Goal: Task Accomplishment & Management: Use online tool/utility

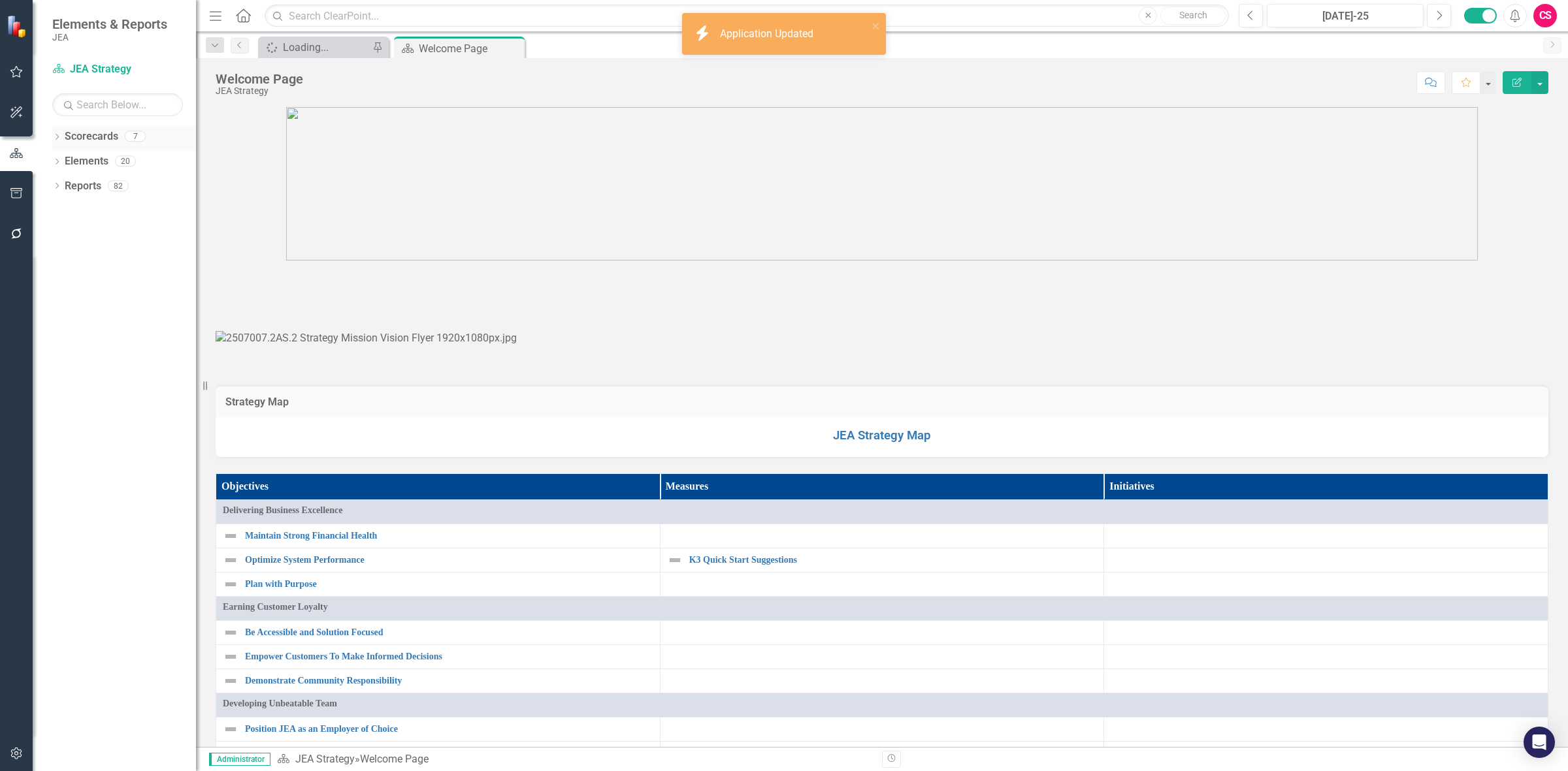
click at [93, 138] on link "Scorecards" at bounding box center [92, 136] width 53 height 15
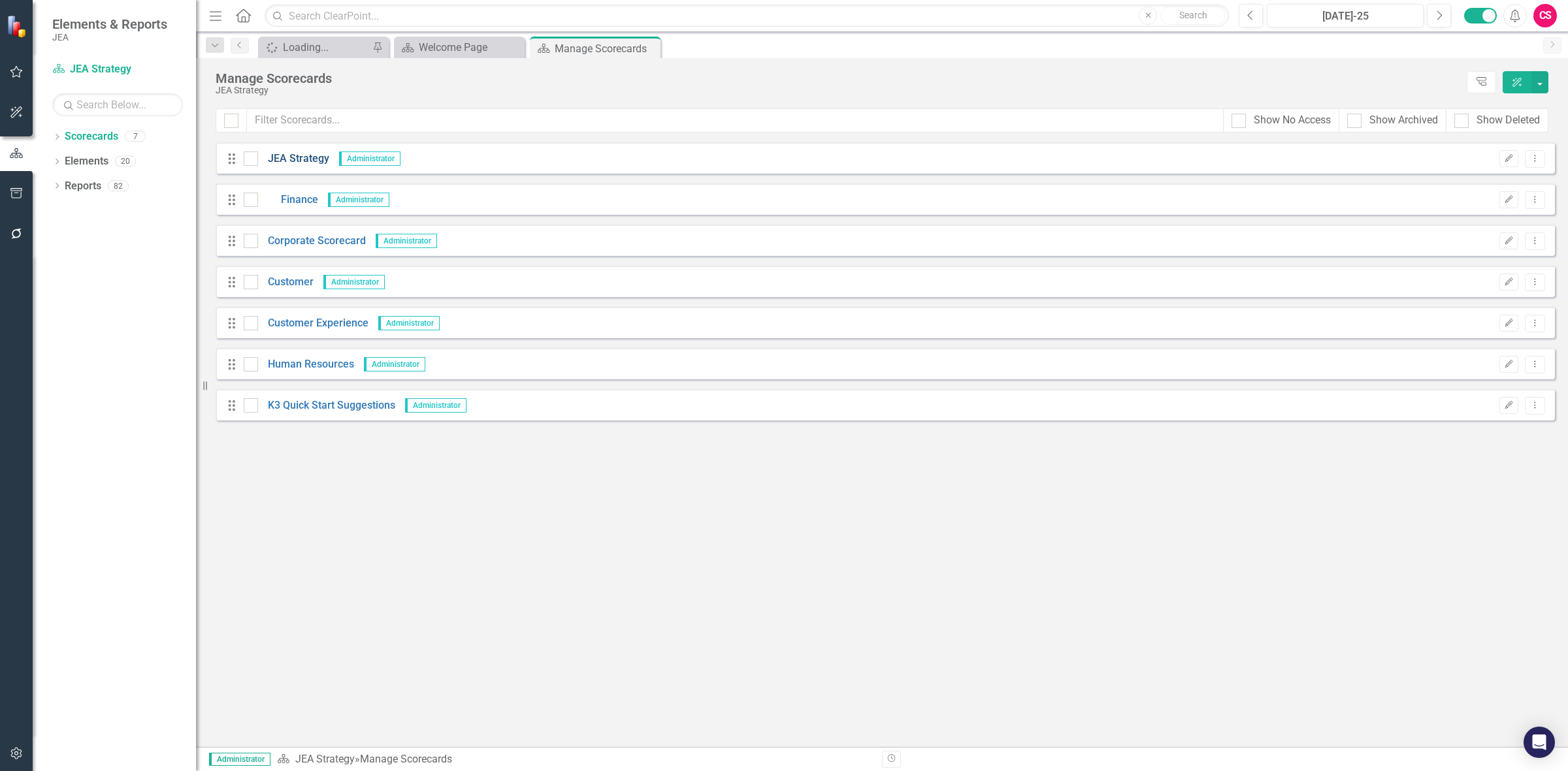
click at [309, 159] on link "JEA Strategy" at bounding box center [294, 159] width 71 height 15
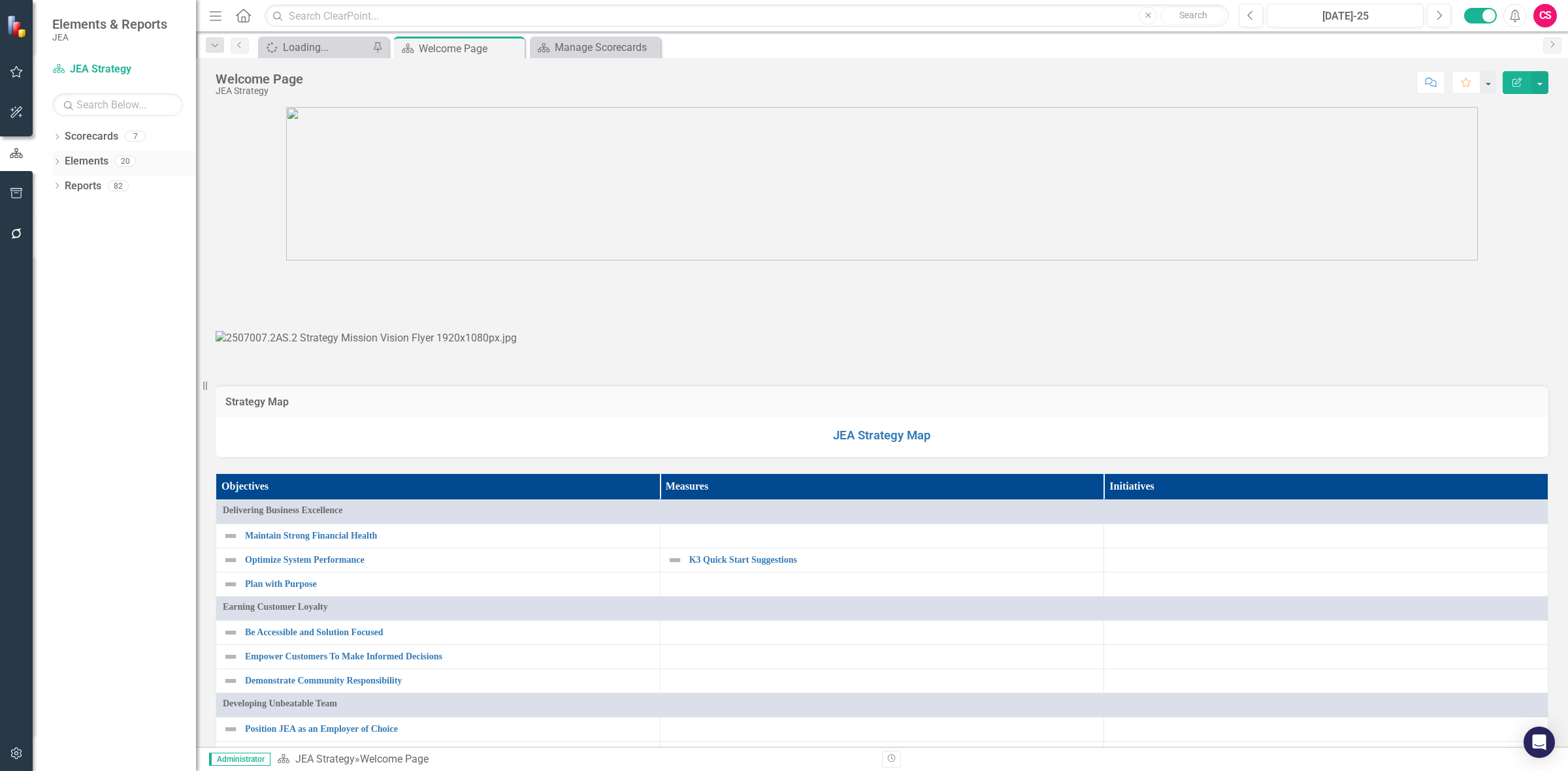
click at [96, 157] on link "Elements" at bounding box center [87, 162] width 44 height 15
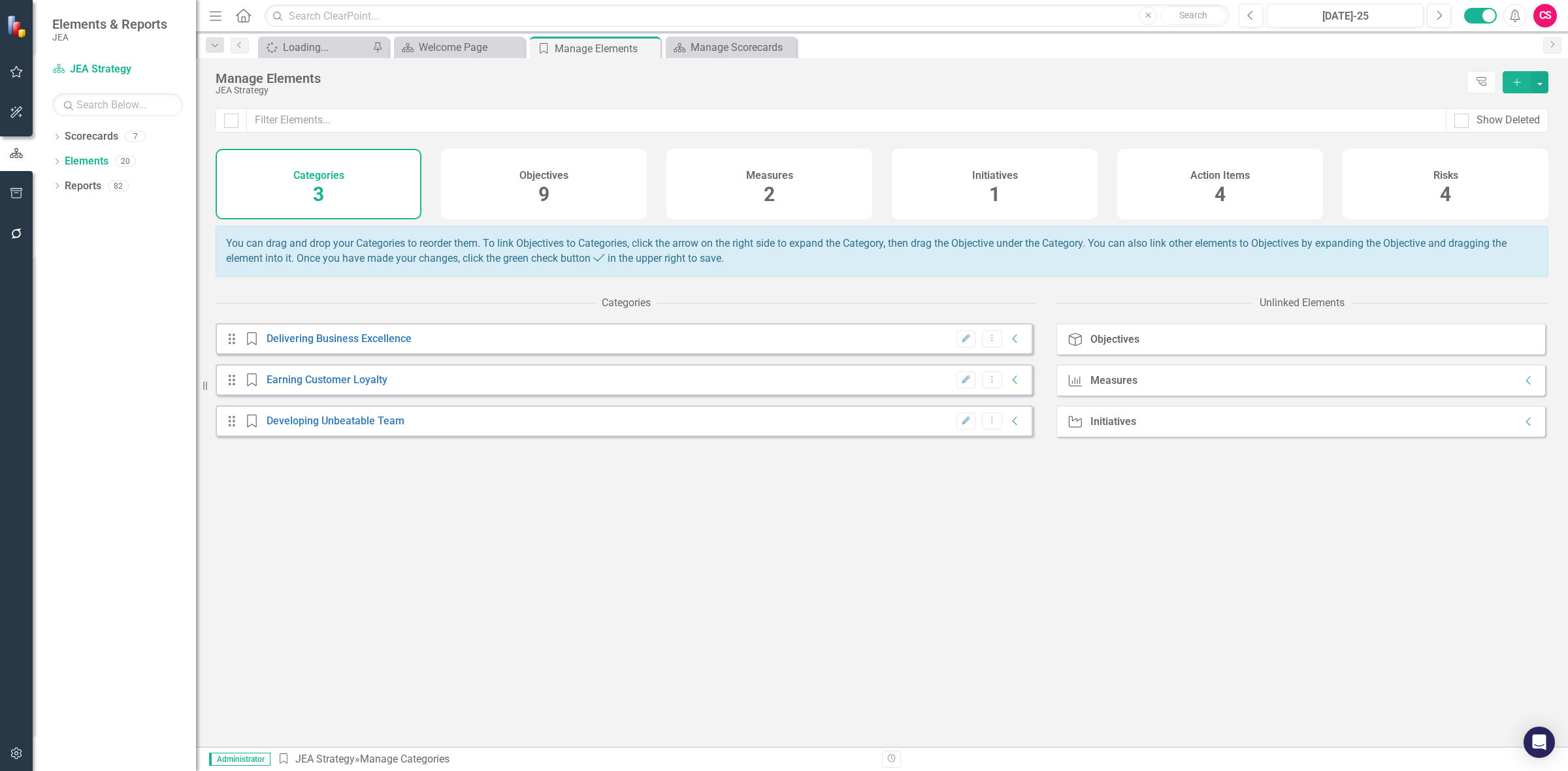
click at [500, 182] on div "Objectives 9" at bounding box center [543, 184] width 206 height 71
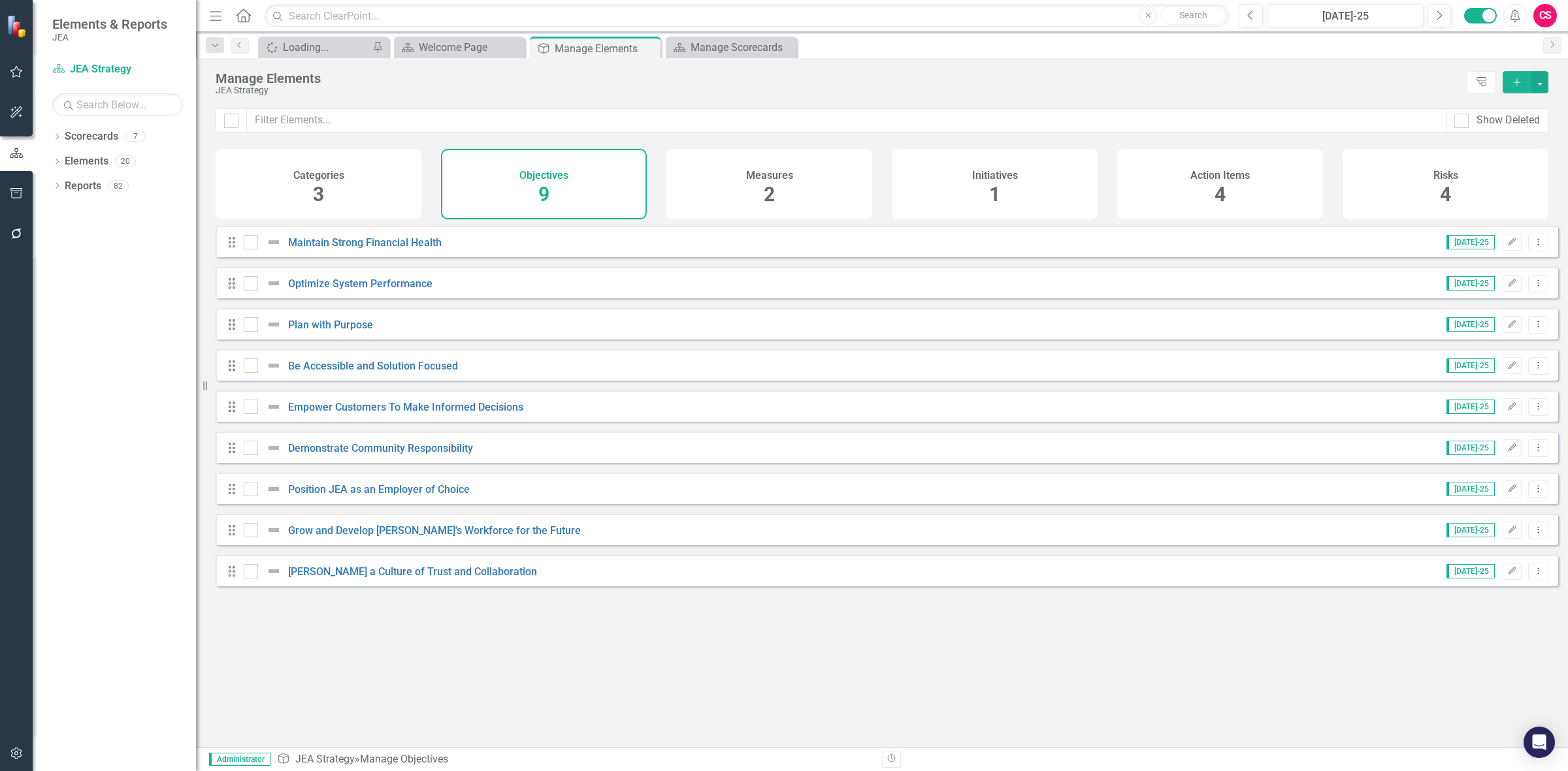
click at [320, 188] on span "3" at bounding box center [318, 195] width 11 height 23
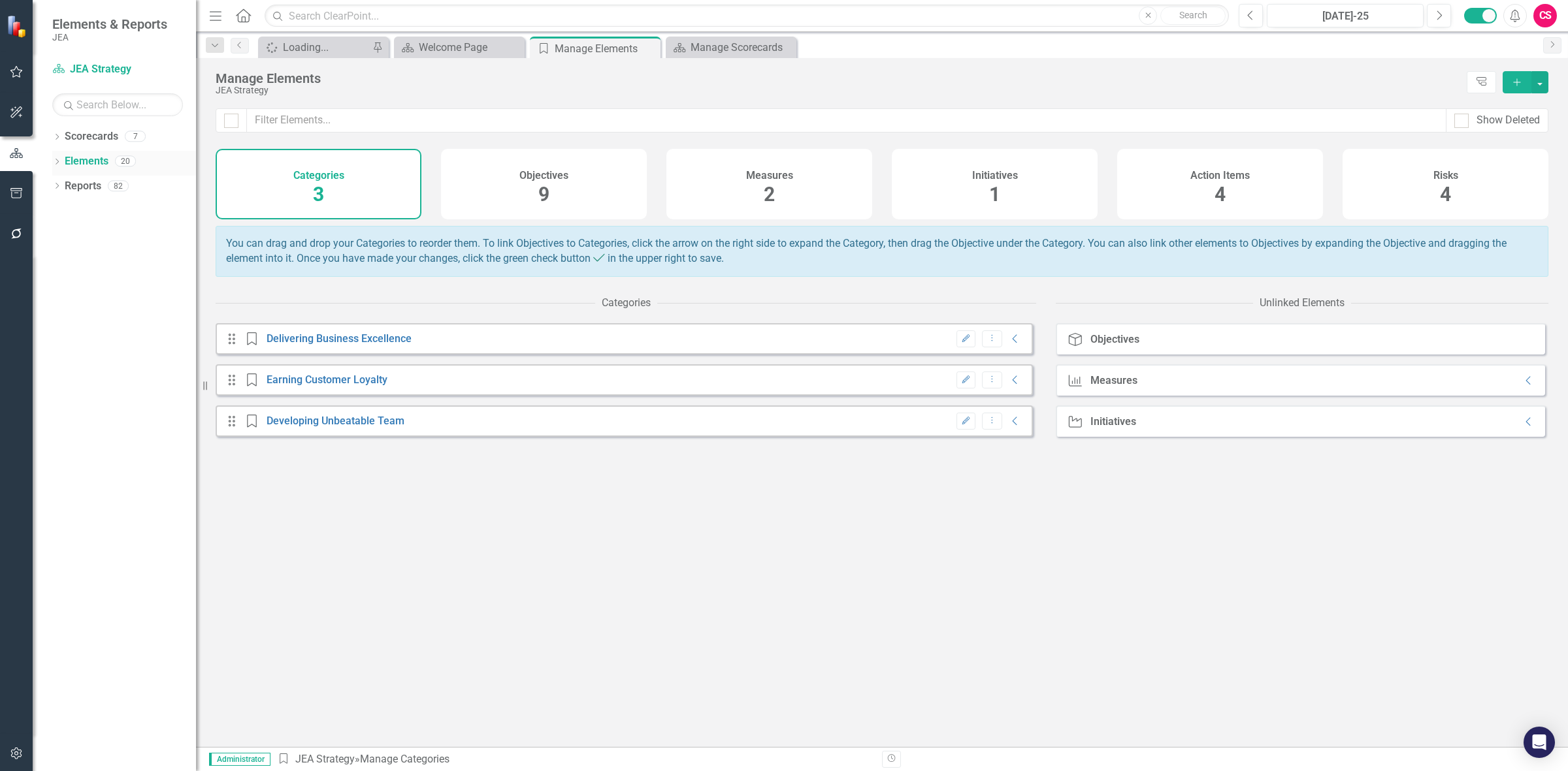
click at [108, 151] on div "Elements" at bounding box center [87, 162] width 44 height 22
click at [102, 144] on link "Scorecards" at bounding box center [92, 136] width 53 height 15
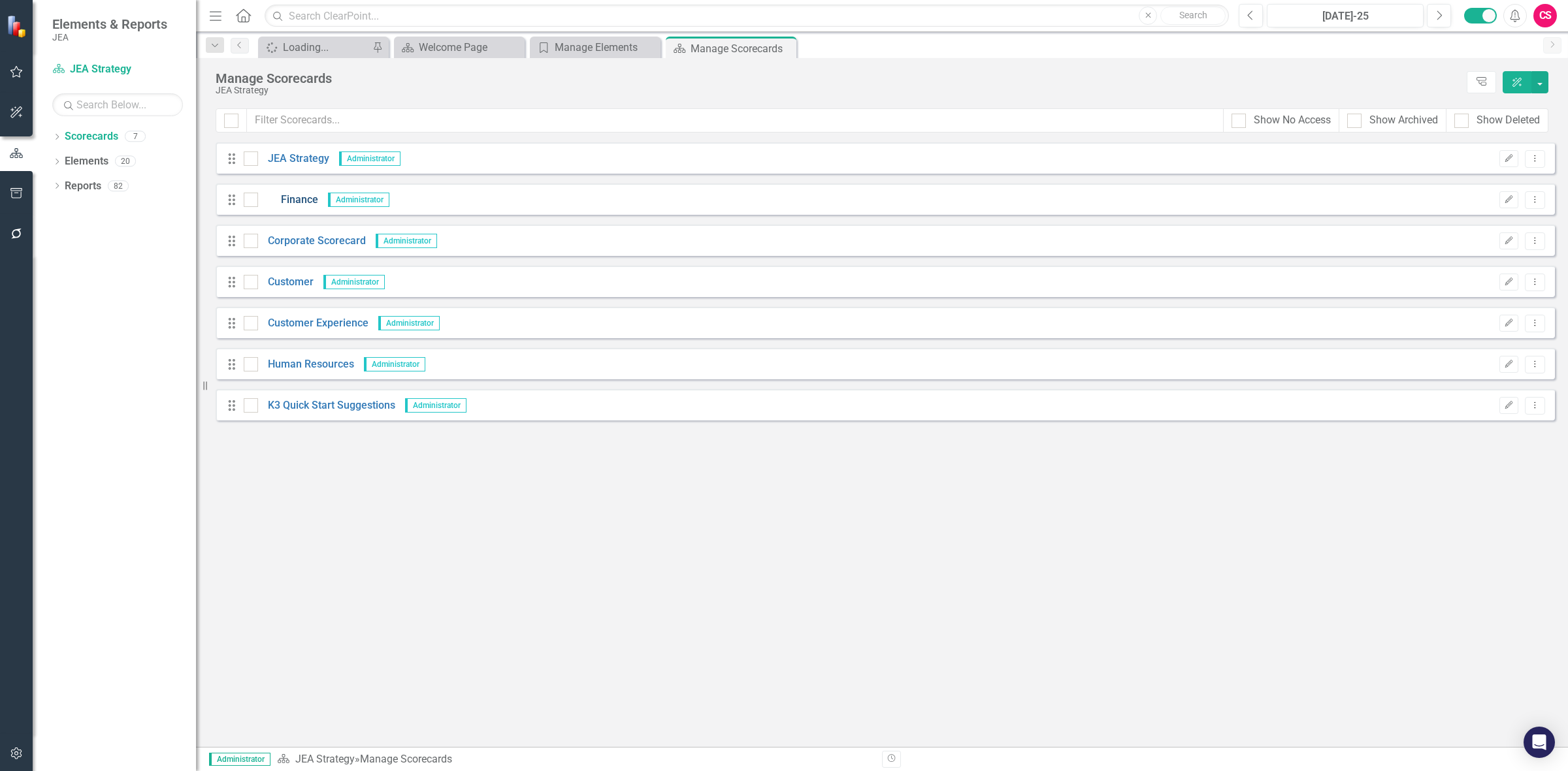
click at [311, 198] on link "Finance" at bounding box center [288, 200] width 60 height 15
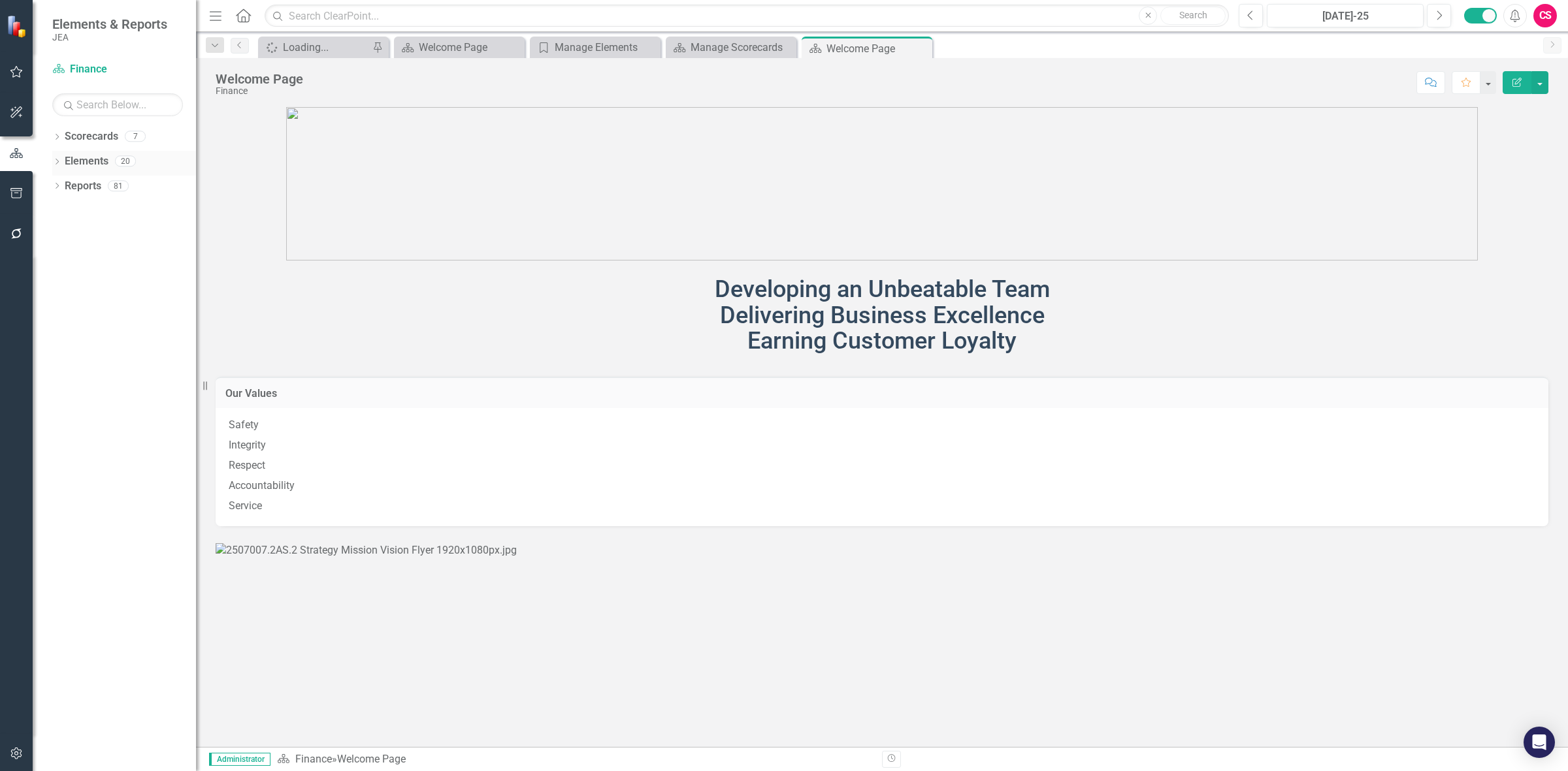
click at [88, 155] on link "Elements" at bounding box center [87, 162] width 44 height 15
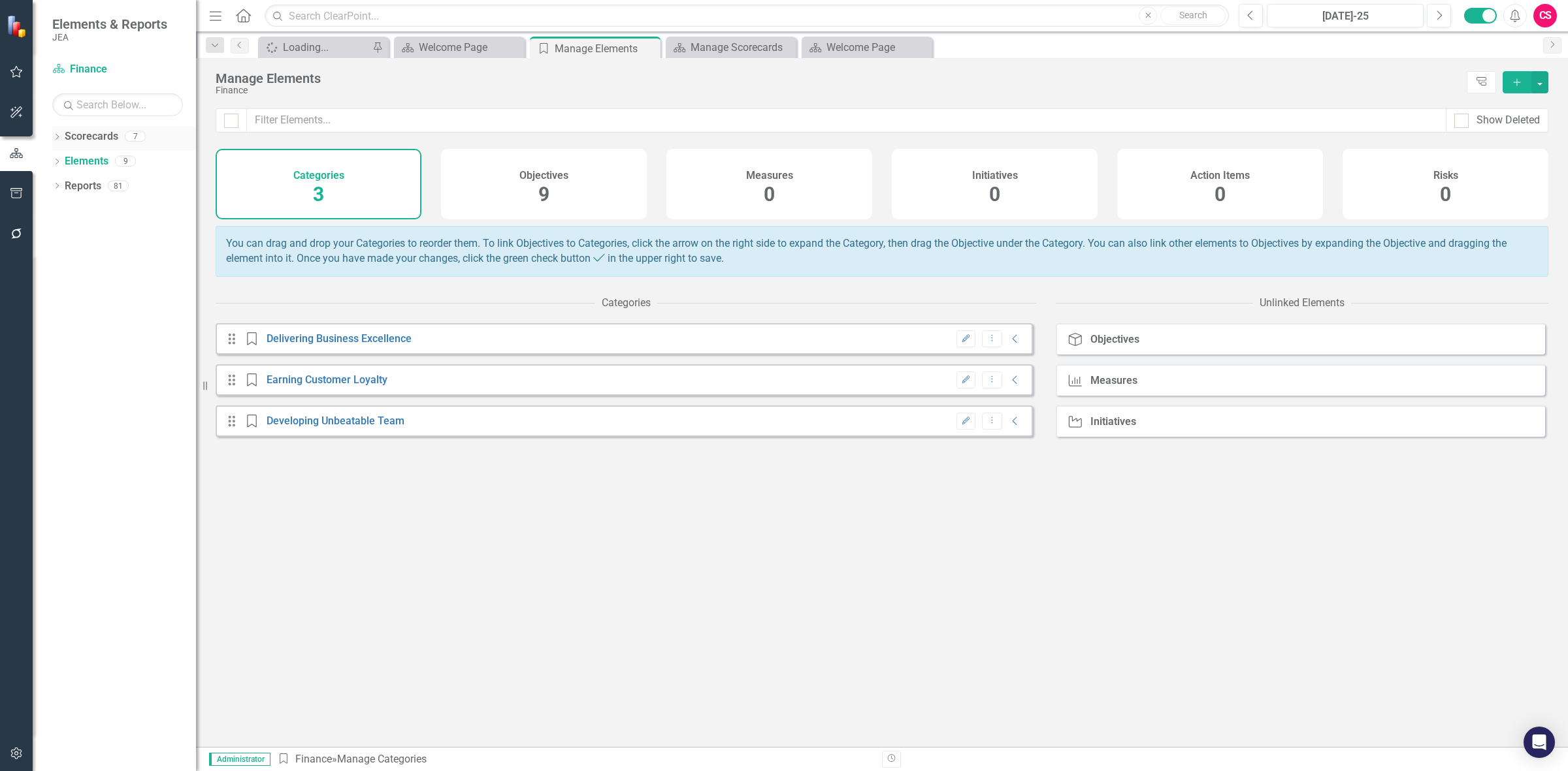
click at [93, 138] on link "Scorecards" at bounding box center [92, 136] width 53 height 15
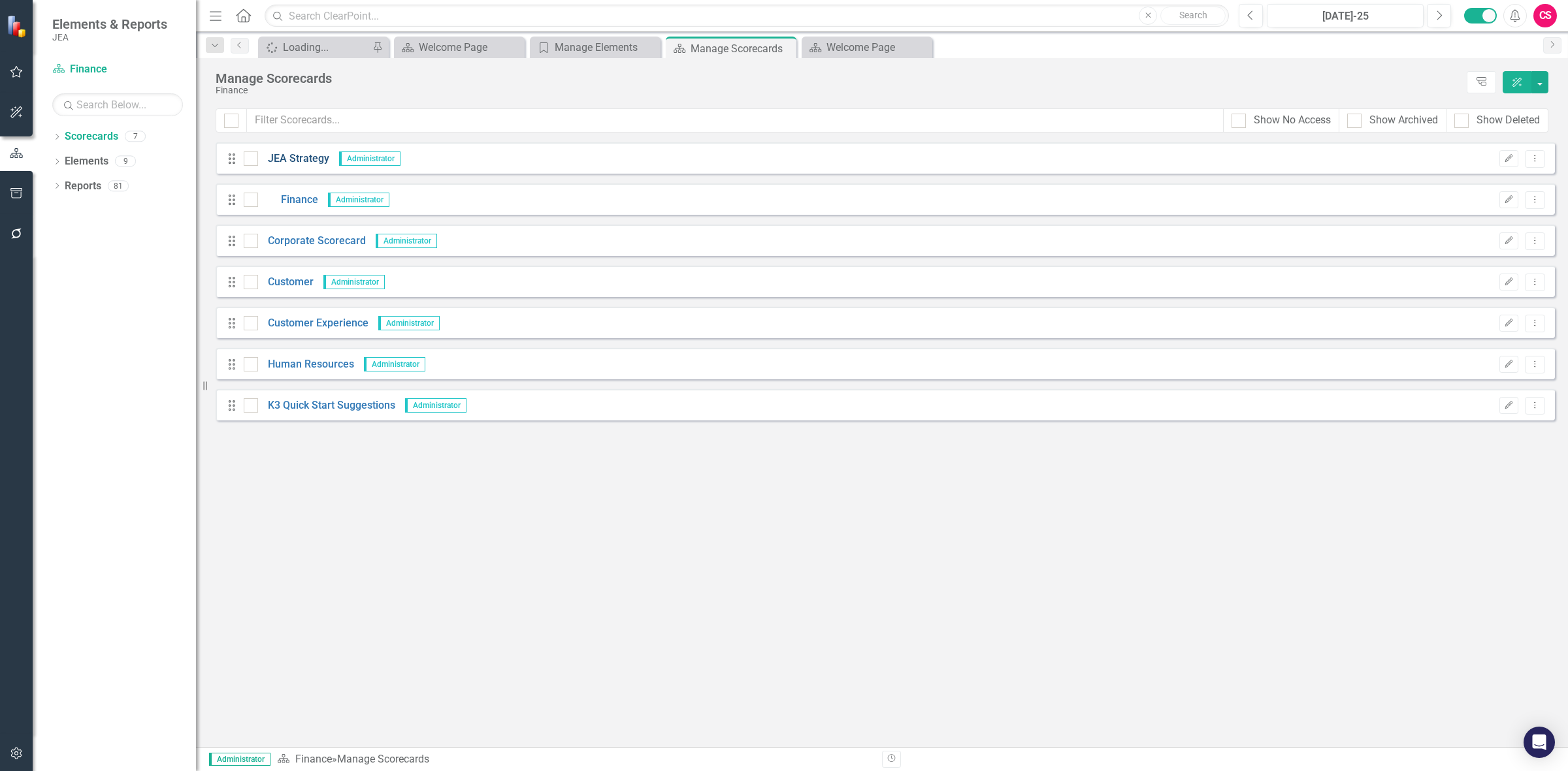
click at [310, 158] on link "JEA Strategy" at bounding box center [294, 159] width 71 height 15
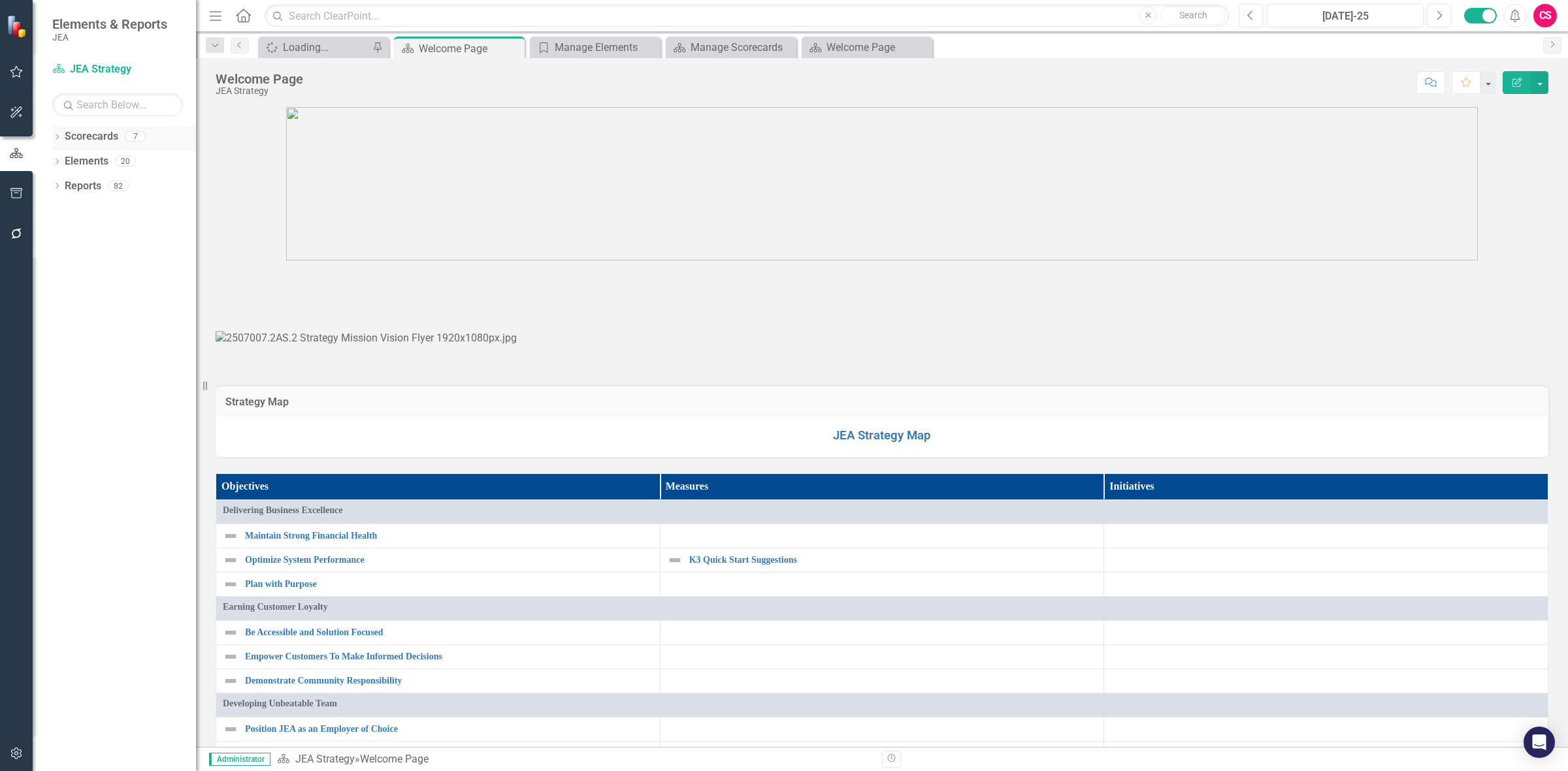
click at [93, 137] on link "Scorecards" at bounding box center [92, 136] width 53 height 15
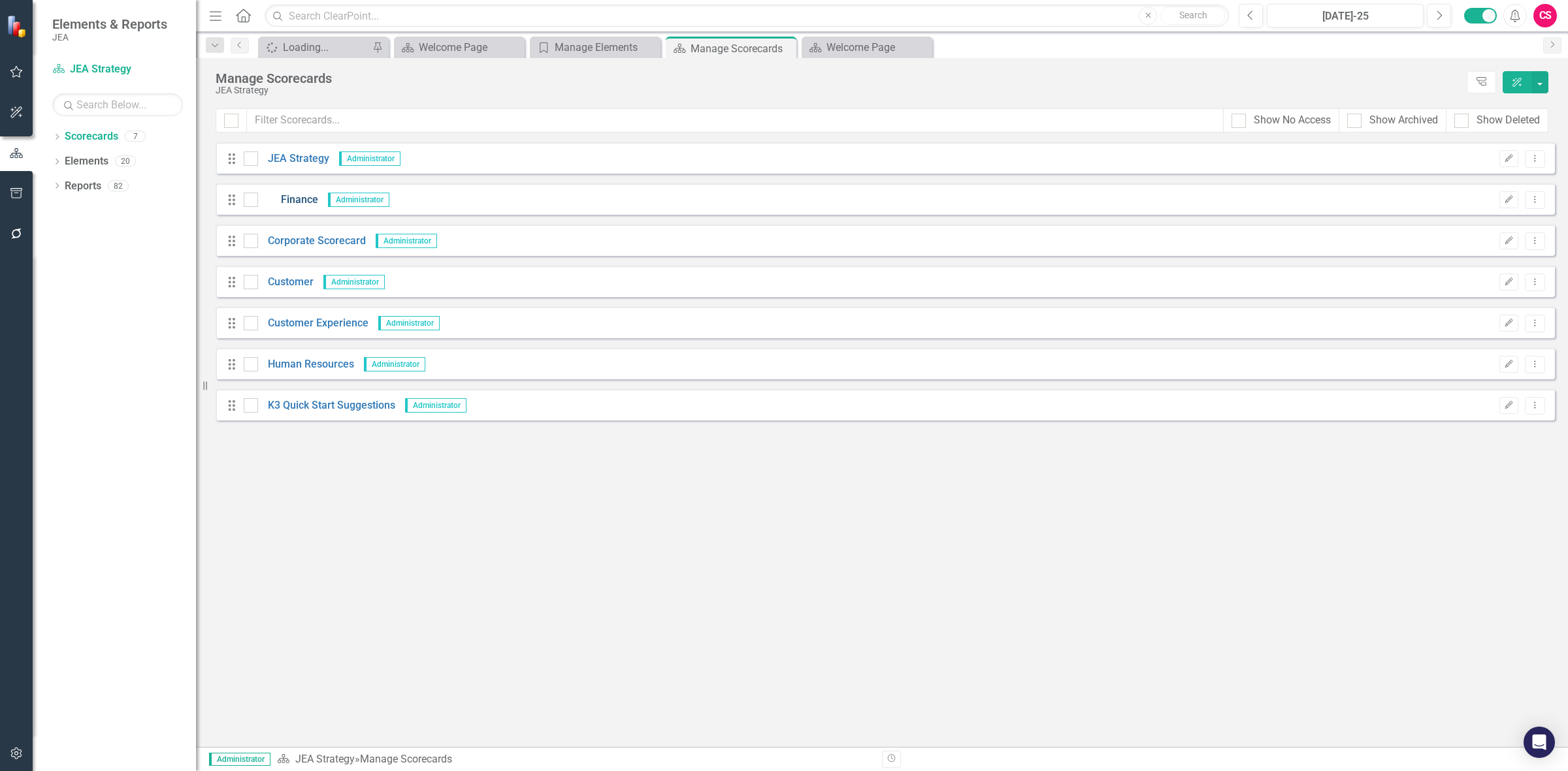
click at [311, 198] on link "Finance" at bounding box center [288, 200] width 60 height 15
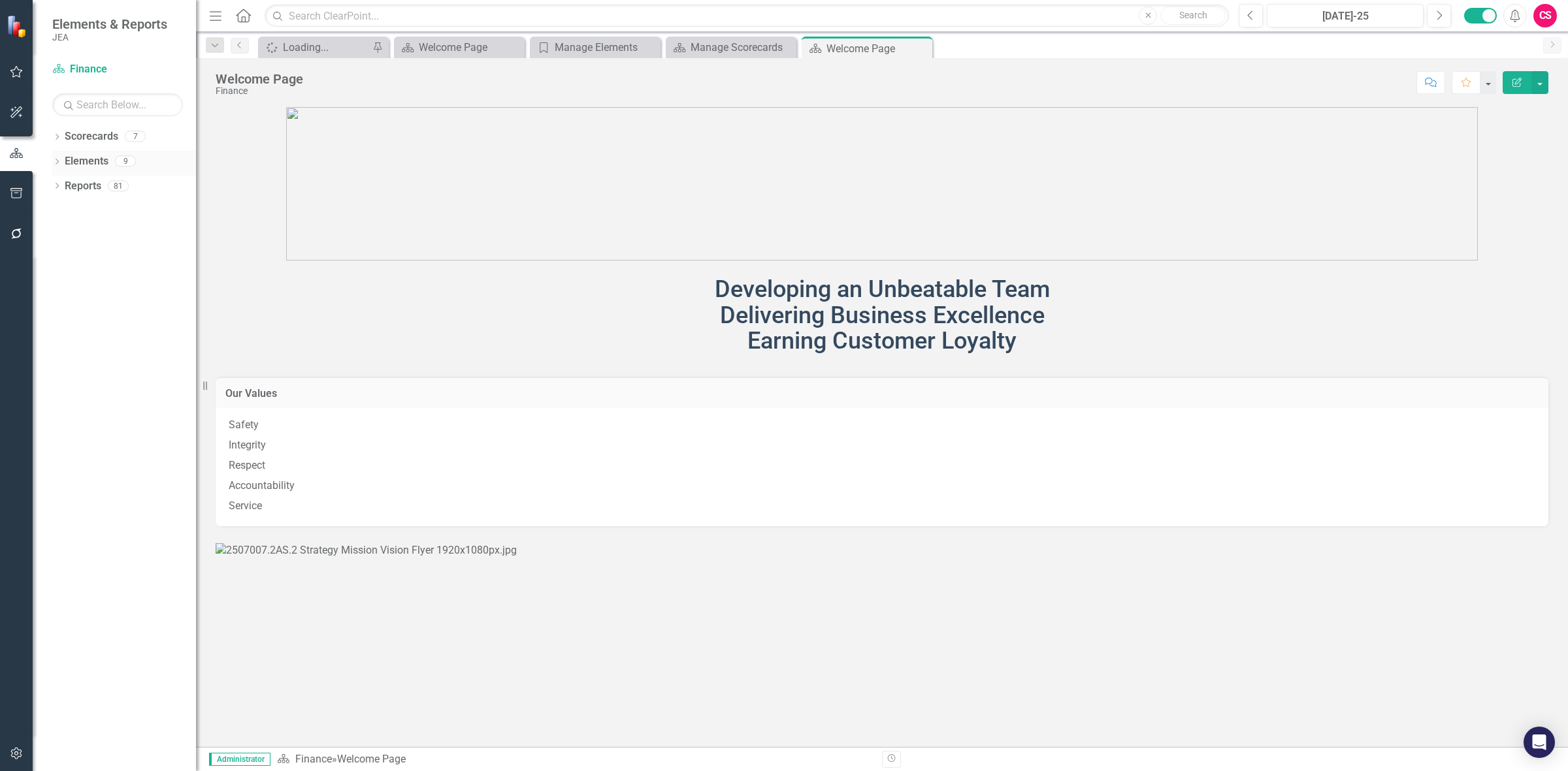
click at [88, 157] on link "Elements" at bounding box center [87, 162] width 44 height 15
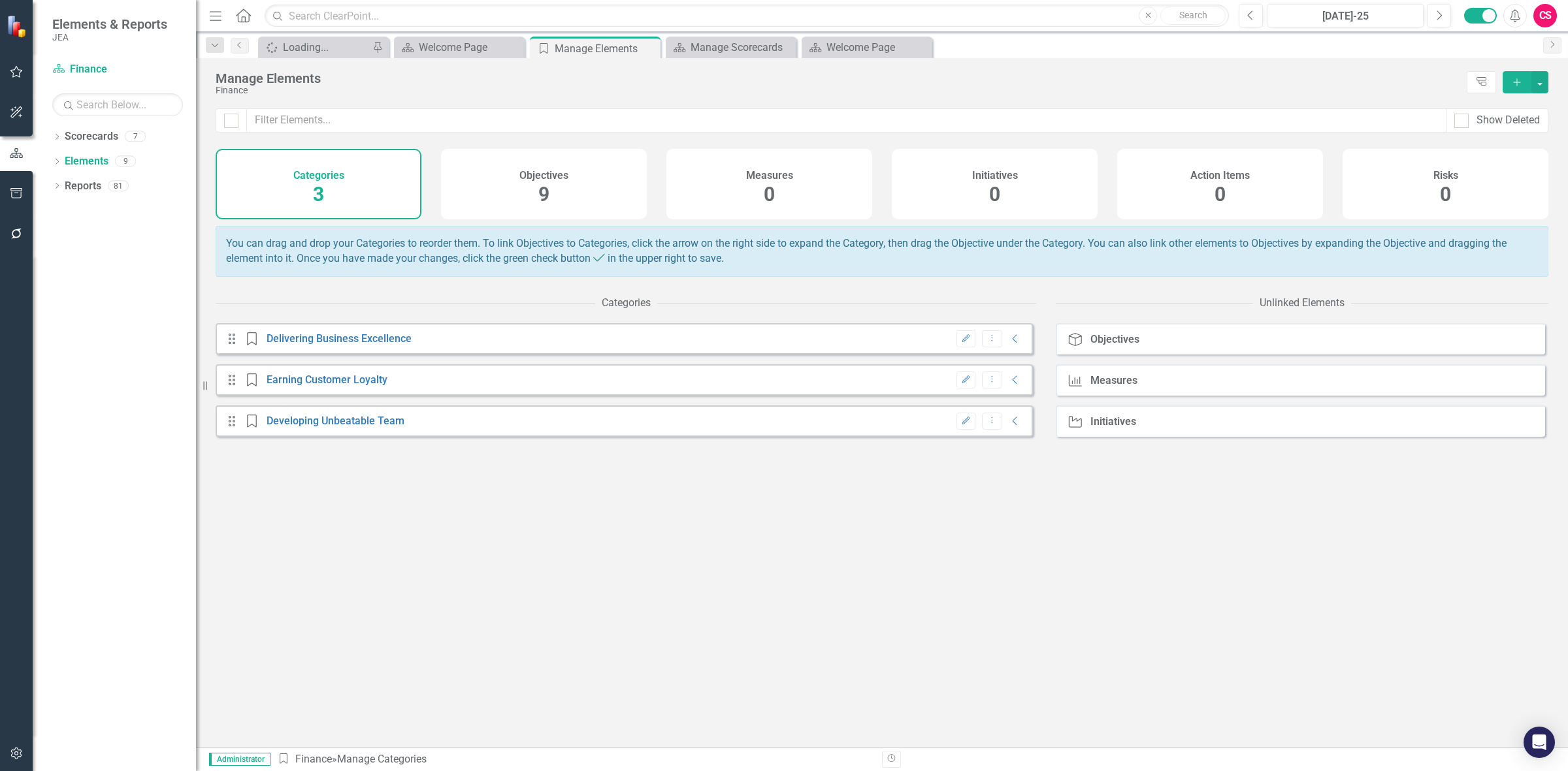
click at [622, 164] on div "Objectives 9" at bounding box center [543, 184] width 206 height 71
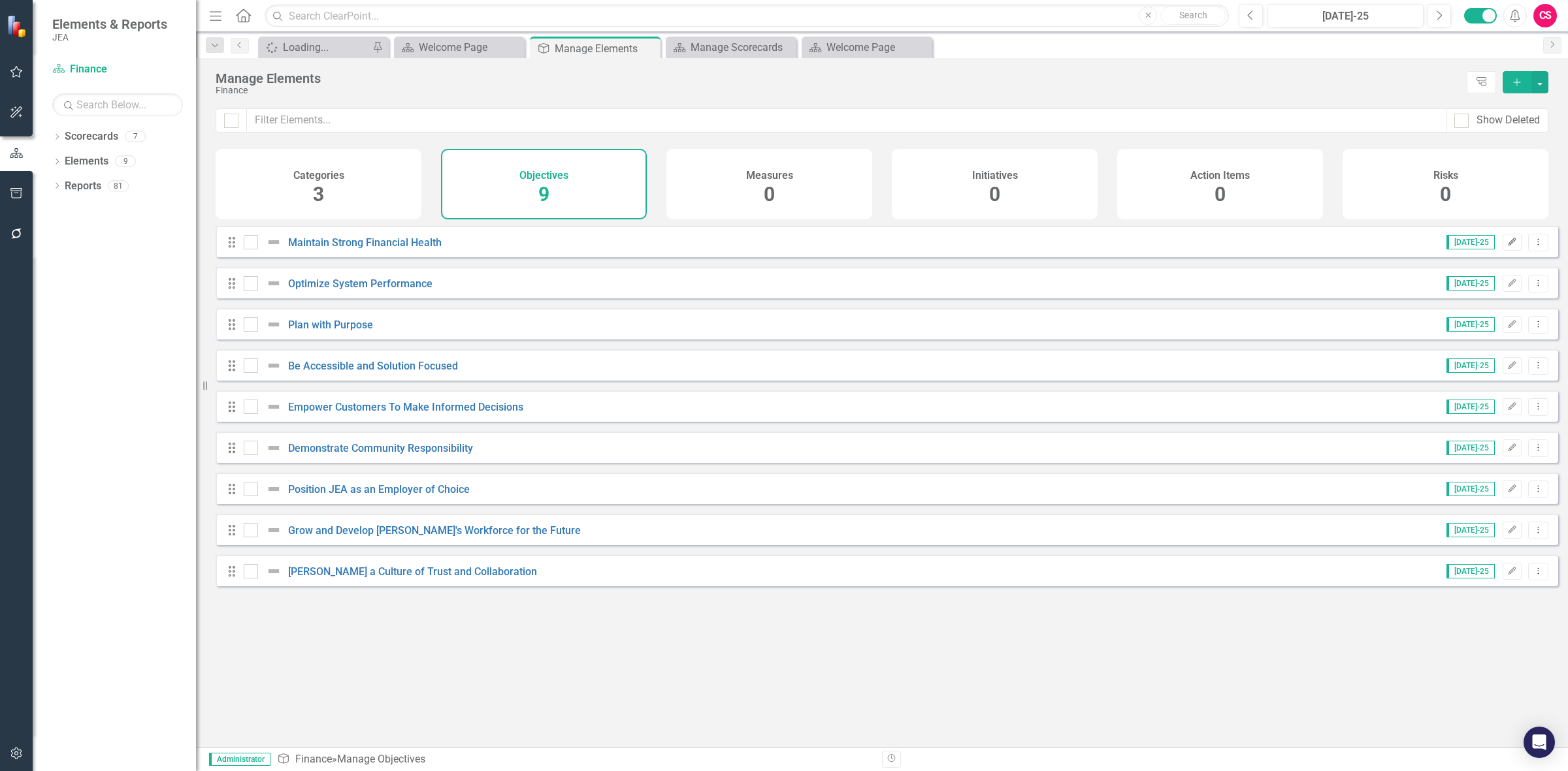
click at [1507, 246] on icon "Edit" at bounding box center [1512, 242] width 10 height 8
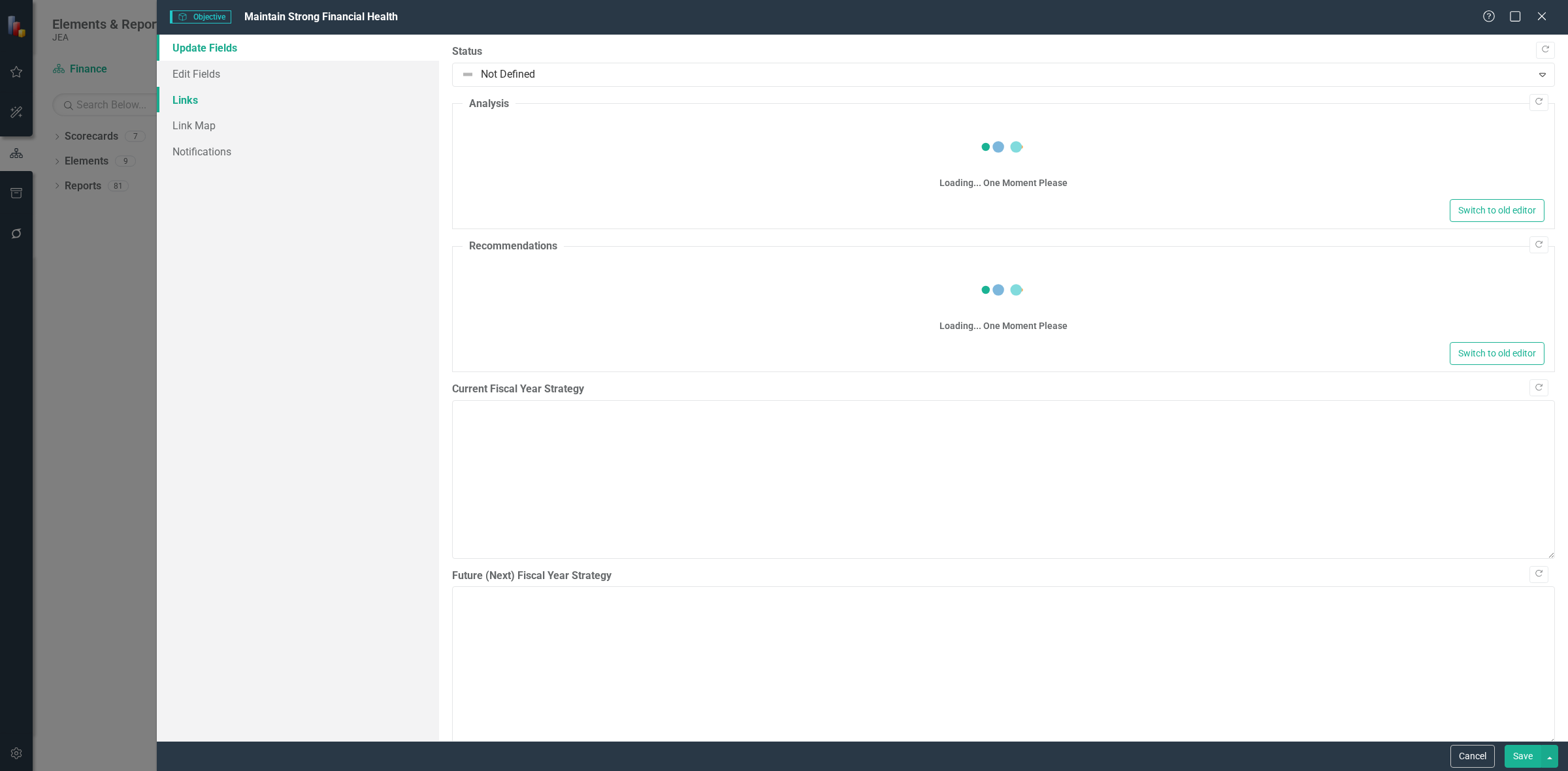
click at [188, 99] on link "Links" at bounding box center [297, 100] width 282 height 26
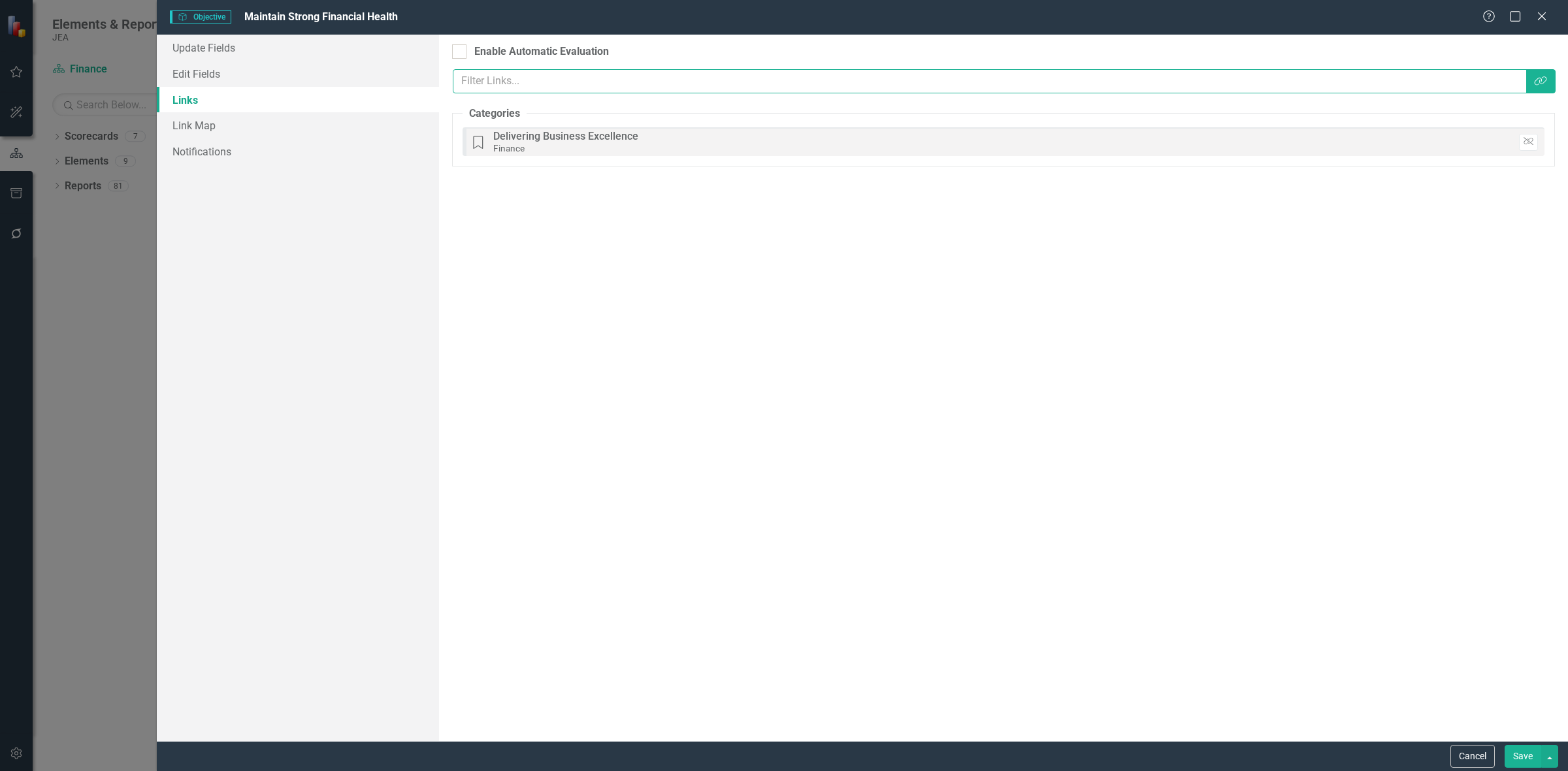
click at [1523, 83] on input "text" at bounding box center [989, 81] width 1074 height 24
click at [1549, 79] on button "Link Tag" at bounding box center [1541, 81] width 30 height 24
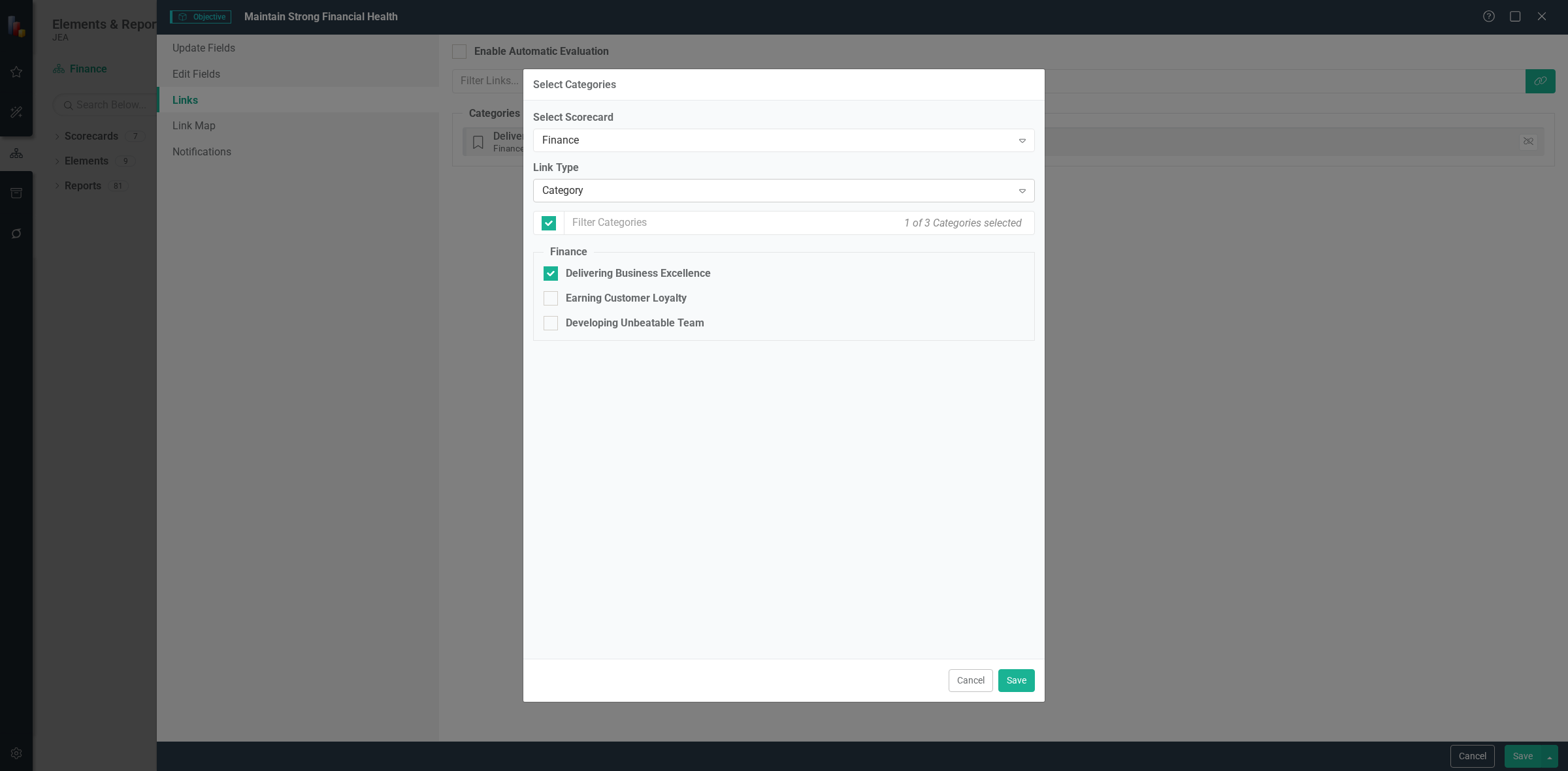
checkbox input "false"
click at [634, 154] on div "Select Scorecard Finance Expand Link Type Category Expand 1 of 3 Categories sel…" at bounding box center [784, 232] width 502 height 244
click at [628, 138] on div "Finance" at bounding box center [776, 141] width 470 height 15
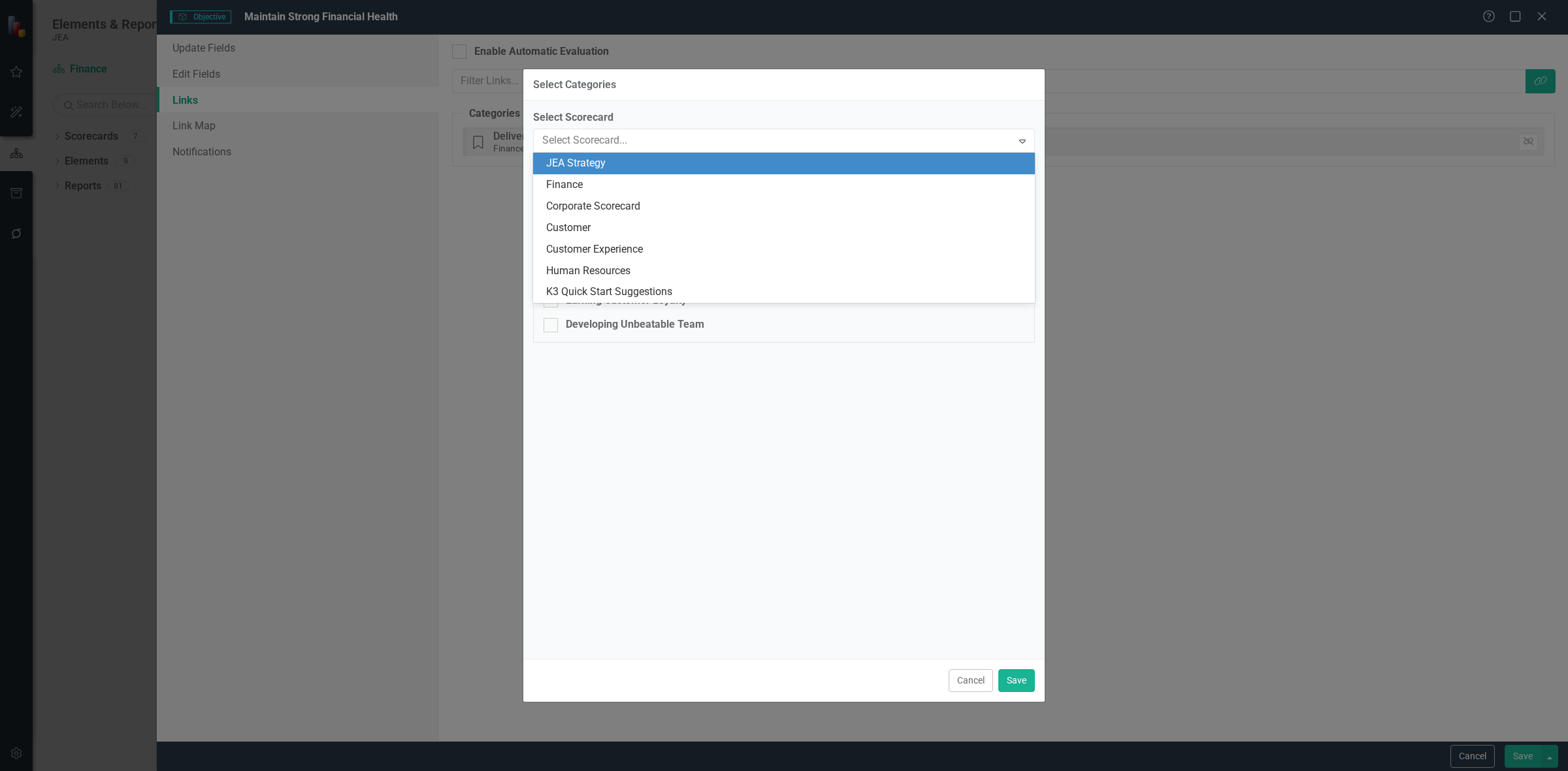
click at [639, 172] on div "JEA Strategy" at bounding box center [784, 164] width 502 height 22
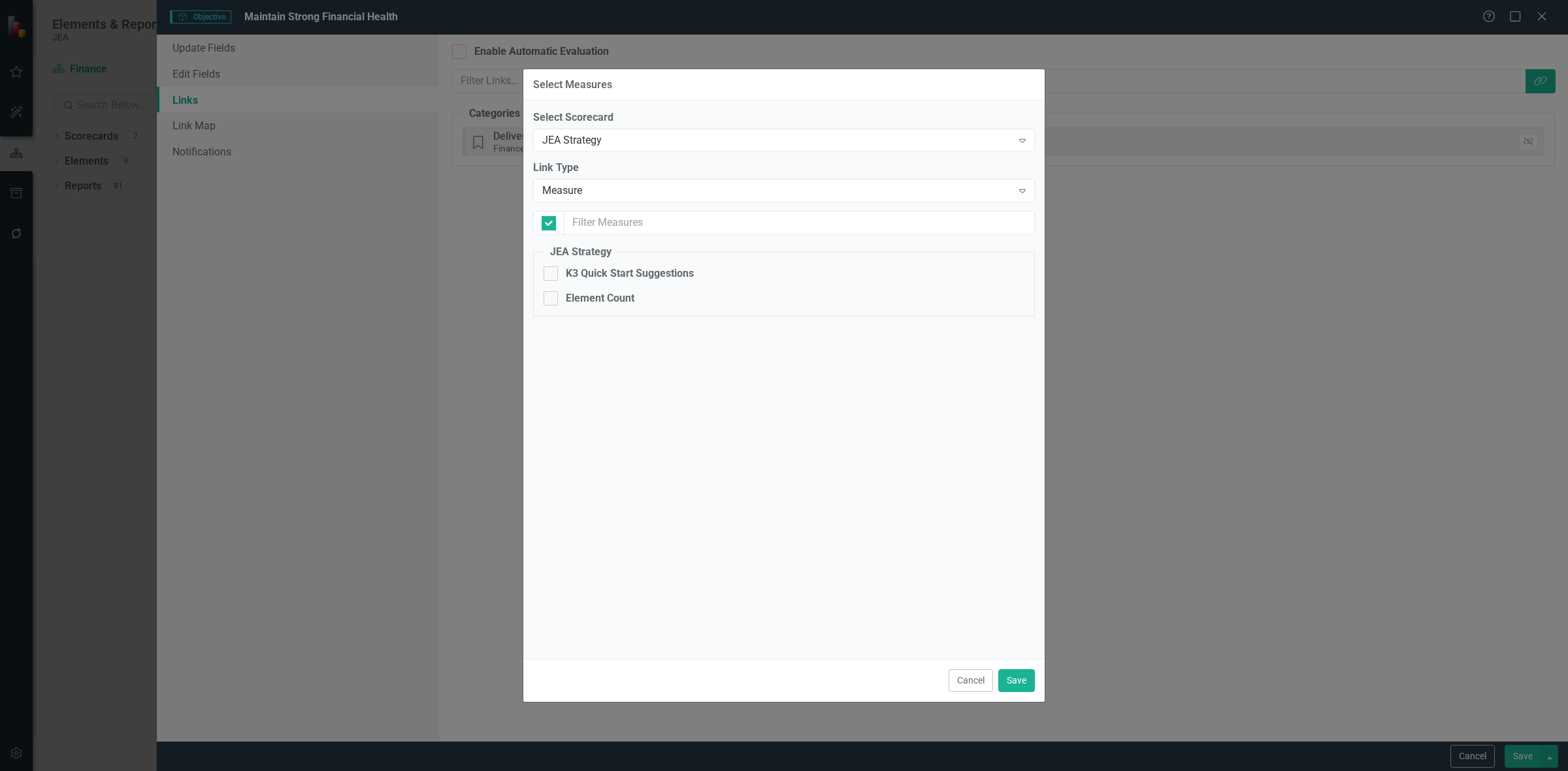
checkbox input "false"
click at [627, 188] on div "Measure" at bounding box center [776, 190] width 470 height 15
click at [624, 150] on div "JEA Strategy Expand" at bounding box center [784, 140] width 502 height 24
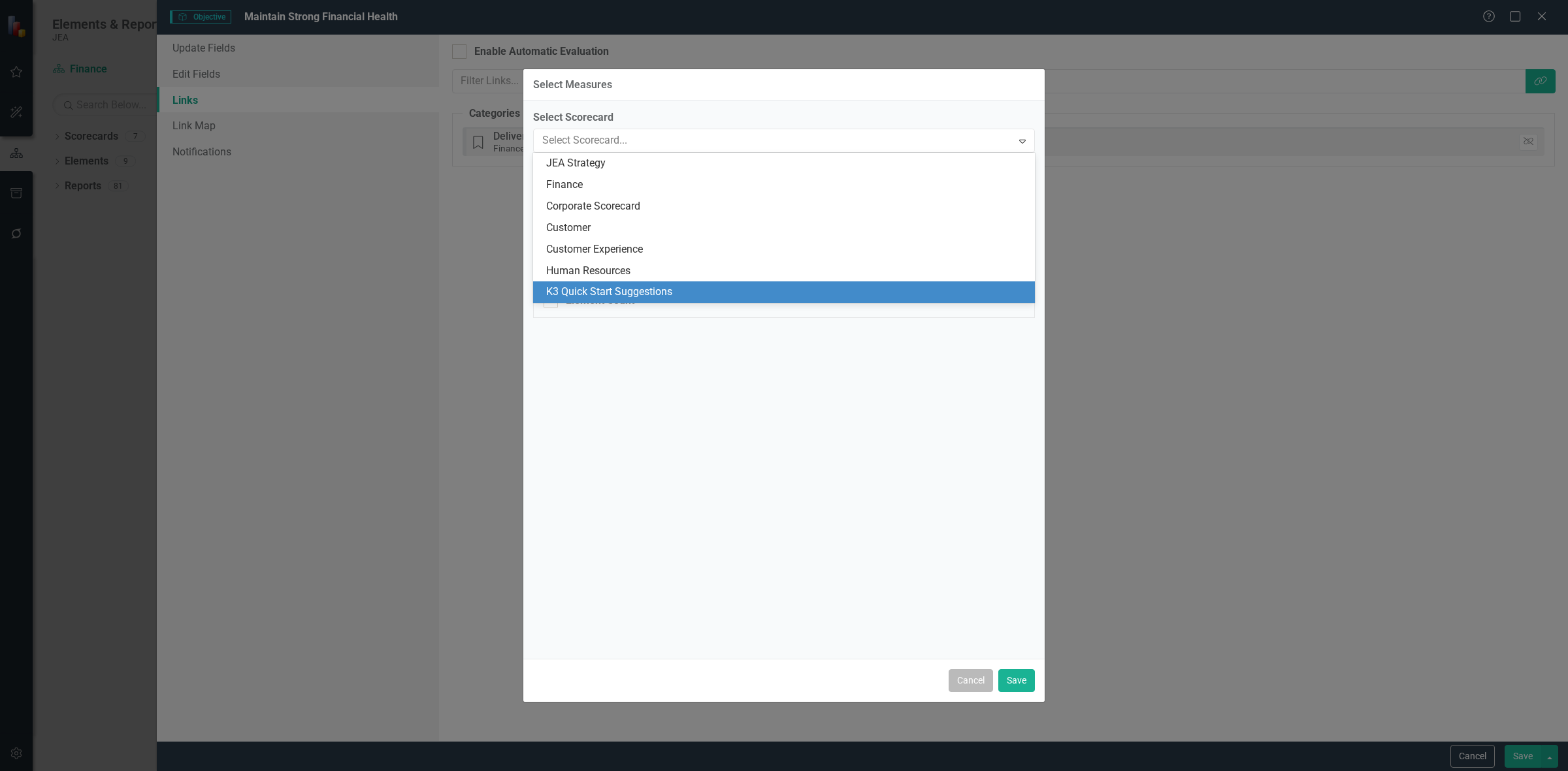
click at [971, 686] on button "Cancel" at bounding box center [971, 681] width 45 height 23
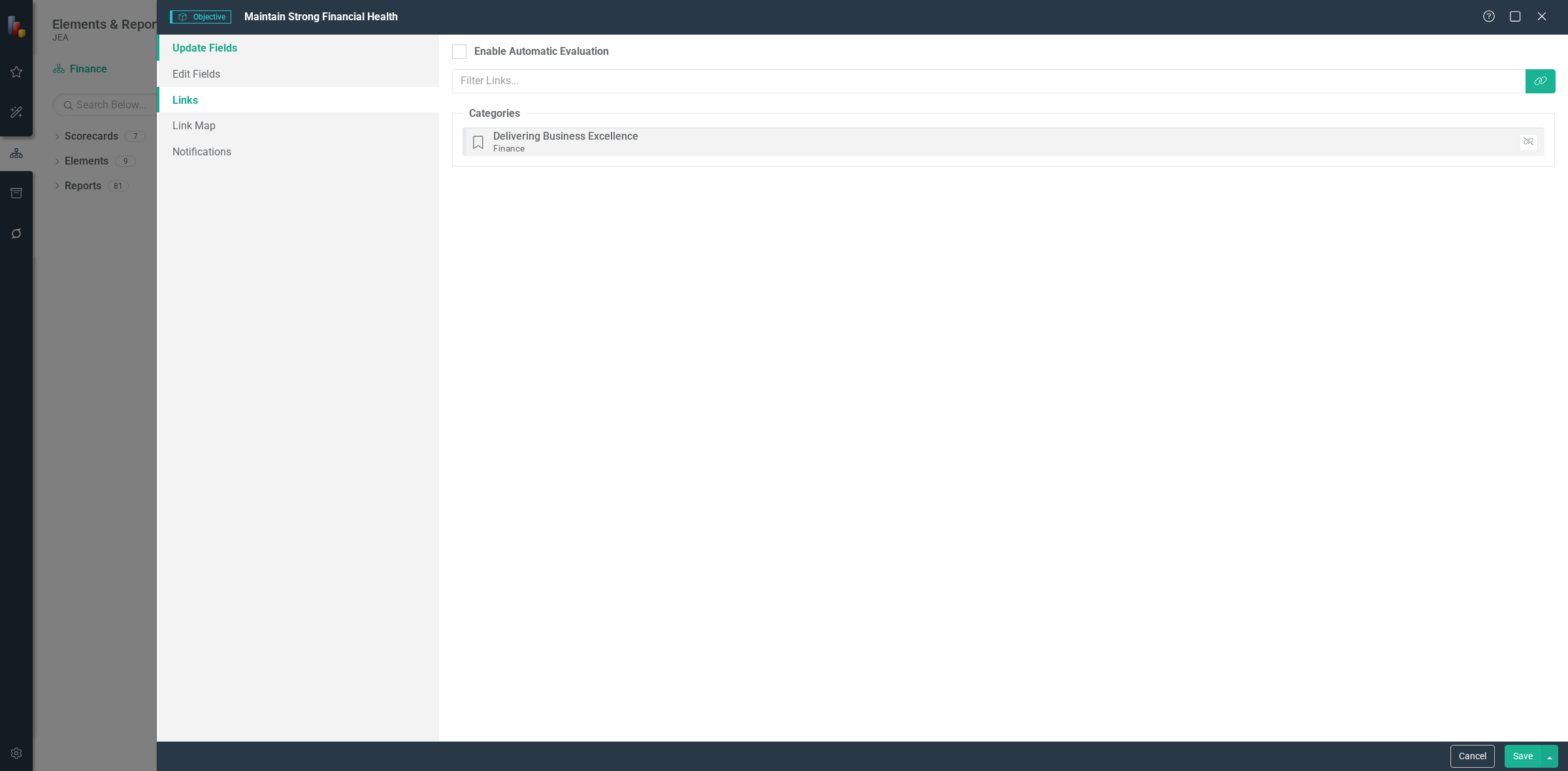
click at [308, 53] on link "Update Fields" at bounding box center [297, 48] width 282 height 26
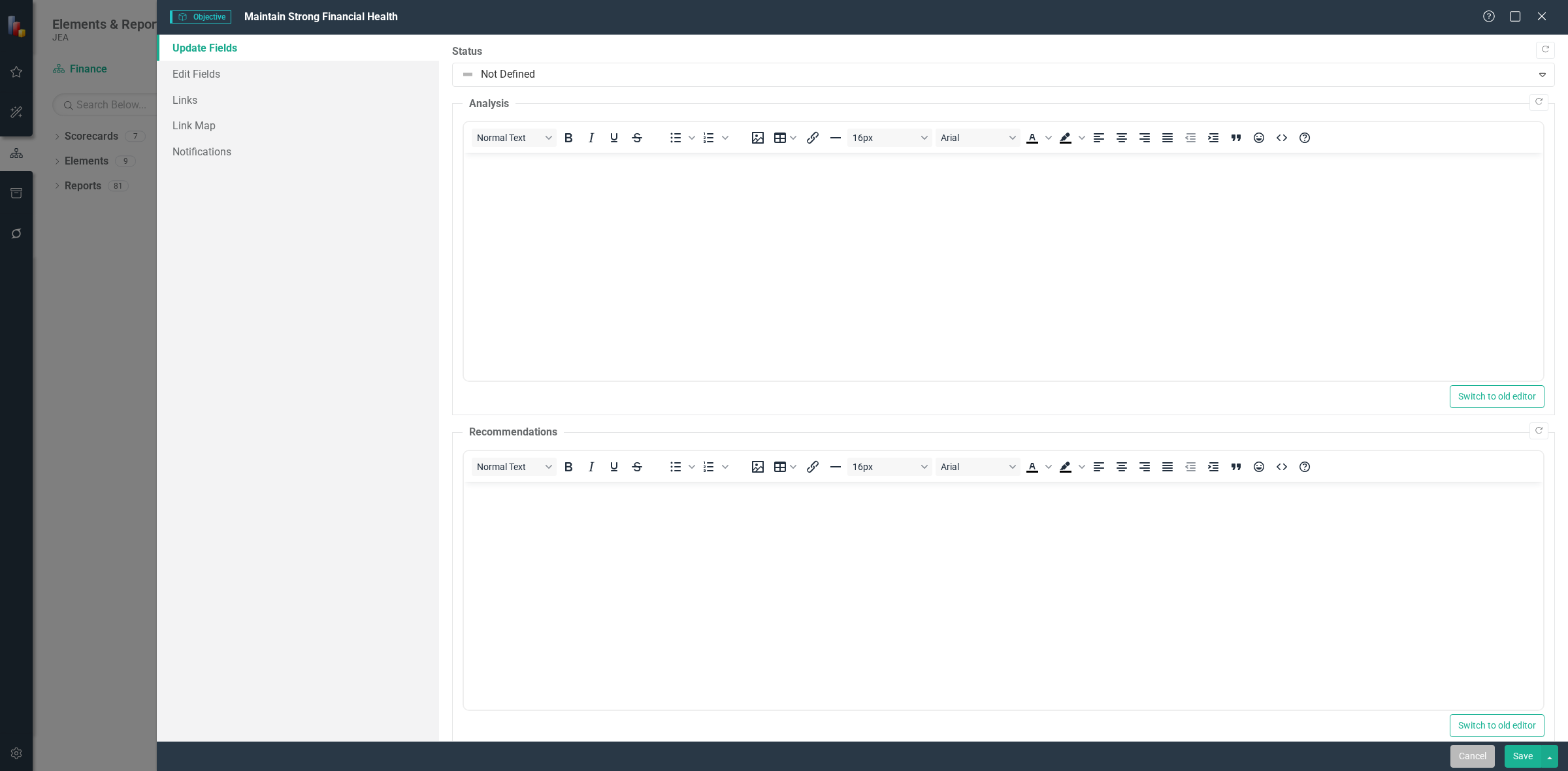
click at [1468, 749] on button "Cancel" at bounding box center [1473, 757] width 45 height 23
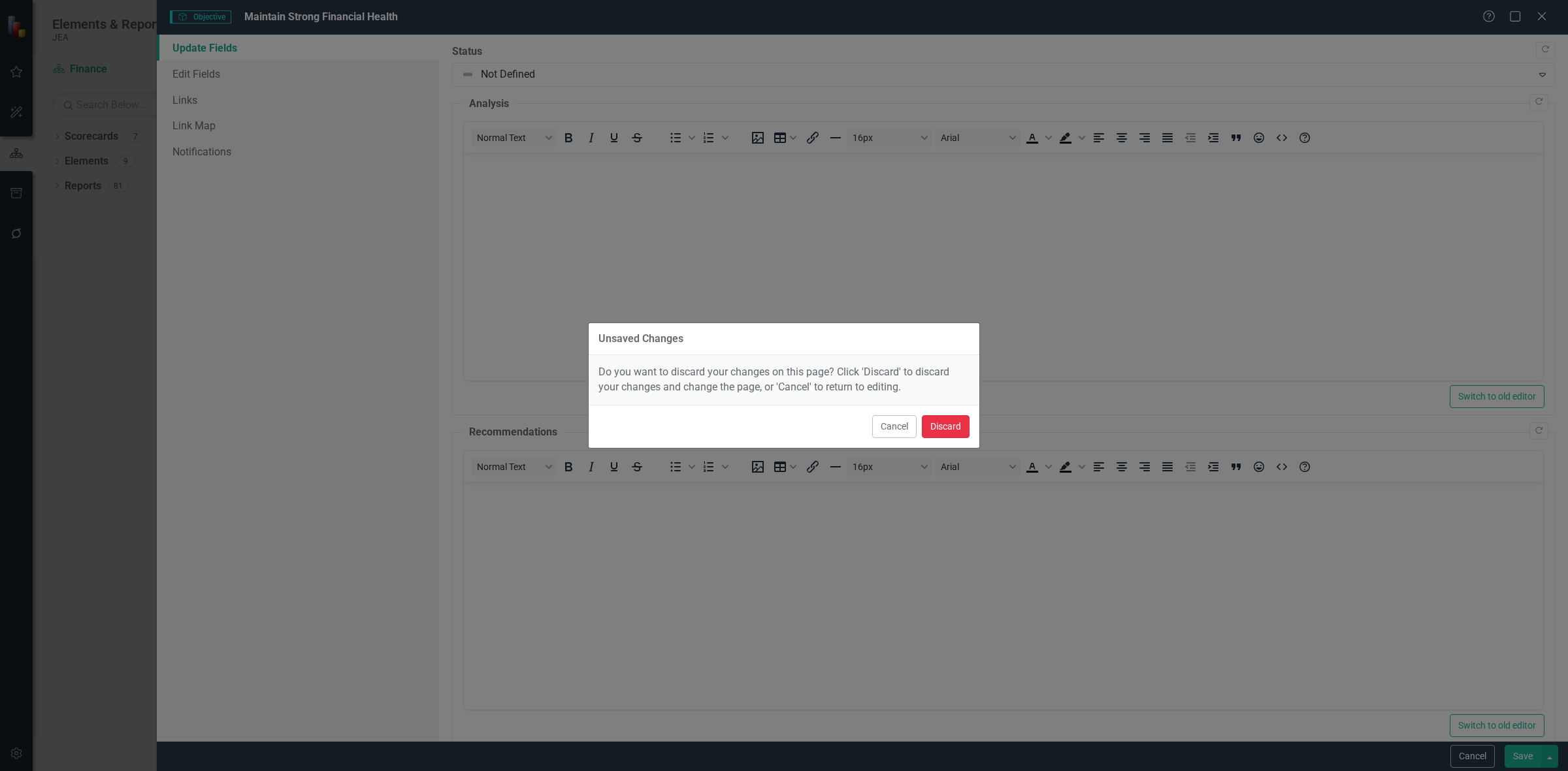
click at [937, 428] on button "Discard" at bounding box center [946, 427] width 48 height 23
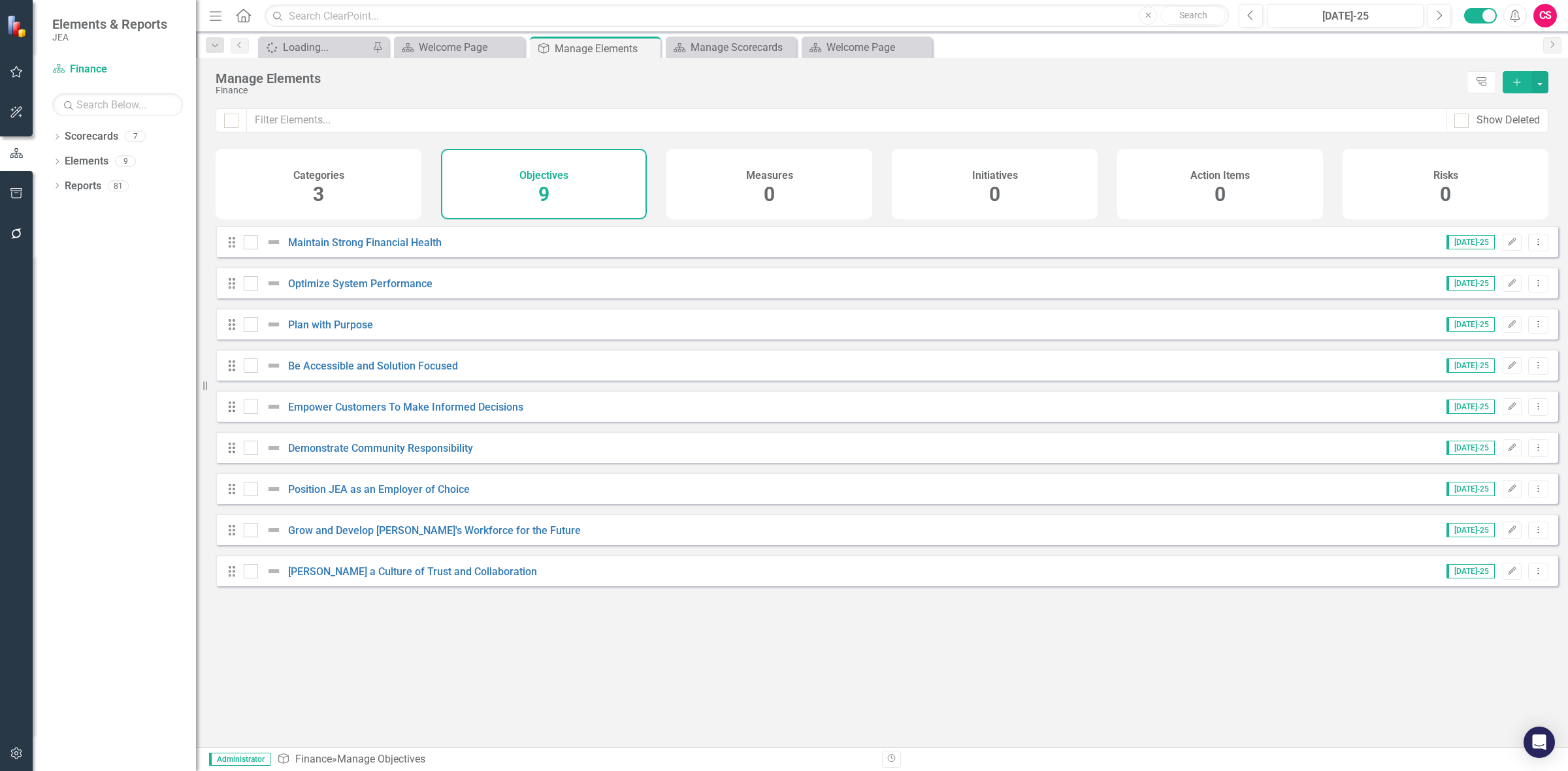
click at [289, 174] on div "Categories 3" at bounding box center [318, 184] width 206 height 71
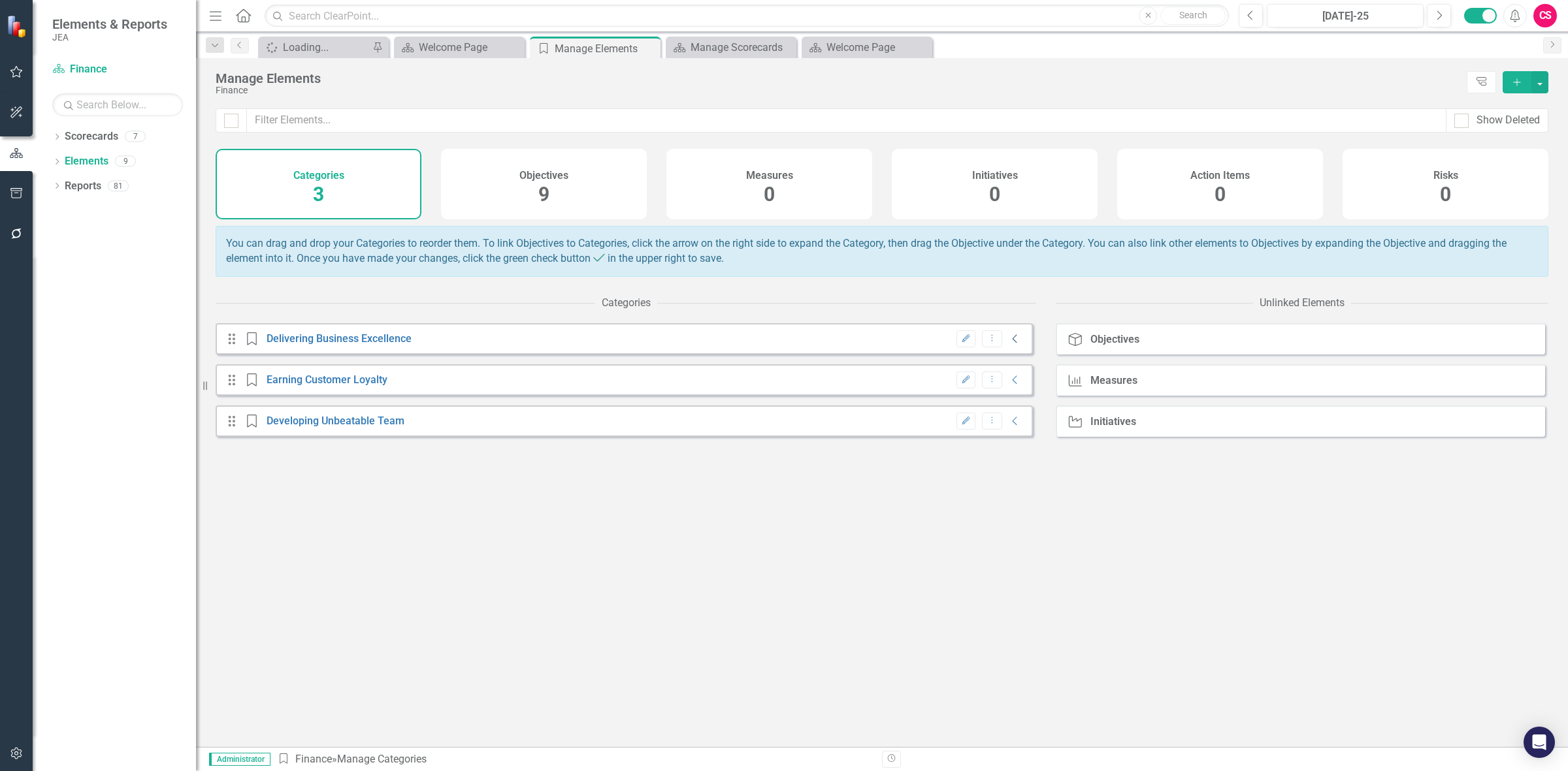
click at [1009, 344] on icon "Collapse" at bounding box center [1015, 339] width 13 height 10
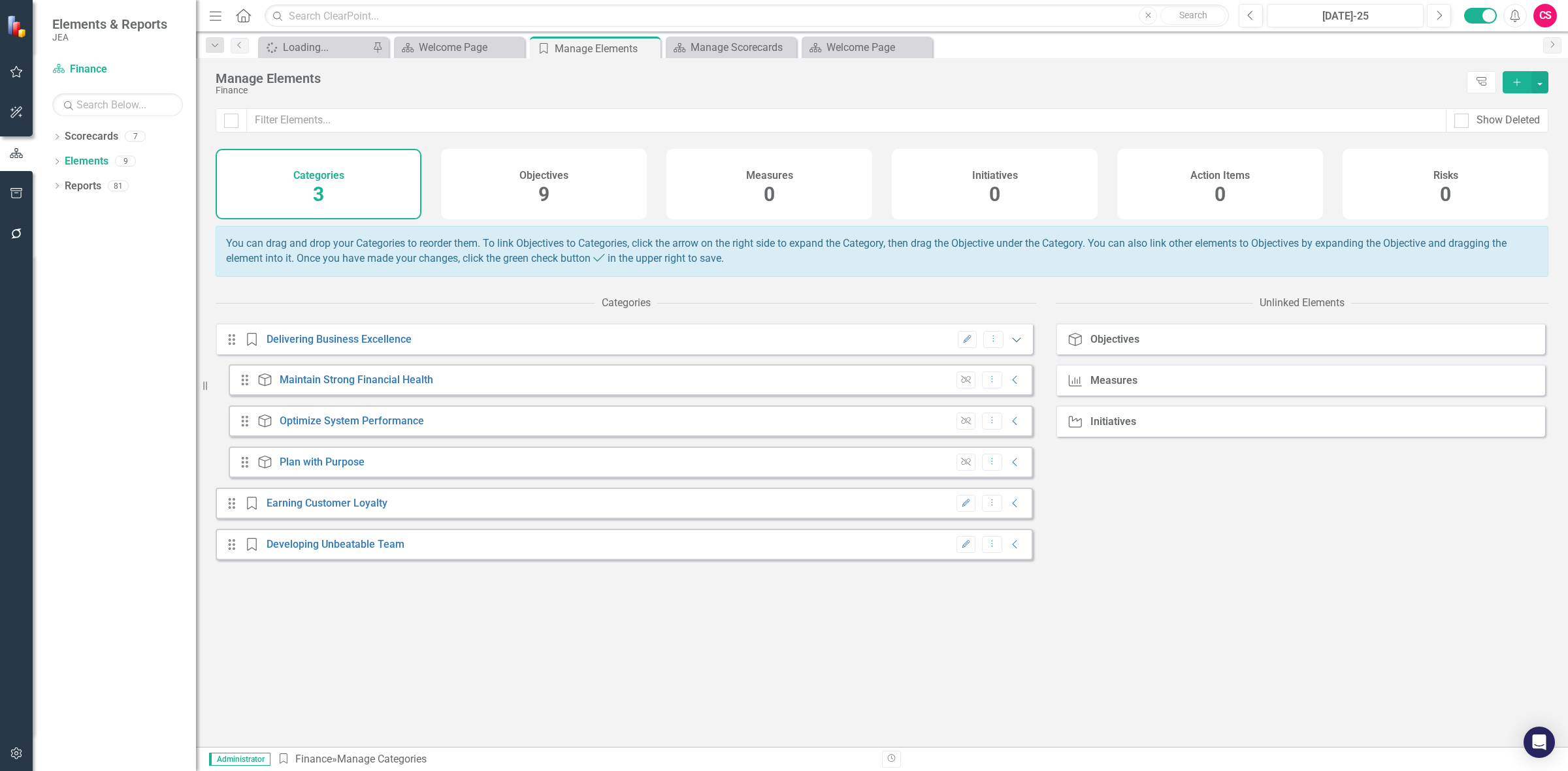
click at [1010, 345] on icon "Expanded" at bounding box center [1017, 340] width 13 height 10
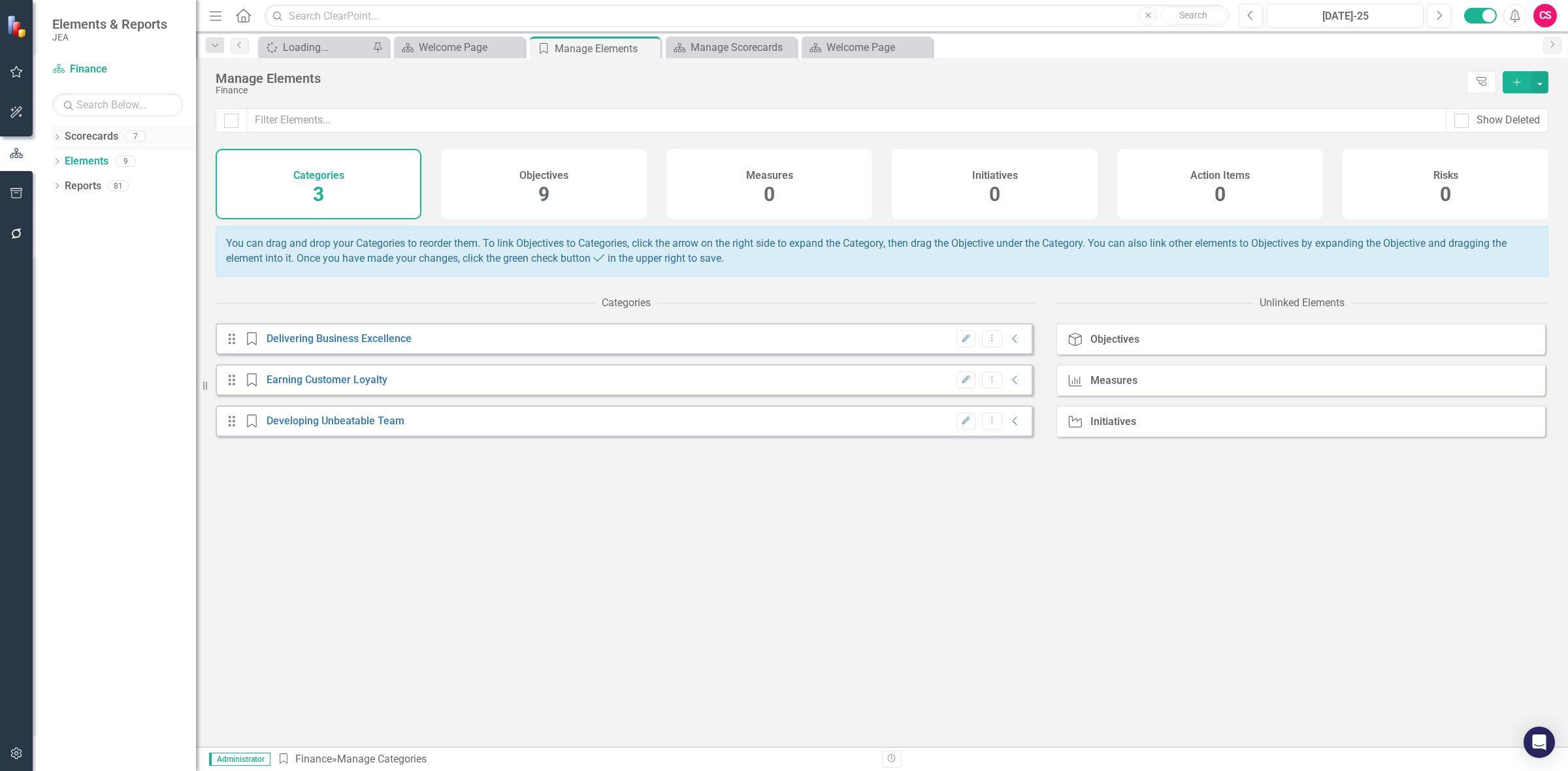
click at [93, 141] on link "Scorecards" at bounding box center [92, 136] width 53 height 15
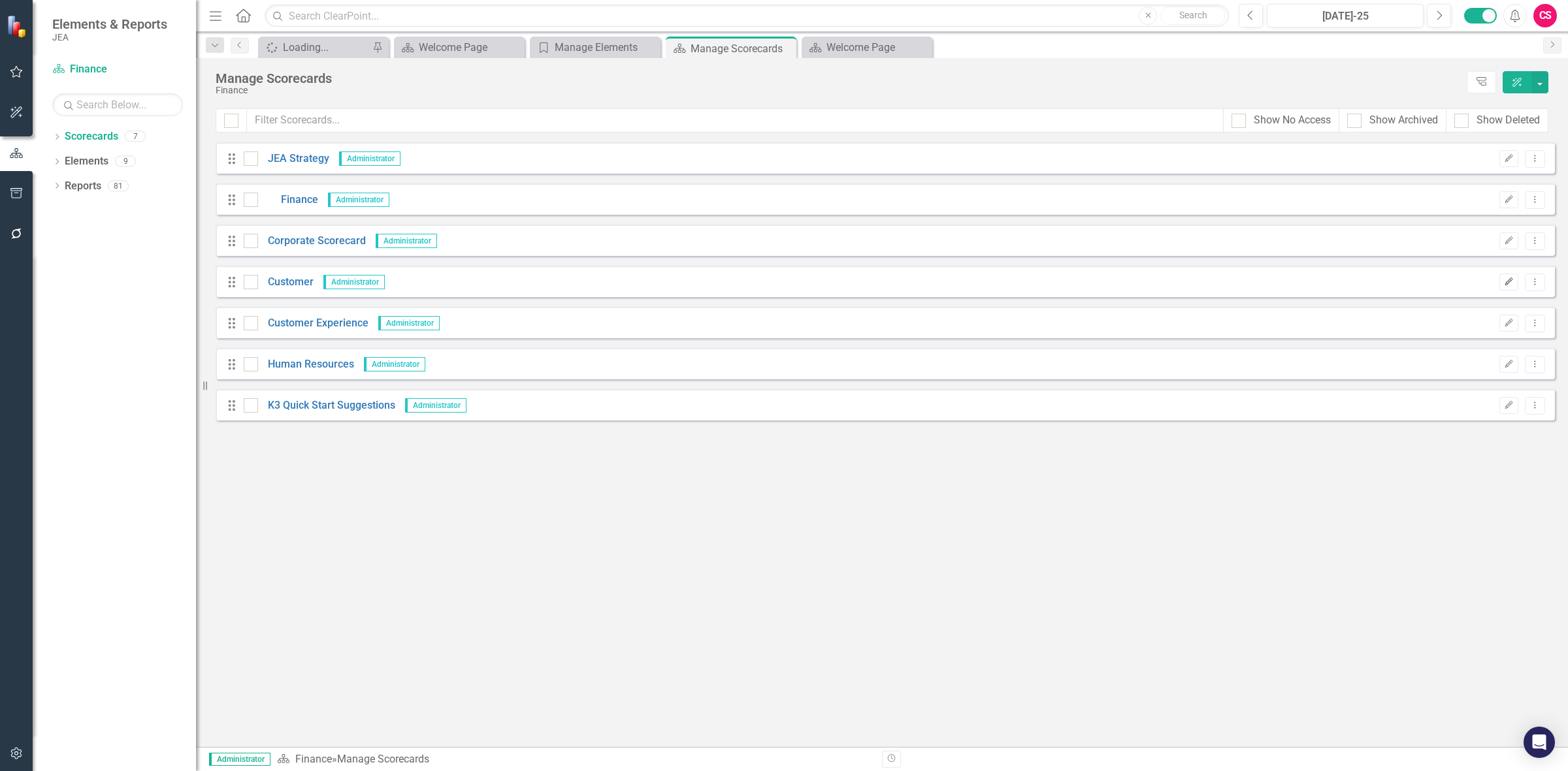
click at [1509, 278] on icon "Edit" at bounding box center [1509, 282] width 10 height 8
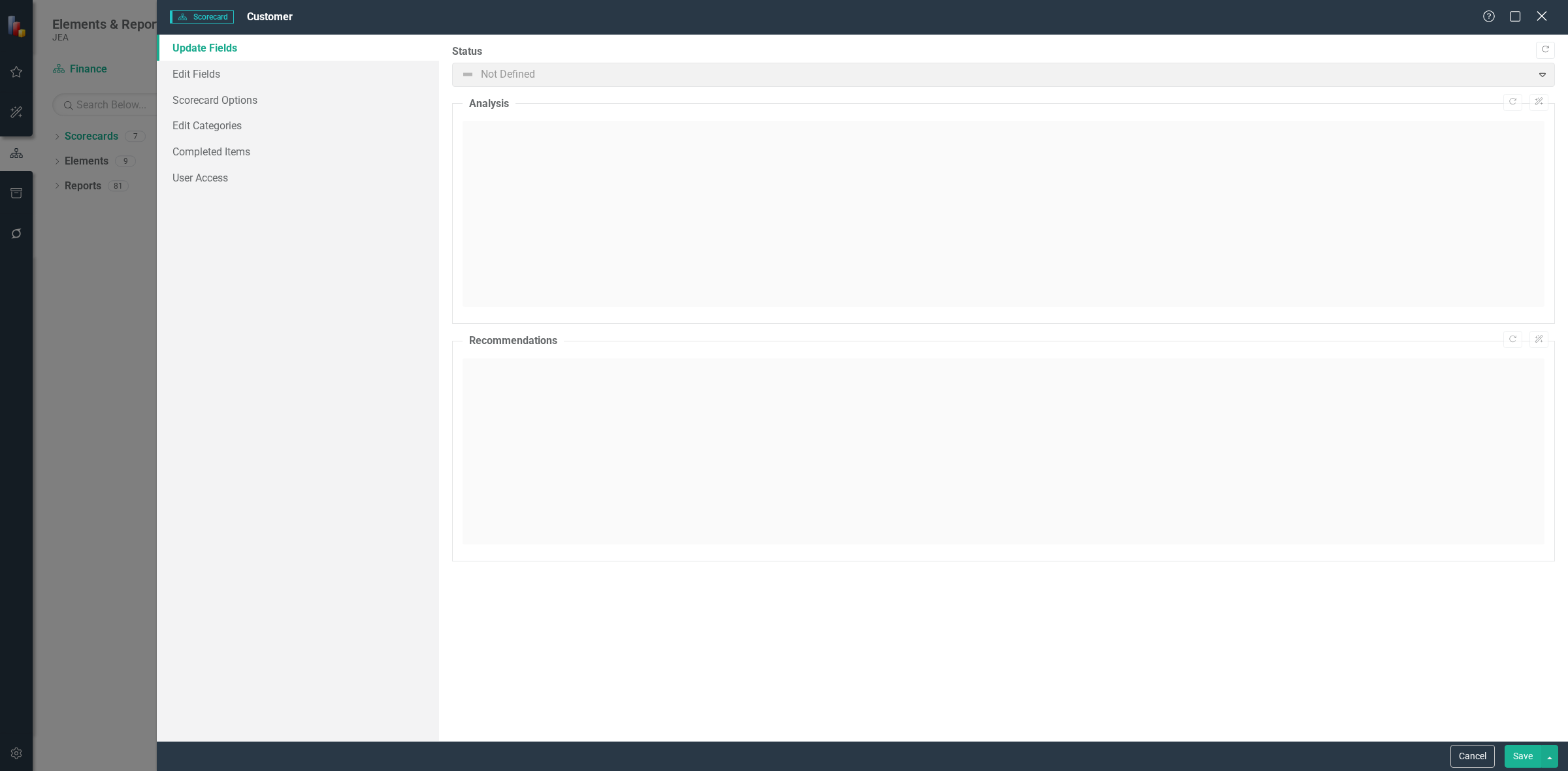
click at [1543, 10] on icon "Close" at bounding box center [1541, 16] width 17 height 12
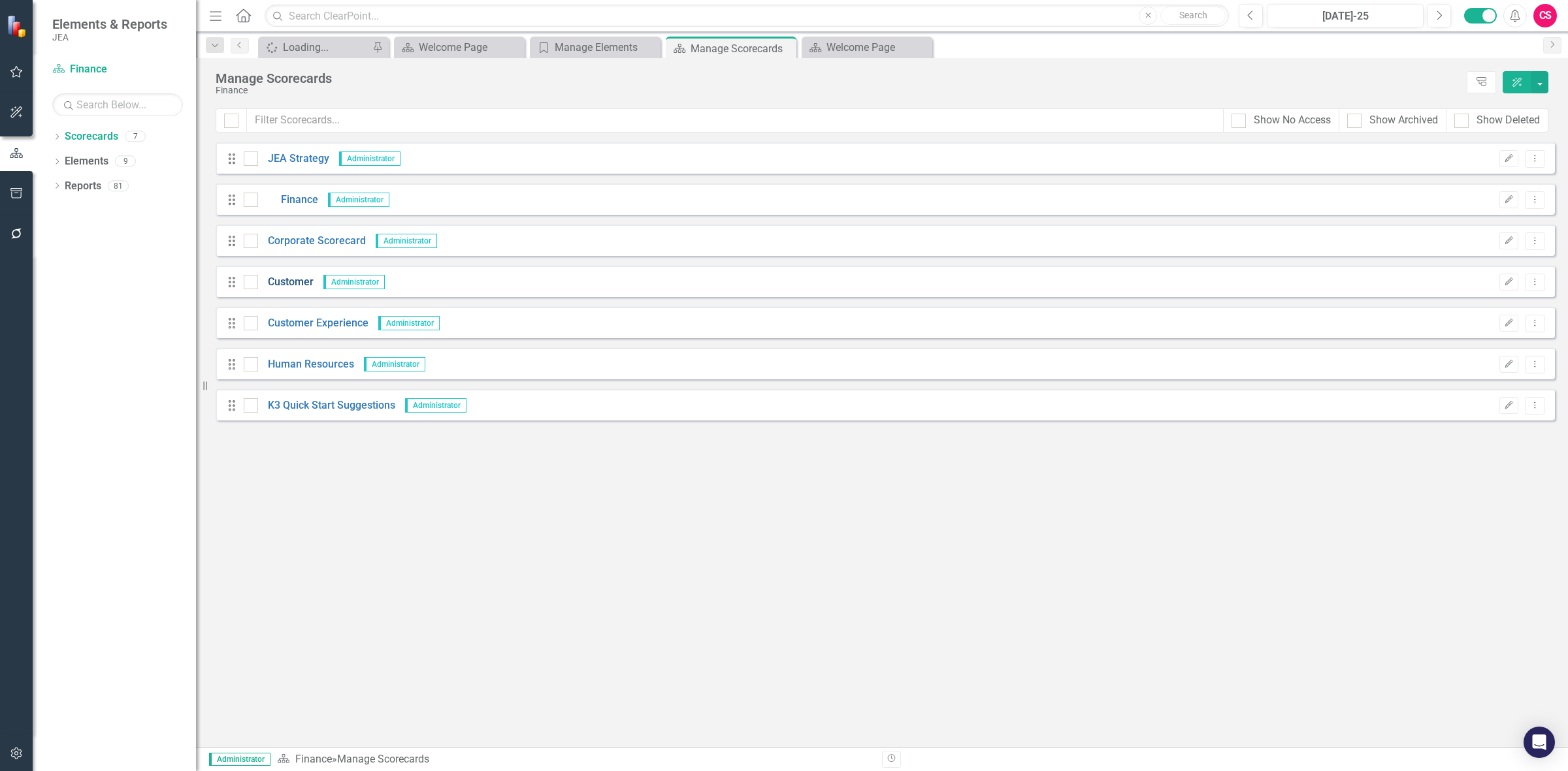
click at [294, 280] on link "Customer" at bounding box center [286, 282] width 56 height 15
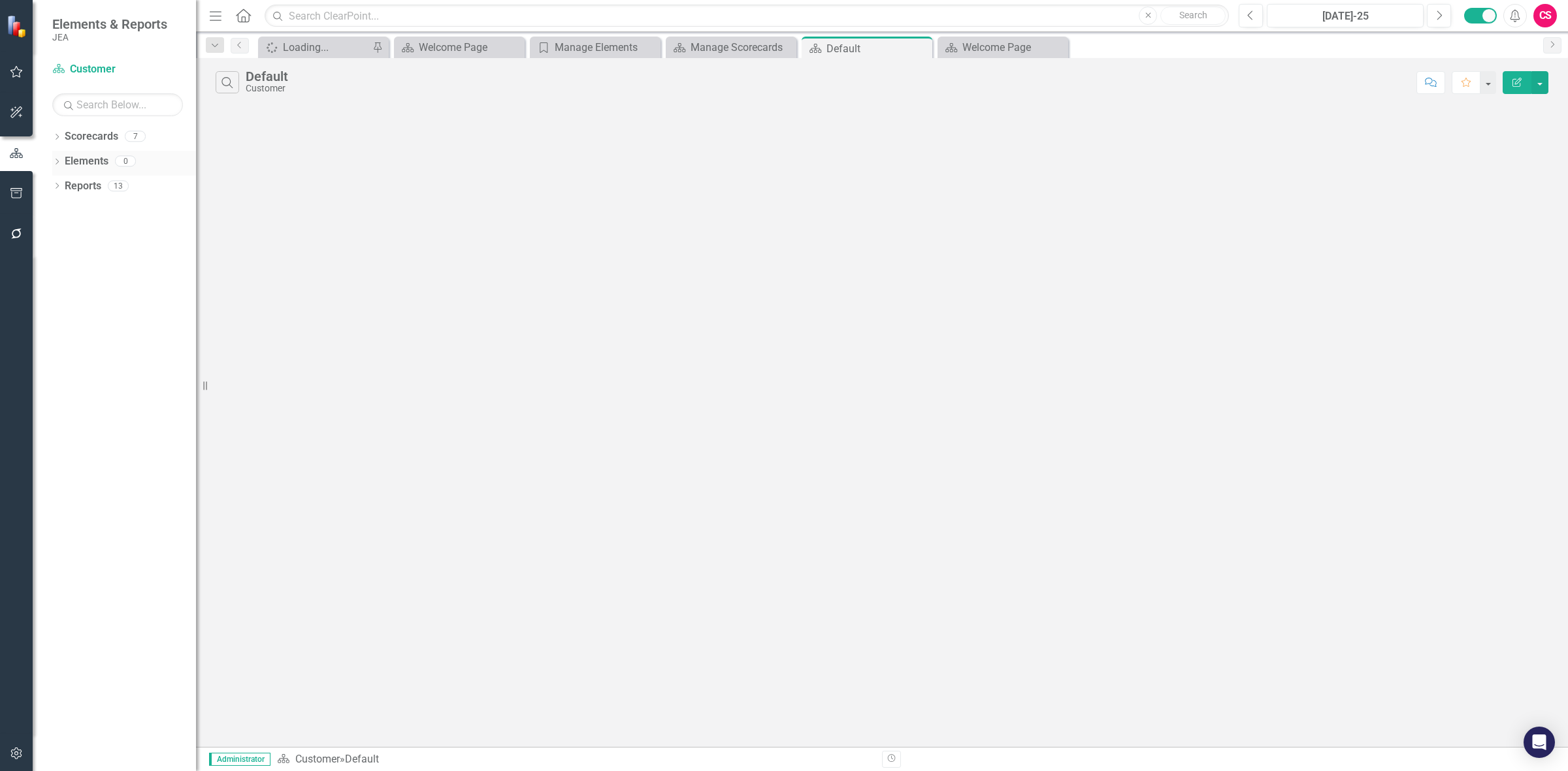
click at [98, 159] on link "Elements" at bounding box center [87, 162] width 44 height 15
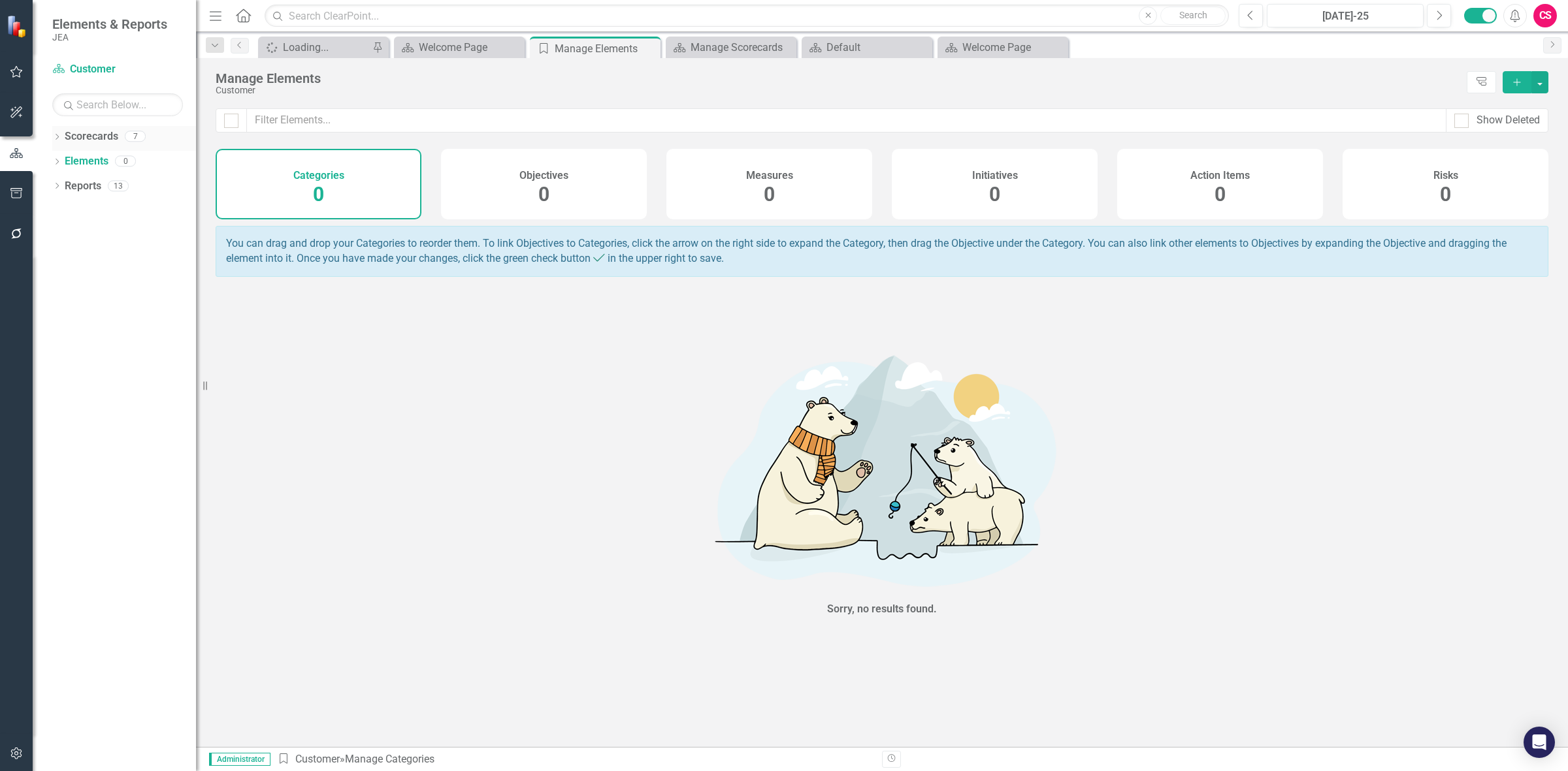
click at [92, 128] on div "Scorecards" at bounding box center [92, 137] width 53 height 22
click at [304, 188] on div "Categories 0" at bounding box center [318, 184] width 206 height 71
click at [502, 180] on div "Objectives 0" at bounding box center [543, 184] width 206 height 71
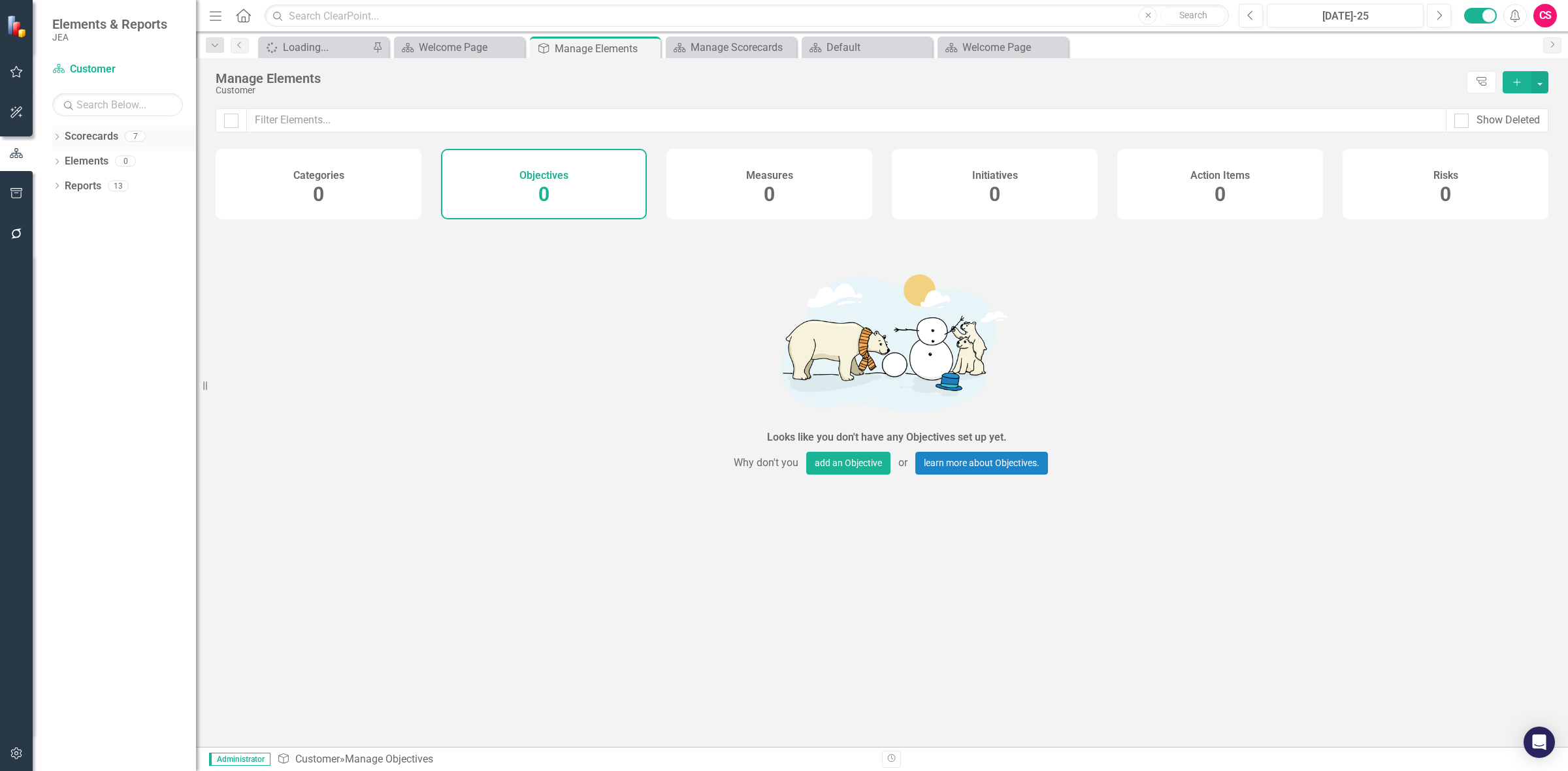
click at [103, 131] on link "Scorecards" at bounding box center [92, 136] width 53 height 15
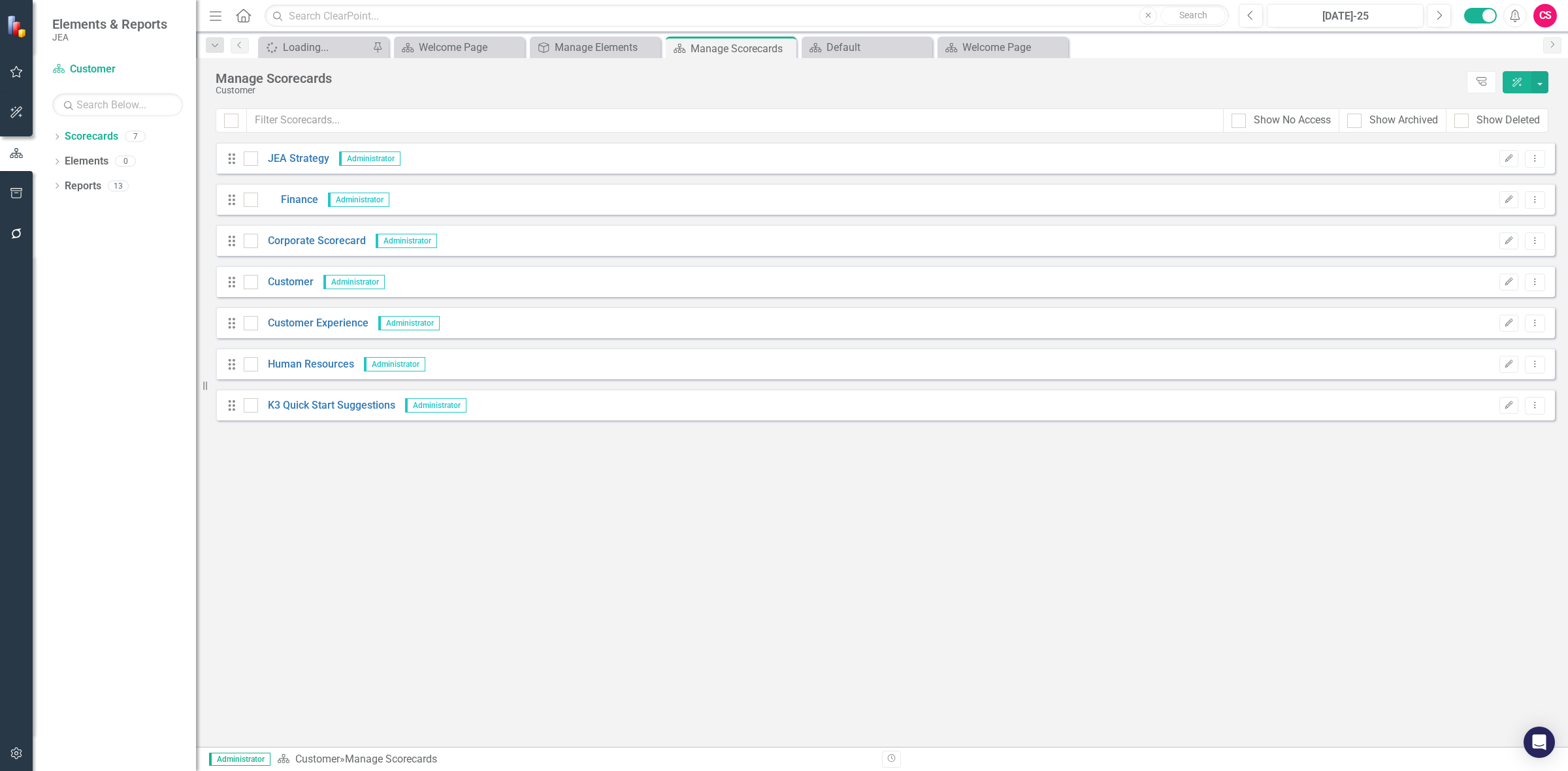
click at [276, 169] on div "Drag JEA Strategy Administrator Edit Dropdown Menu" at bounding box center [885, 157] width 1339 height 31
click at [286, 164] on link "JEA Strategy" at bounding box center [294, 159] width 71 height 15
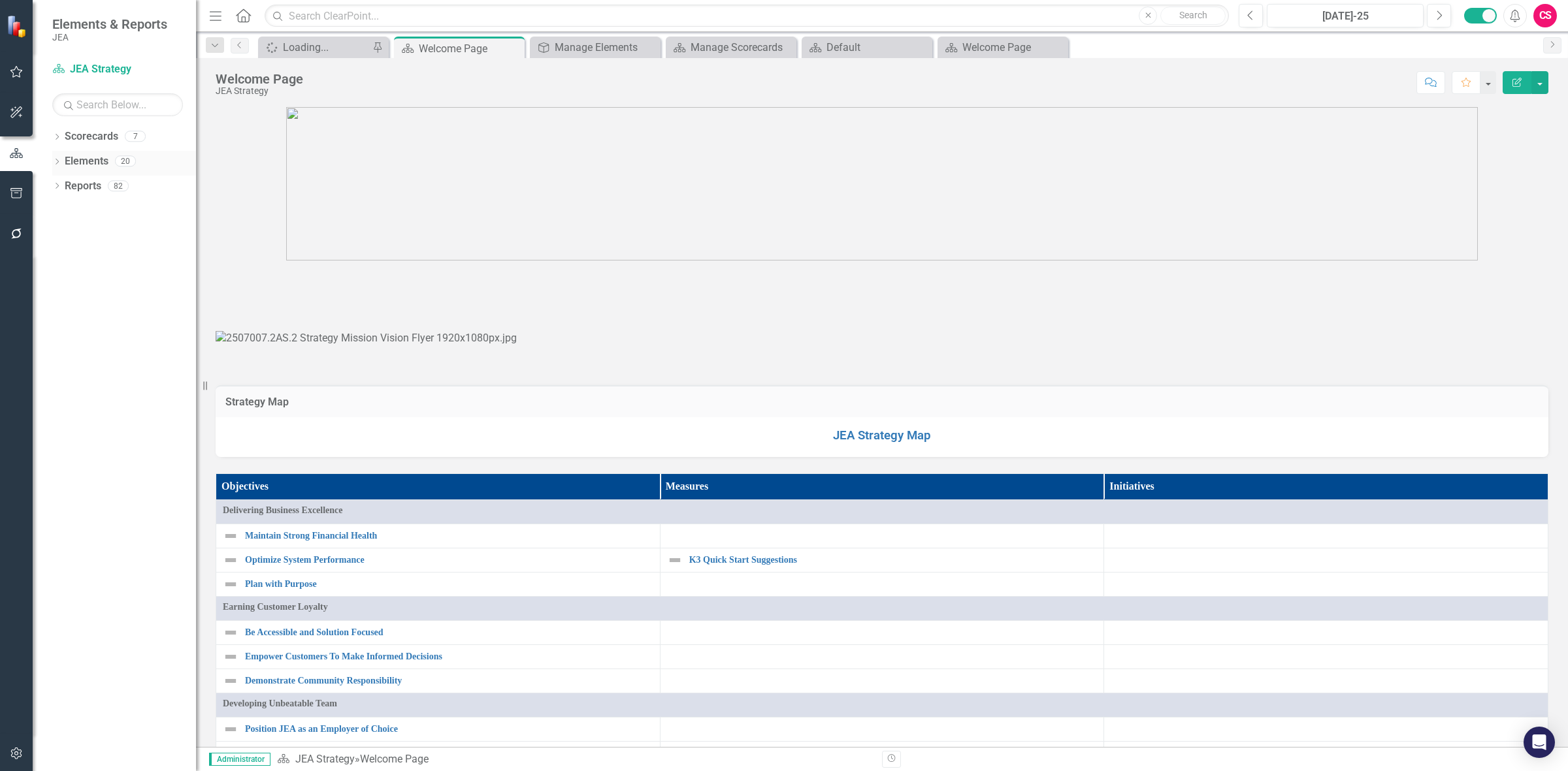
click at [79, 159] on link "Elements" at bounding box center [87, 162] width 44 height 15
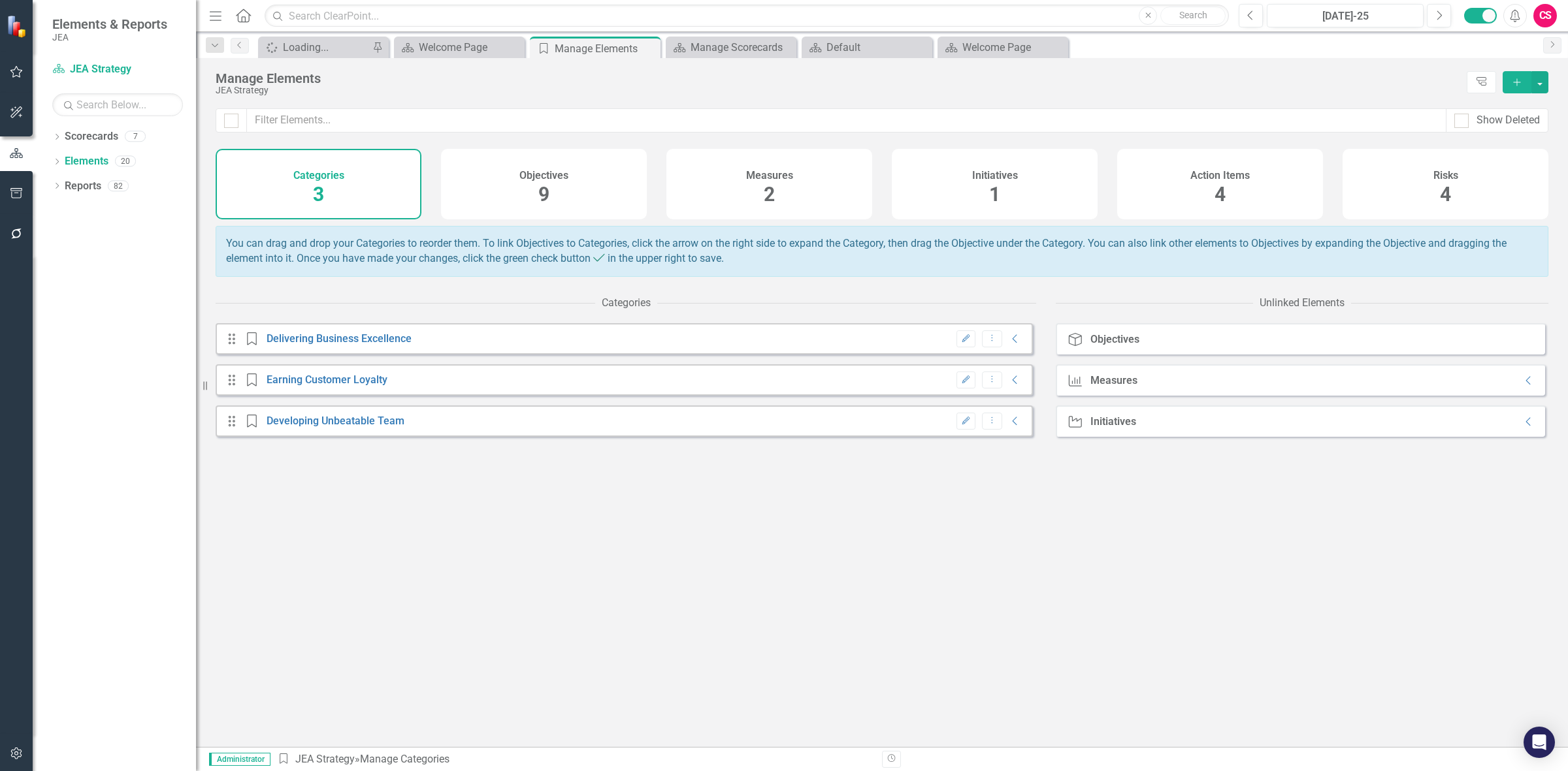
click at [969, 183] on div "Initiatives 1" at bounding box center [994, 184] width 206 height 71
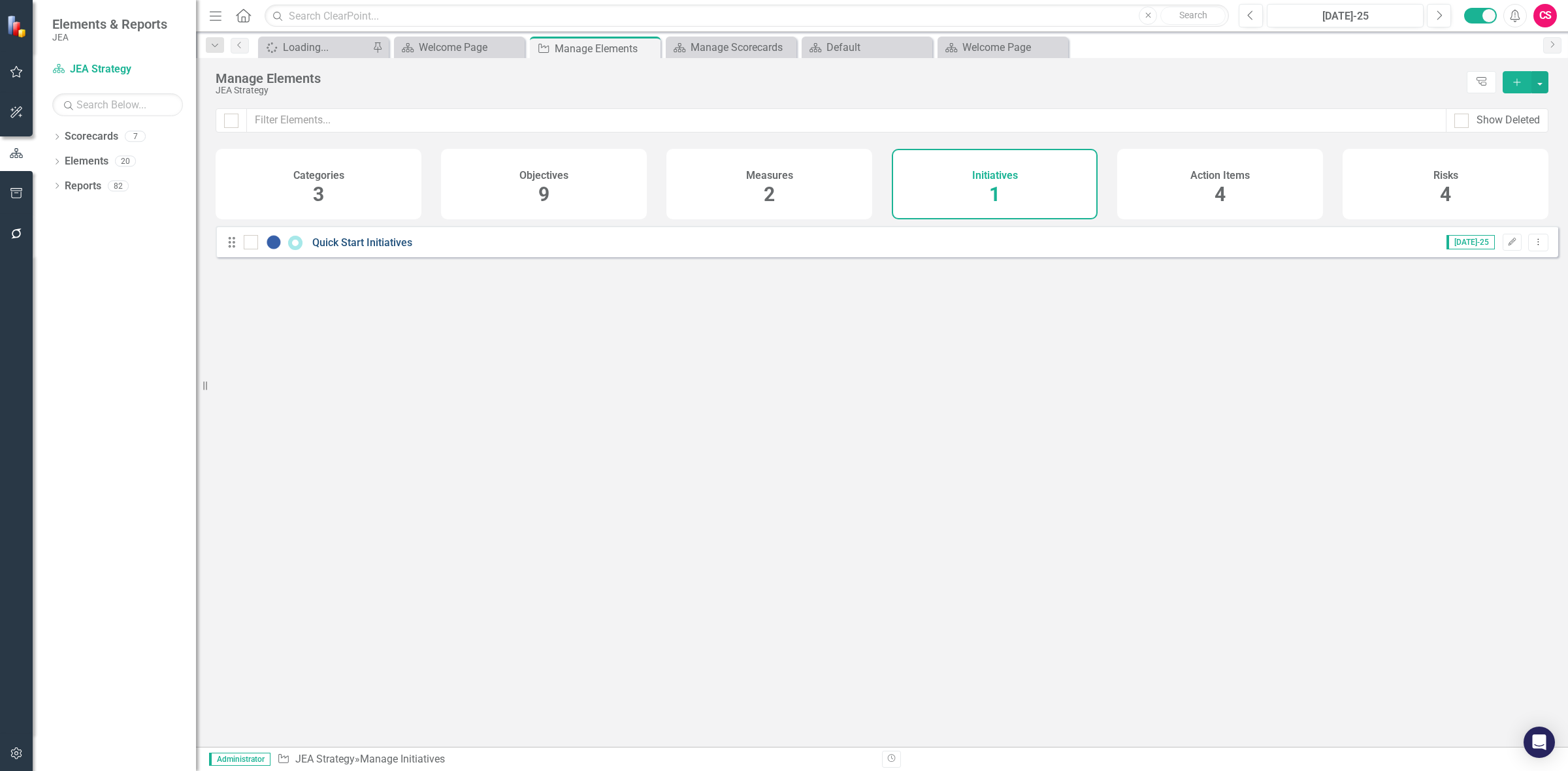
click at [358, 246] on link "Quick Start Initiatives" at bounding box center [362, 242] width 100 height 12
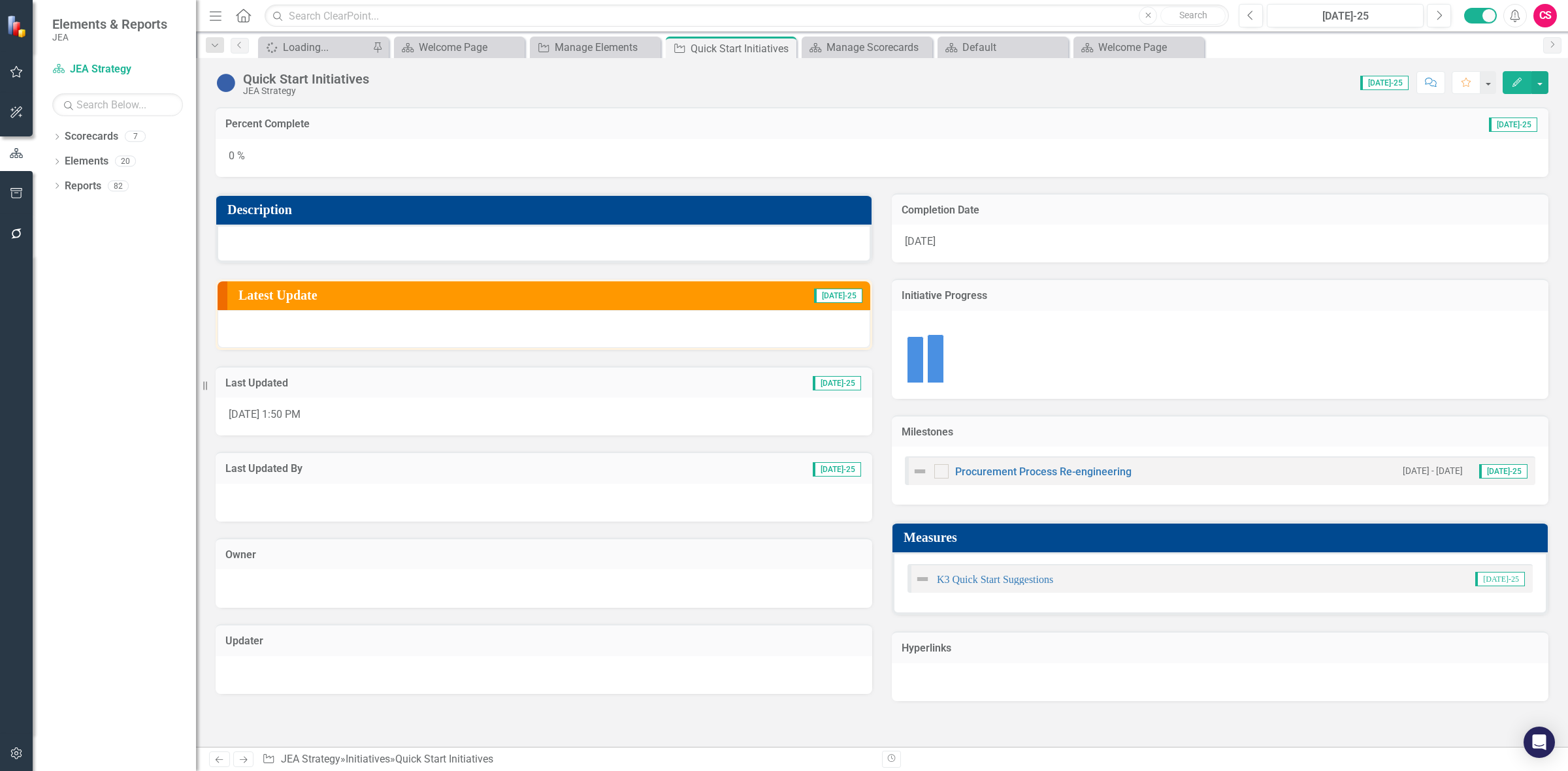
click at [227, 84] on img at bounding box center [226, 82] width 21 height 21
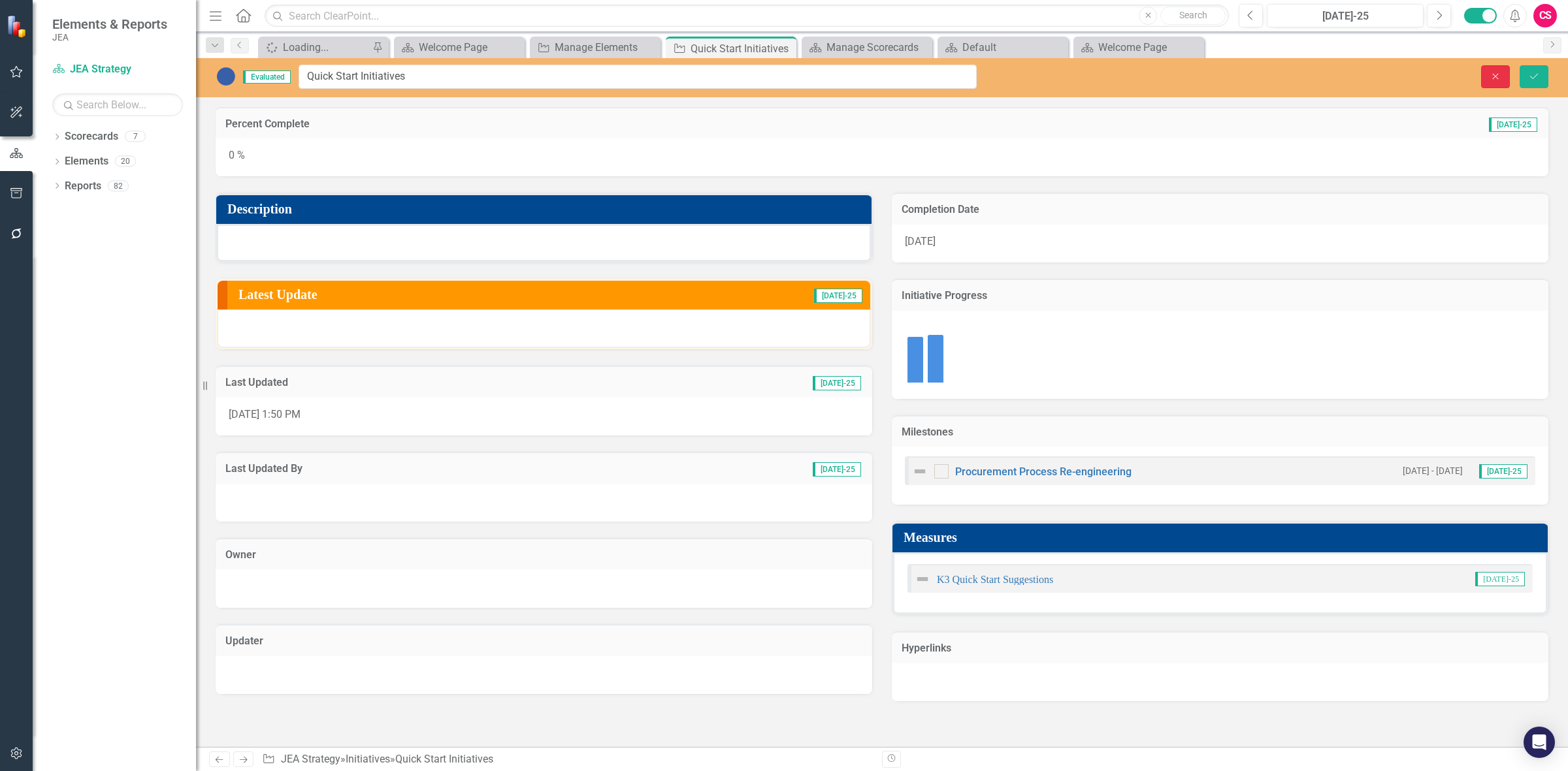
click at [1492, 79] on icon "Close" at bounding box center [1495, 76] width 12 height 9
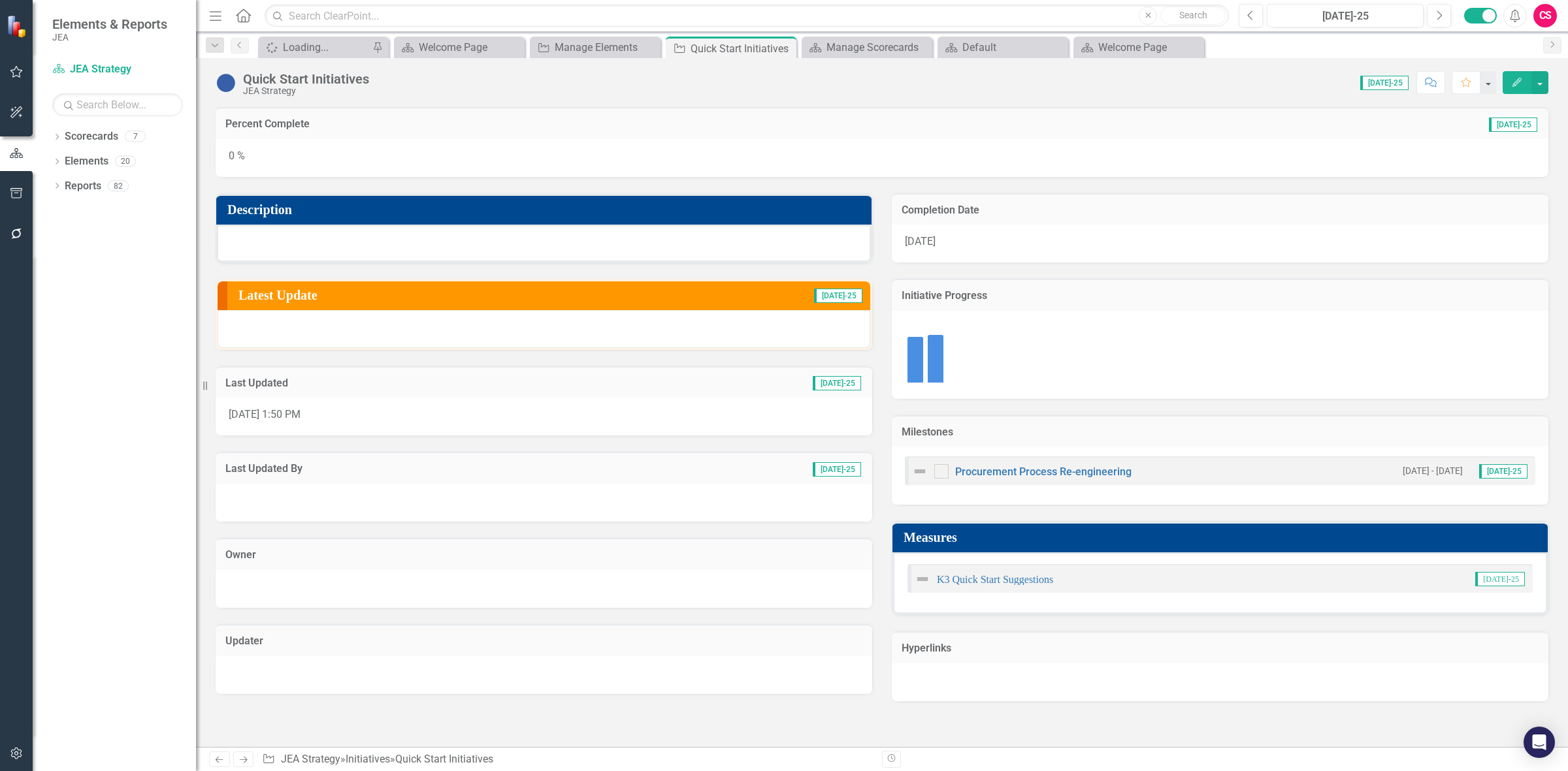
click at [14, 755] on icon "button" at bounding box center [17, 754] width 14 height 10
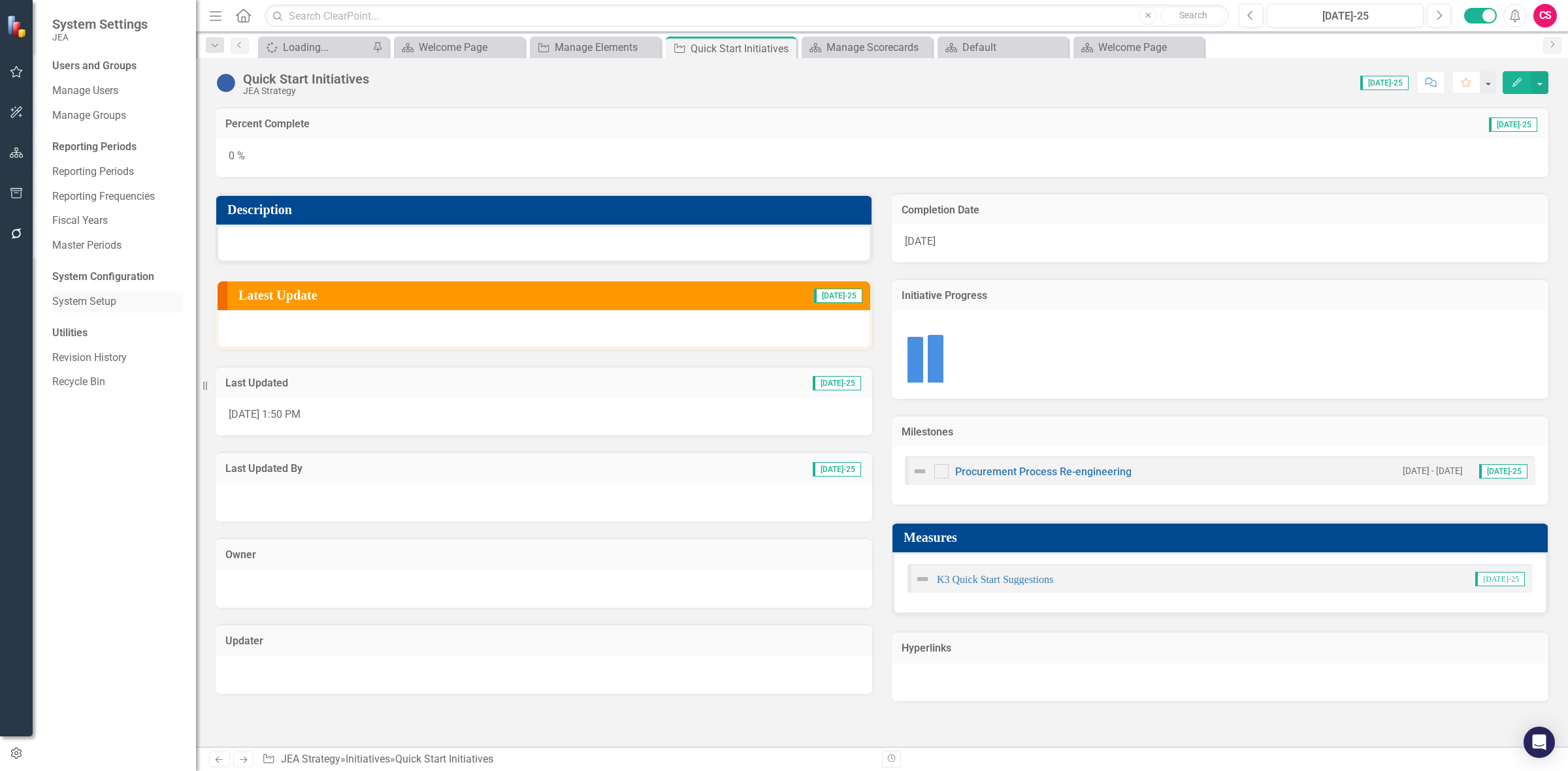
click at [76, 304] on link "System Setup" at bounding box center [117, 301] width 131 height 15
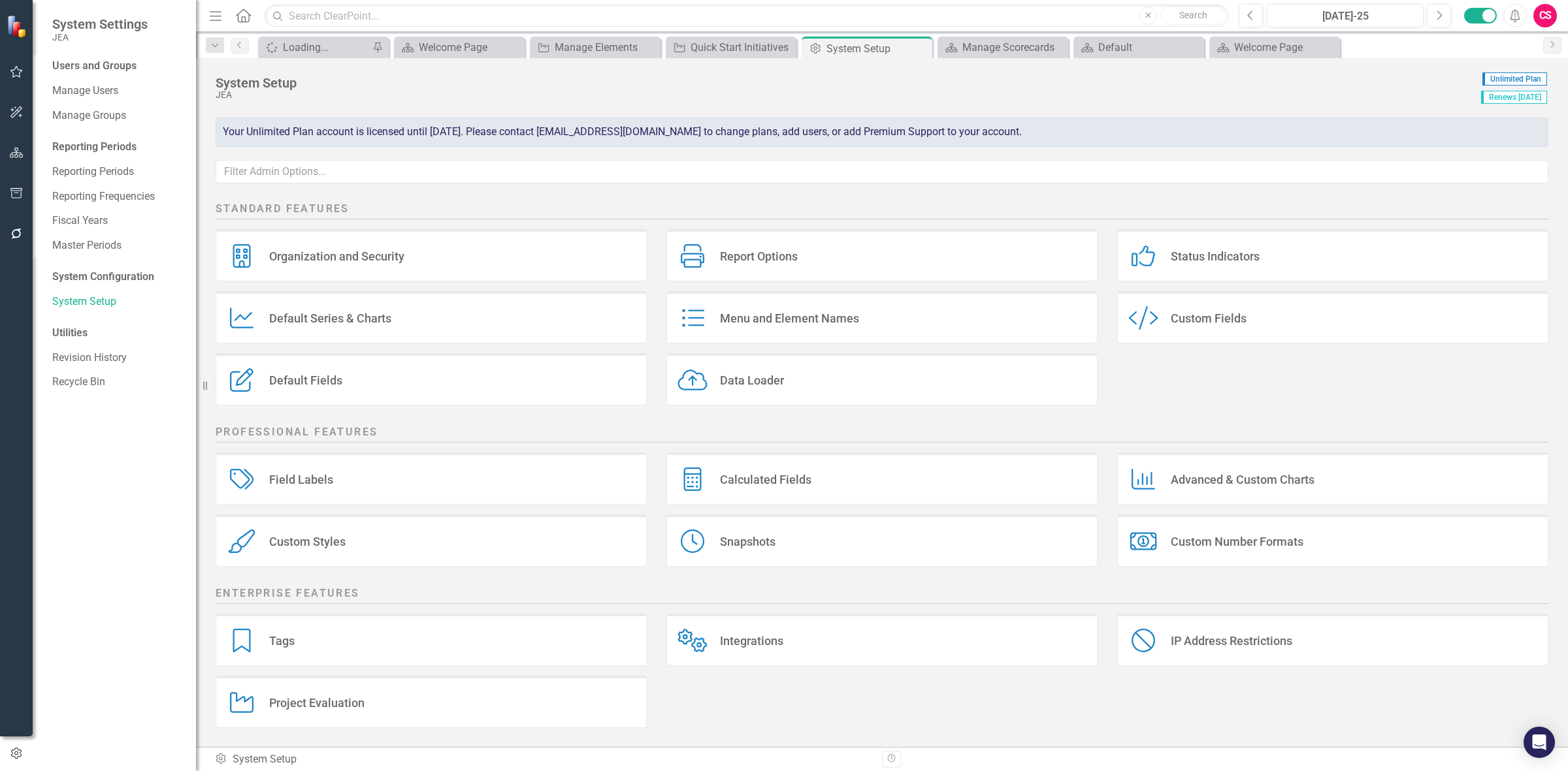
click at [323, 708] on div "Project Evaluation" at bounding box center [317, 702] width 95 height 15
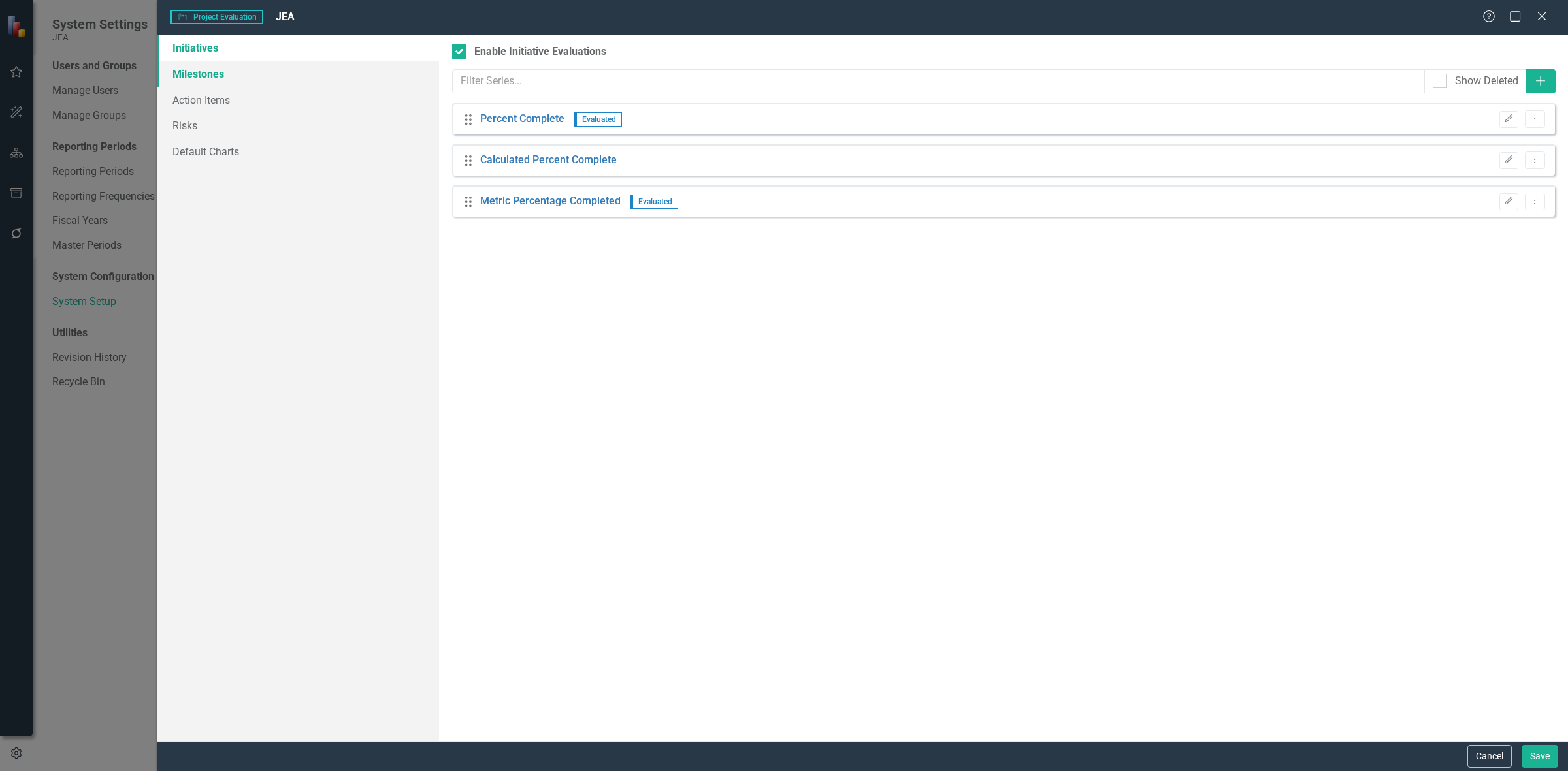
click at [273, 75] on link "Milestones" at bounding box center [297, 74] width 282 height 26
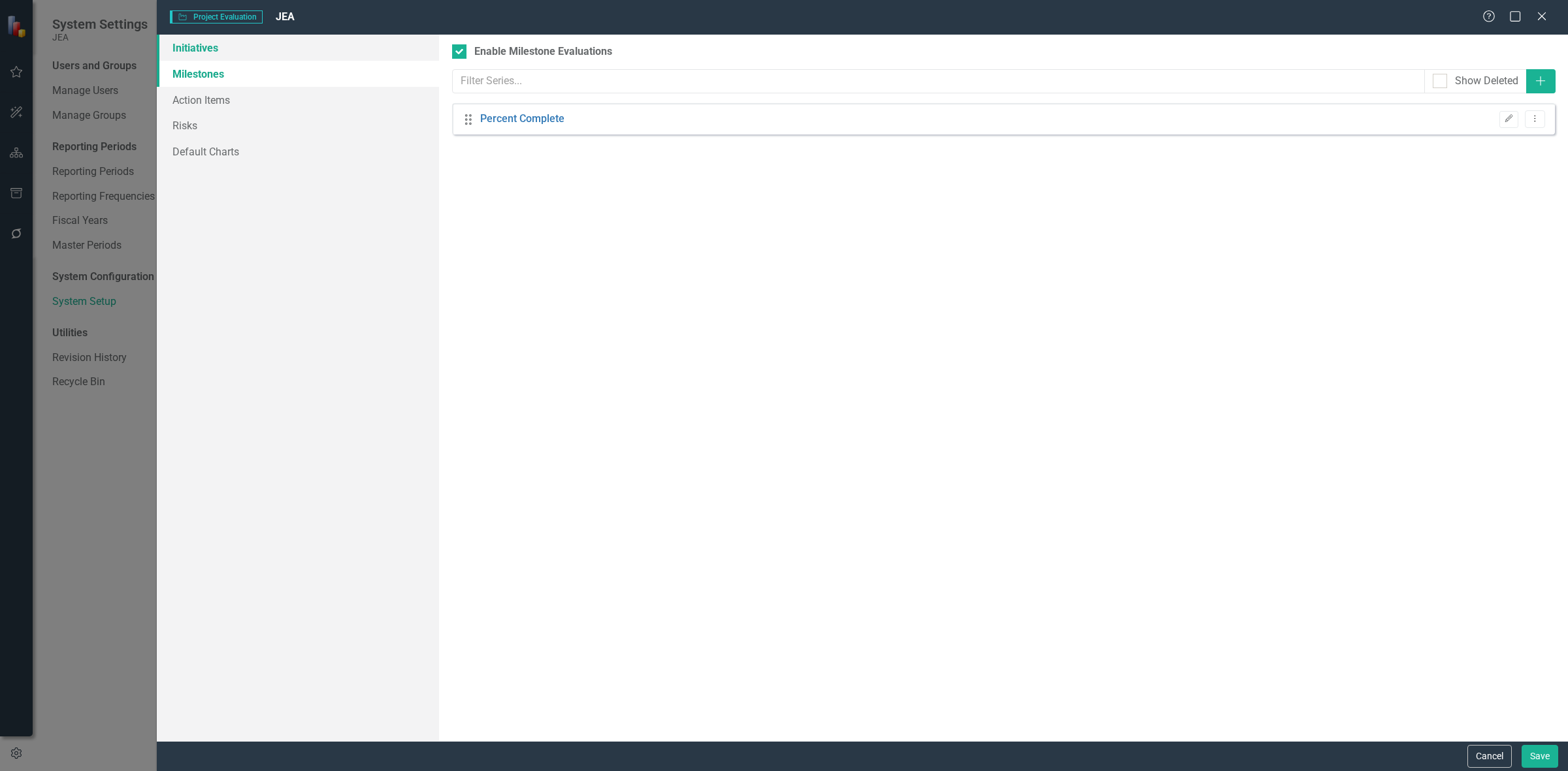
click at [273, 50] on link "Initiatives" at bounding box center [297, 48] width 282 height 26
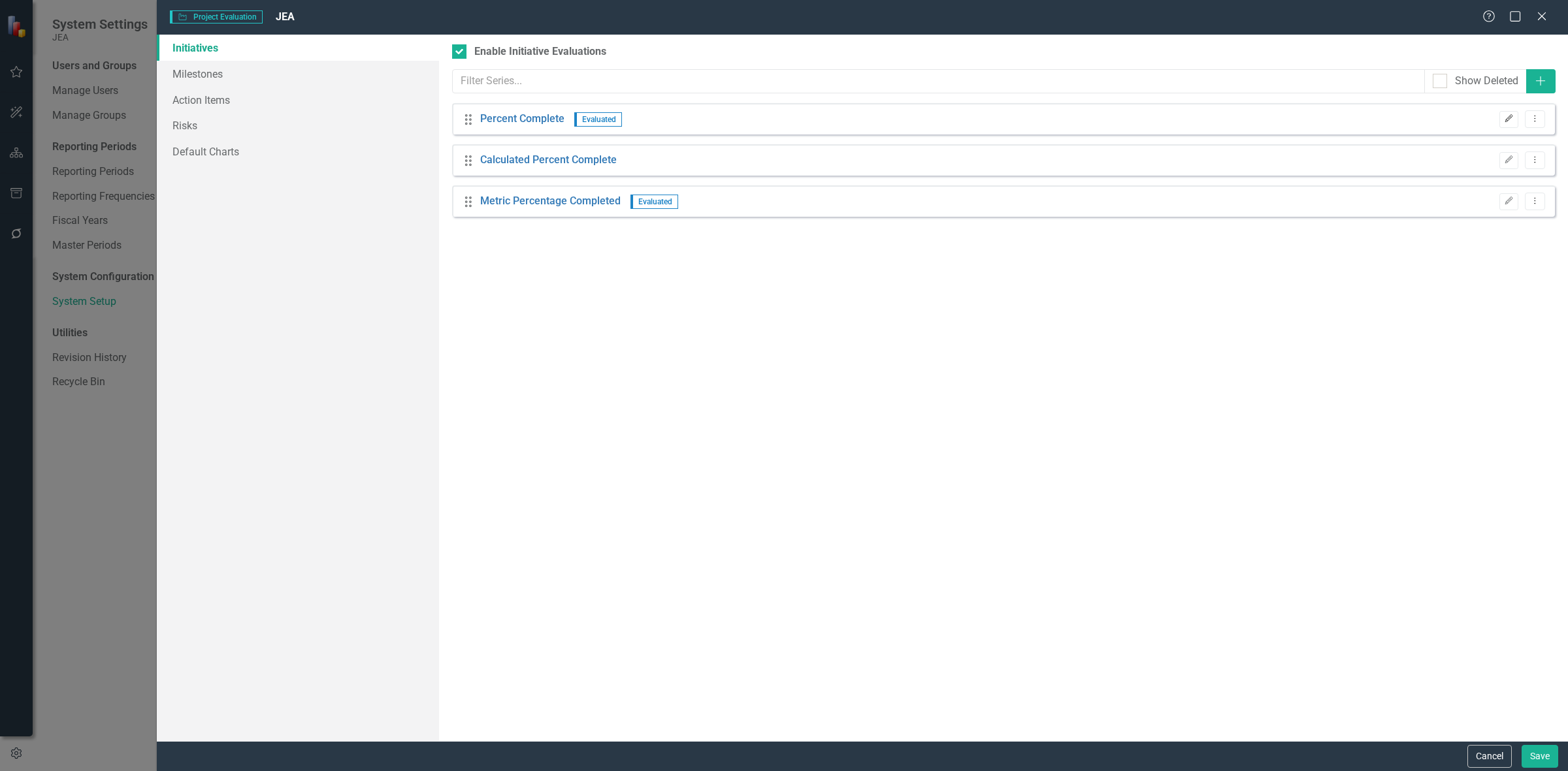
click at [1506, 122] on icon "Edit" at bounding box center [1509, 118] width 10 height 8
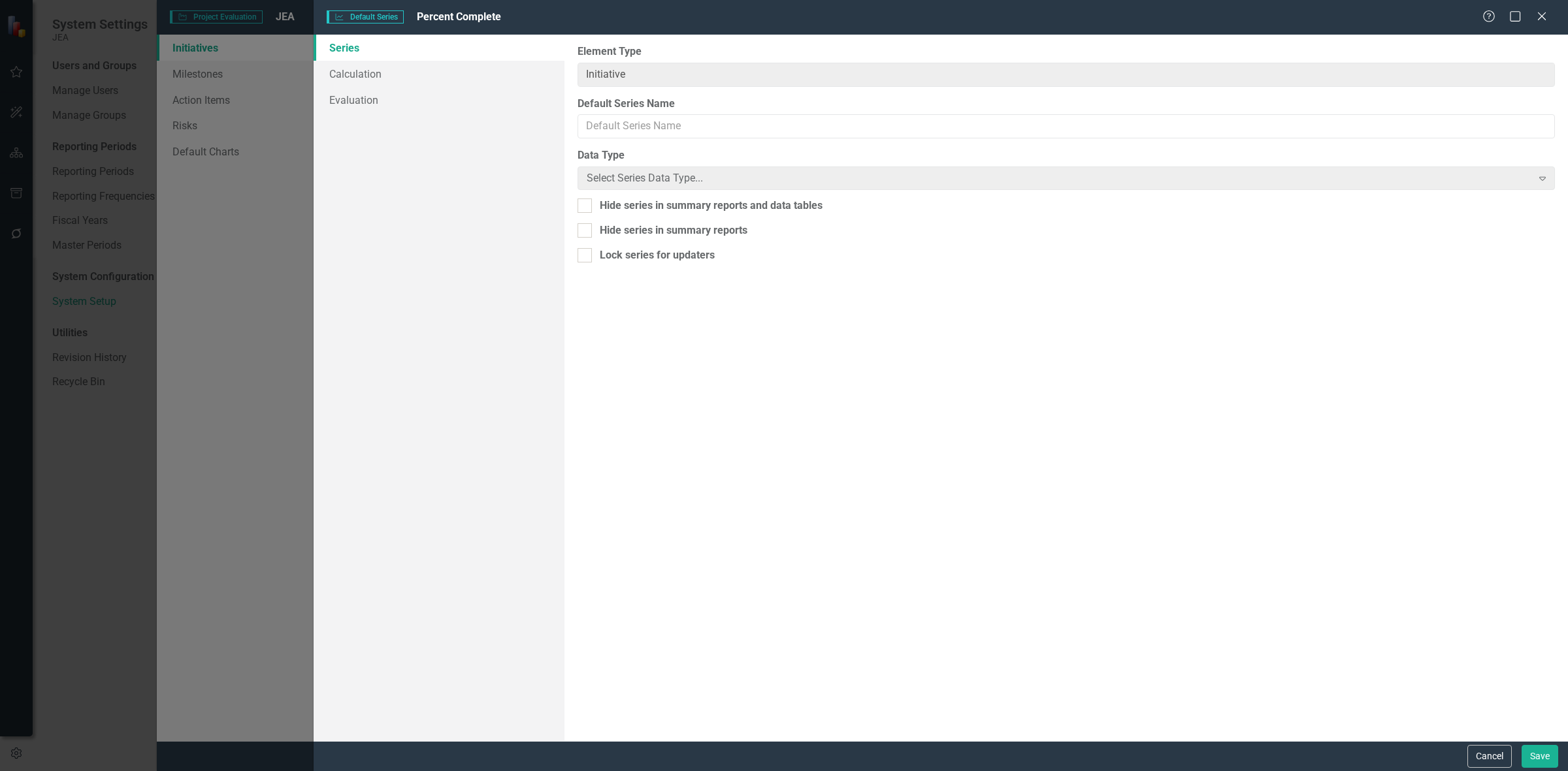
type input "Percent Complete"
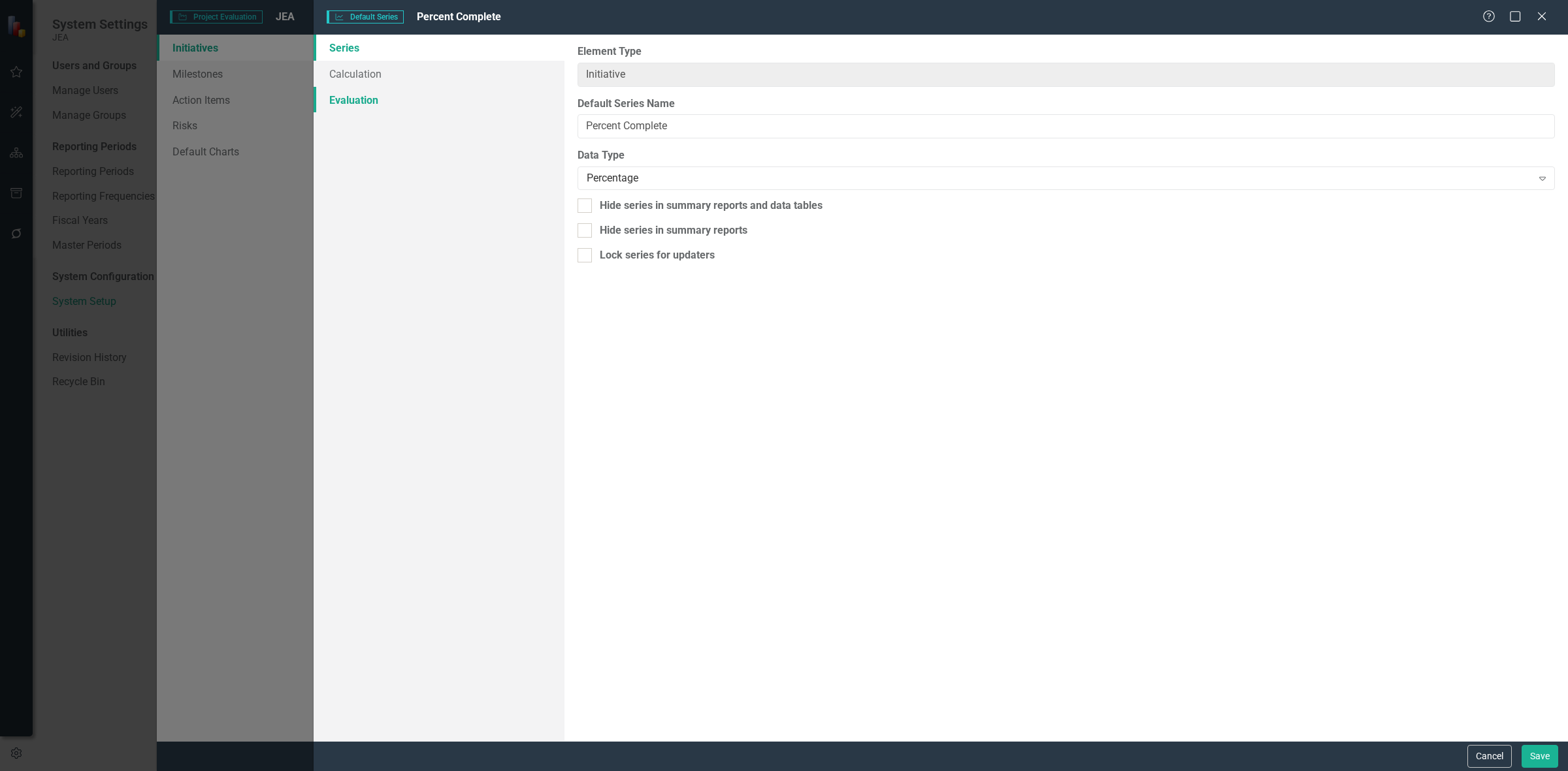
click at [449, 111] on link "Evaluation" at bounding box center [439, 100] width 251 height 26
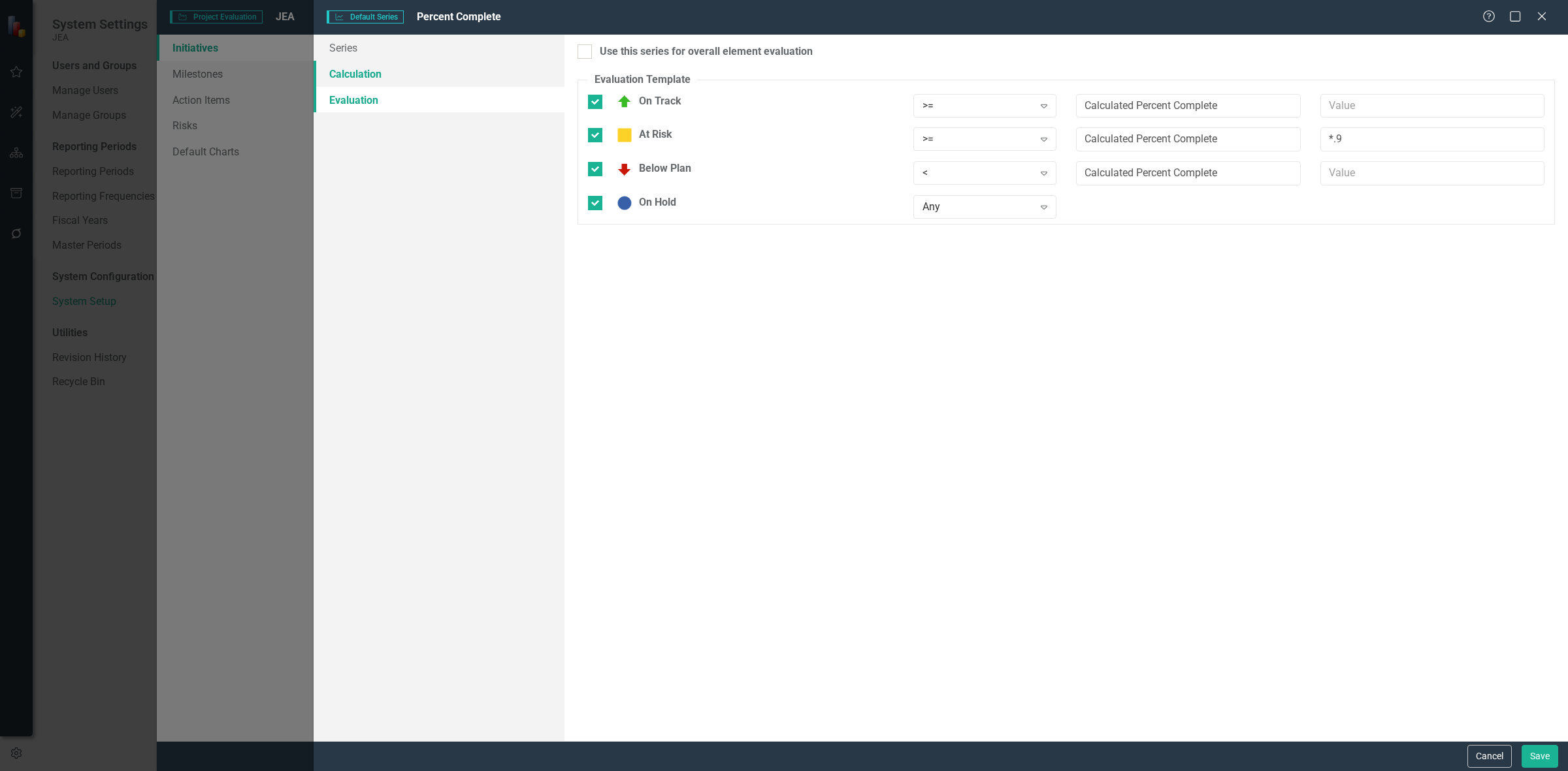
click at [433, 63] on link "Calculation" at bounding box center [439, 74] width 251 height 26
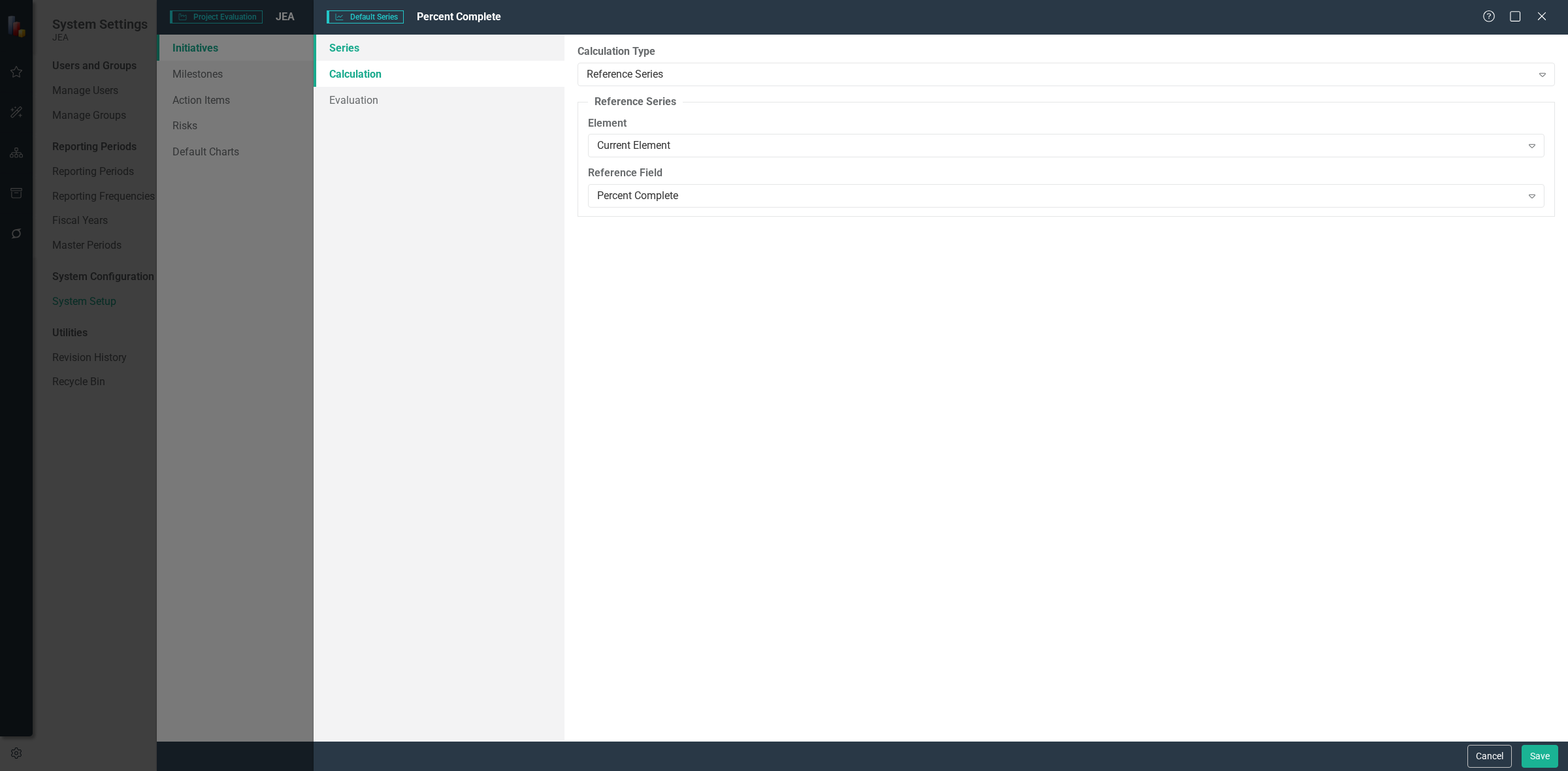
click at [428, 43] on link "Series" at bounding box center [439, 48] width 251 height 26
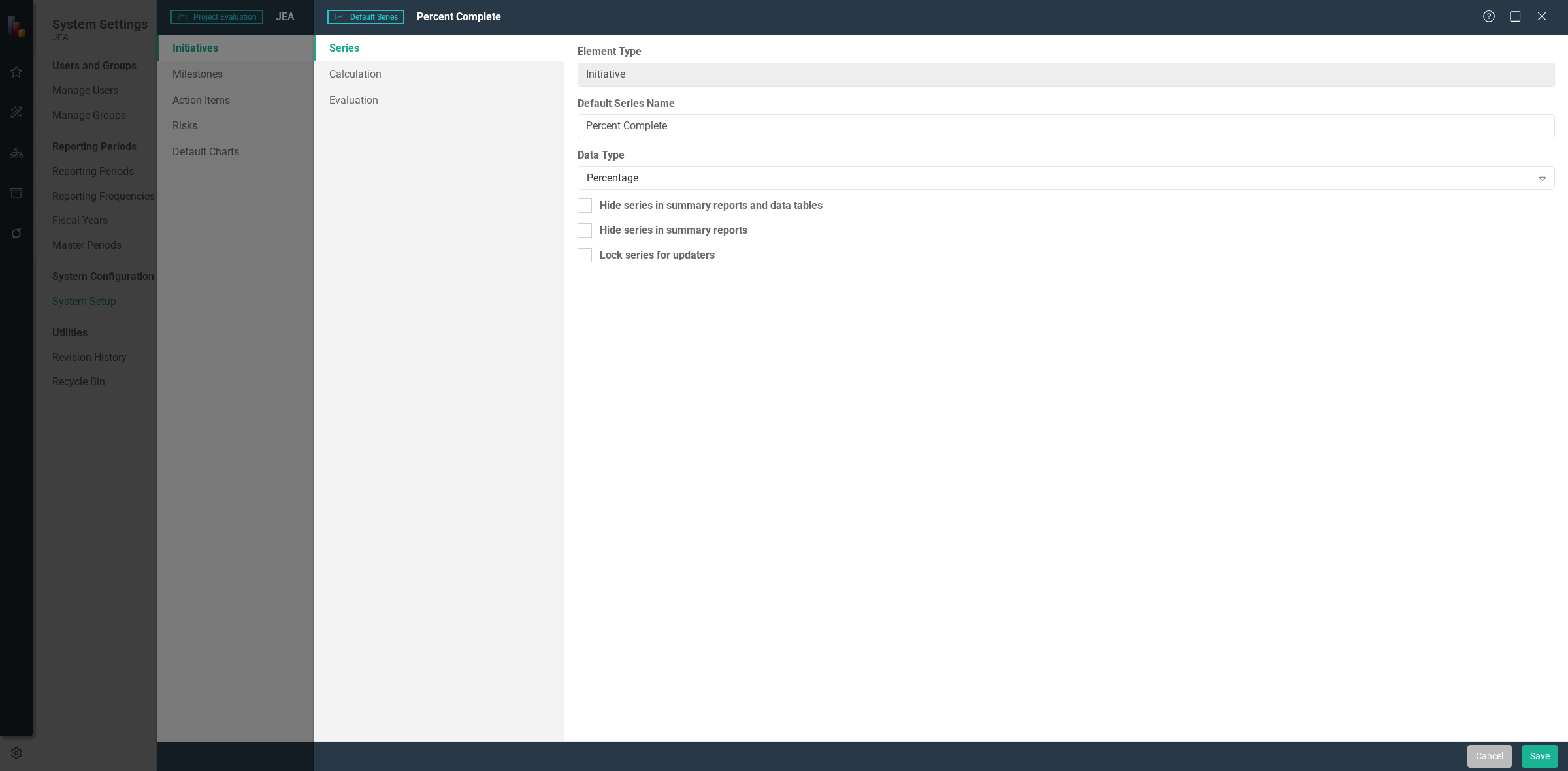
click at [1481, 752] on button "Cancel" at bounding box center [1490, 757] width 45 height 23
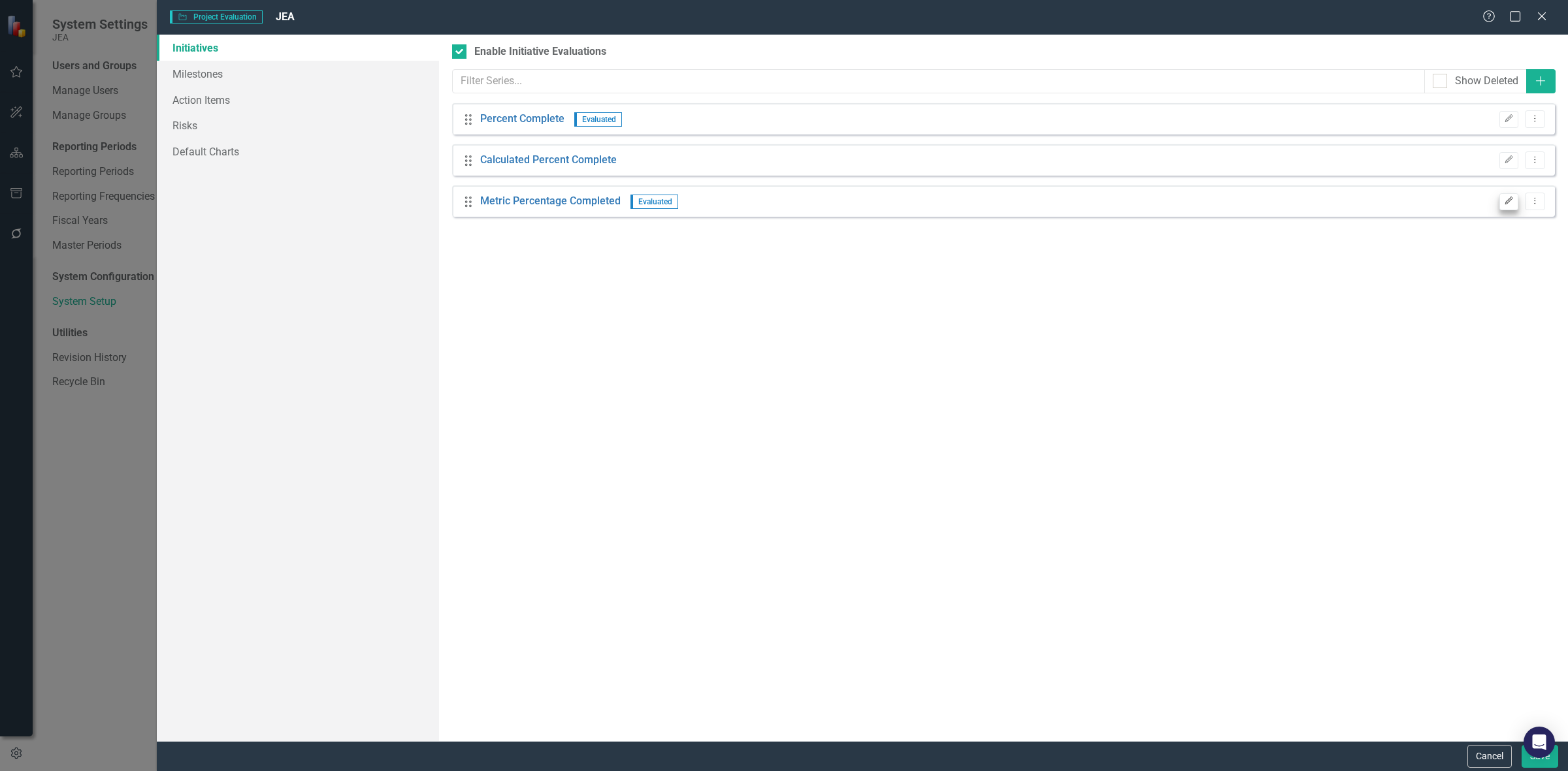
click at [1499, 201] on div "Edit Dropdown Menu" at bounding box center [1519, 201] width 52 height 17
click at [1502, 203] on button "Edit" at bounding box center [1509, 202] width 19 height 17
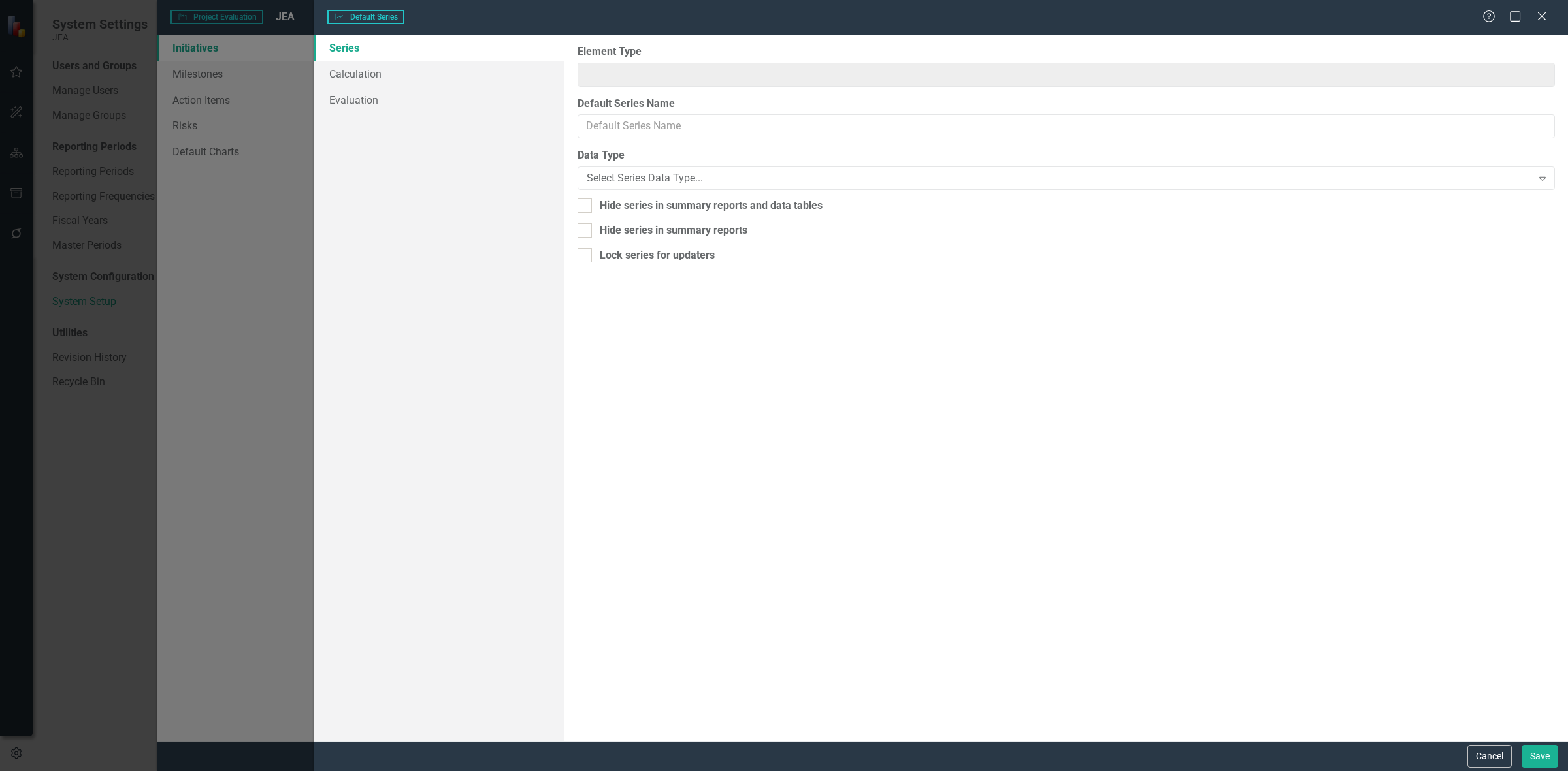
type input "Initiative"
type input "Metric Percentage Completed"
click at [434, 94] on link "Evaluation" at bounding box center [439, 100] width 251 height 26
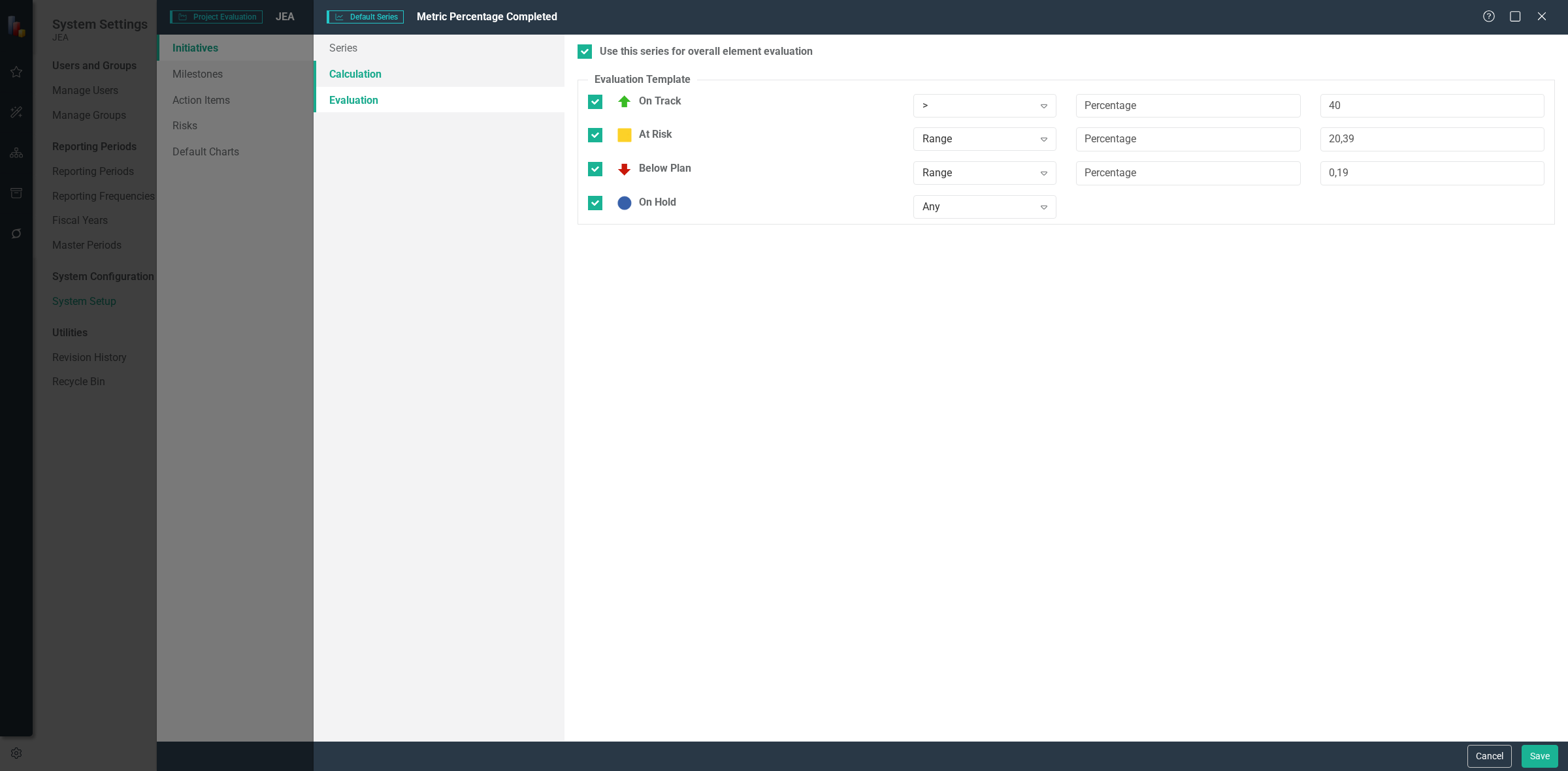
click at [430, 66] on link "Calculation" at bounding box center [439, 74] width 251 height 26
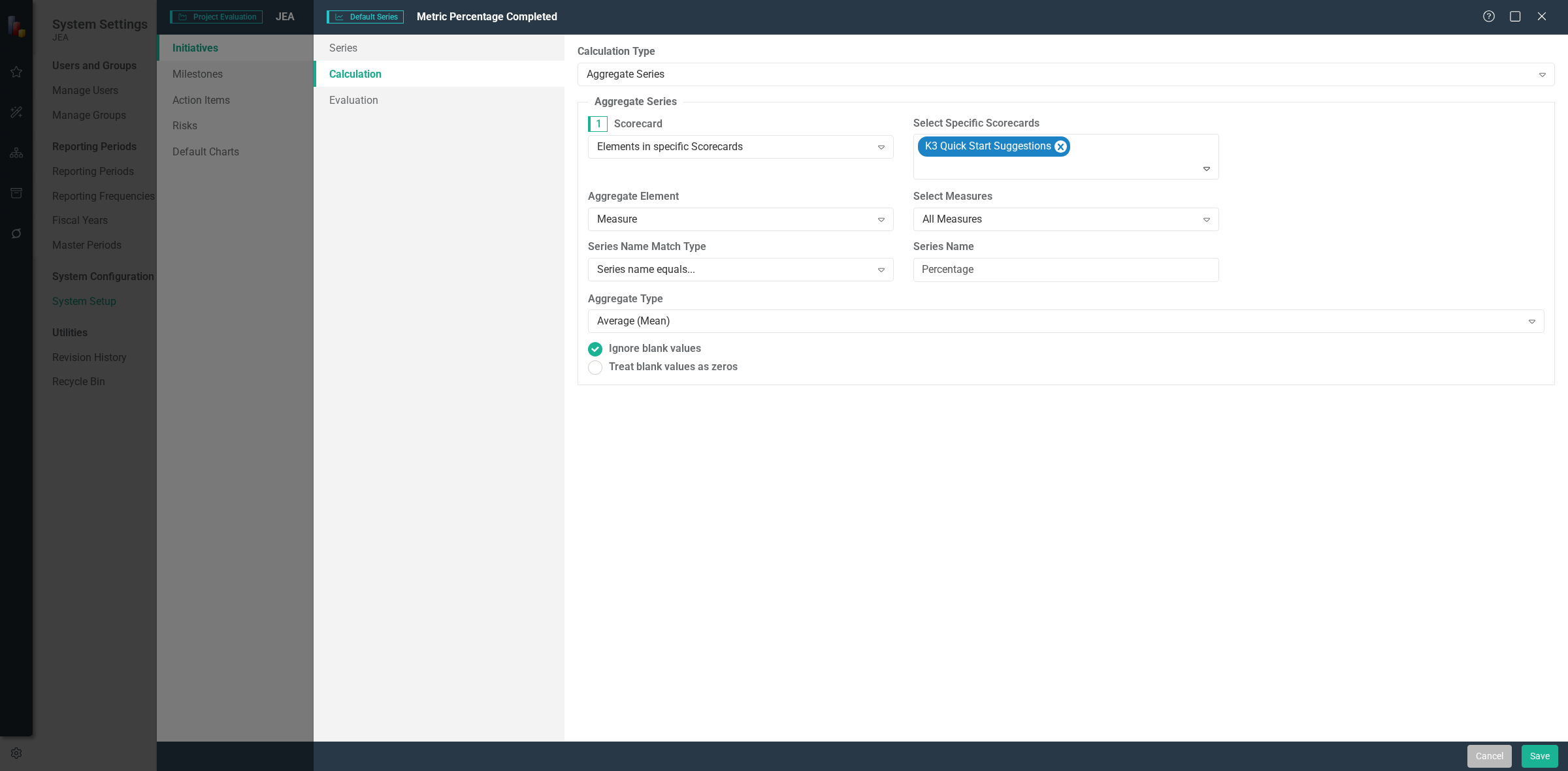
click at [1491, 749] on button "Cancel" at bounding box center [1490, 757] width 45 height 23
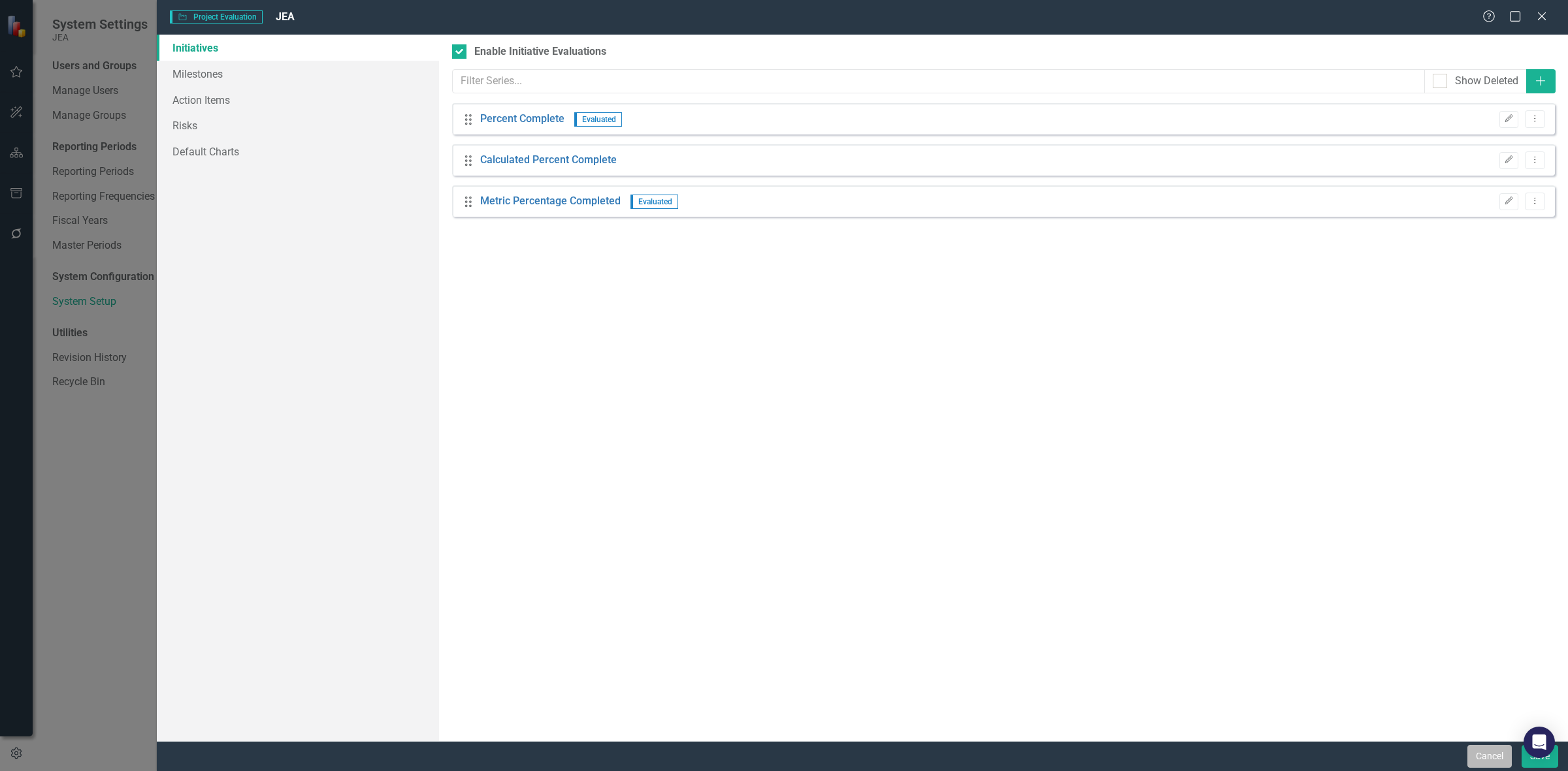
click at [1489, 749] on button "Cancel" at bounding box center [1490, 757] width 45 height 23
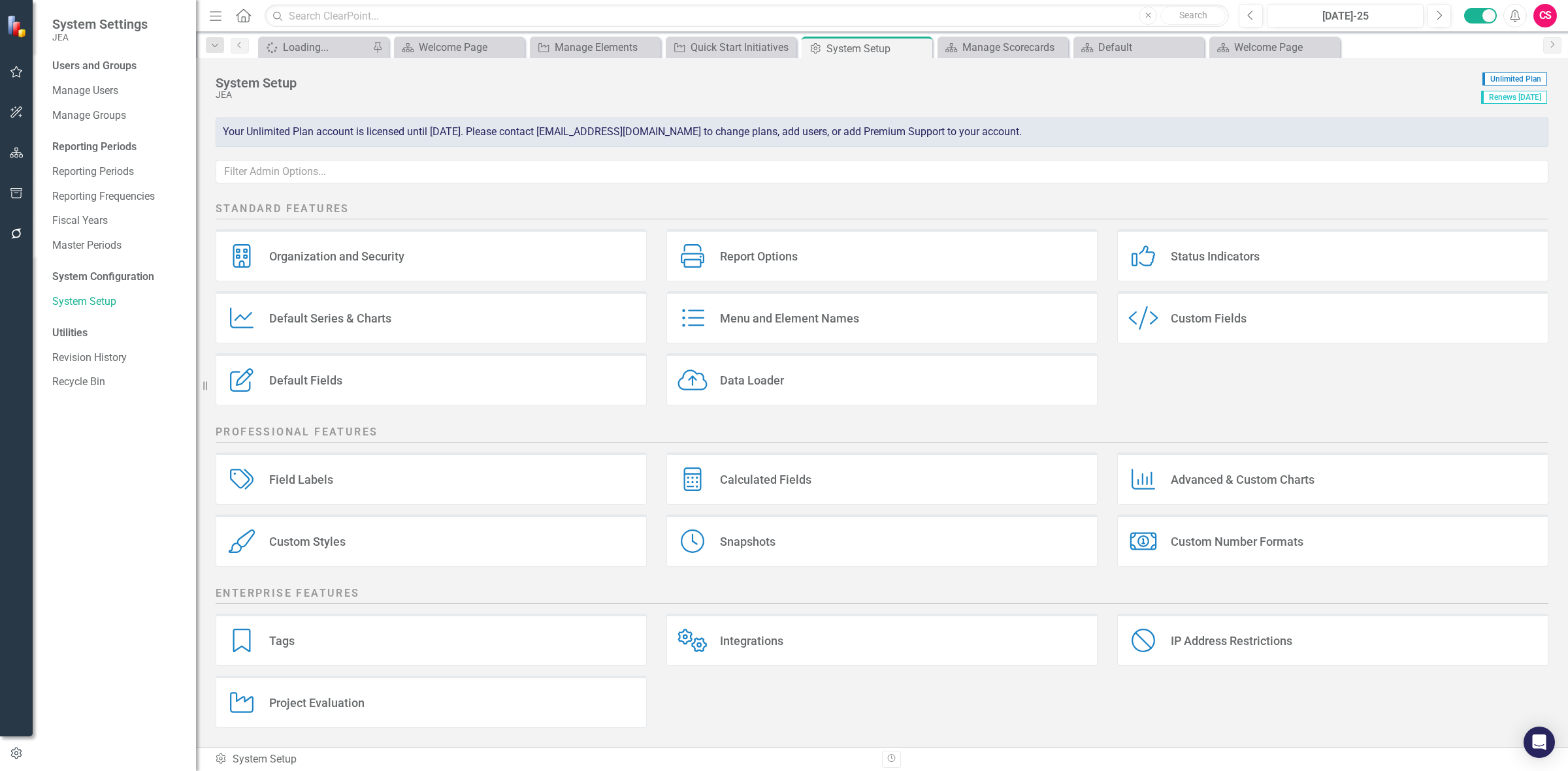
click at [514, 708] on div "Project Evaluation Project Evaluation" at bounding box center [432, 702] width 432 height 52
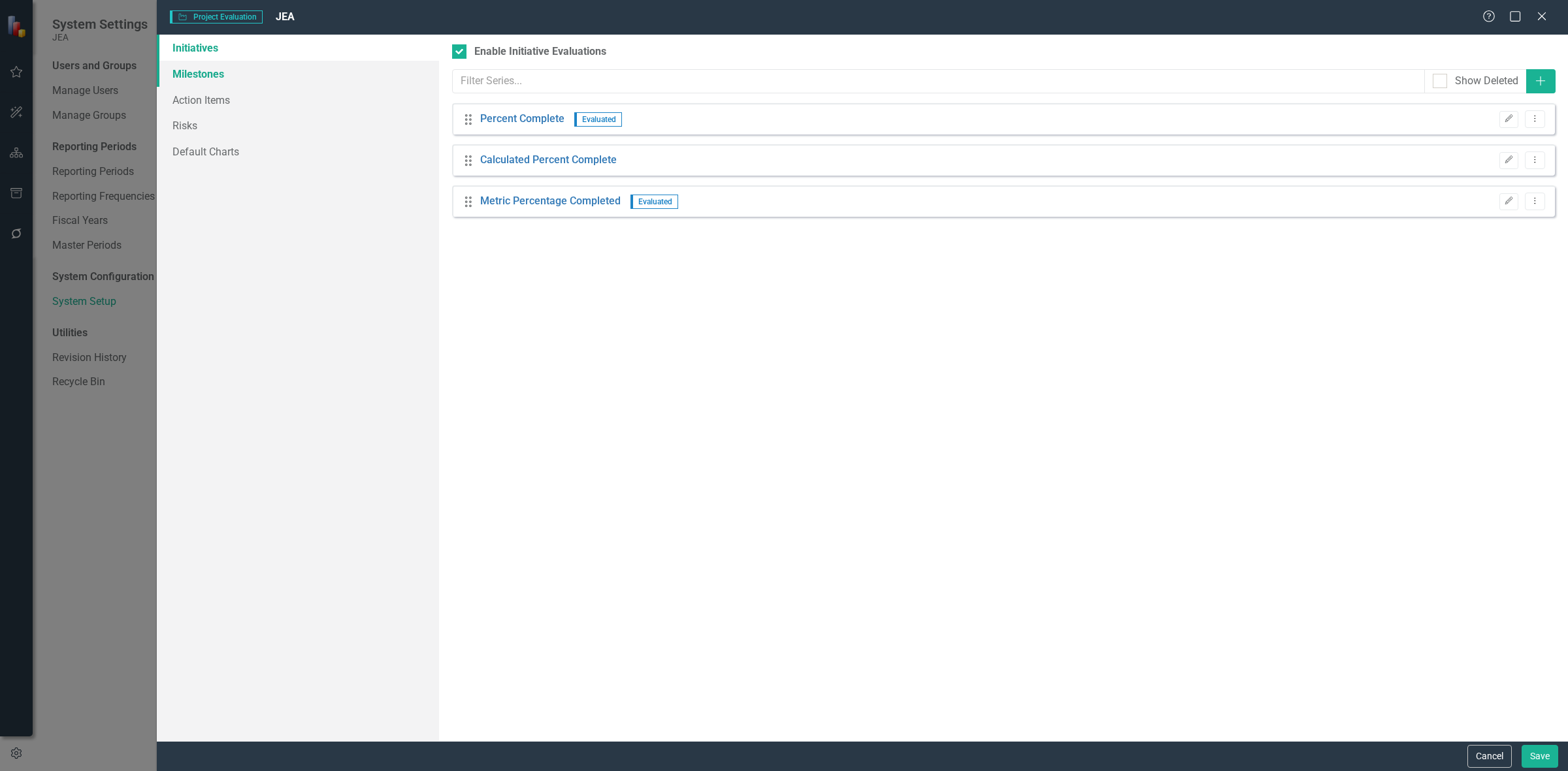
click at [250, 72] on link "Milestones" at bounding box center [297, 74] width 282 height 26
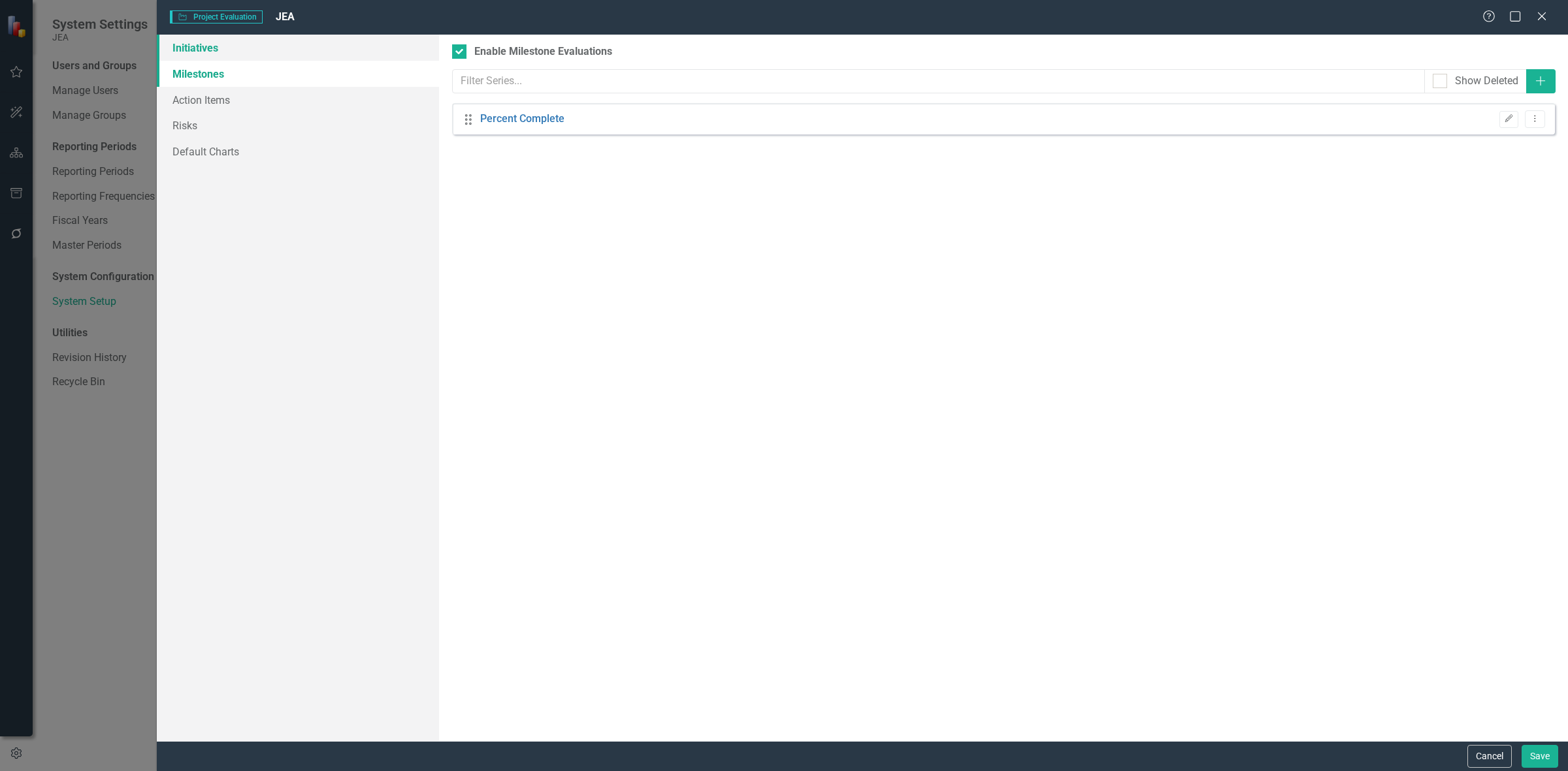
click at [229, 46] on link "Initiatives" at bounding box center [297, 48] width 282 height 26
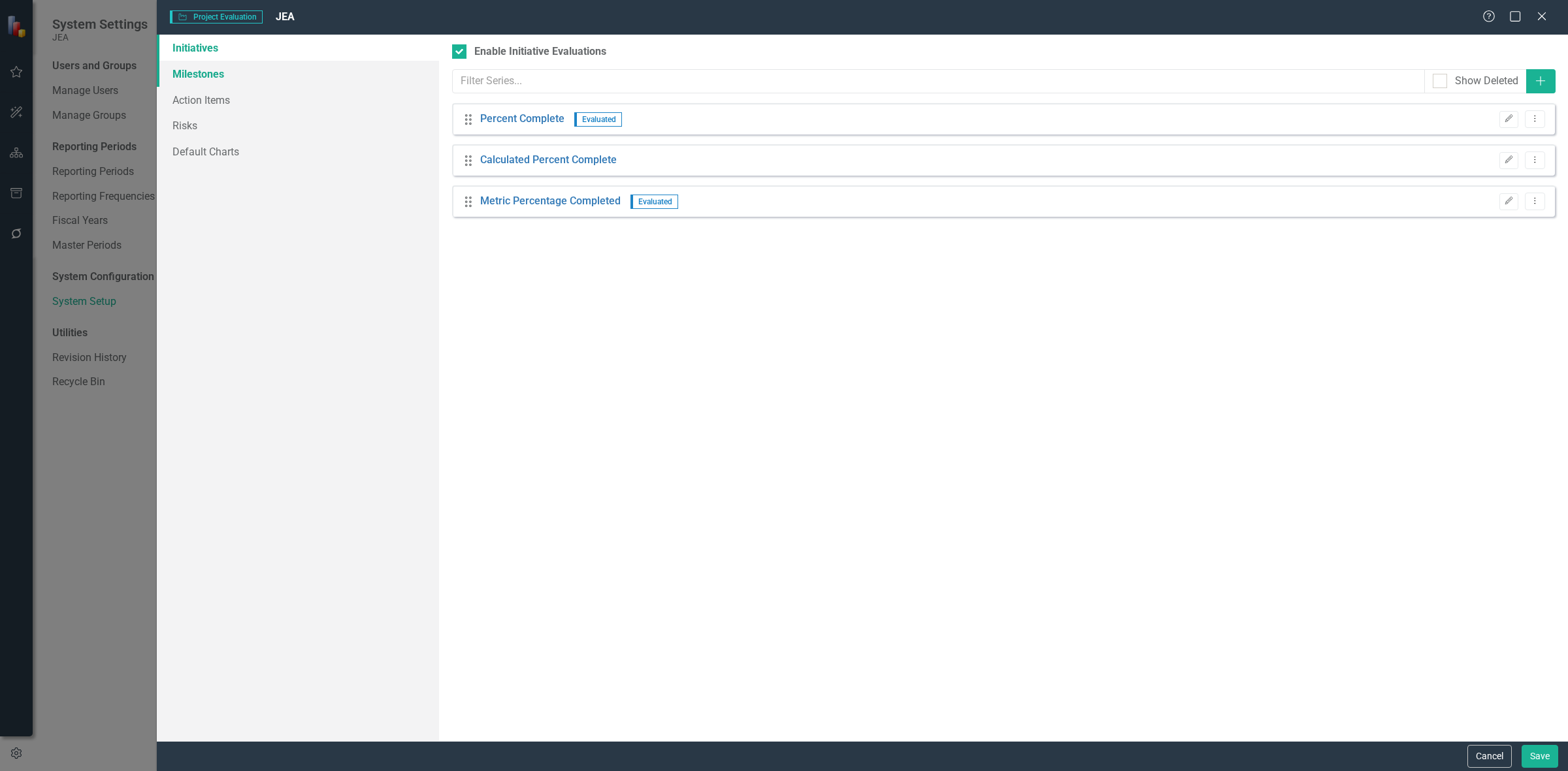
click at [257, 69] on link "Milestones" at bounding box center [297, 74] width 282 height 26
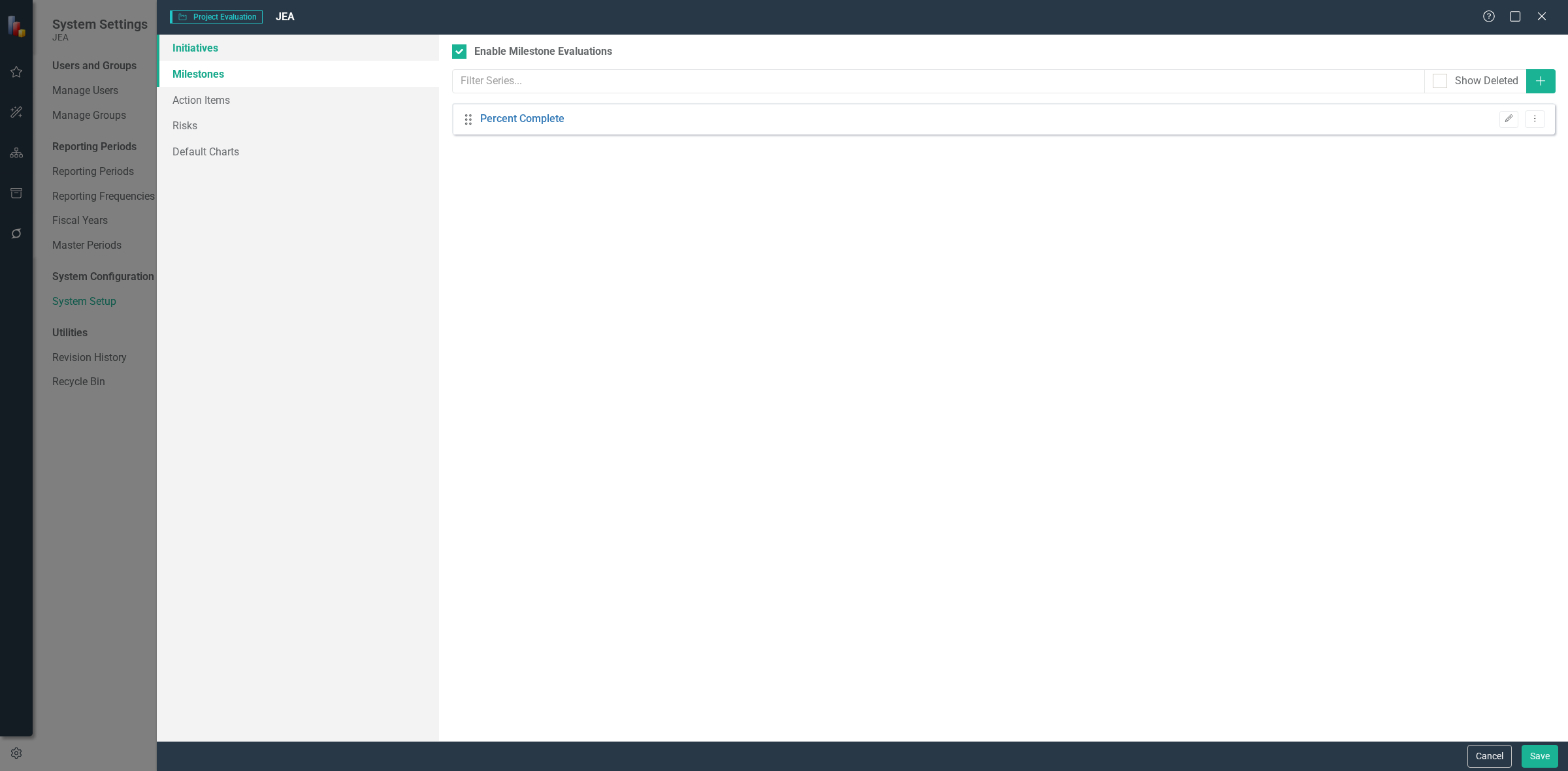
click at [325, 38] on link "Initiatives" at bounding box center [297, 48] width 282 height 26
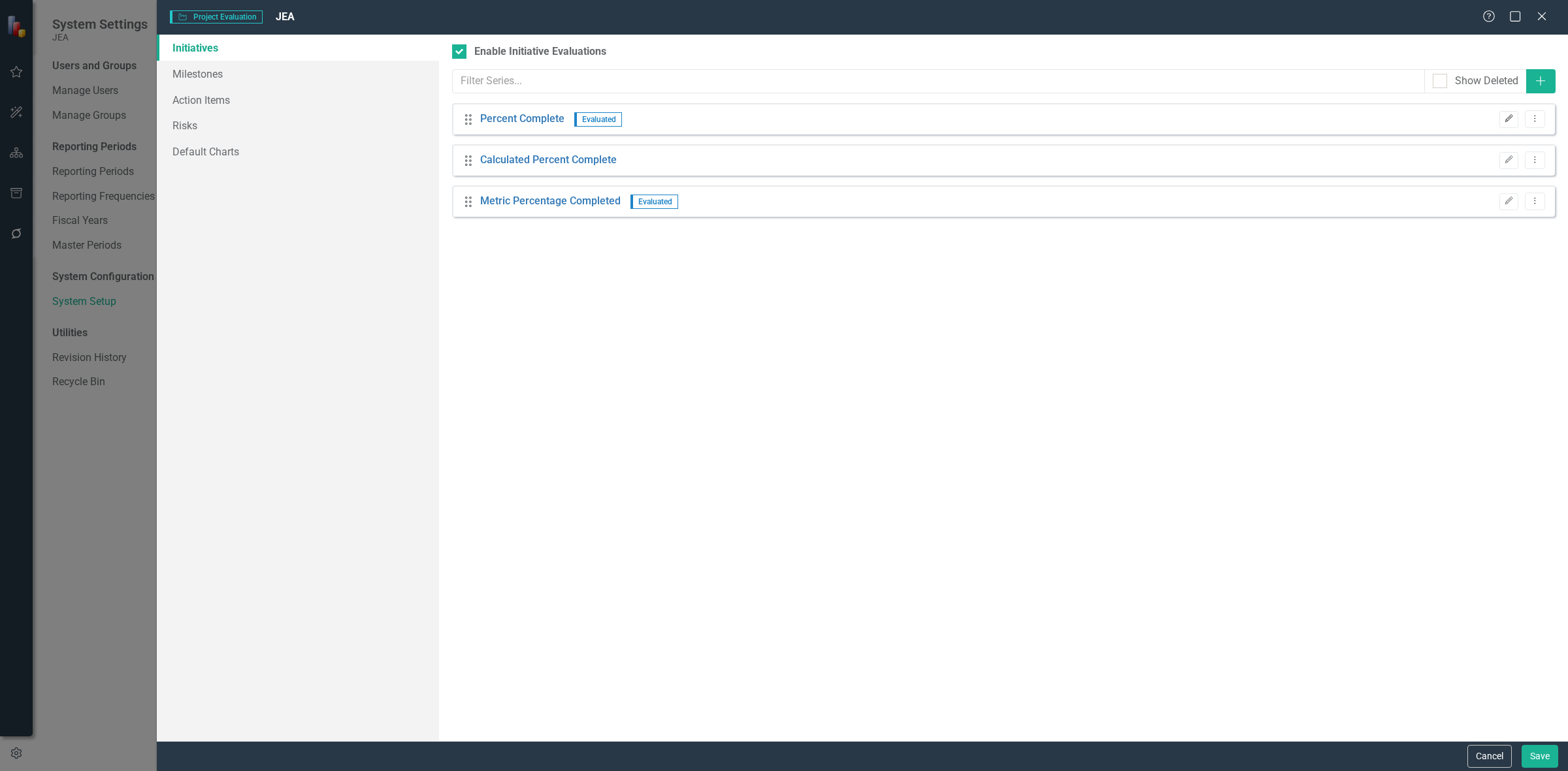
click at [1499, 118] on button "Edit" at bounding box center [1509, 120] width 19 height 17
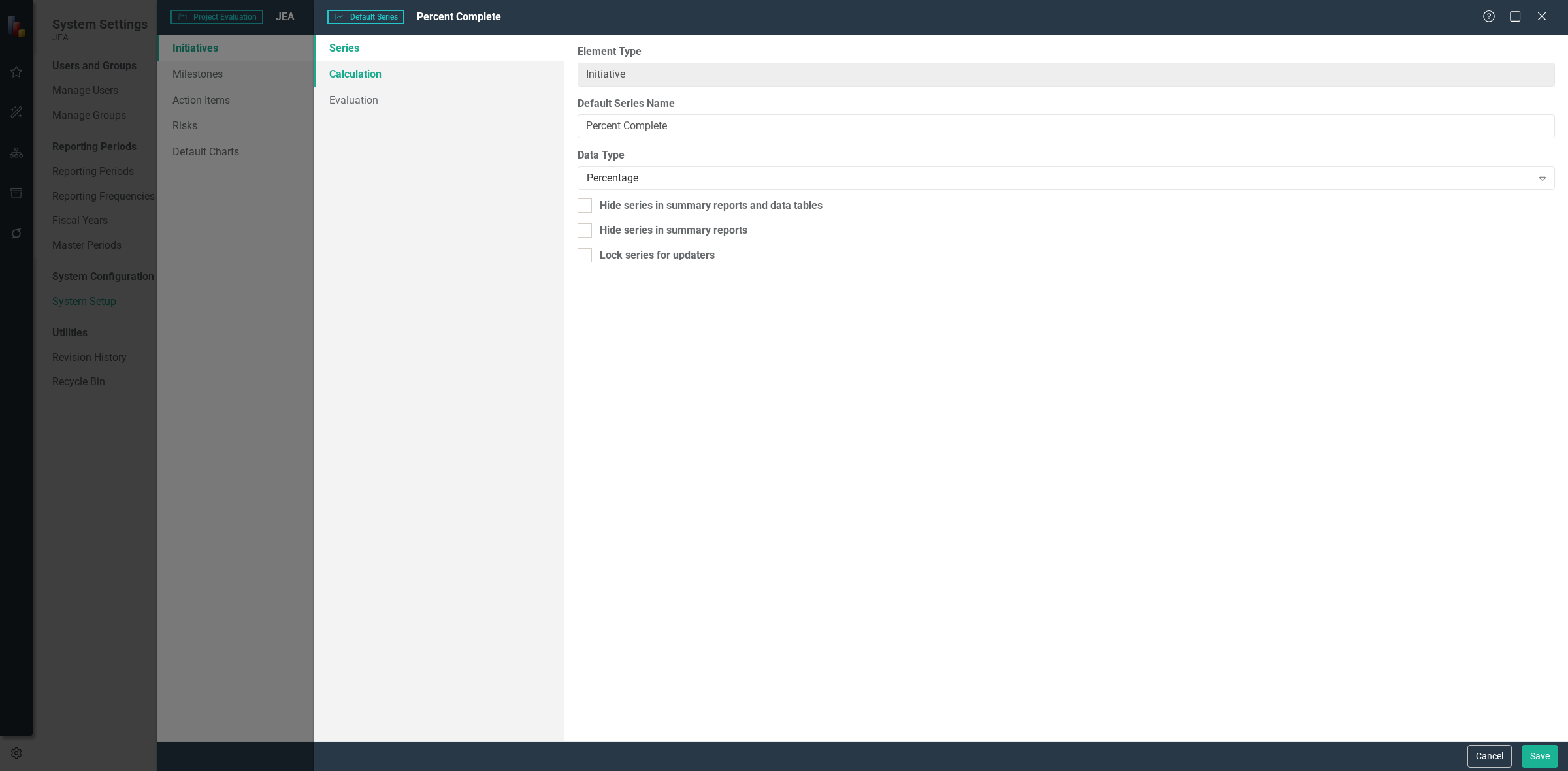
click at [432, 76] on link "Calculation" at bounding box center [439, 74] width 251 height 26
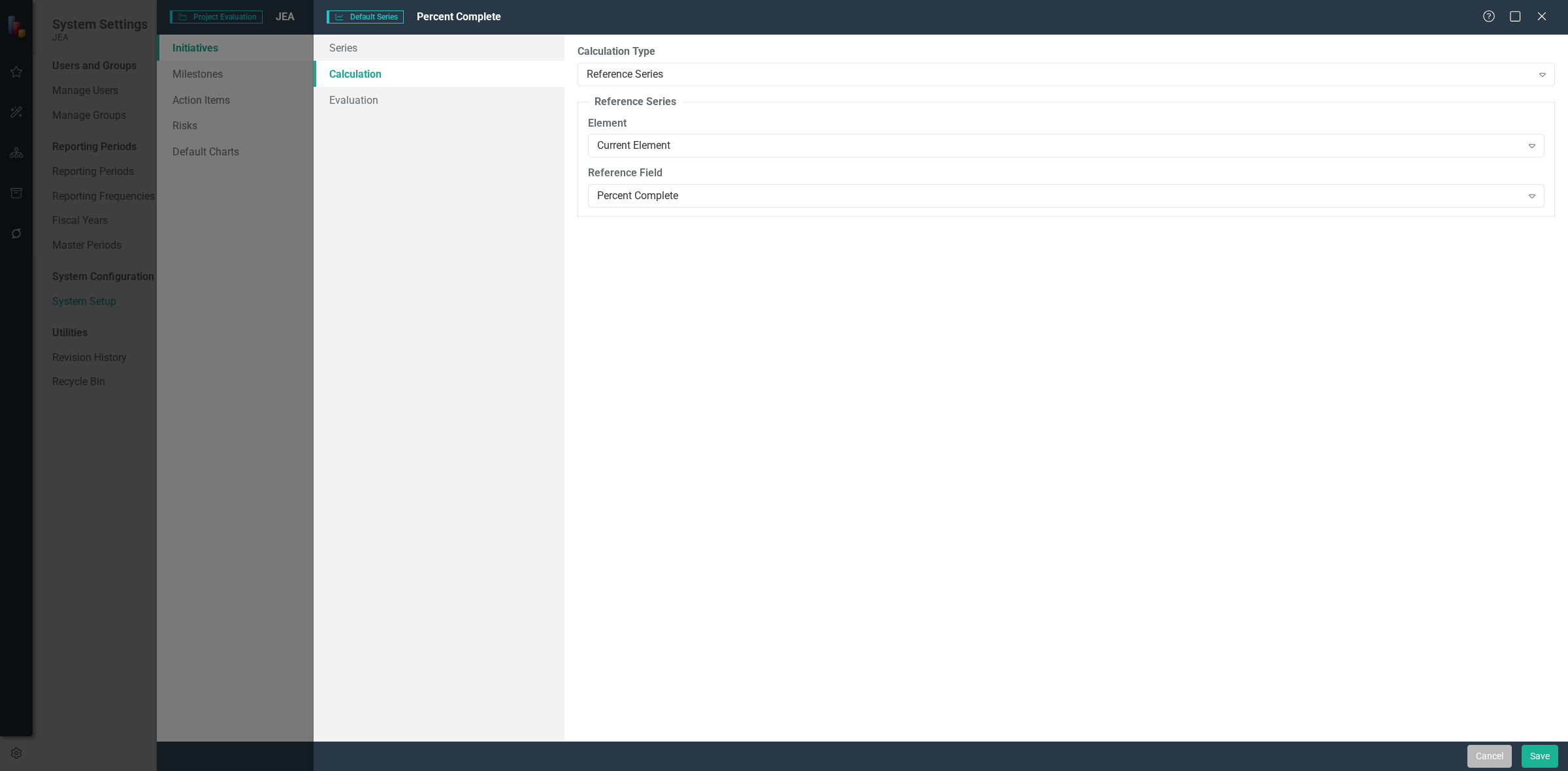
click at [1484, 757] on button "Cancel" at bounding box center [1490, 757] width 45 height 23
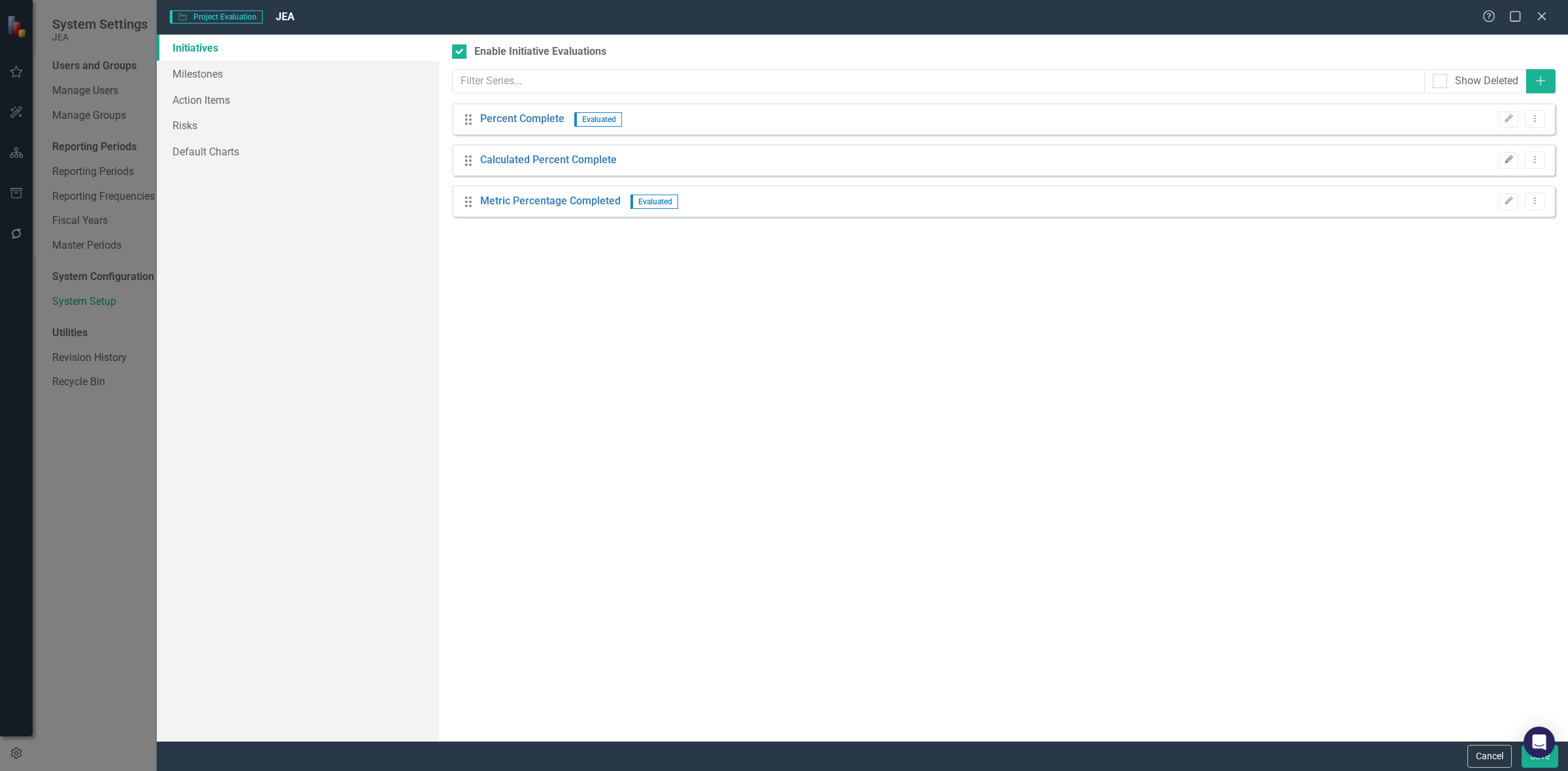
click at [1505, 160] on icon "Edit" at bounding box center [1509, 159] width 10 height 8
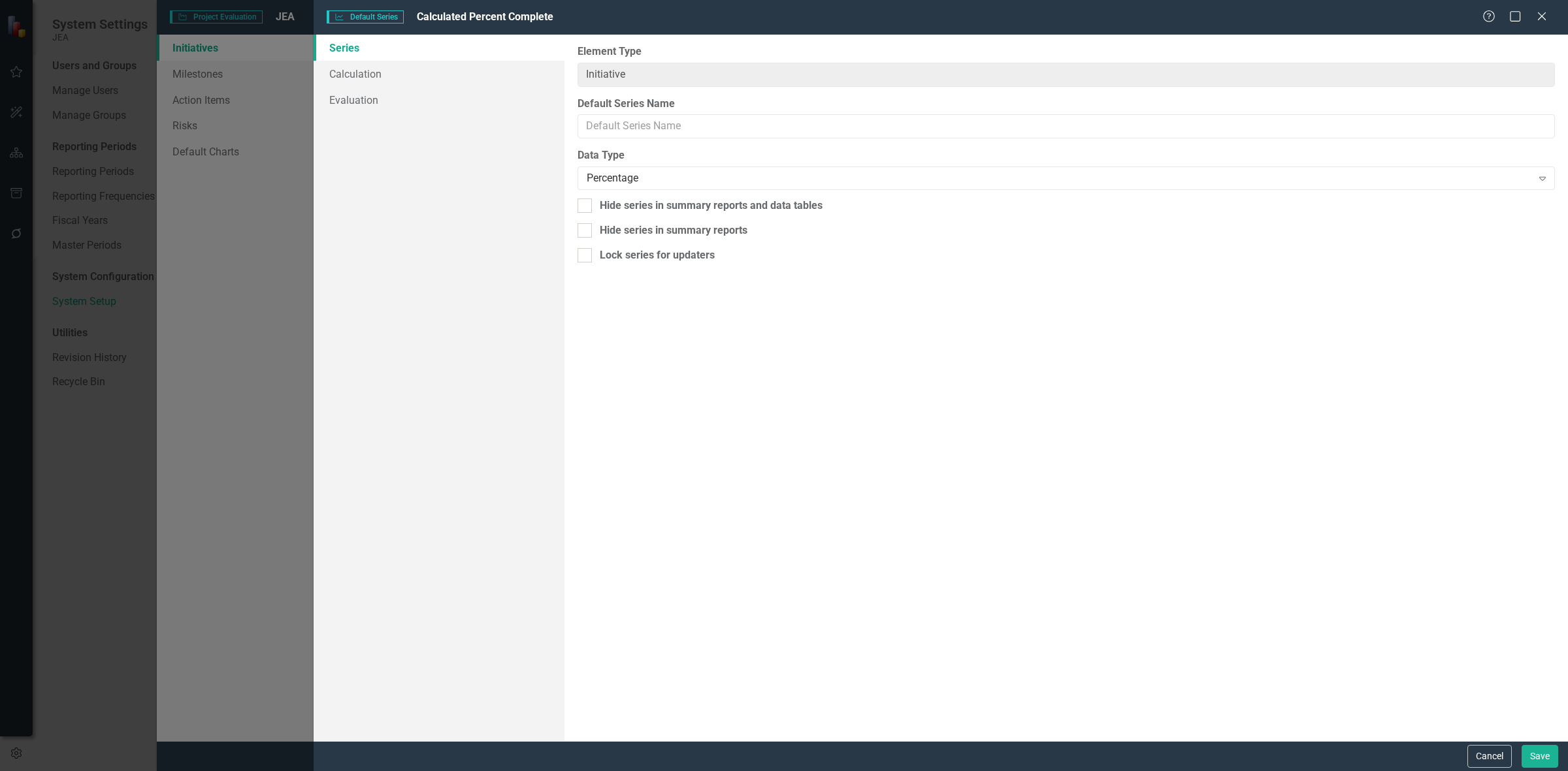
type input "Calculated Percent Complete"
click at [417, 63] on link "Calculation" at bounding box center [439, 74] width 251 height 26
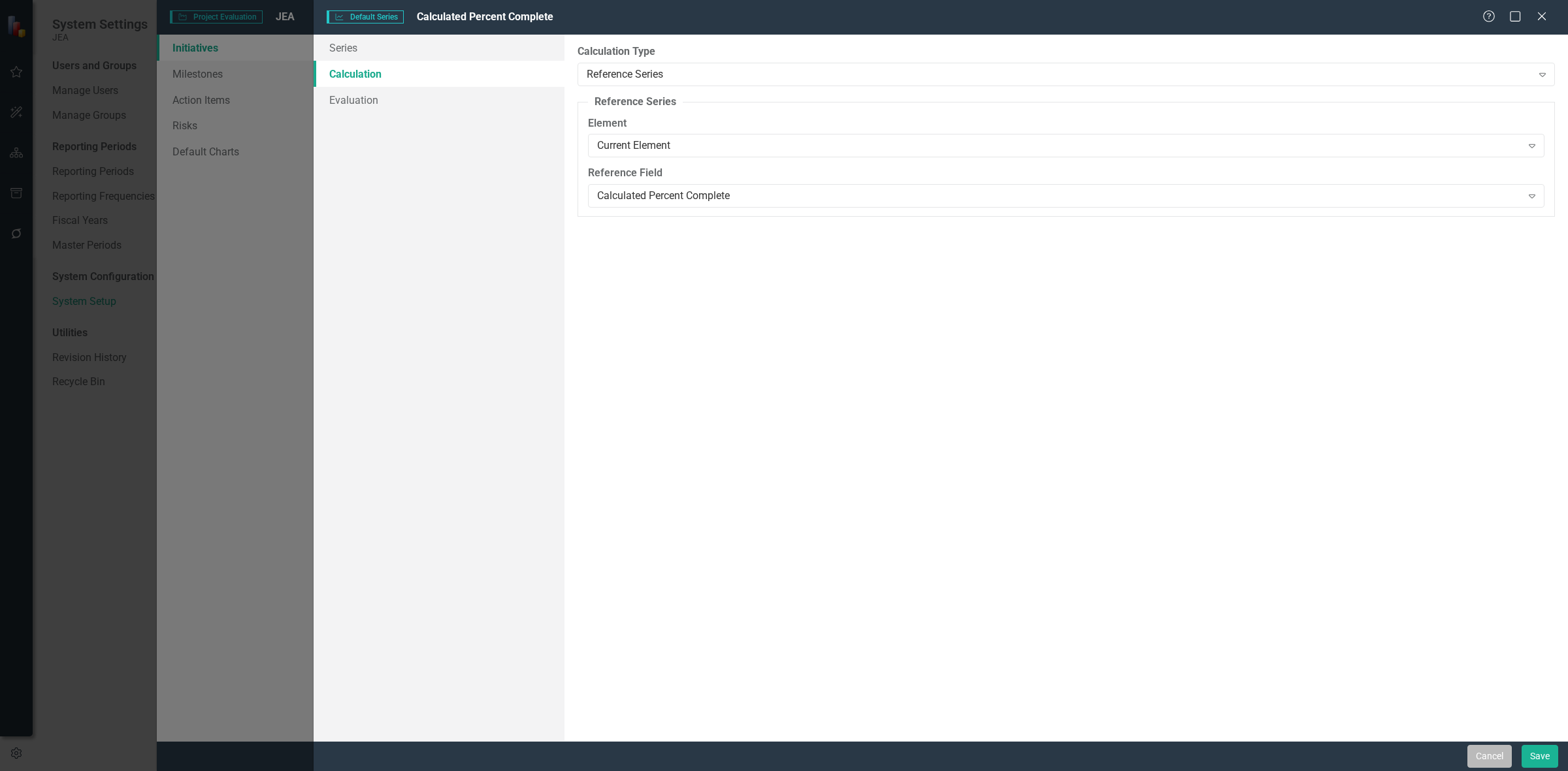
click at [1484, 756] on button "Cancel" at bounding box center [1490, 757] width 45 height 23
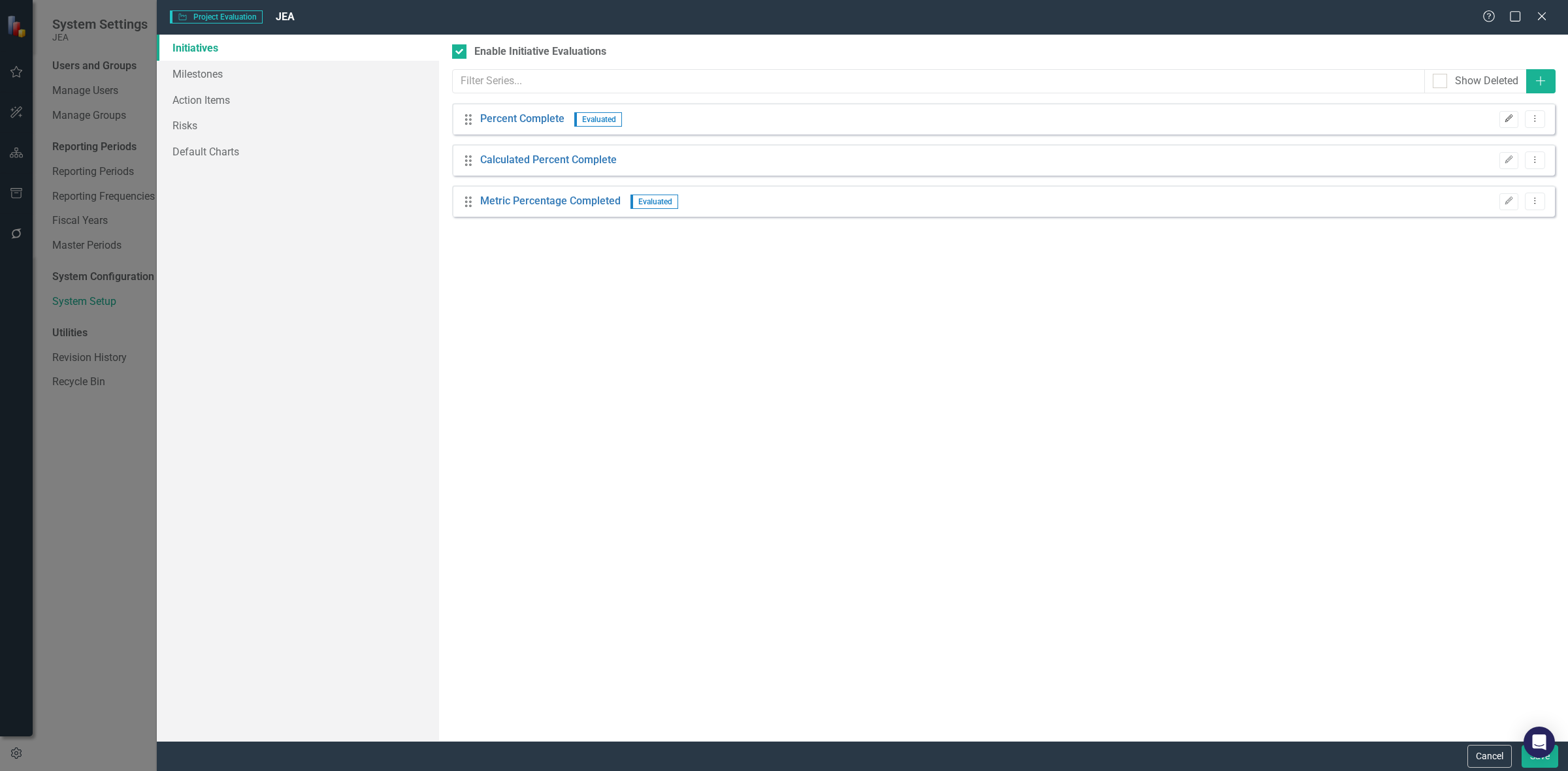
click at [1502, 128] on button "Edit" at bounding box center [1509, 120] width 19 height 17
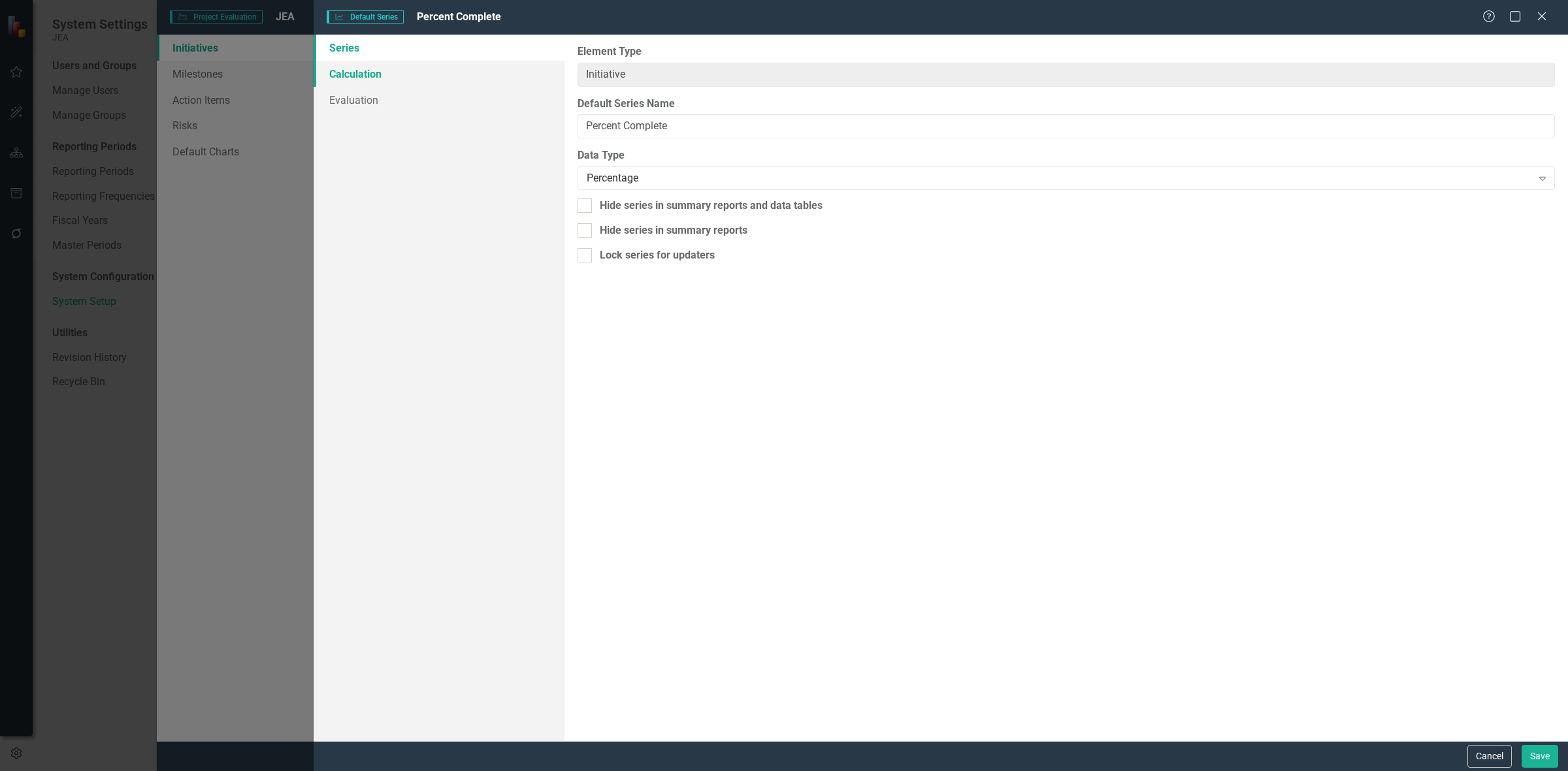
click at [408, 67] on link "Calculation" at bounding box center [439, 74] width 251 height 26
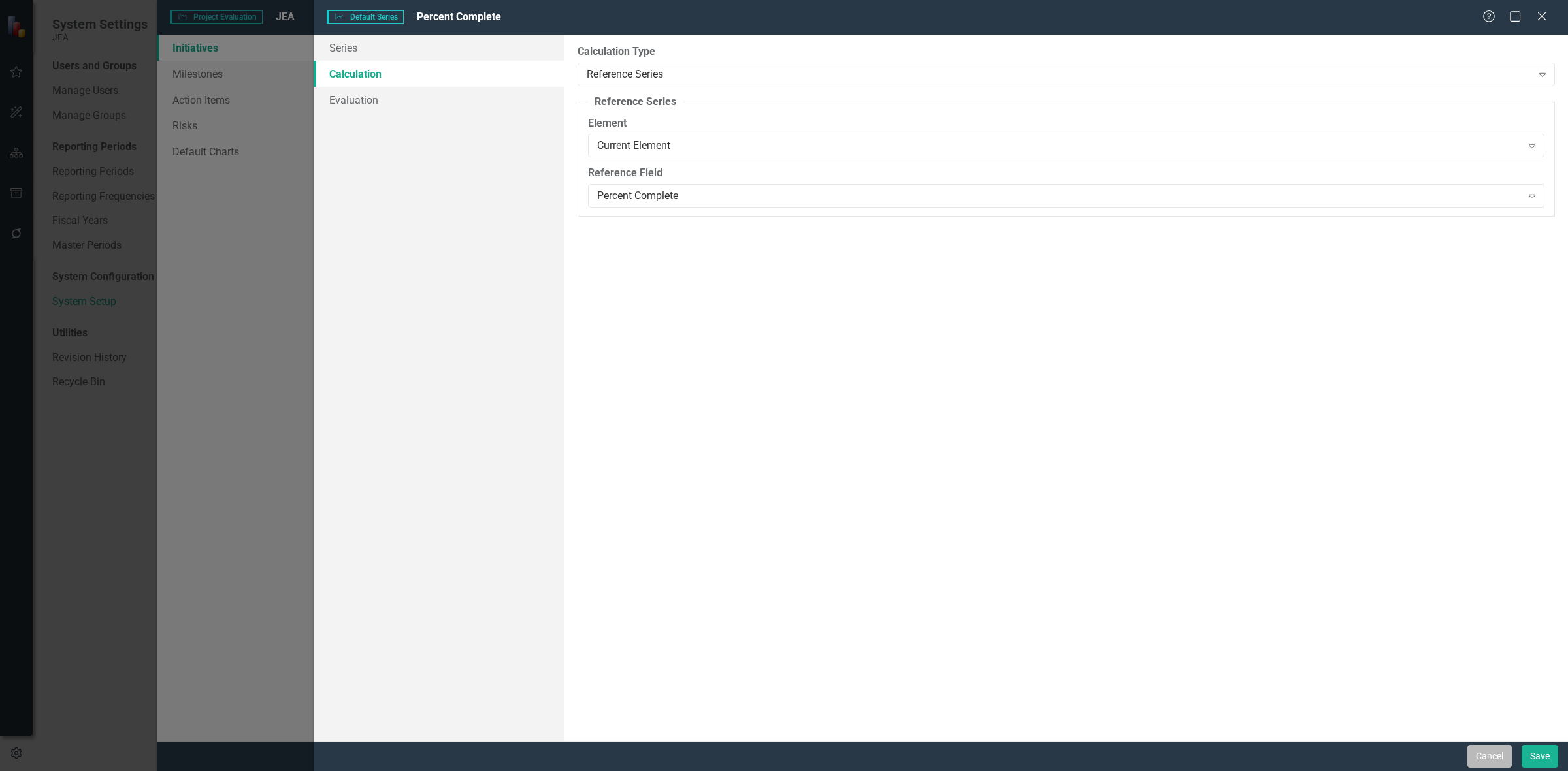
click at [1476, 759] on button "Cancel" at bounding box center [1490, 757] width 45 height 23
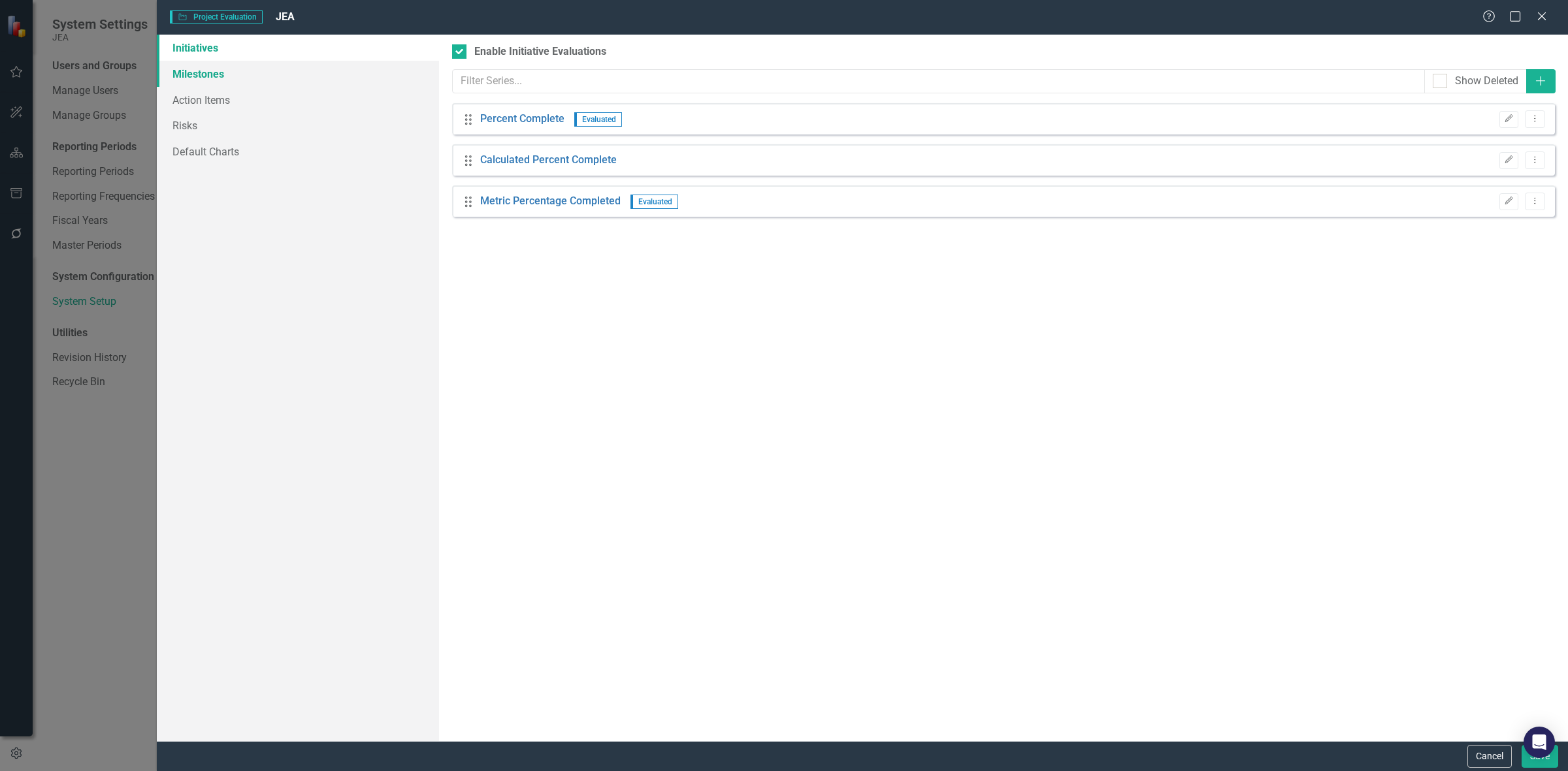
click at [261, 71] on link "Milestones" at bounding box center [297, 74] width 282 height 26
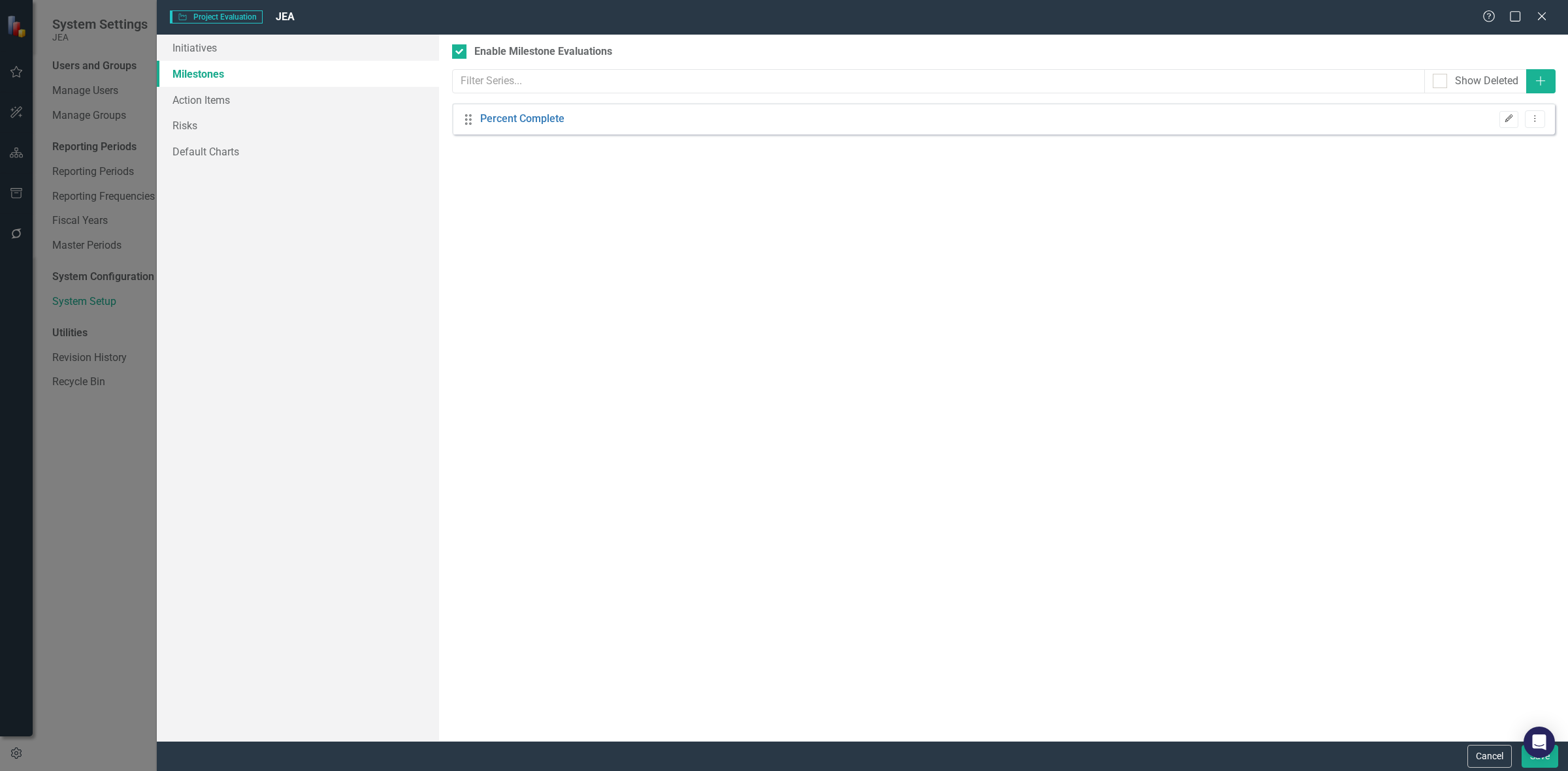
click at [1507, 120] on icon "Edit" at bounding box center [1509, 118] width 10 height 8
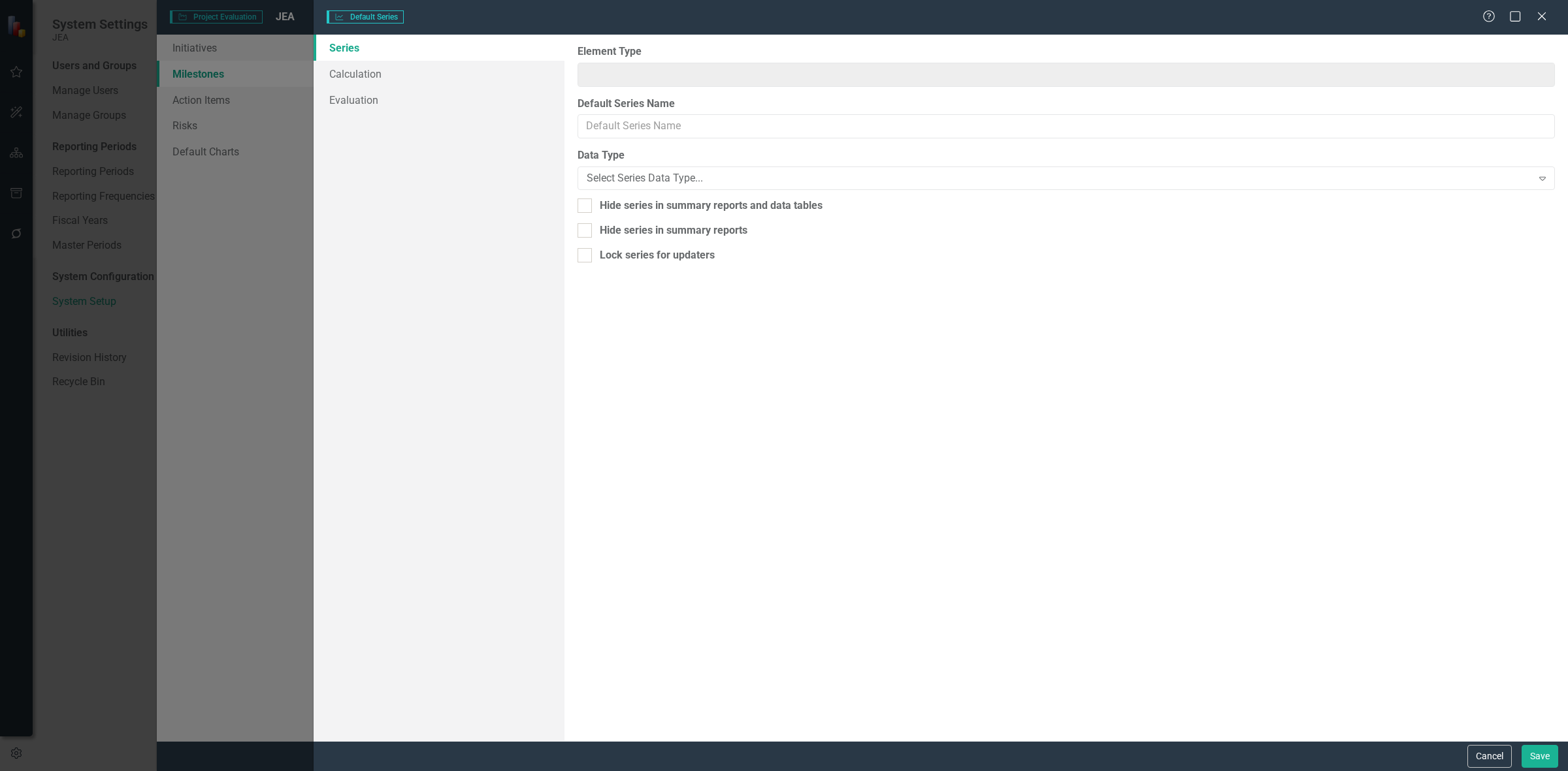
type input "Milestone"
type input "Percent Complete"
click at [1480, 765] on button "Cancel" at bounding box center [1490, 757] width 45 height 23
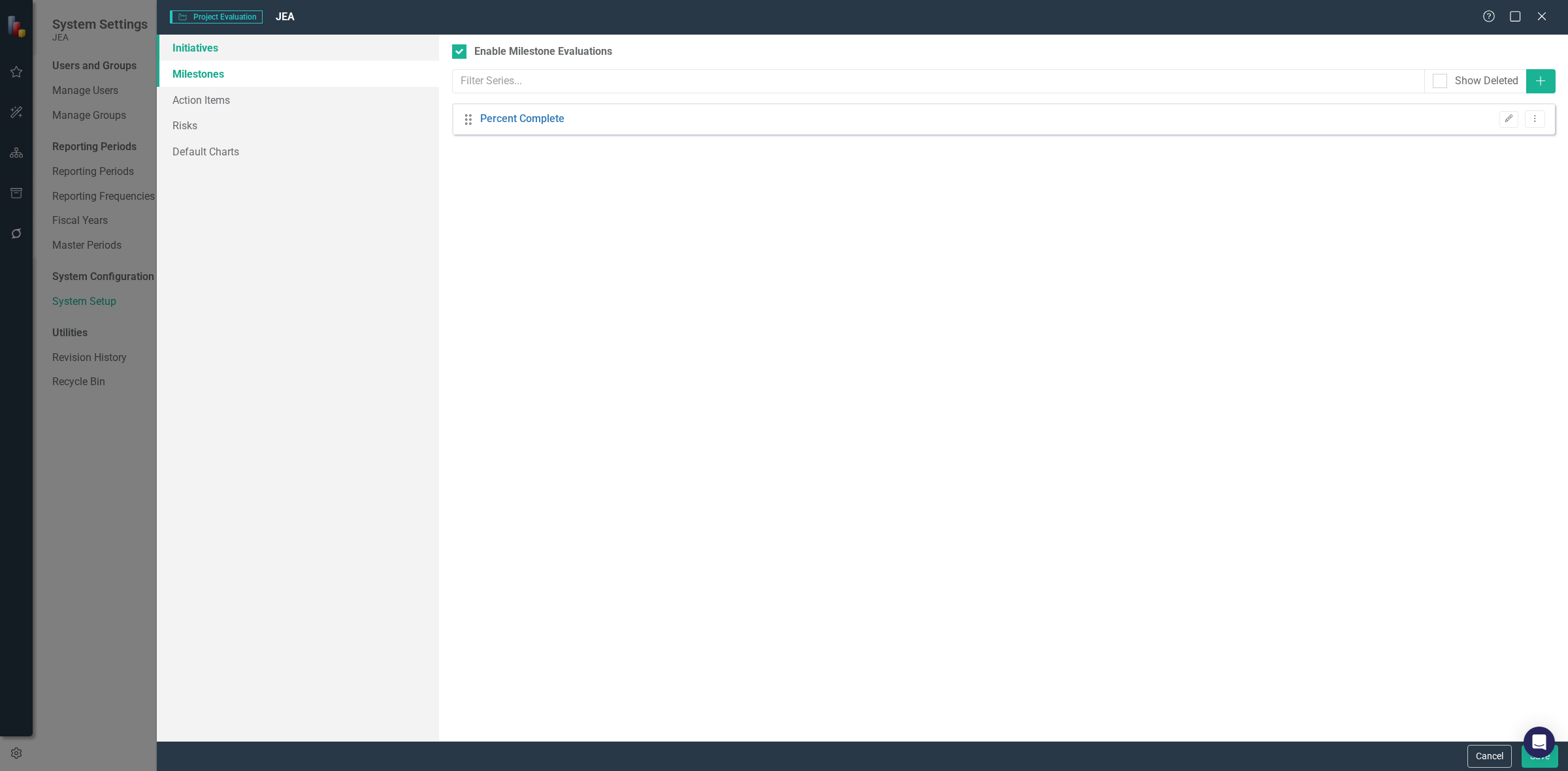
click at [294, 53] on link "Initiatives" at bounding box center [297, 48] width 282 height 26
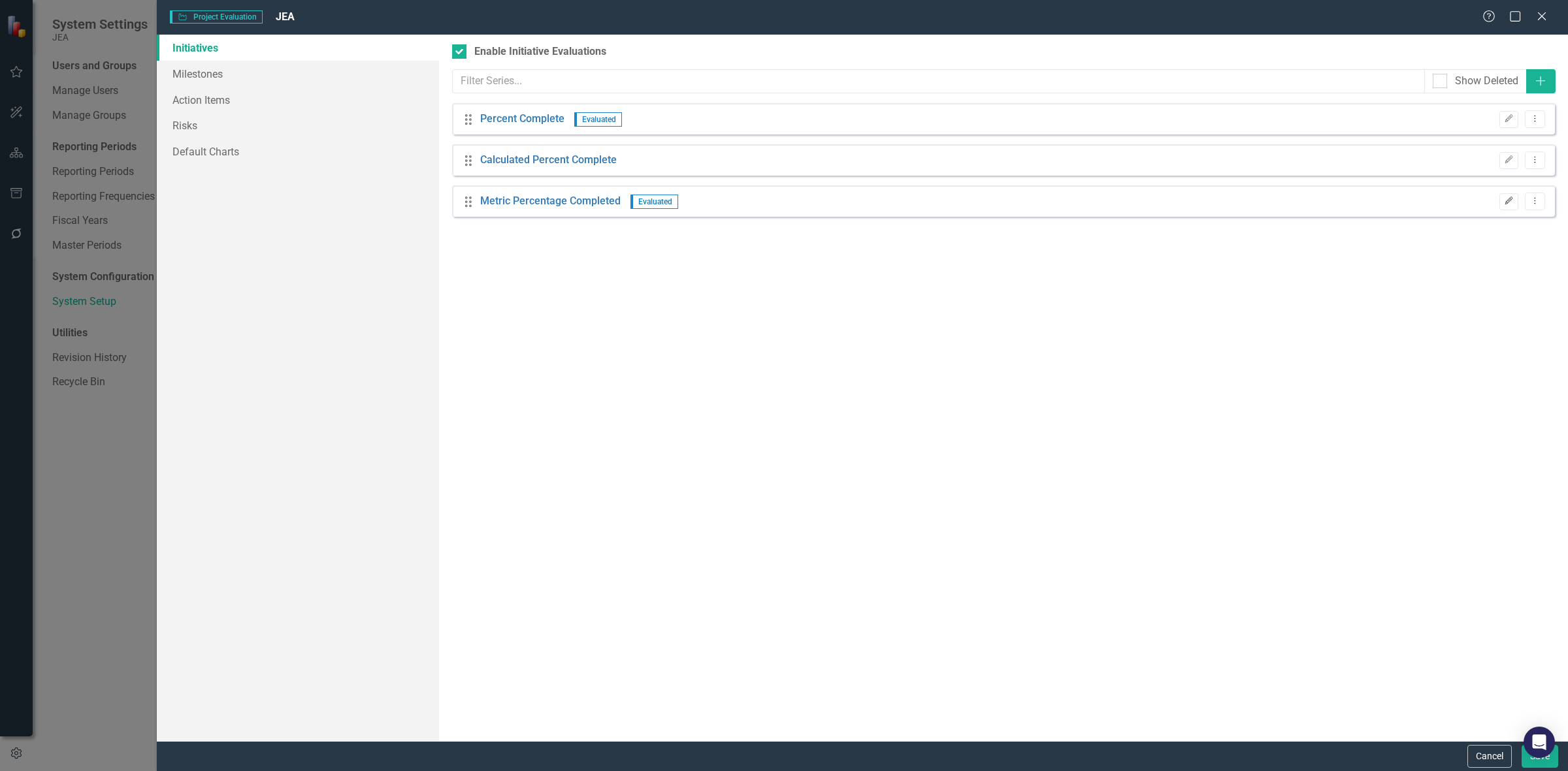
click at [1510, 196] on button "Edit" at bounding box center [1509, 202] width 19 height 17
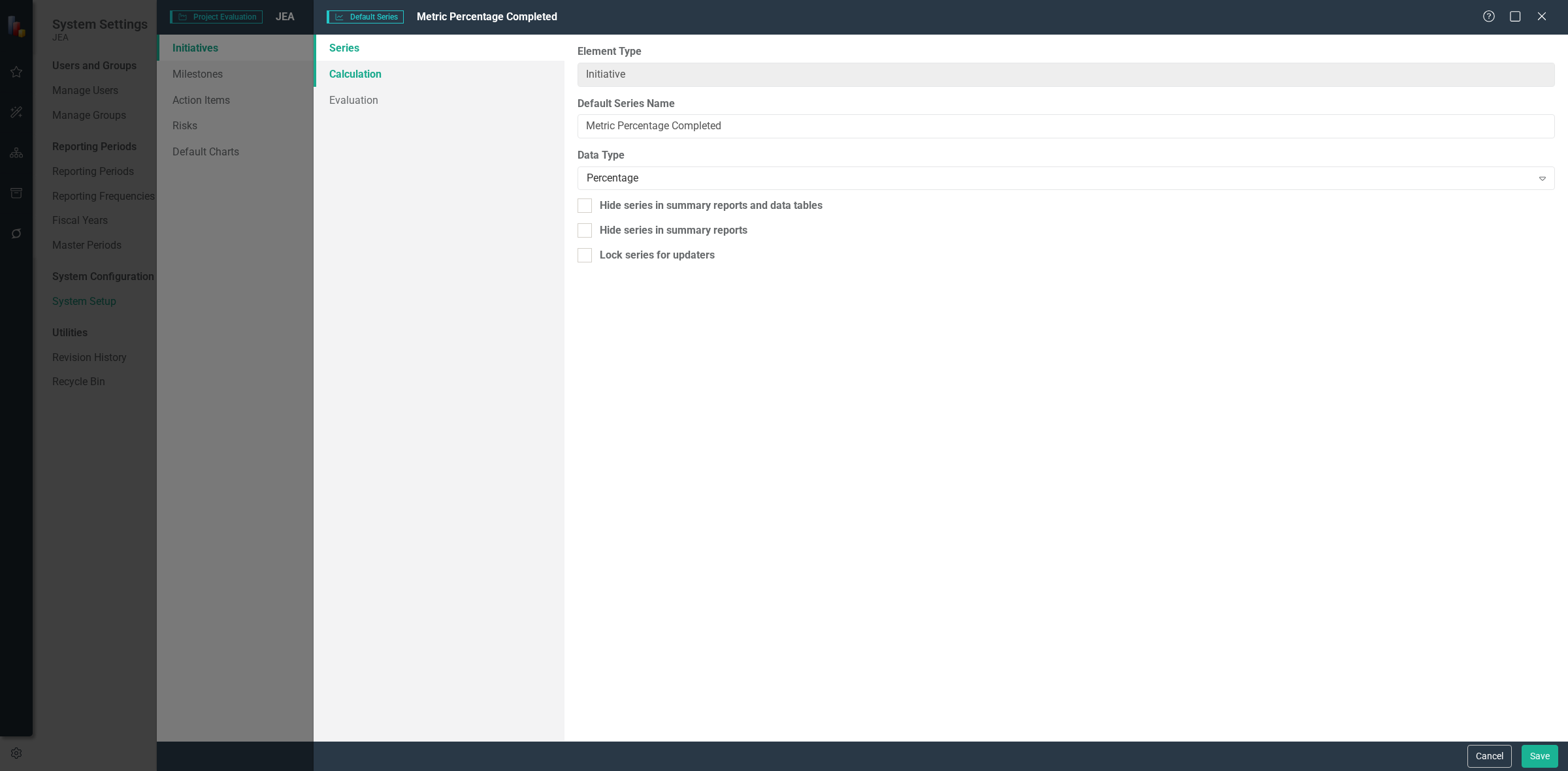
click at [494, 63] on link "Calculation" at bounding box center [439, 74] width 251 height 26
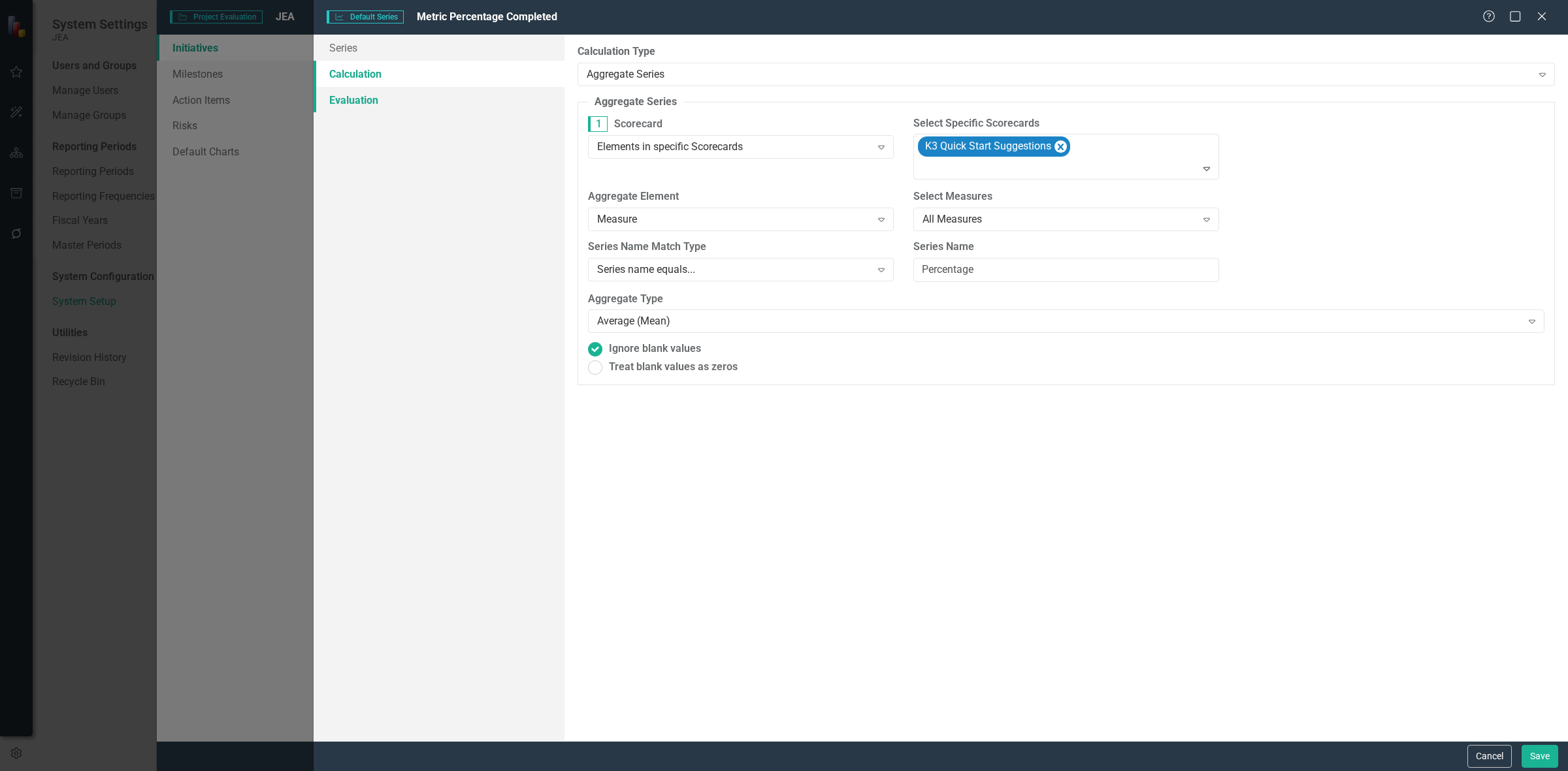
click at [497, 96] on link "Evaluation" at bounding box center [439, 100] width 251 height 26
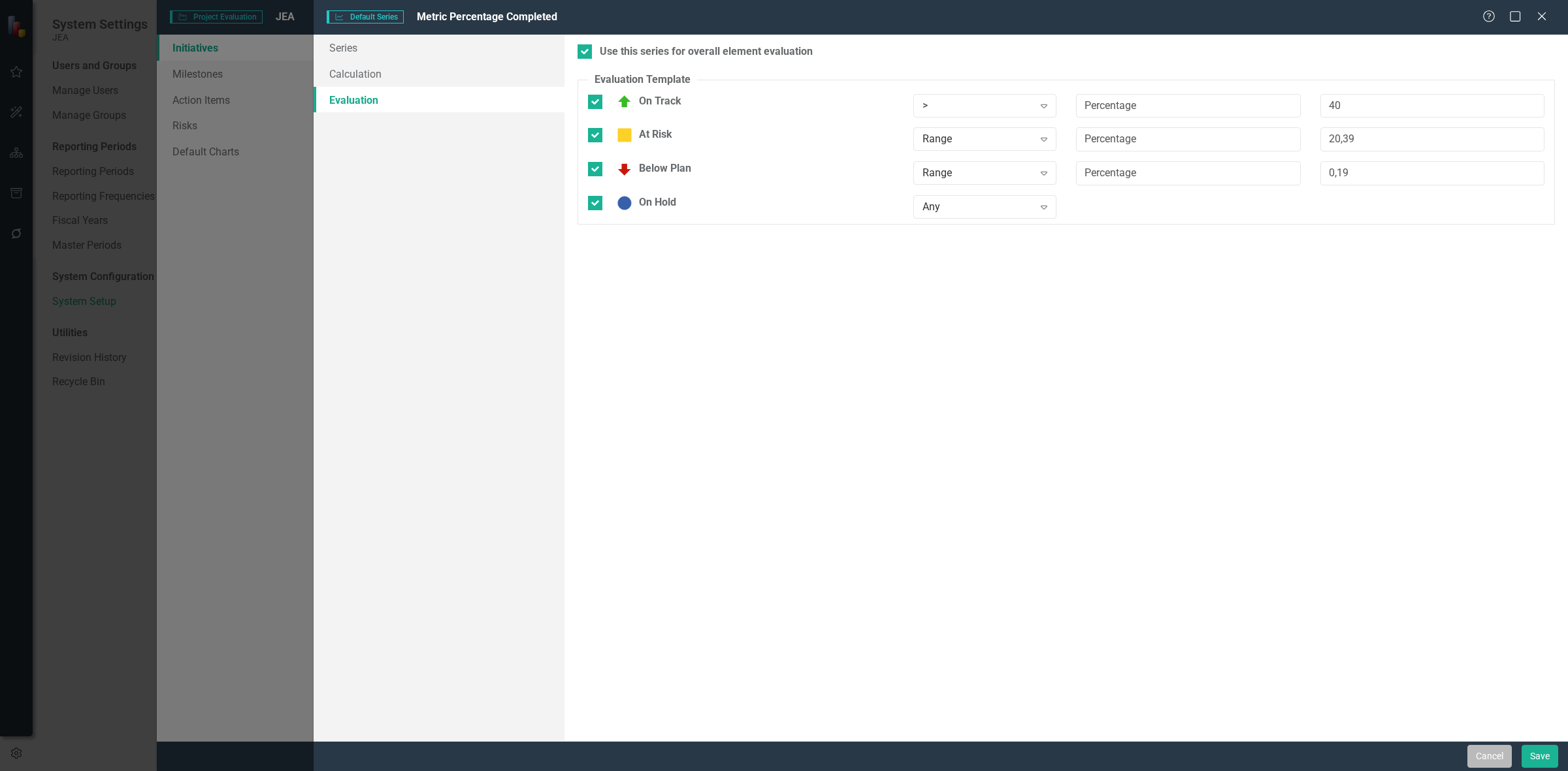
click at [1474, 762] on button "Cancel" at bounding box center [1490, 757] width 45 height 23
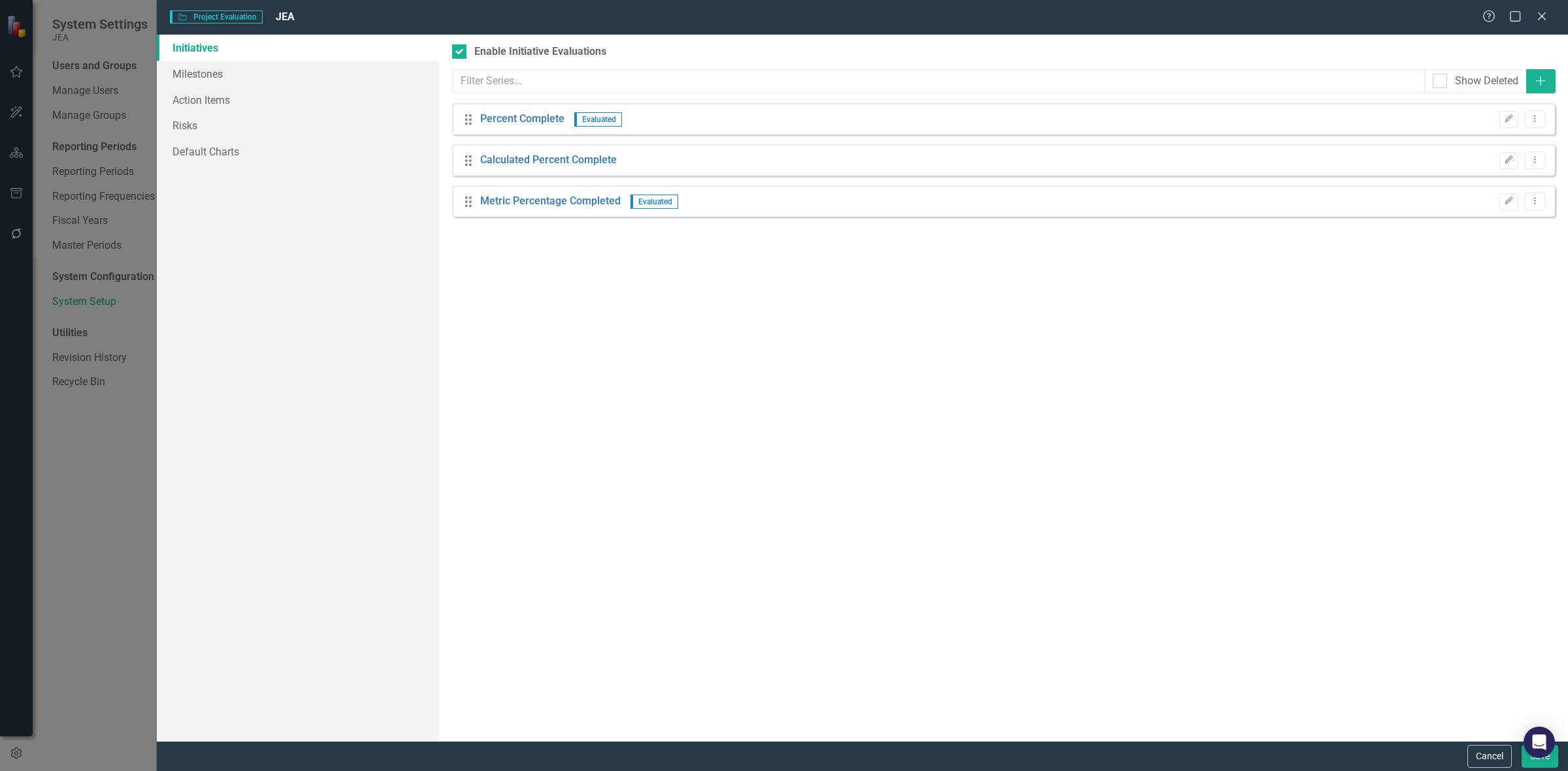
click at [1474, 762] on button "Cancel" at bounding box center [1490, 757] width 45 height 23
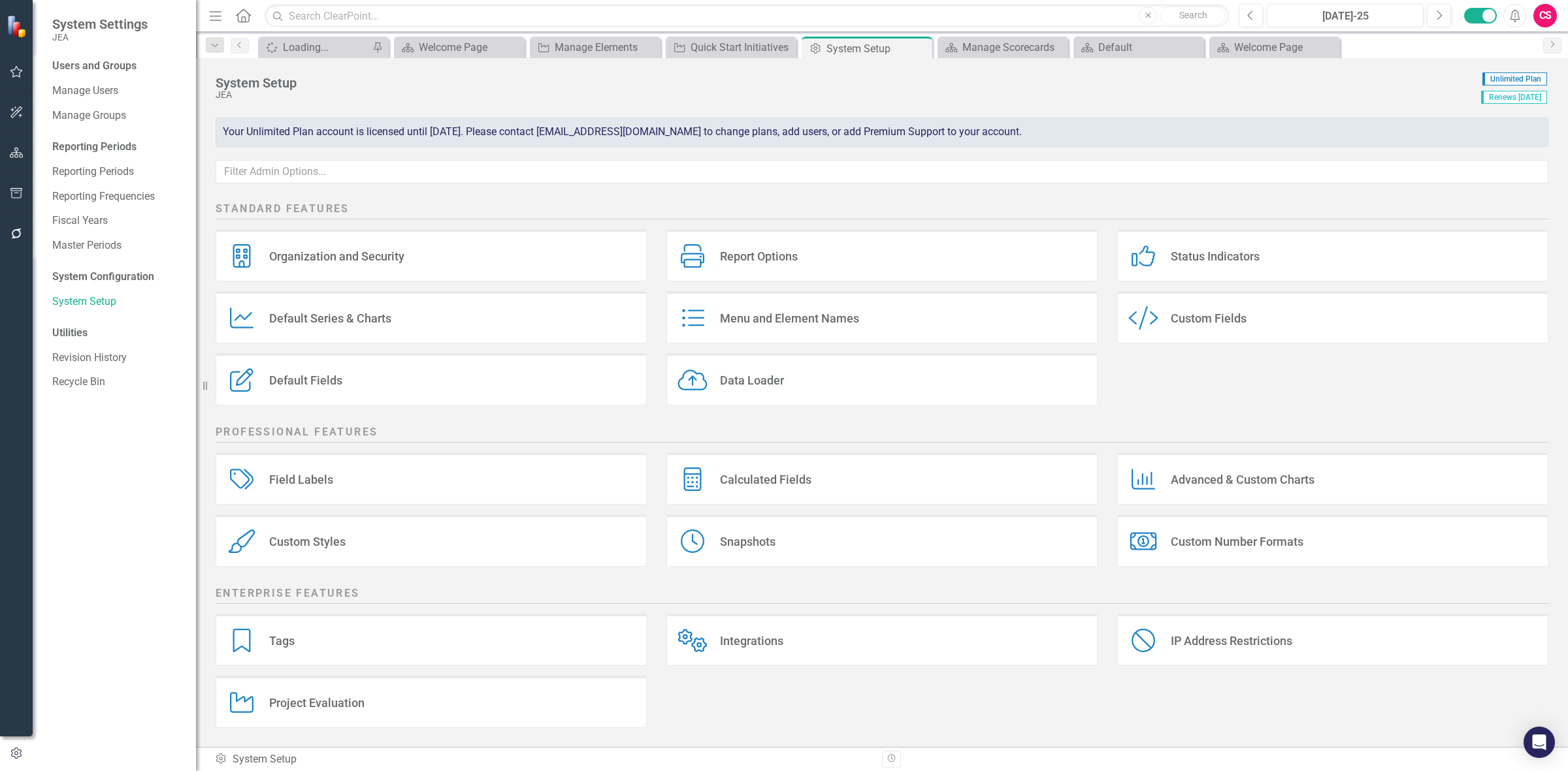
scroll to position [1, 0]
click at [353, 722] on div "Project Evaluation Project Evaluation" at bounding box center [432, 701] width 432 height 52
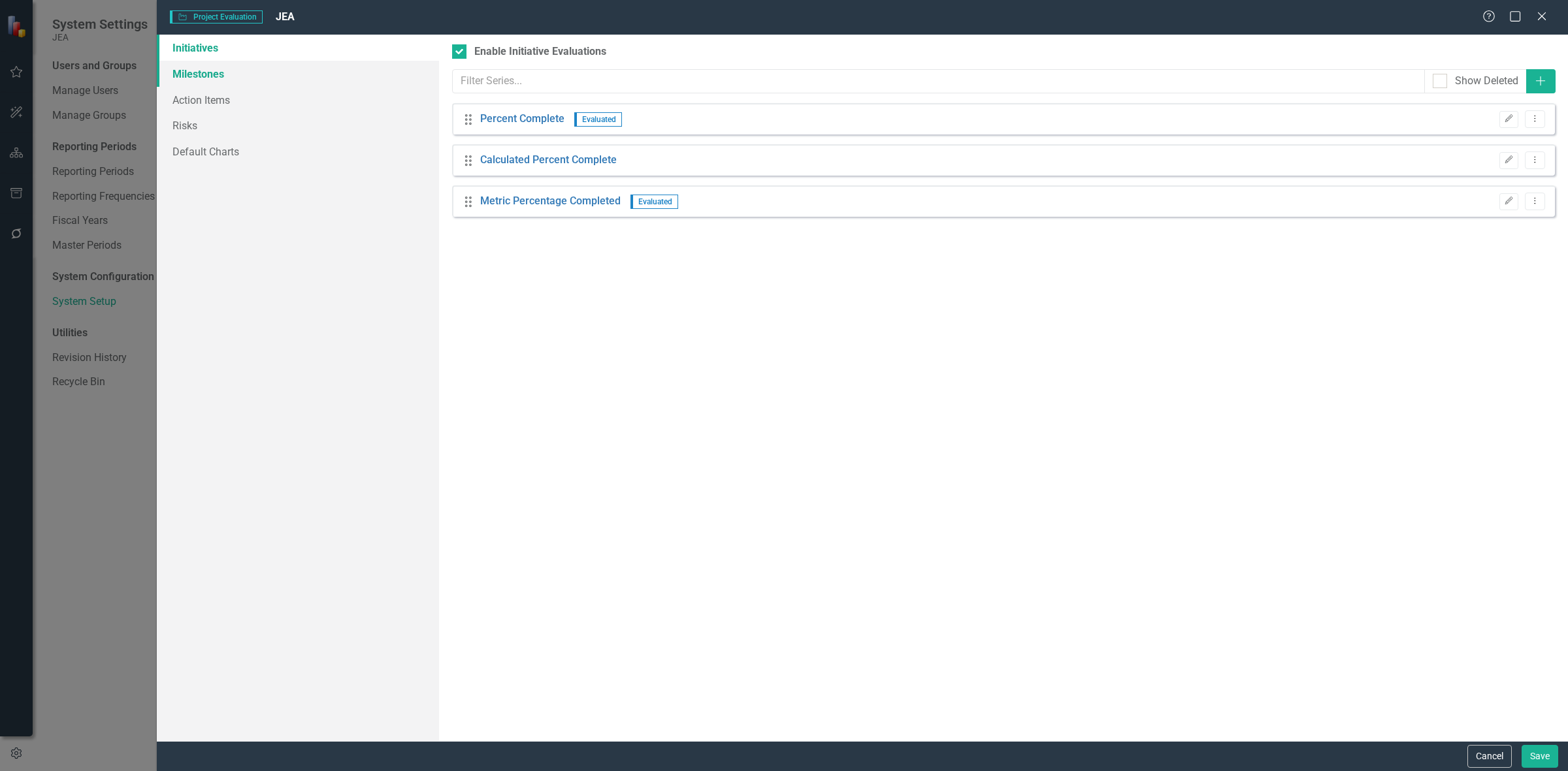
click at [289, 73] on link "Milestones" at bounding box center [297, 74] width 282 height 26
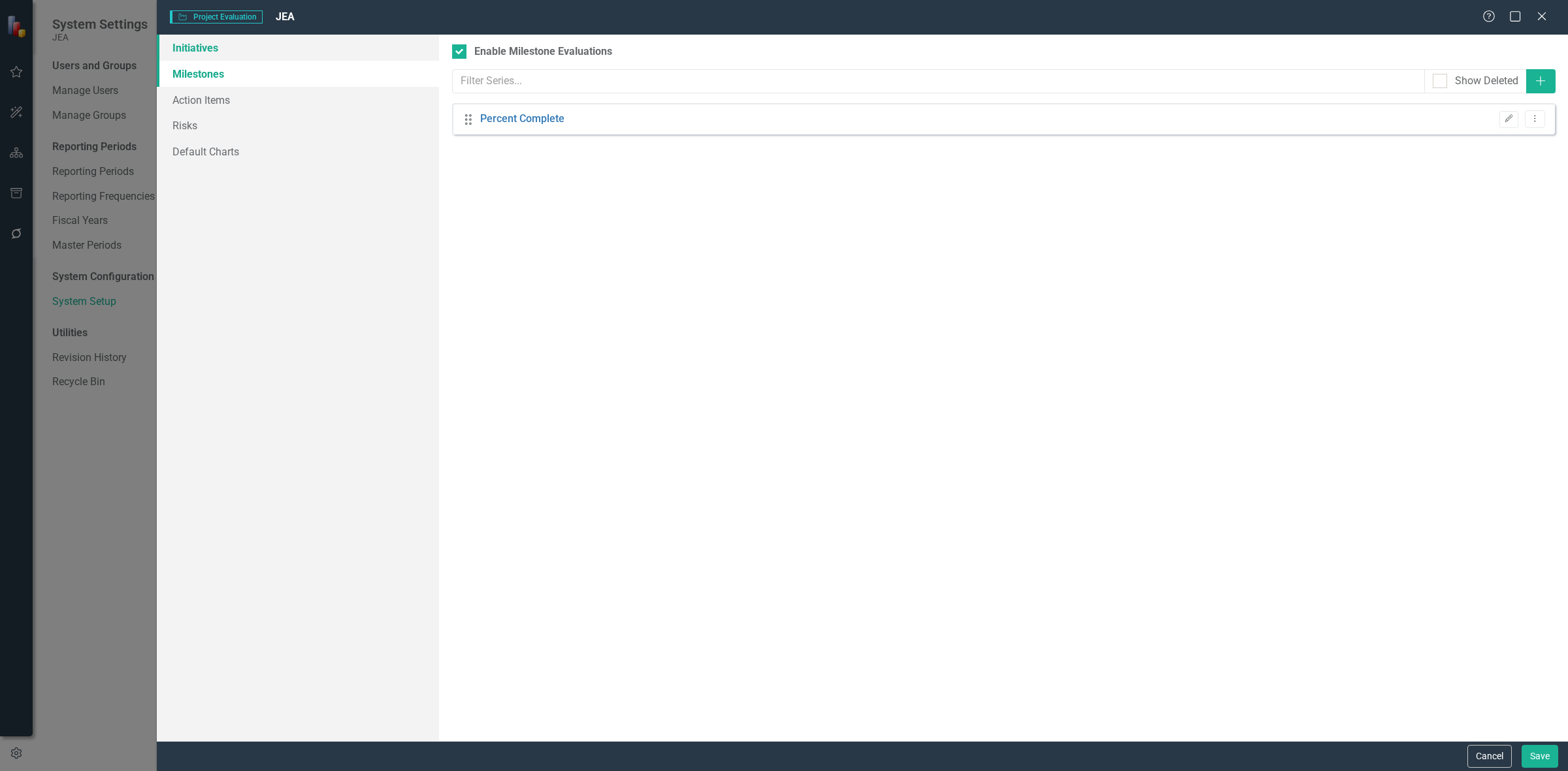
click at [284, 53] on link "Initiatives" at bounding box center [297, 48] width 282 height 26
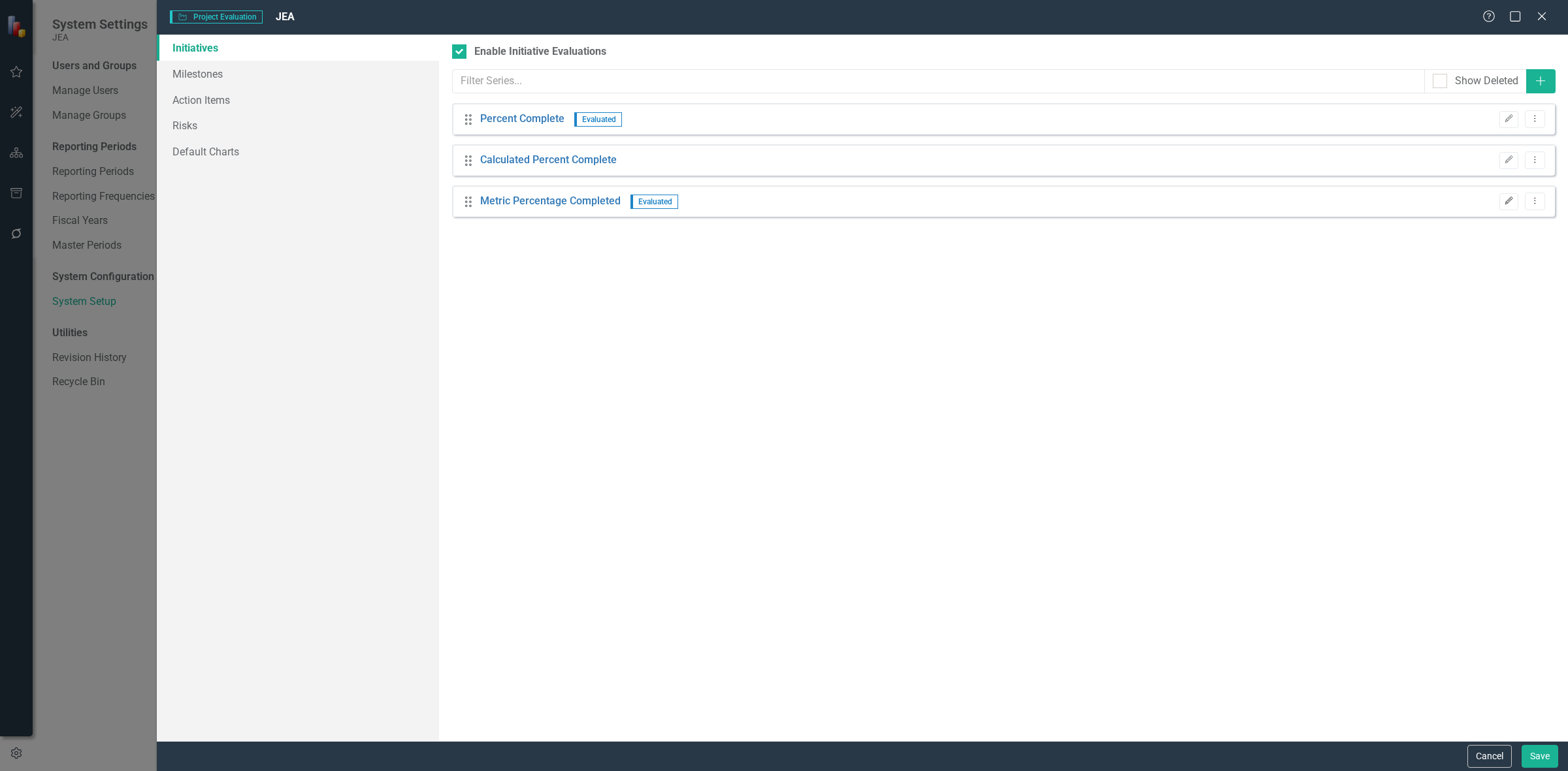
click at [1509, 200] on icon "button" at bounding box center [1509, 201] width 8 height 8
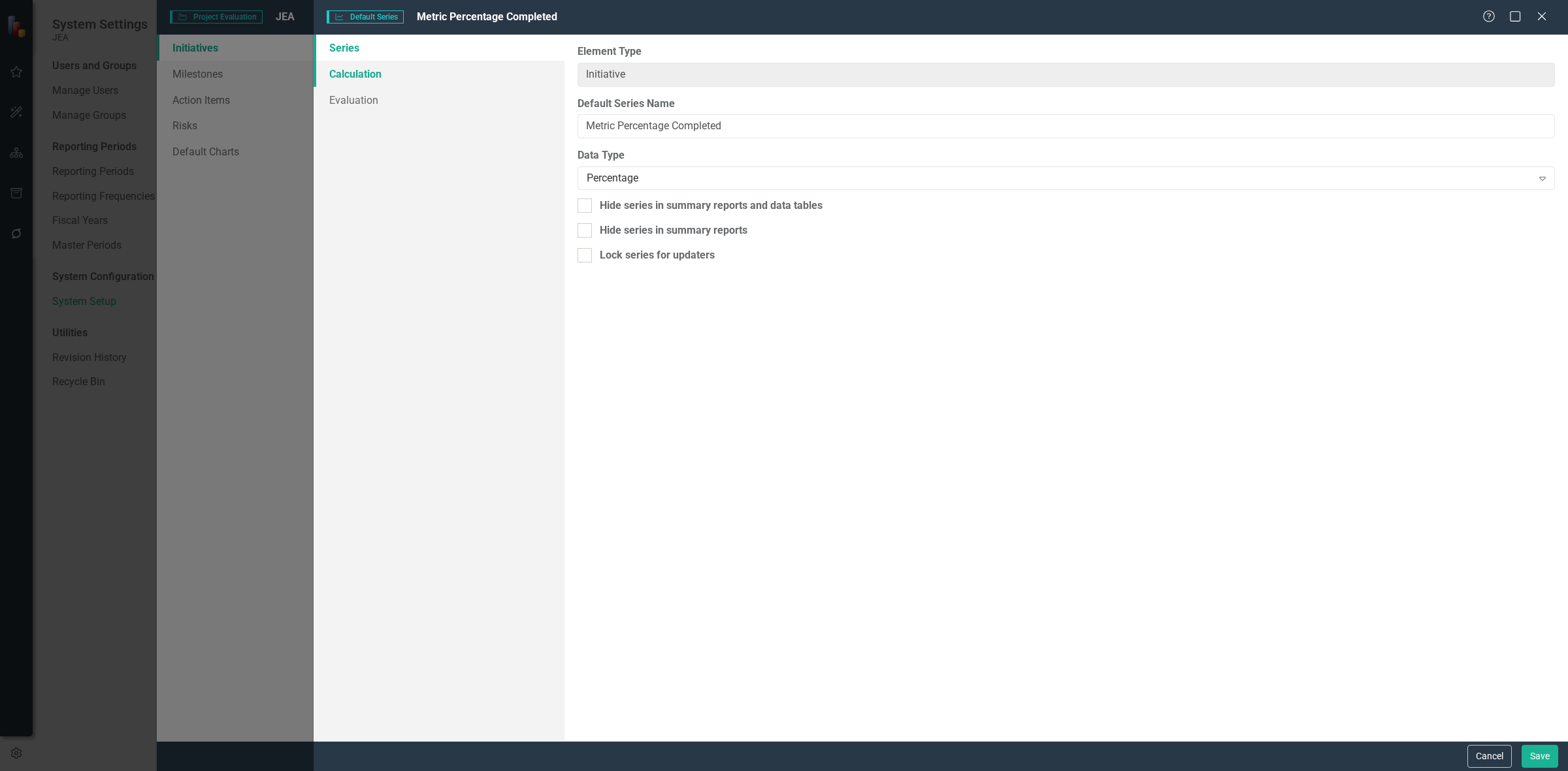
click at [358, 77] on link "Calculation" at bounding box center [439, 74] width 251 height 26
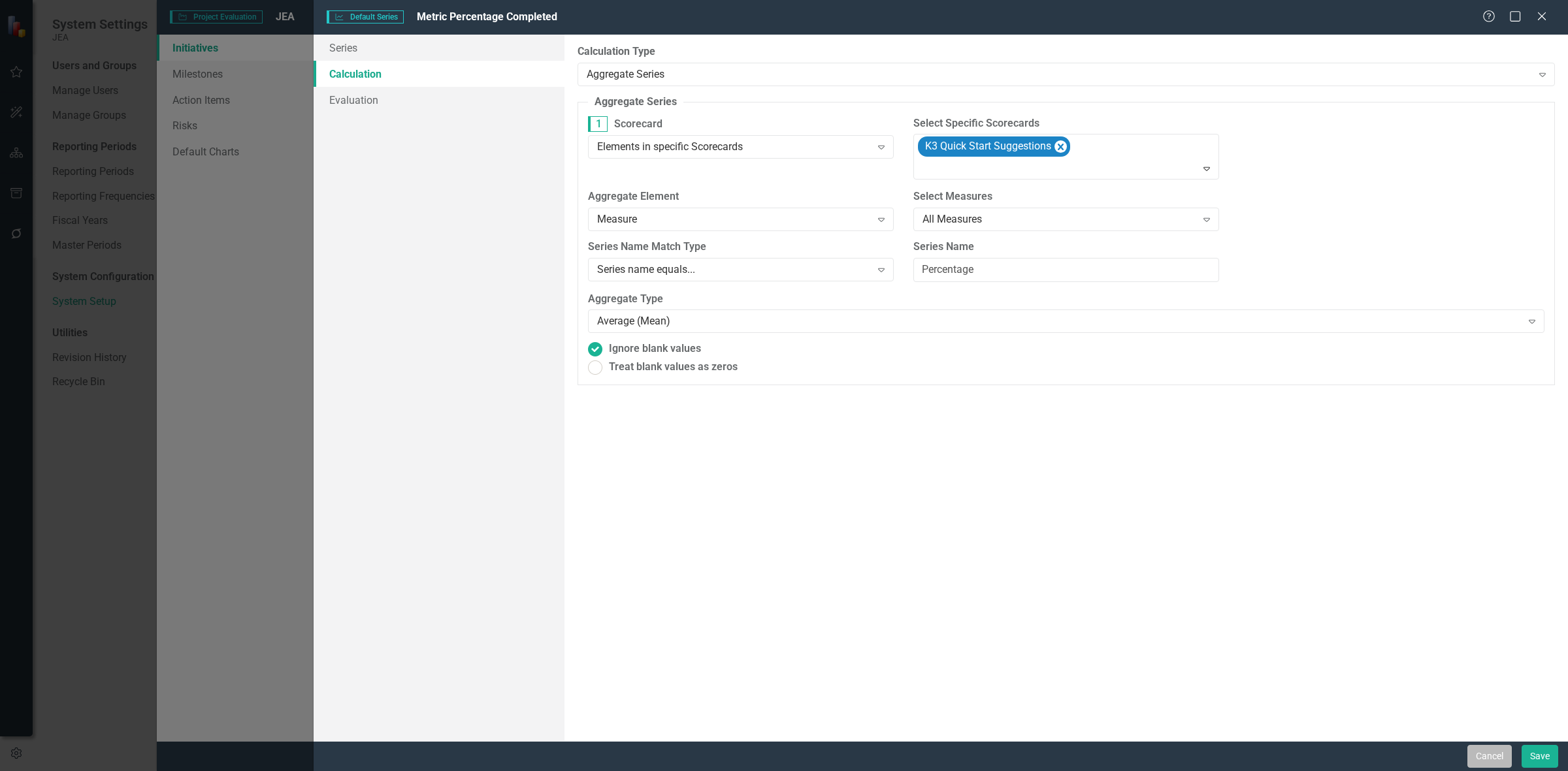
click at [1481, 751] on button "Cancel" at bounding box center [1490, 757] width 45 height 23
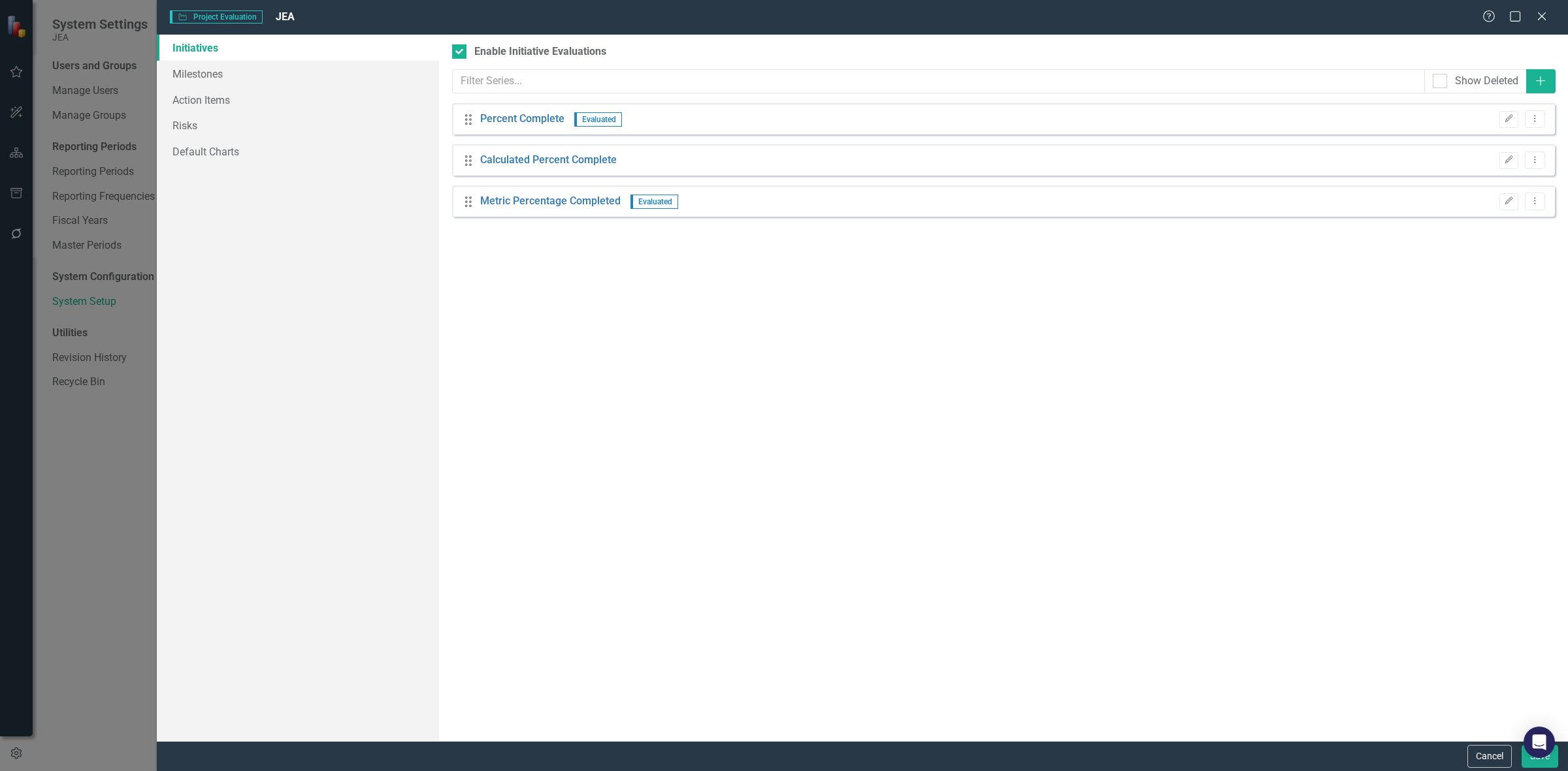
click at [1467, 742] on div "Cancel Save" at bounding box center [862, 757] width 1411 height 30
click at [1481, 767] on button "Cancel" at bounding box center [1490, 757] width 45 height 23
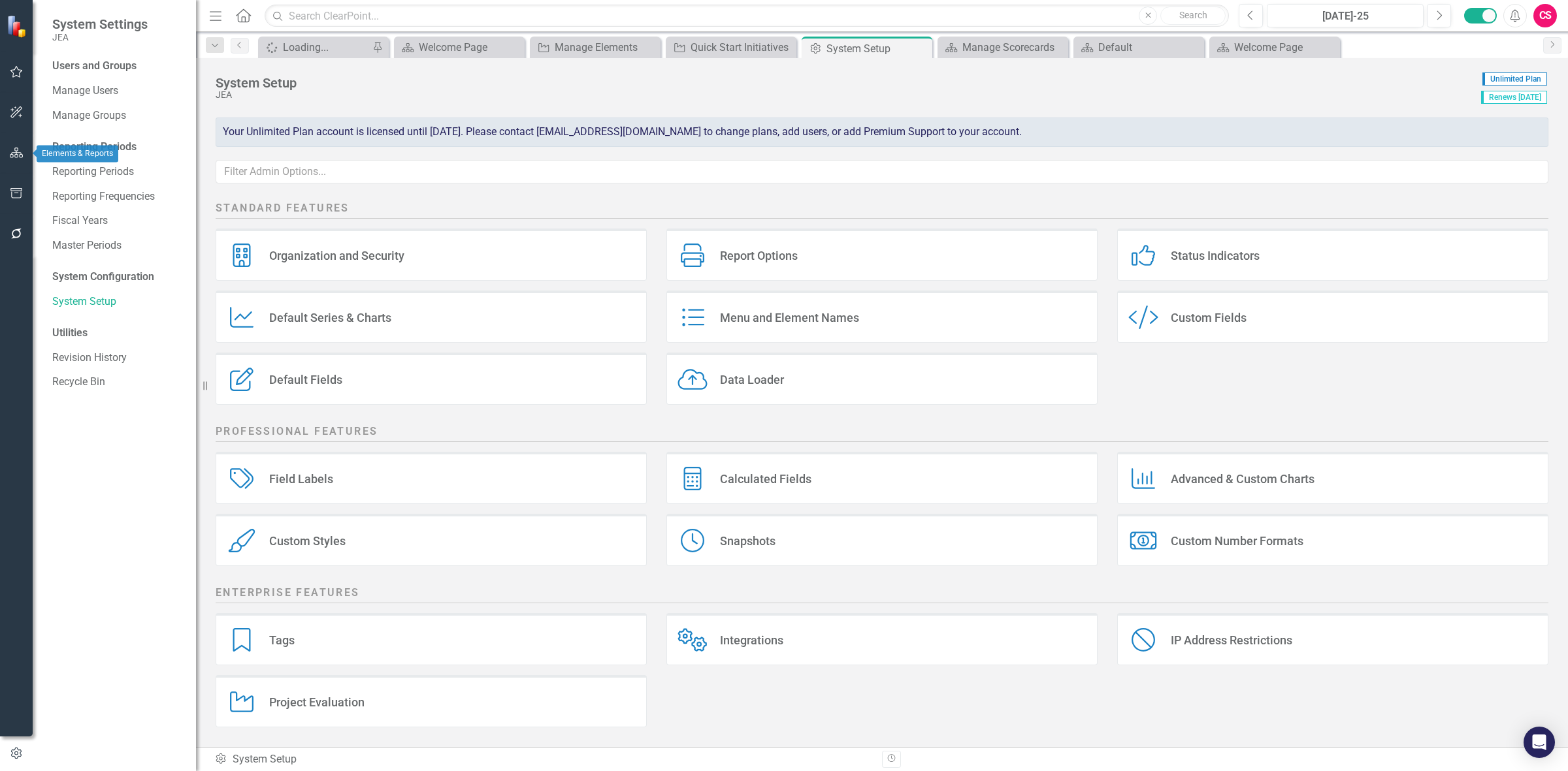
click at [12, 154] on icon "button" at bounding box center [17, 153] width 14 height 10
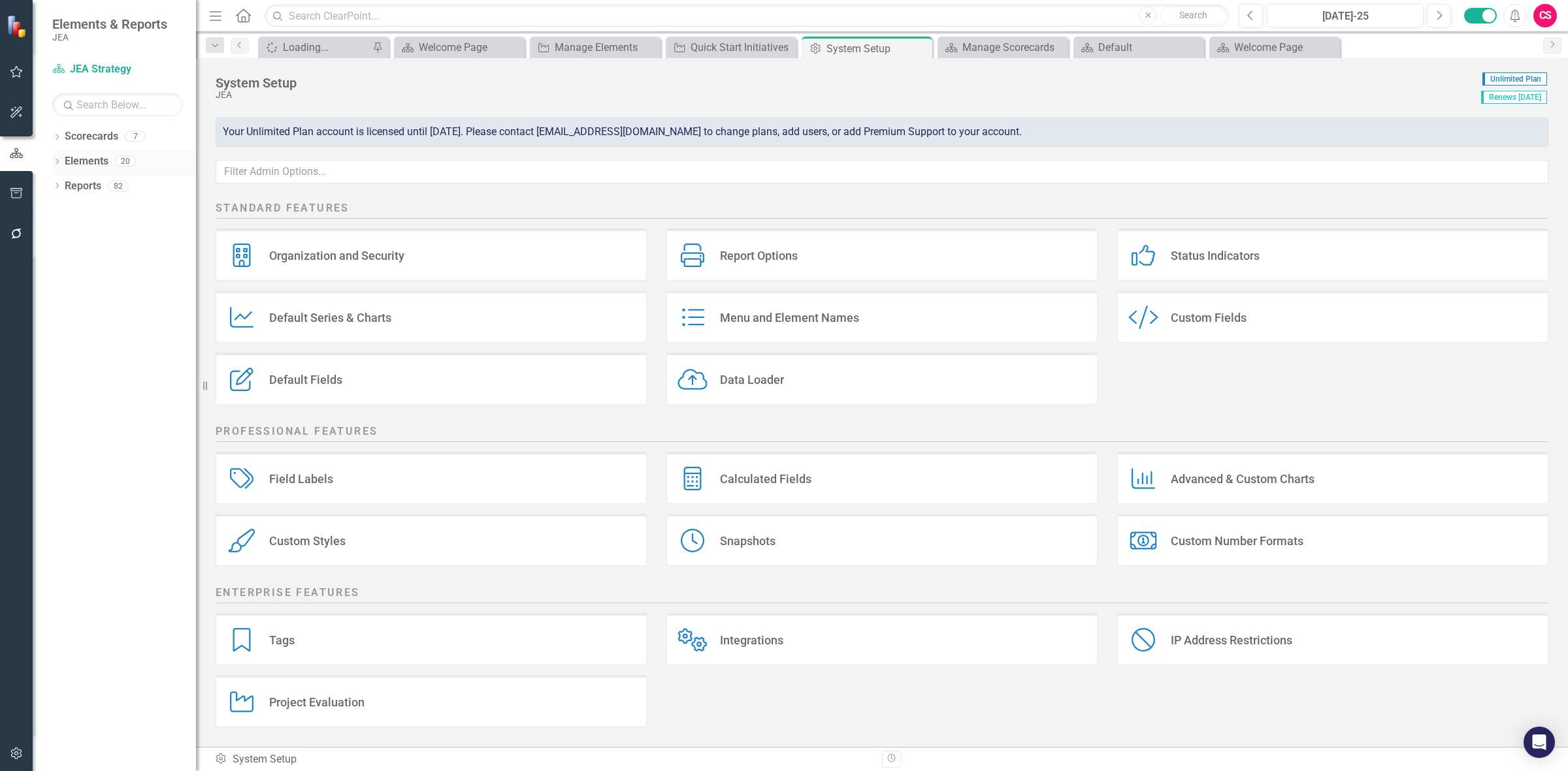
click at [74, 157] on link "Elements" at bounding box center [87, 162] width 44 height 15
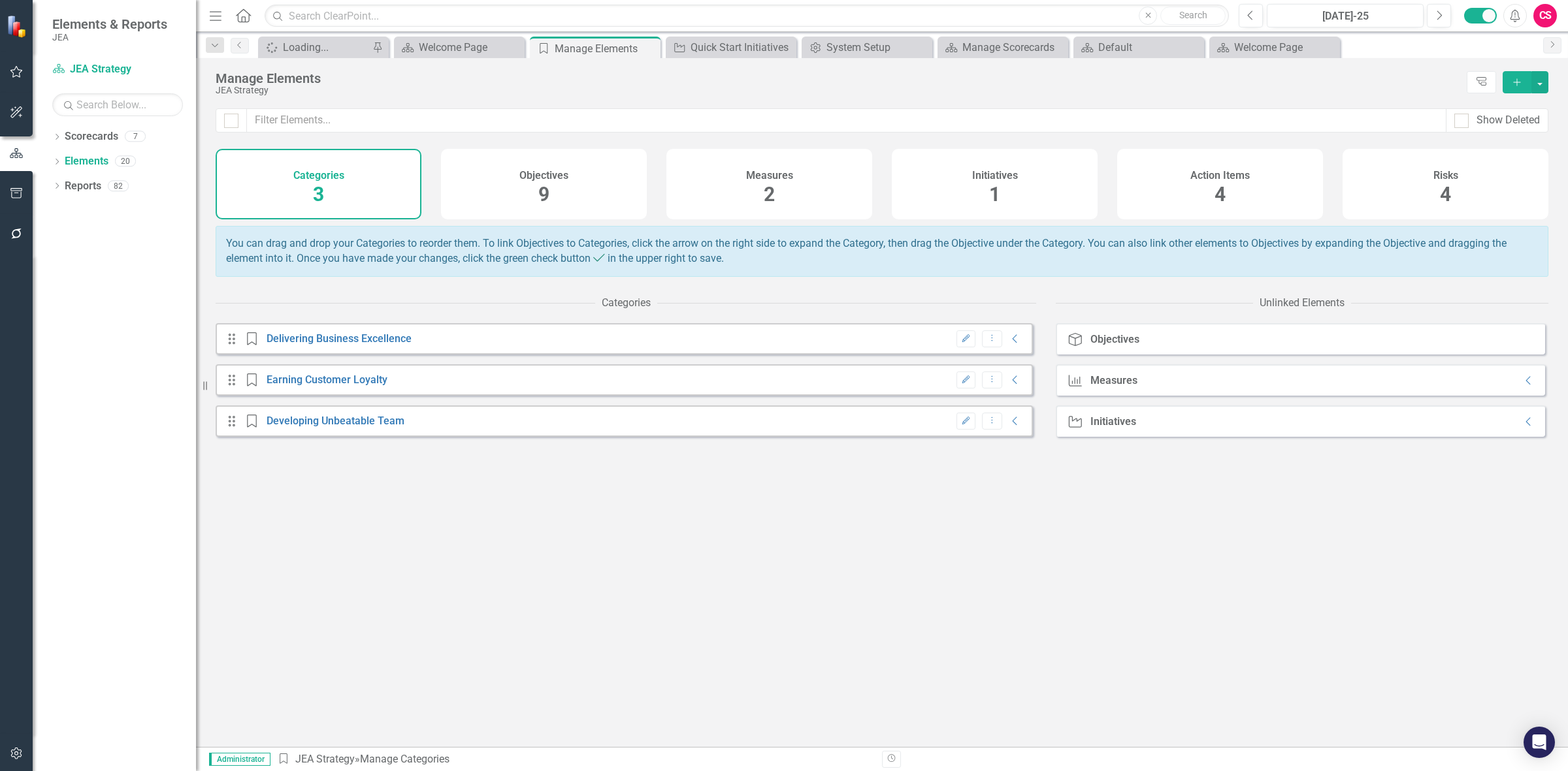
click at [809, 167] on div "Measures 2" at bounding box center [769, 184] width 206 height 71
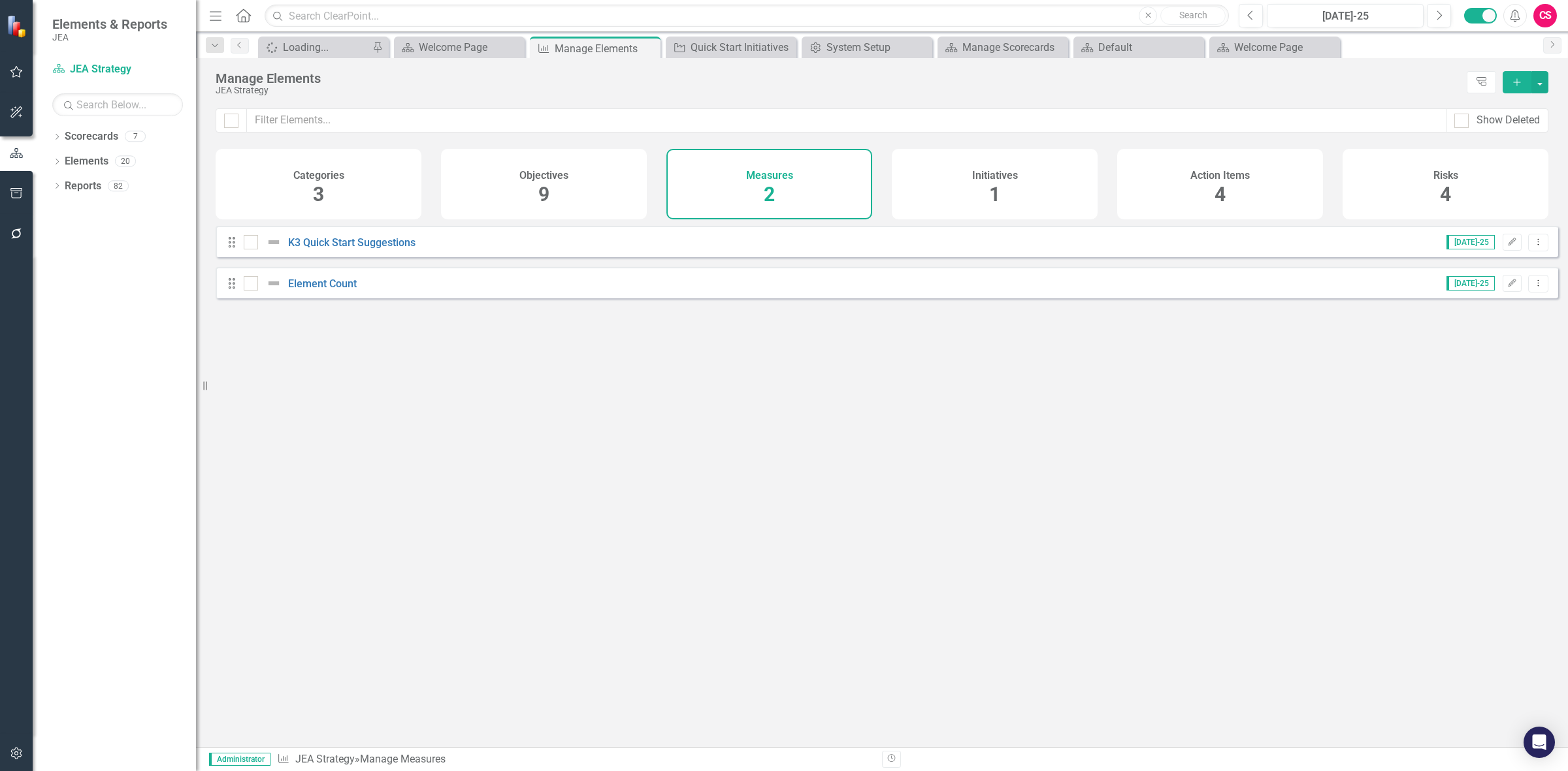
click at [1155, 183] on div "Action Items 4" at bounding box center [1219, 184] width 206 height 71
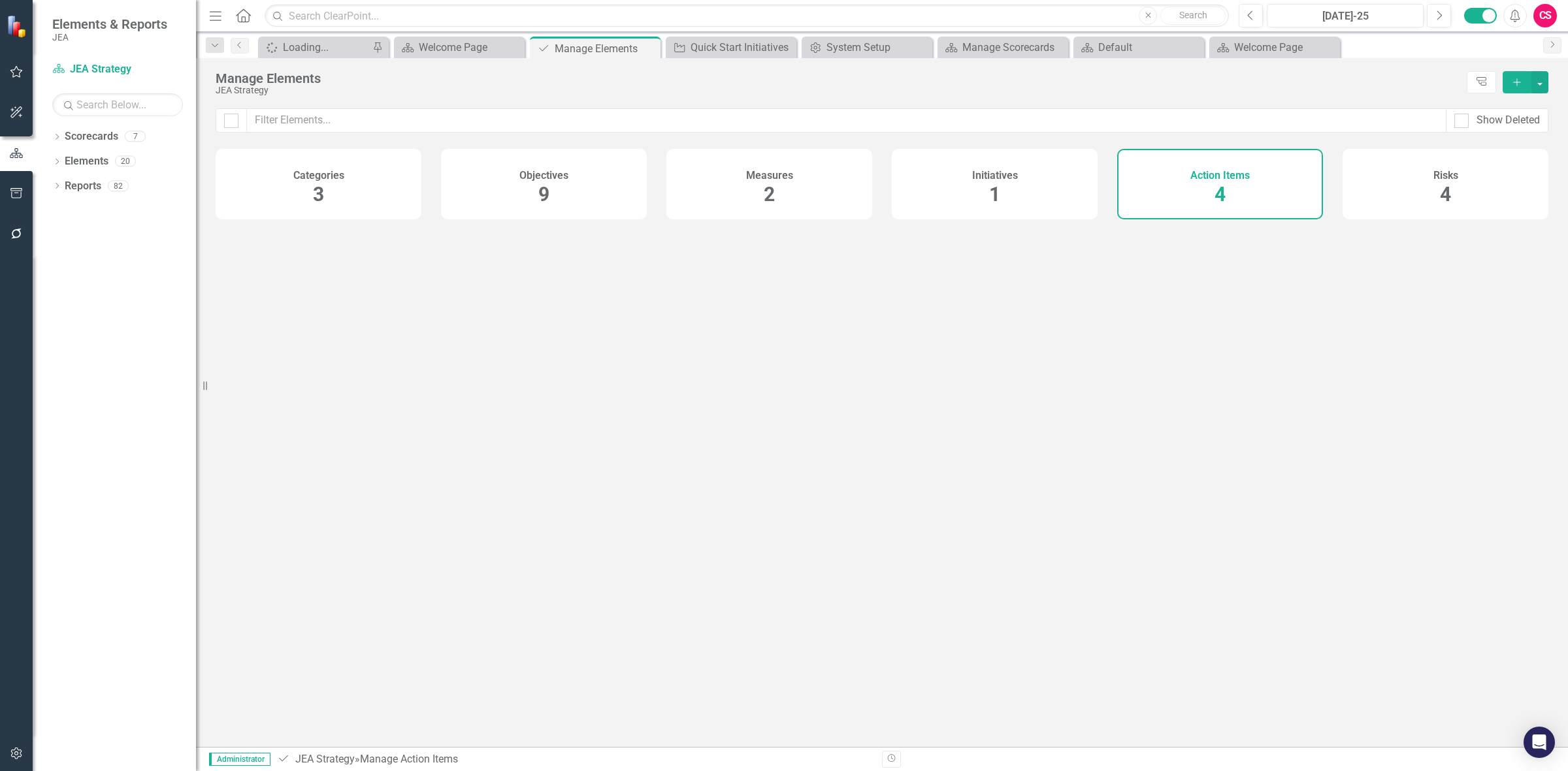
click at [1020, 184] on div "Initiatives 1" at bounding box center [994, 184] width 206 height 71
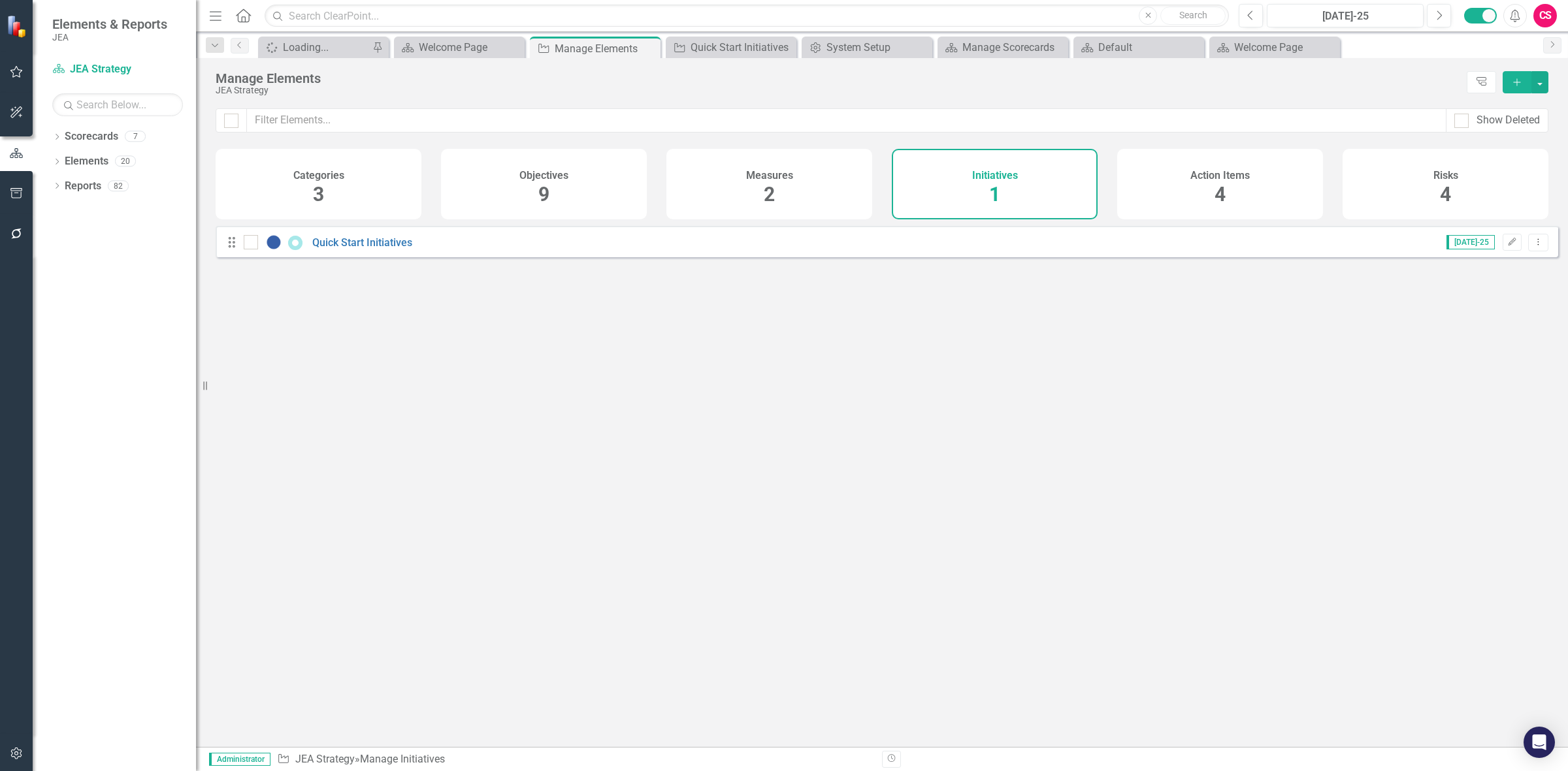
click at [11, 753] on icon "button" at bounding box center [17, 754] width 14 height 10
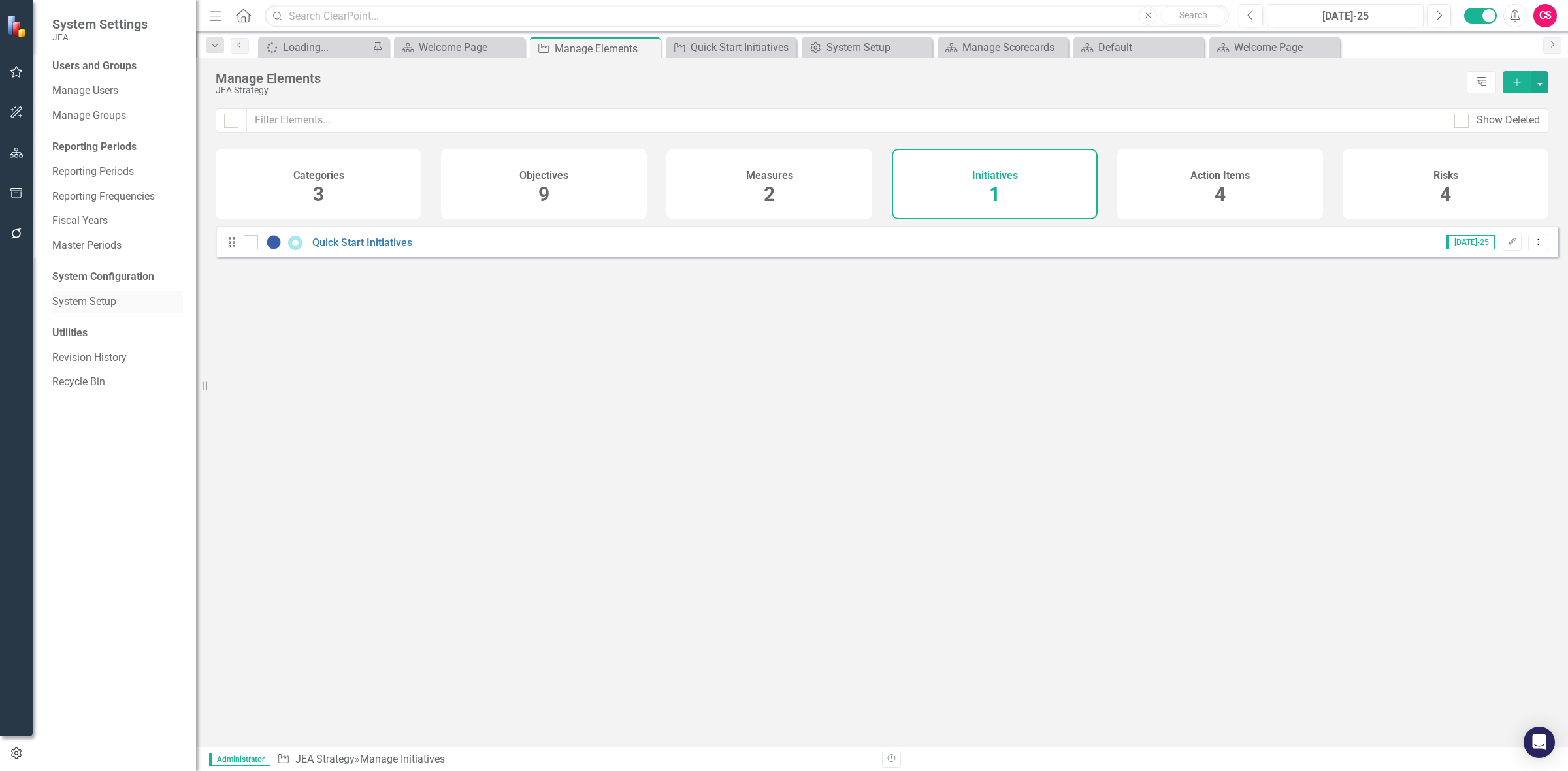
click at [99, 299] on link "System Setup" at bounding box center [117, 301] width 131 height 15
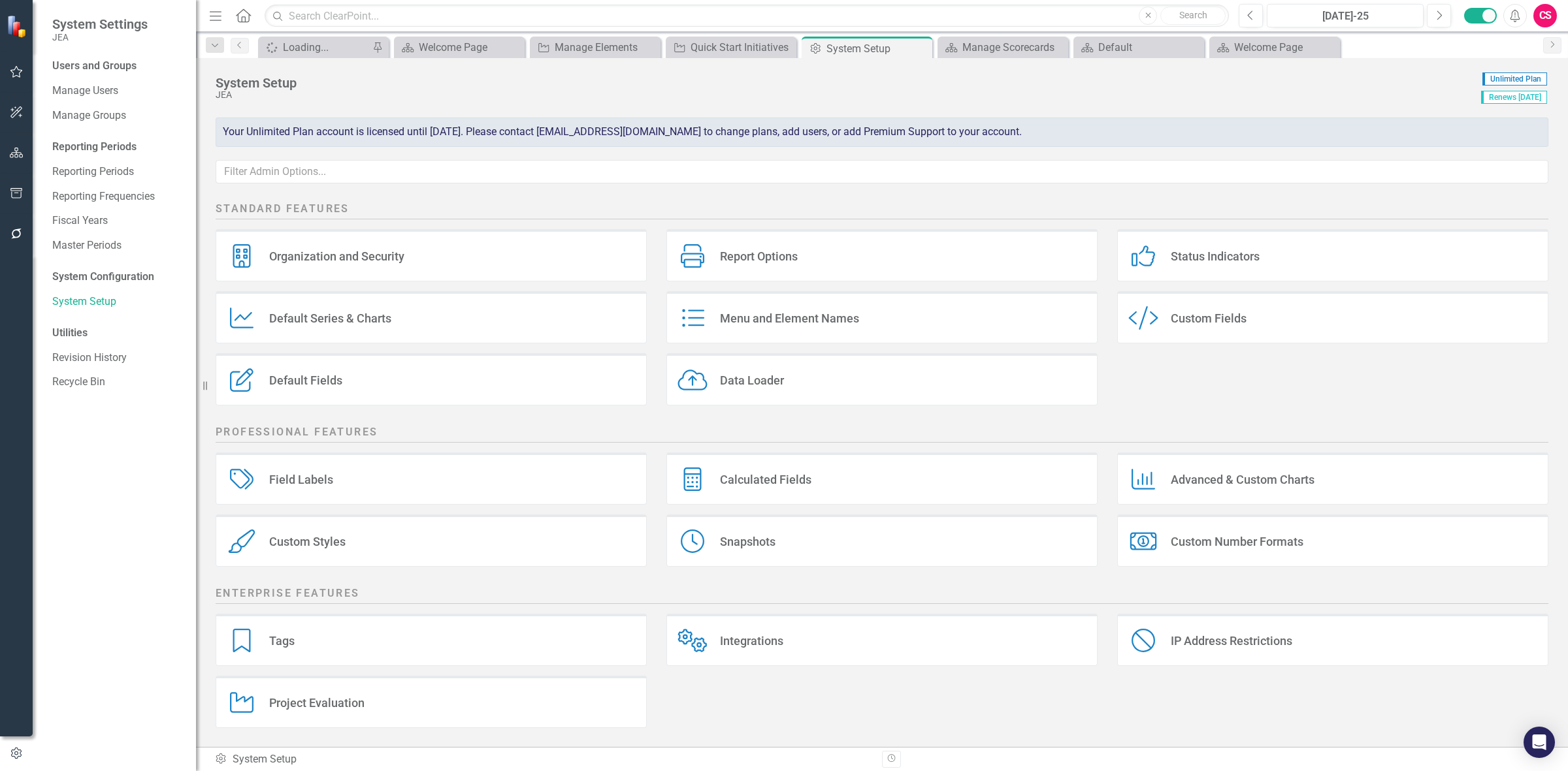
click at [364, 708] on div "Project Evaluation" at bounding box center [317, 702] width 95 height 15
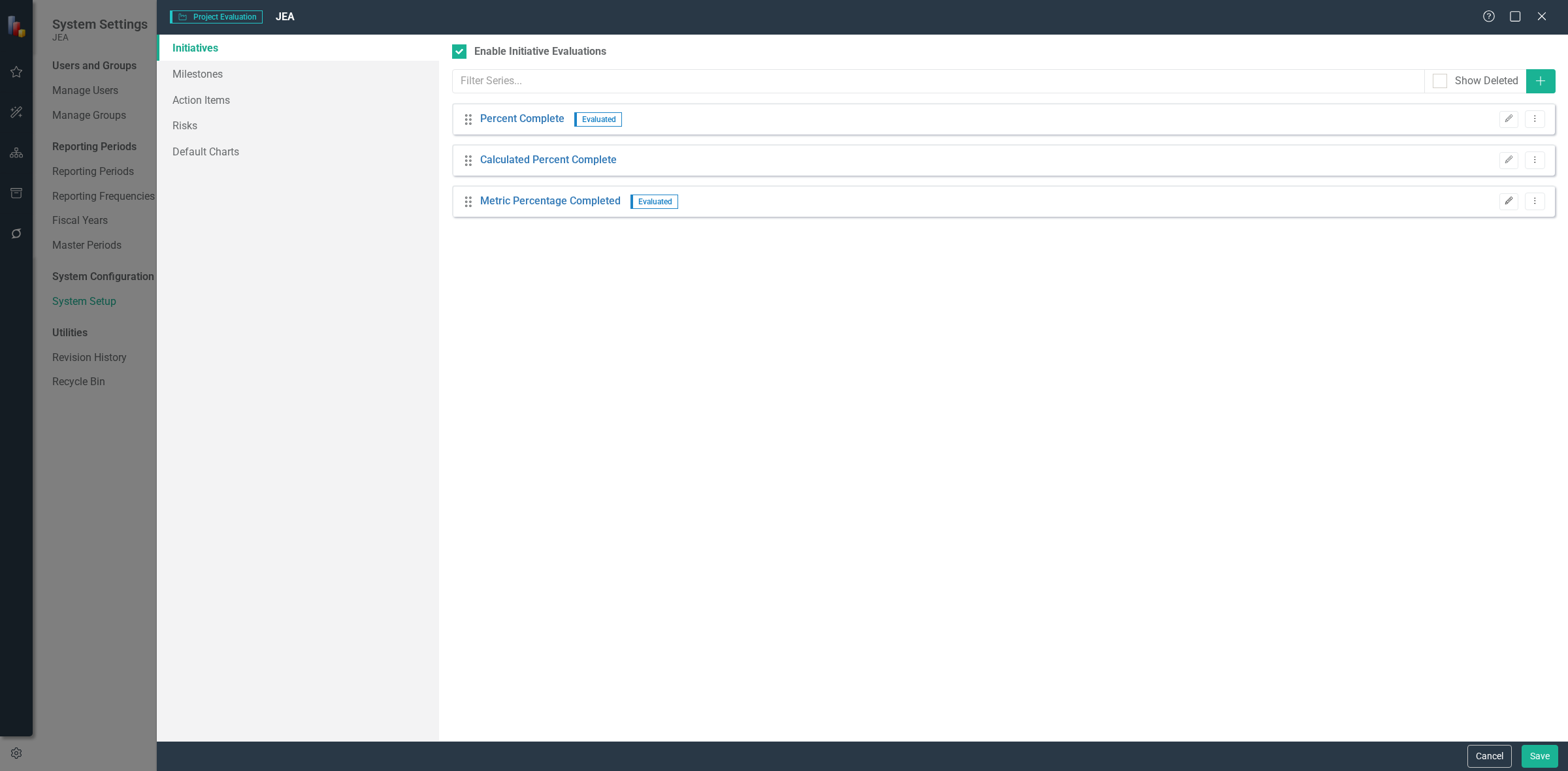
click at [1501, 199] on button "Edit" at bounding box center [1509, 202] width 19 height 17
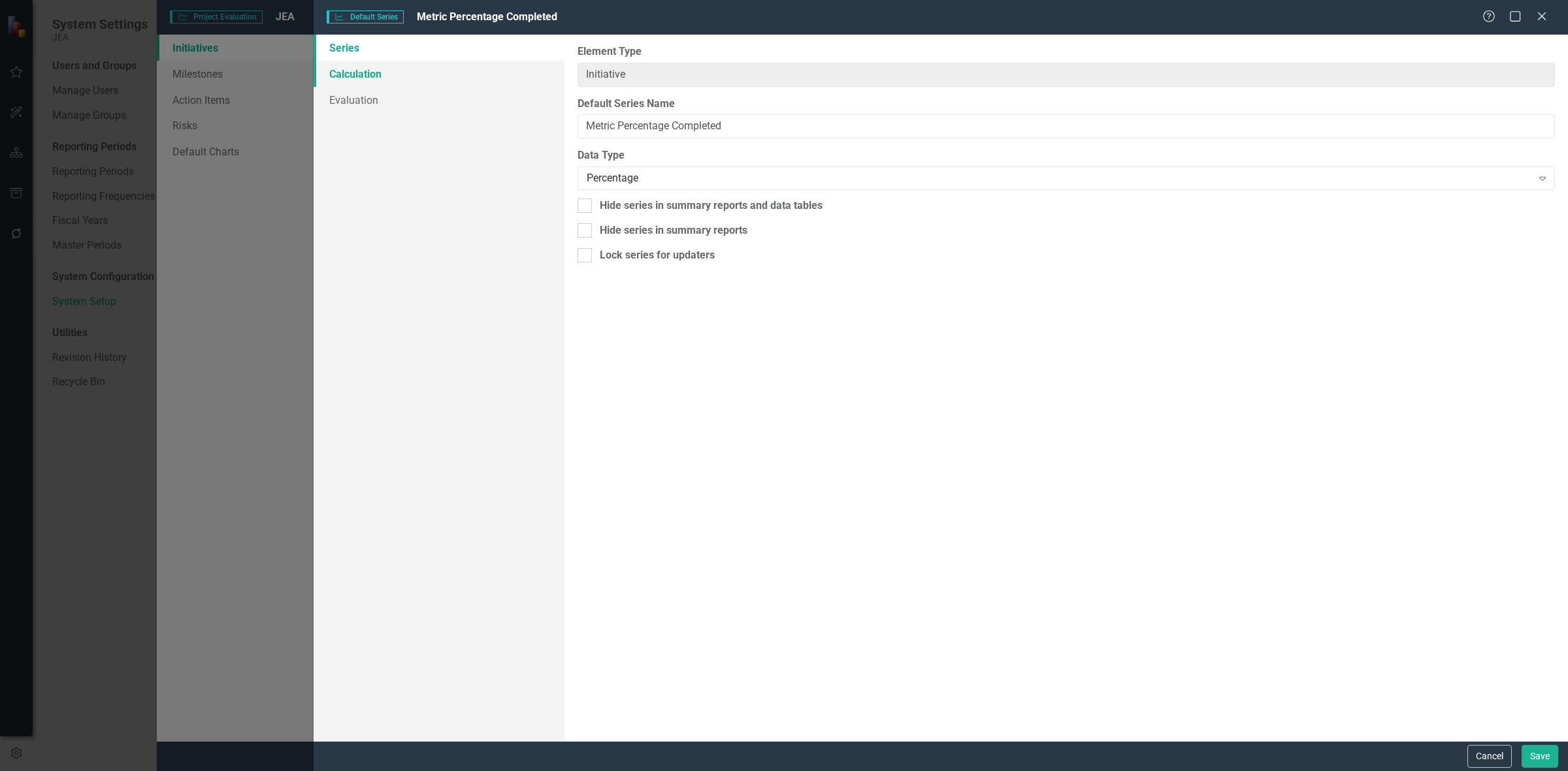
click at [503, 80] on link "Calculation" at bounding box center [439, 74] width 251 height 26
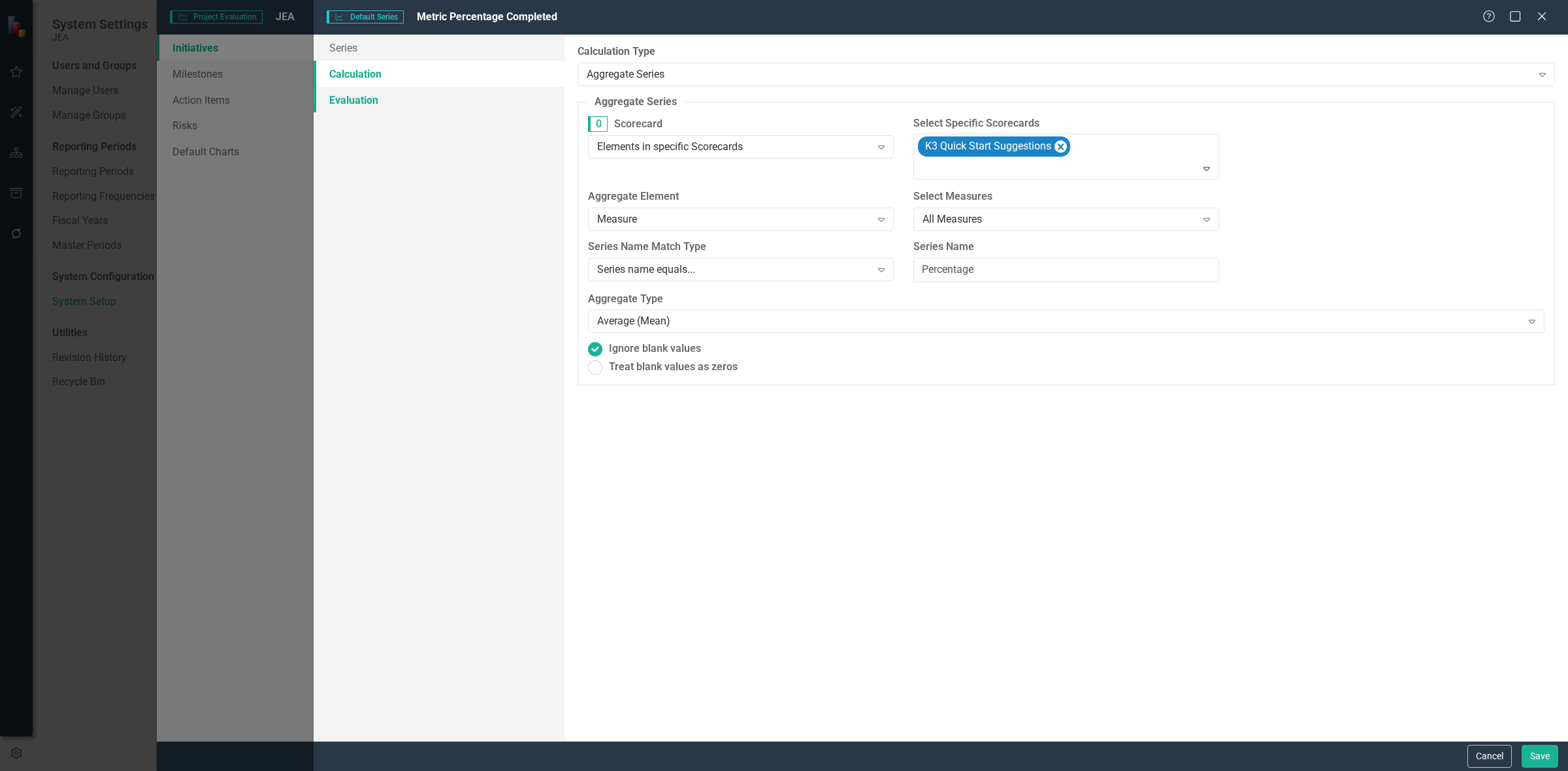
click at [491, 92] on link "Evaluation" at bounding box center [439, 100] width 251 height 26
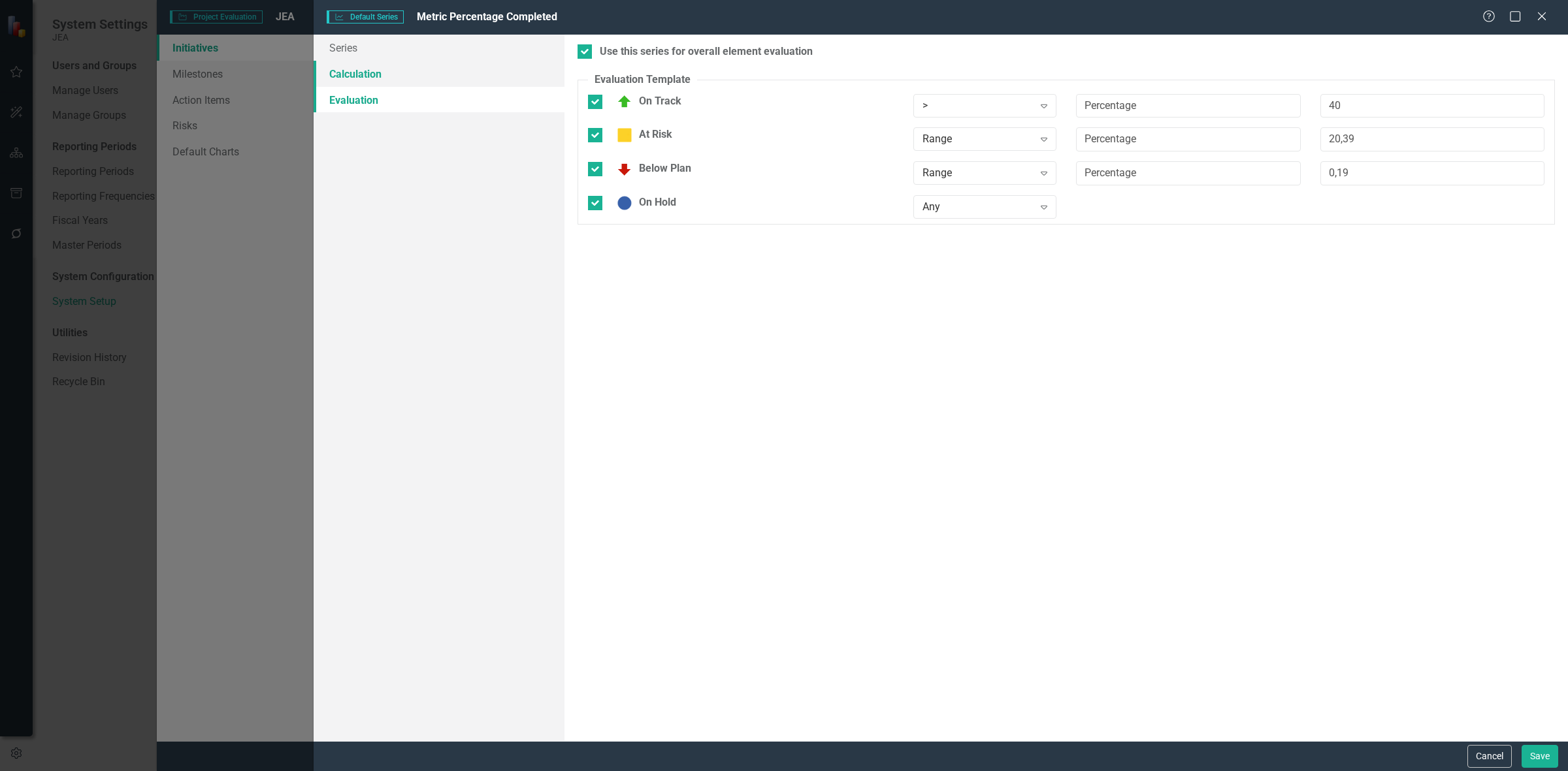
click at [467, 61] on link "Calculation" at bounding box center [439, 74] width 251 height 26
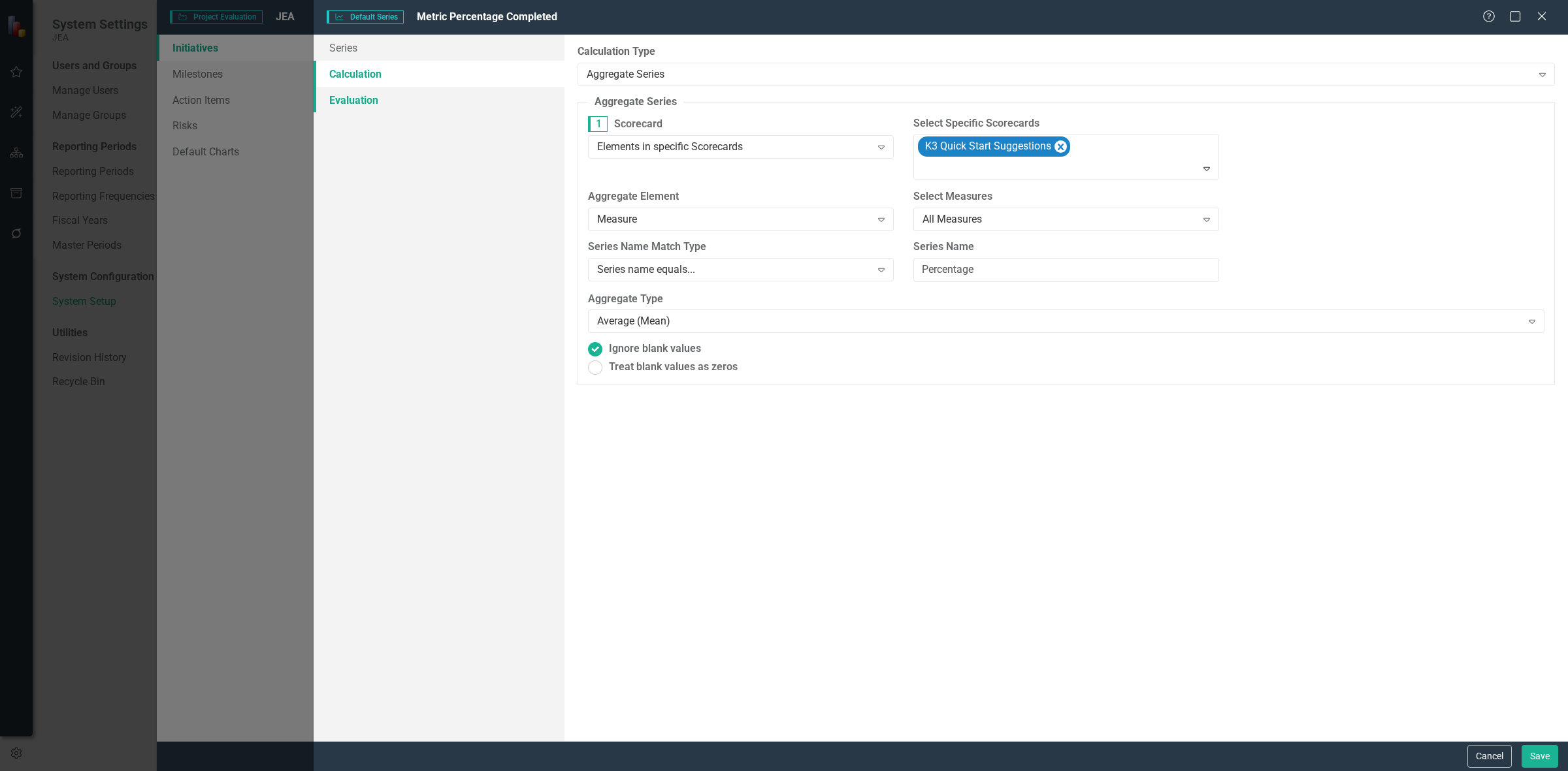
click at [433, 94] on link "Evaluation" at bounding box center [439, 100] width 251 height 26
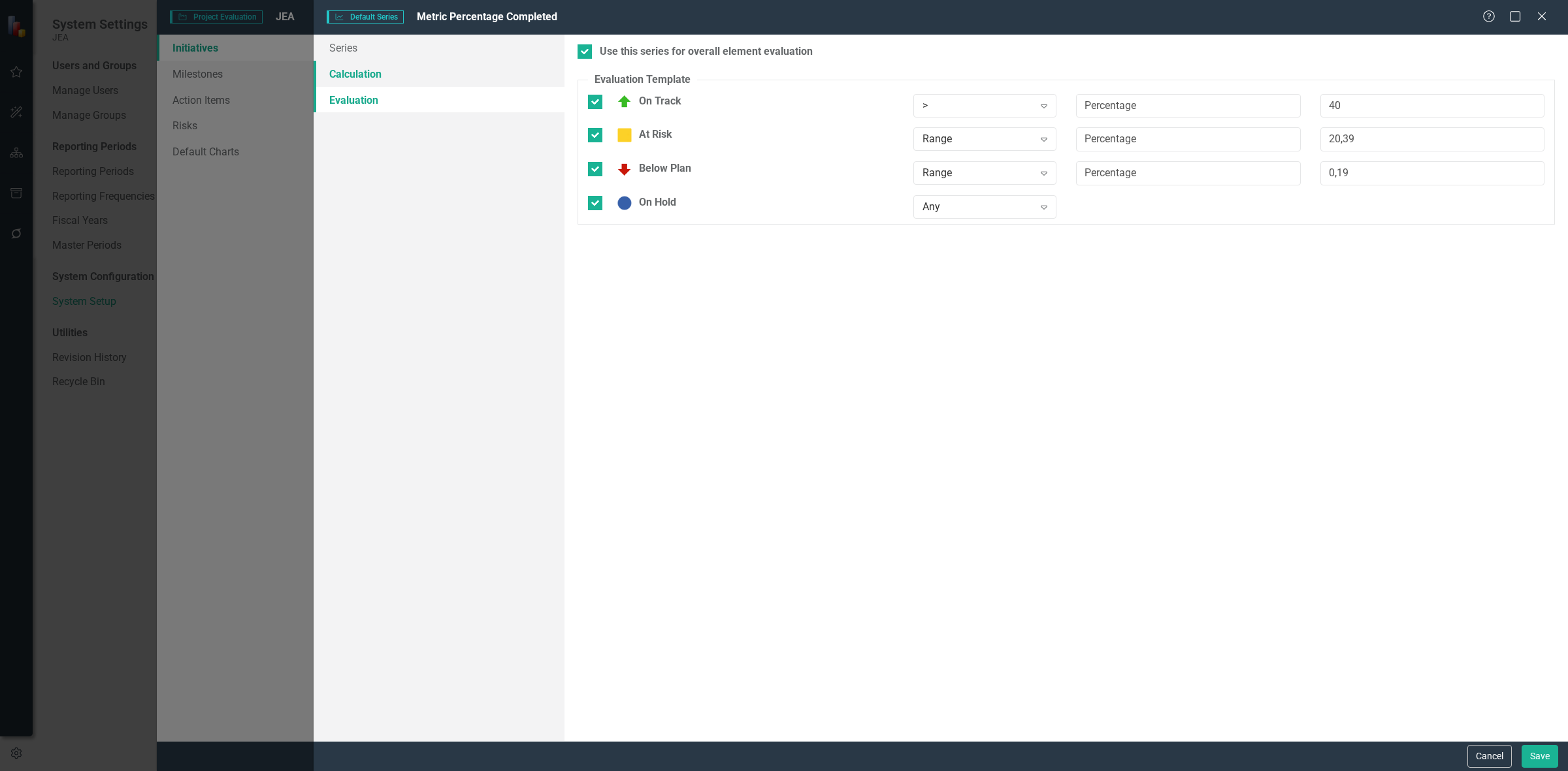
click at [432, 66] on link "Calculation" at bounding box center [439, 74] width 251 height 26
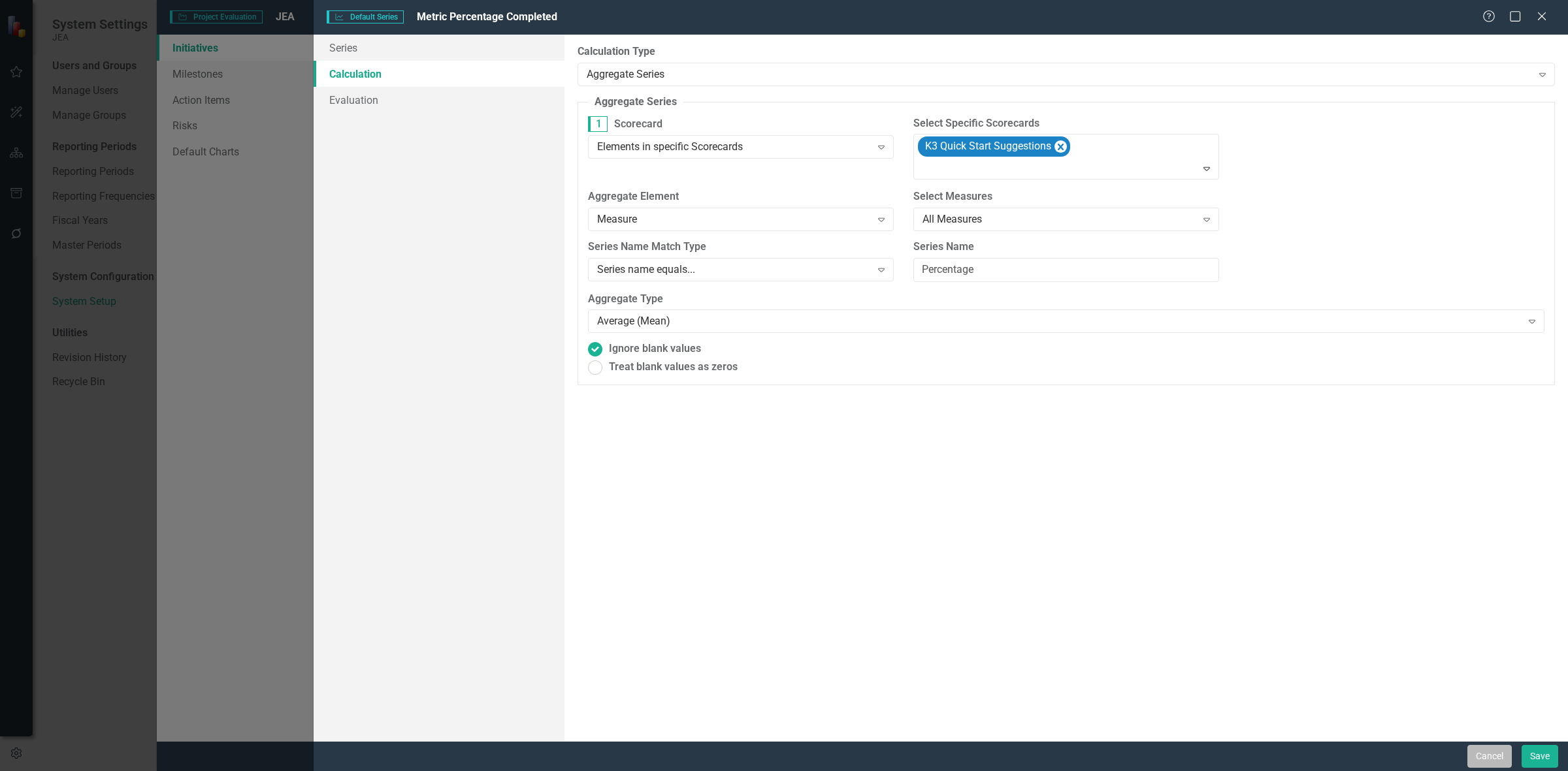
click at [1475, 749] on button "Cancel" at bounding box center [1490, 757] width 45 height 23
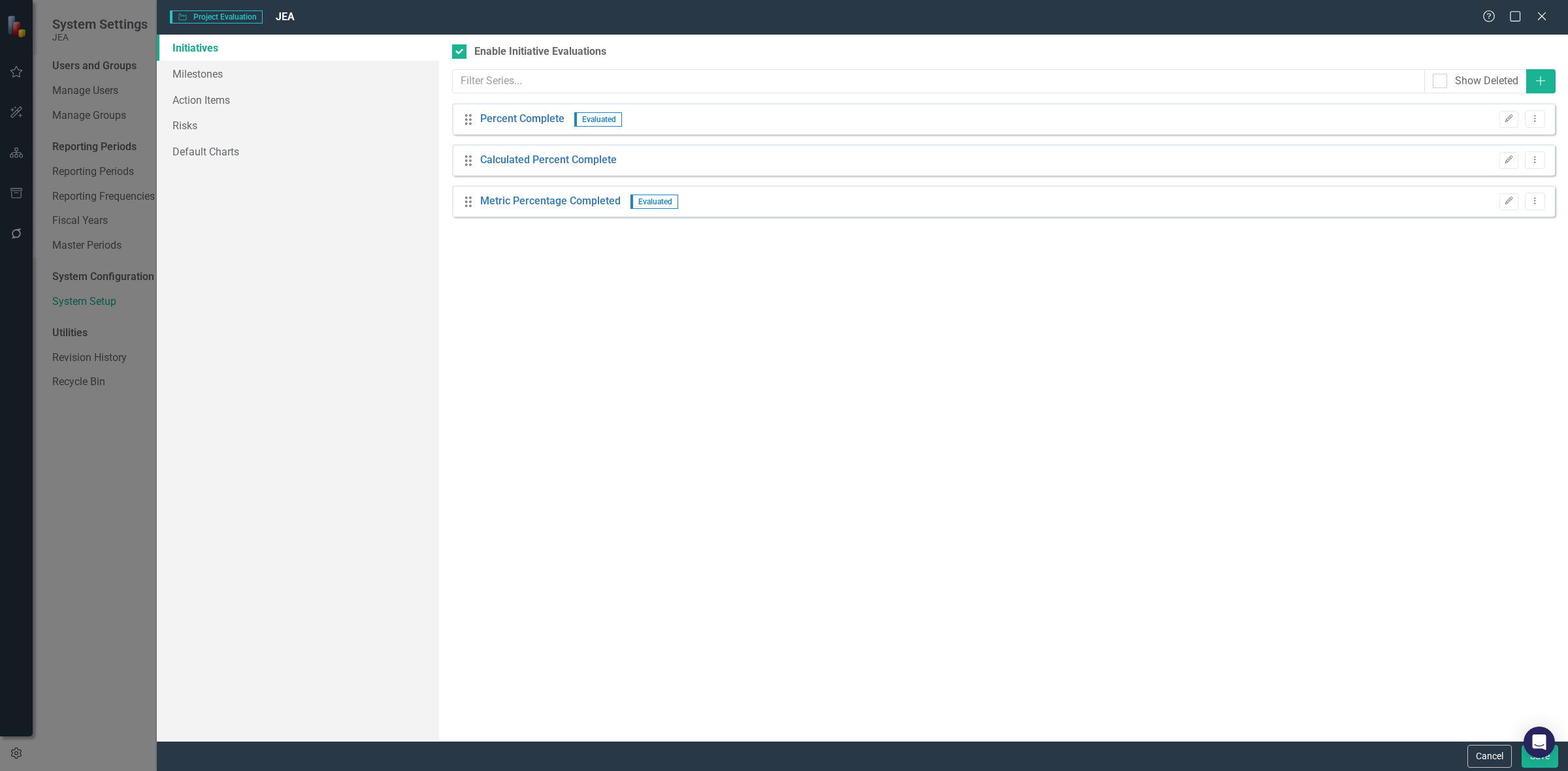
click at [1475, 749] on button "Cancel" at bounding box center [1490, 757] width 45 height 23
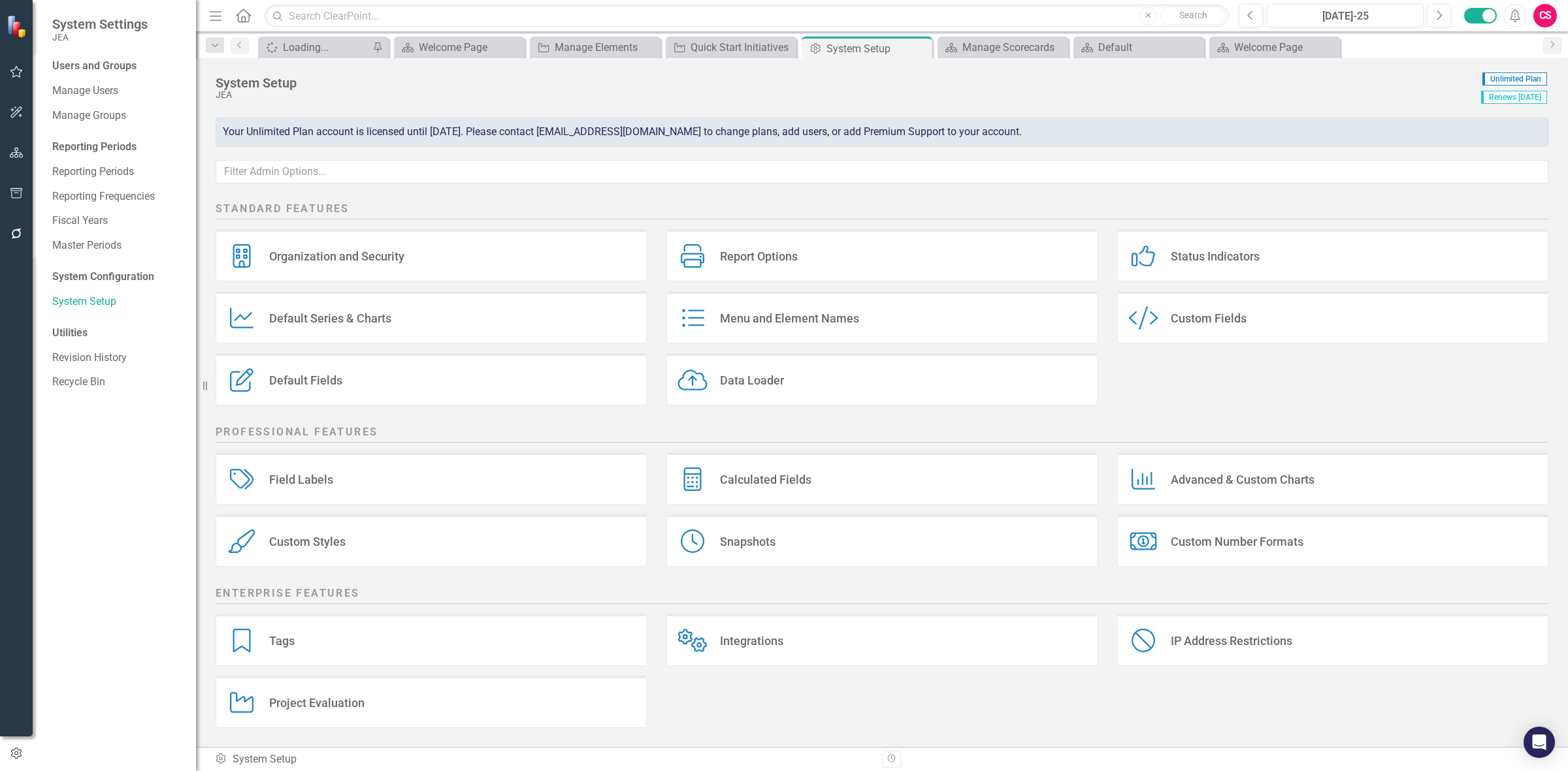
click at [20, 148] on icon "button" at bounding box center [17, 153] width 14 height 10
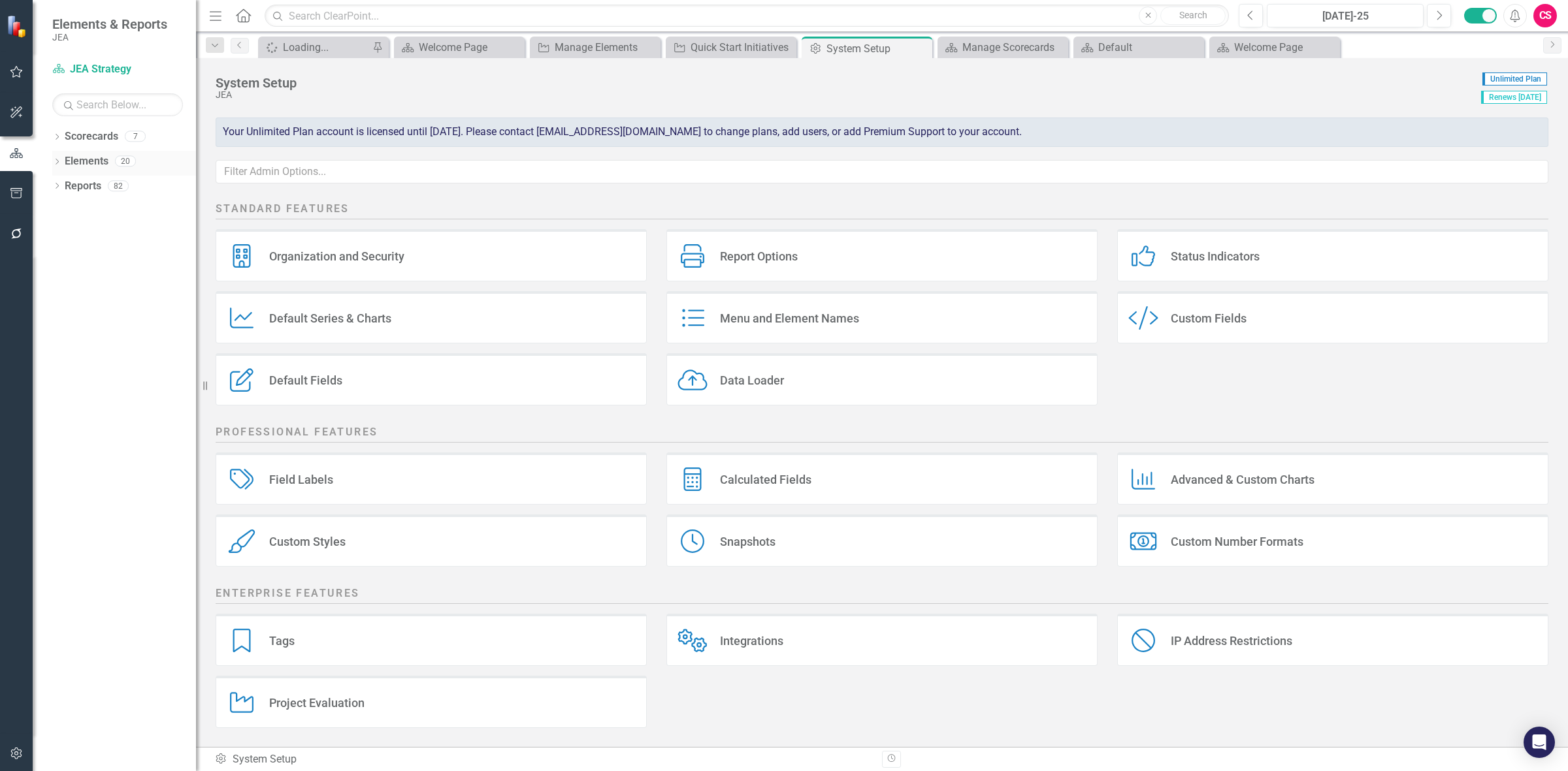
click at [100, 154] on link "Elements" at bounding box center [87, 162] width 44 height 15
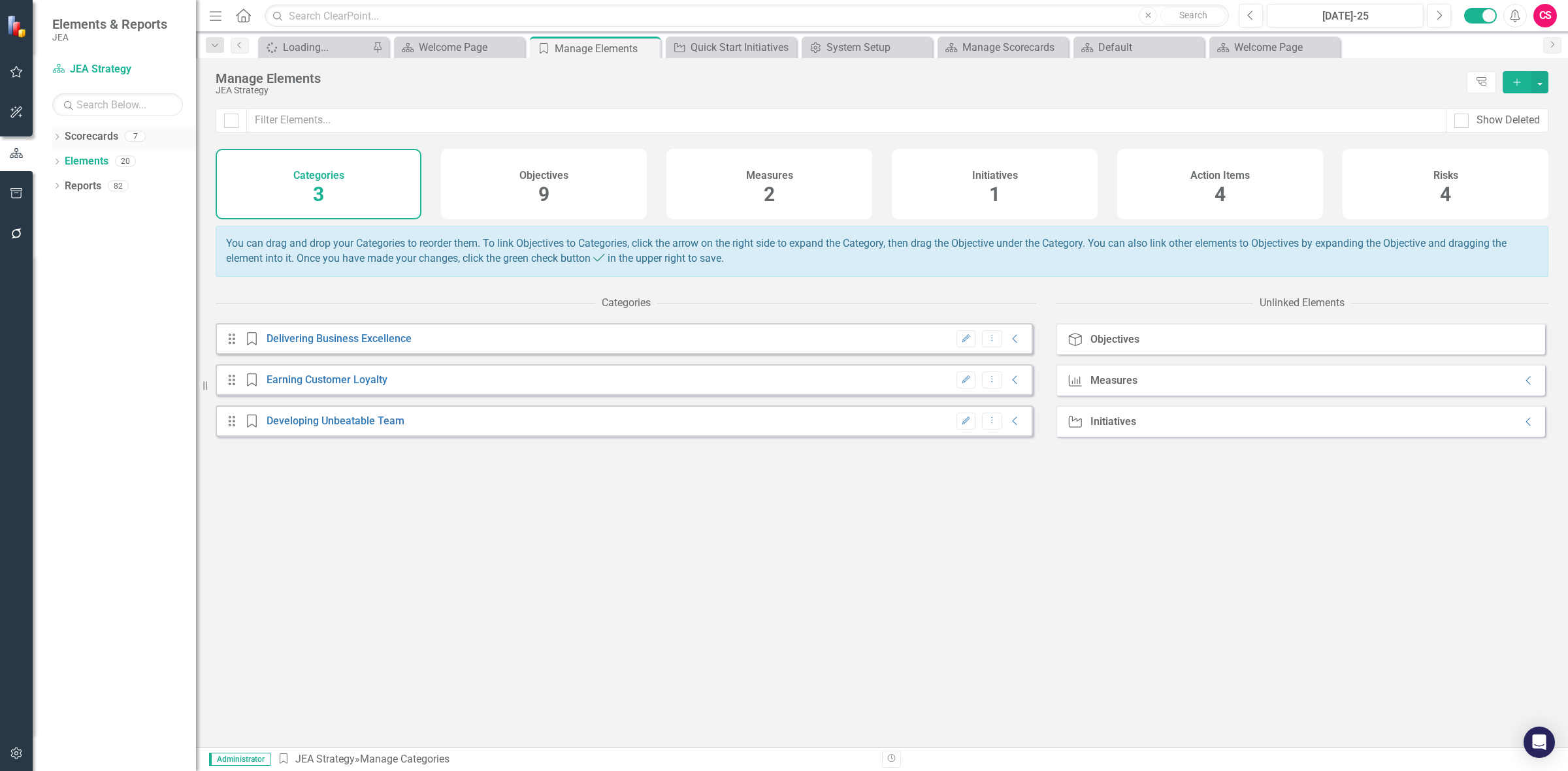
click at [109, 129] on link "Scorecards" at bounding box center [92, 136] width 53 height 15
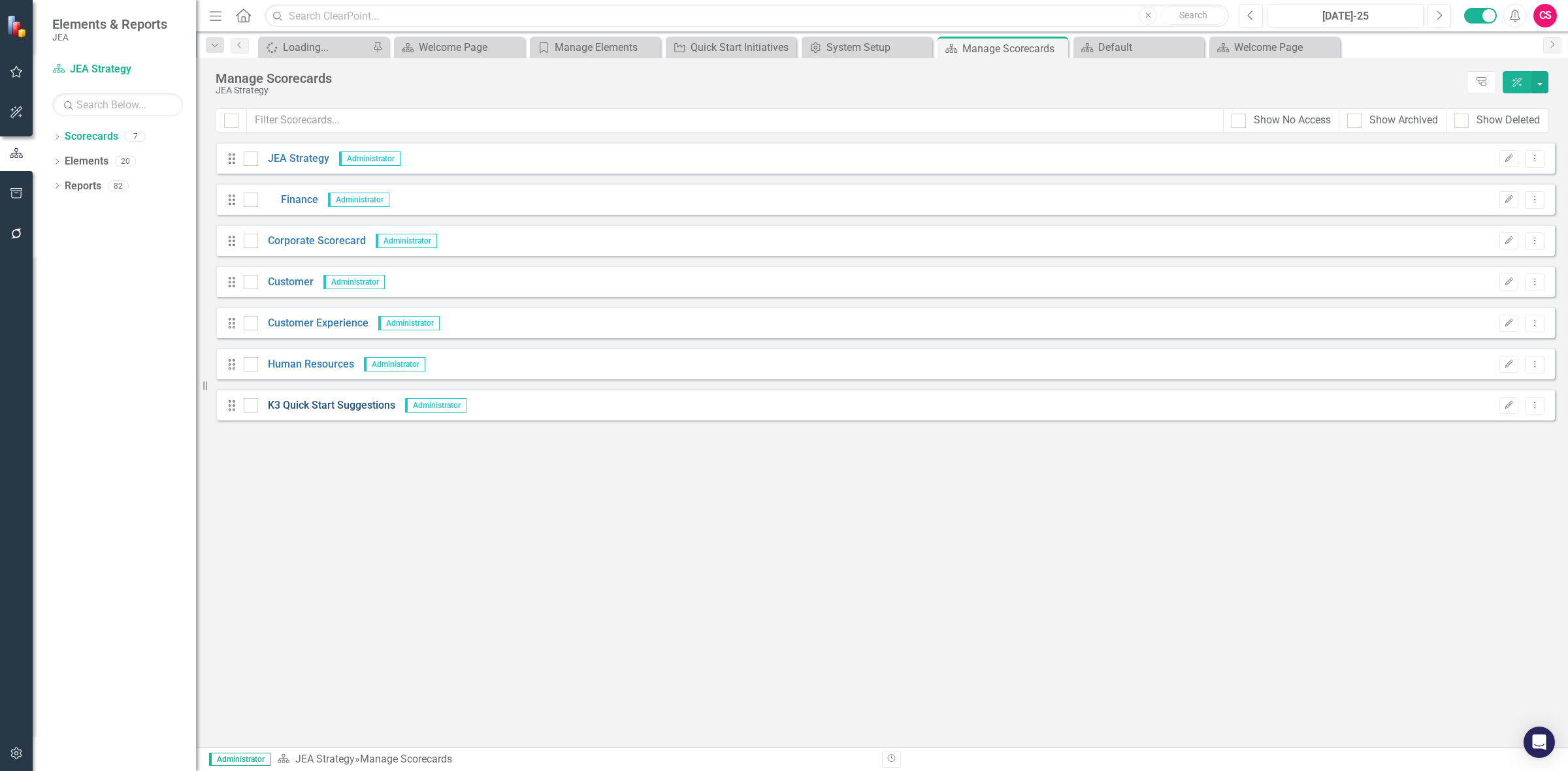
click at [306, 400] on link "K3 Quick Start Suggestions" at bounding box center [327, 405] width 137 height 15
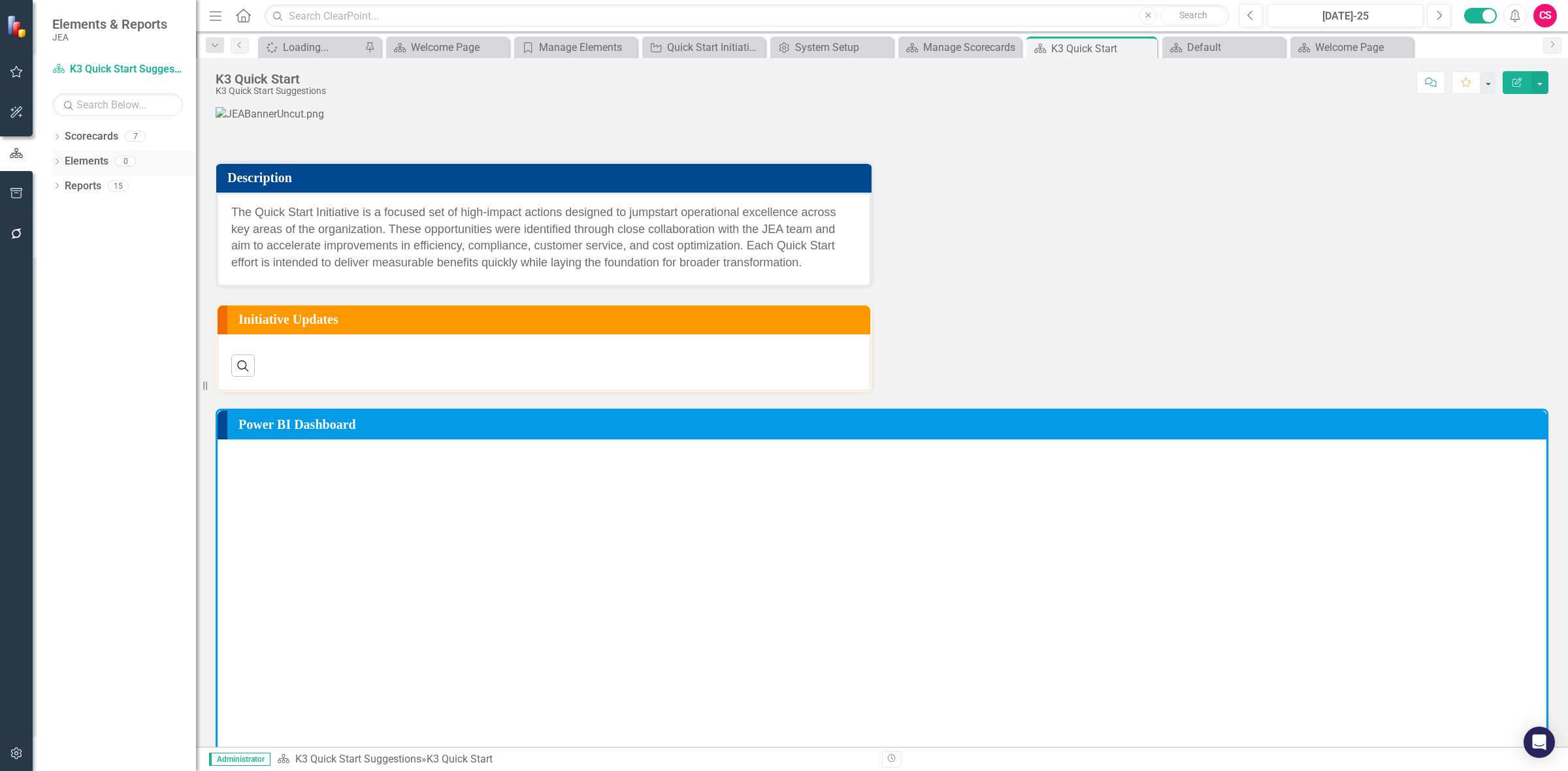
click at [88, 157] on link "Elements" at bounding box center [87, 162] width 44 height 15
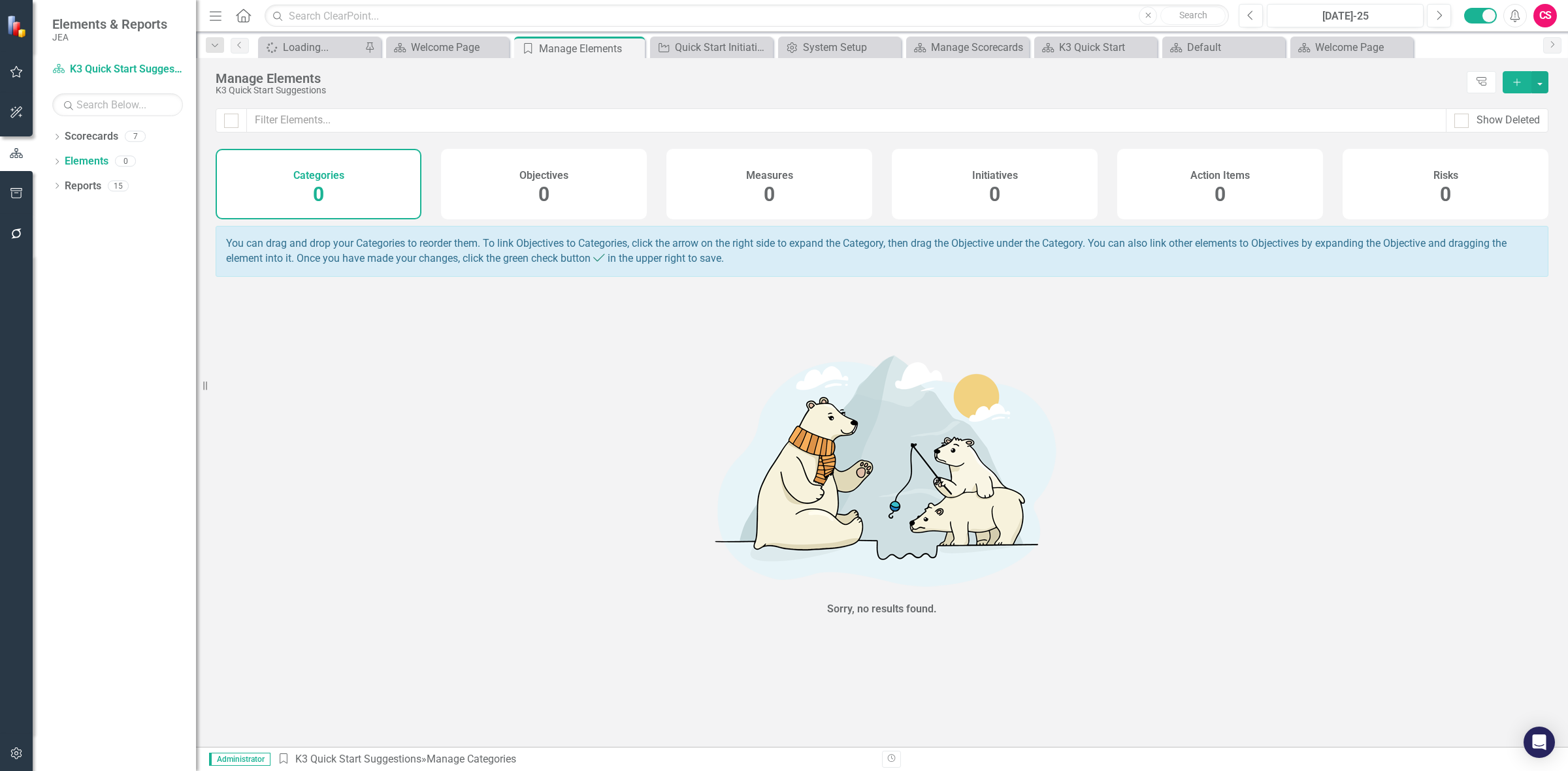
click at [14, 744] on button "button" at bounding box center [17, 754] width 30 height 27
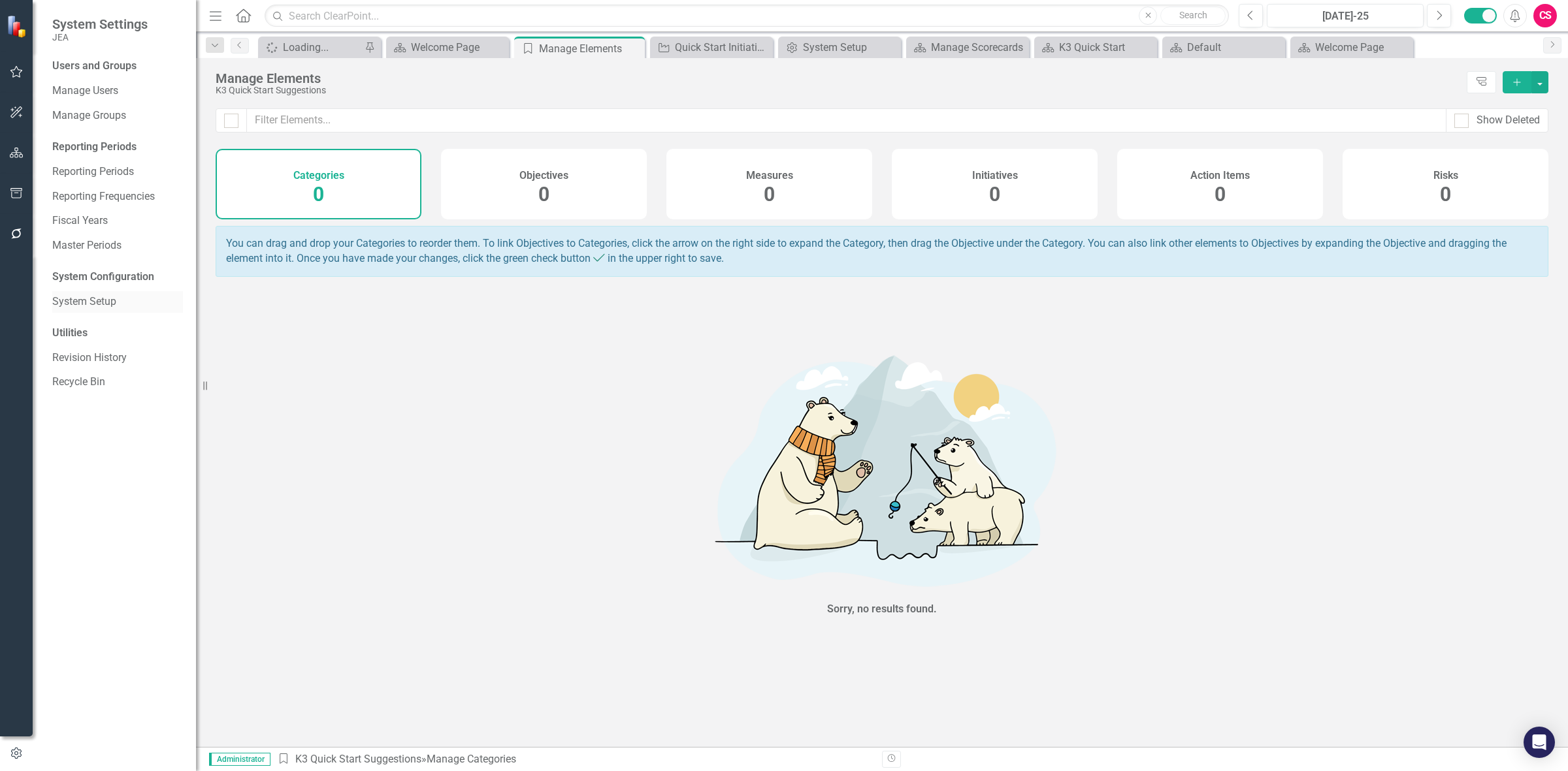
click at [79, 291] on div "System Setup" at bounding box center [117, 302] width 131 height 22
drag, startPoint x: 9, startPoint y: 243, endPoint x: 98, endPoint y: 312, distance: 112.6
click at [97, 317] on div "System Settings JEA Users and Groups Manage Users Manage Groups Reporting Perio…" at bounding box center [98, 385] width 196 height 771
click at [98, 310] on div "System Setup" at bounding box center [117, 302] width 131 height 22
click at [100, 301] on link "System Setup" at bounding box center [117, 301] width 131 height 15
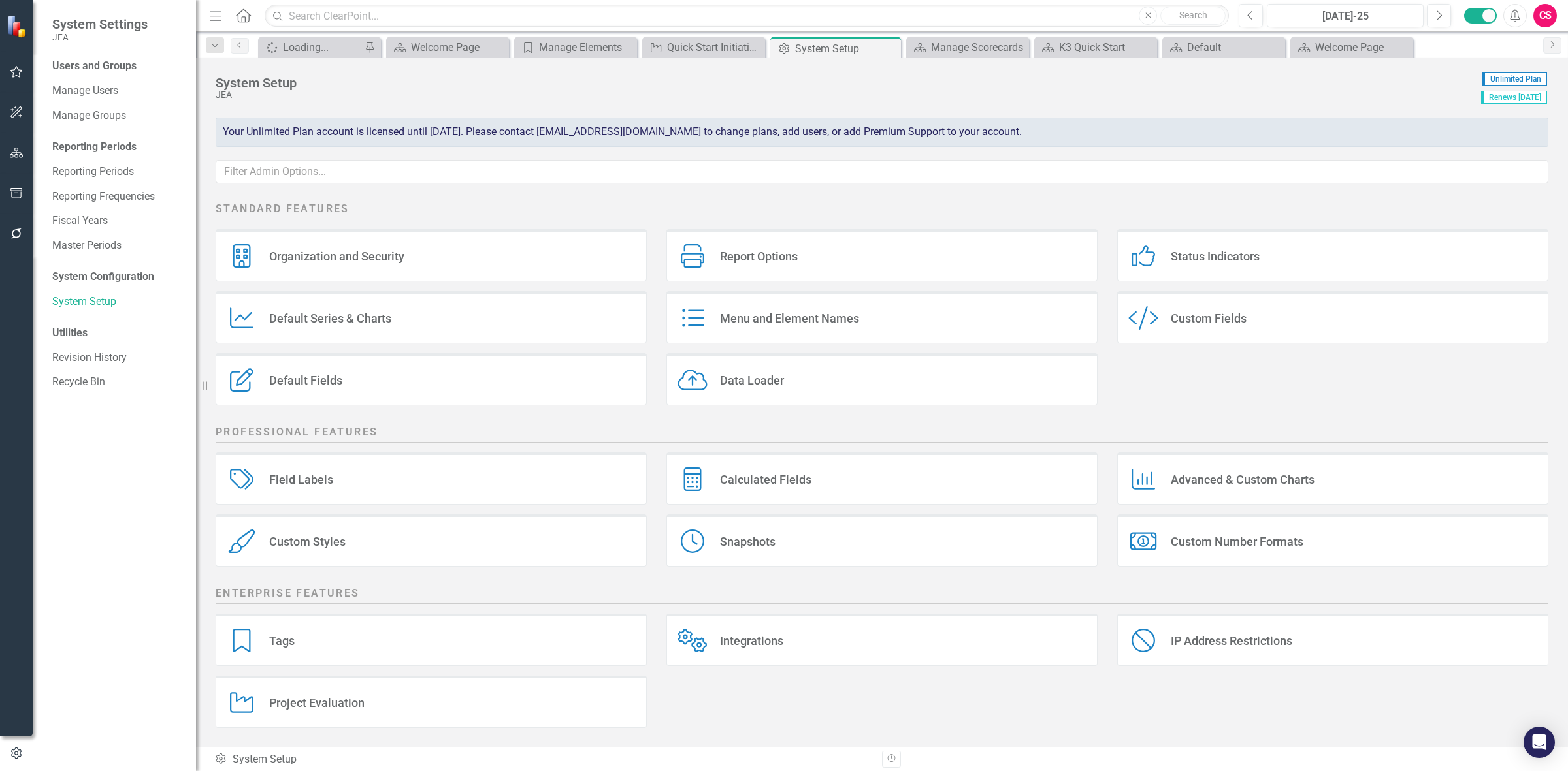
click at [358, 707] on div "Project Evaluation" at bounding box center [317, 702] width 95 height 15
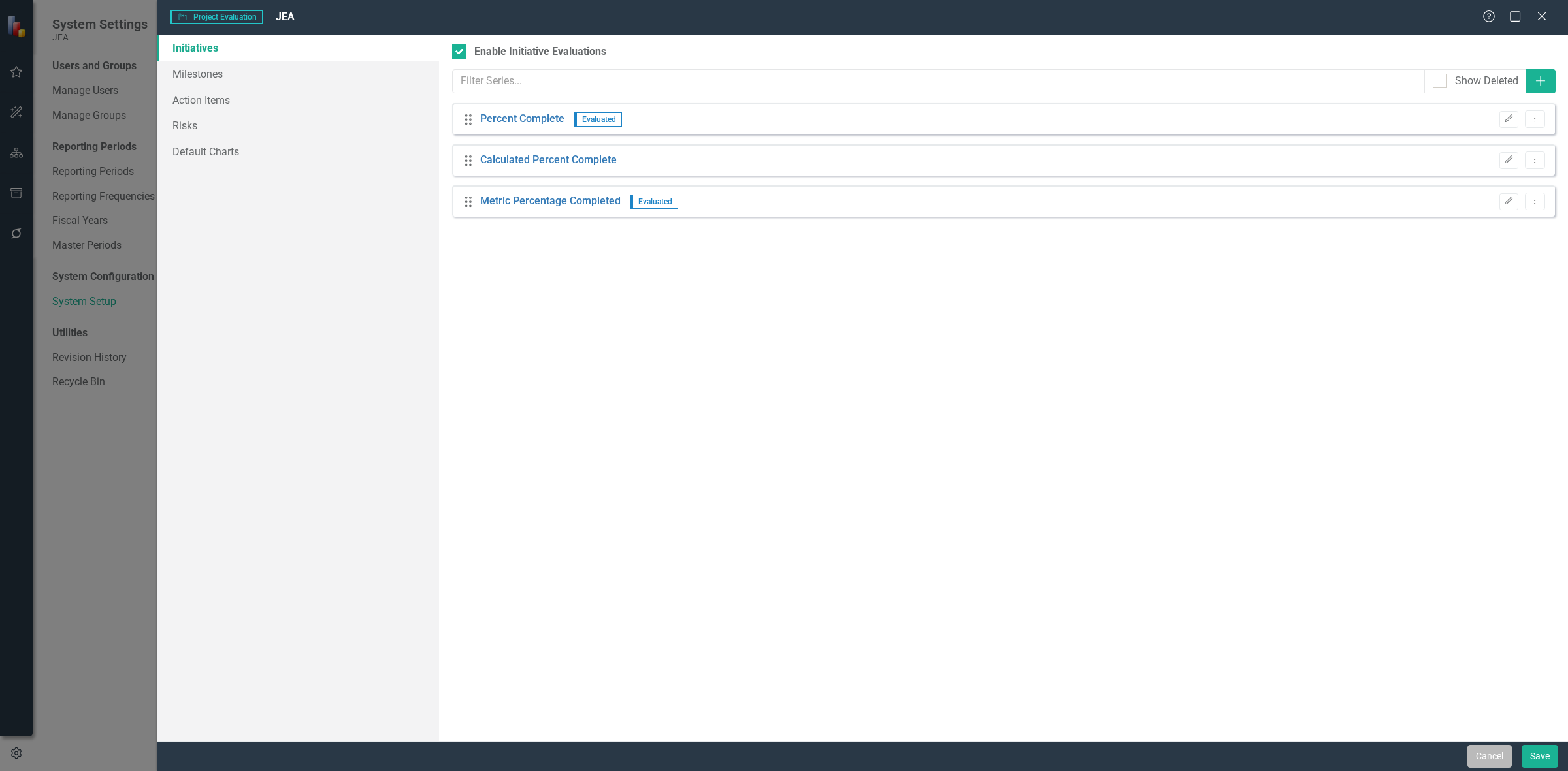
click at [1475, 745] on button "Cancel" at bounding box center [1490, 757] width 45 height 23
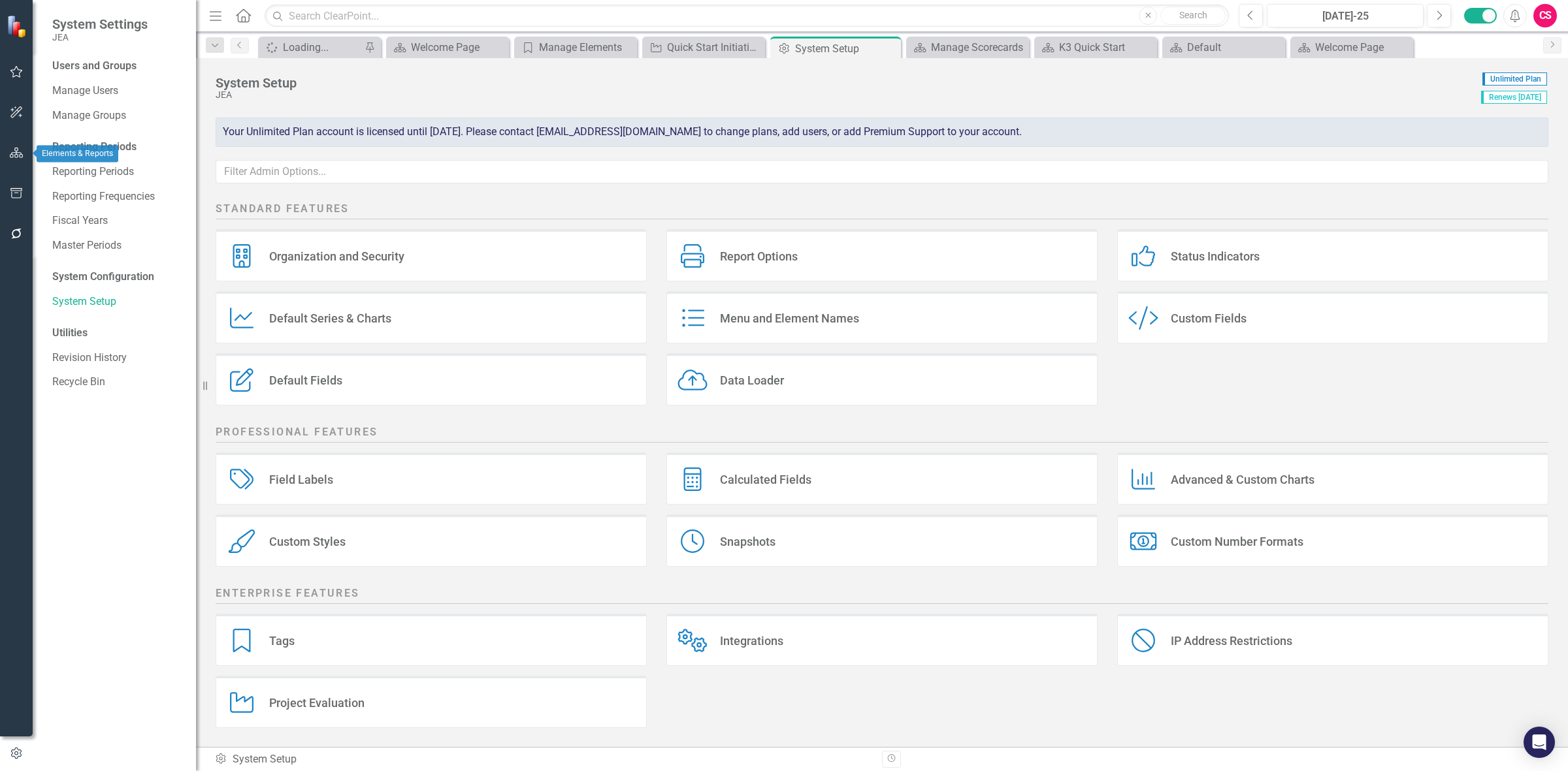
click at [19, 154] on icon "button" at bounding box center [17, 153] width 14 height 10
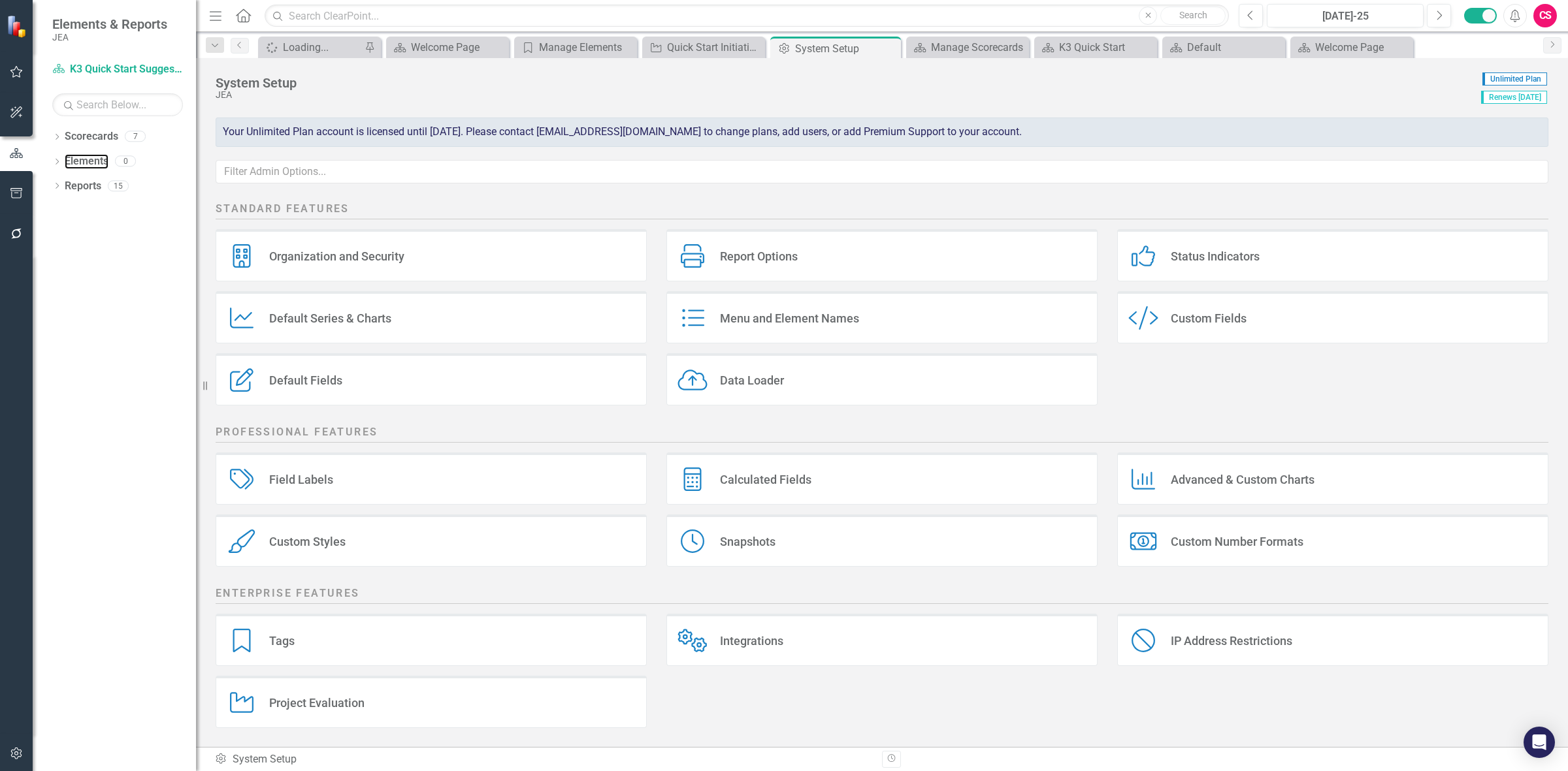
click at [90, 160] on link "Elements" at bounding box center [87, 162] width 44 height 15
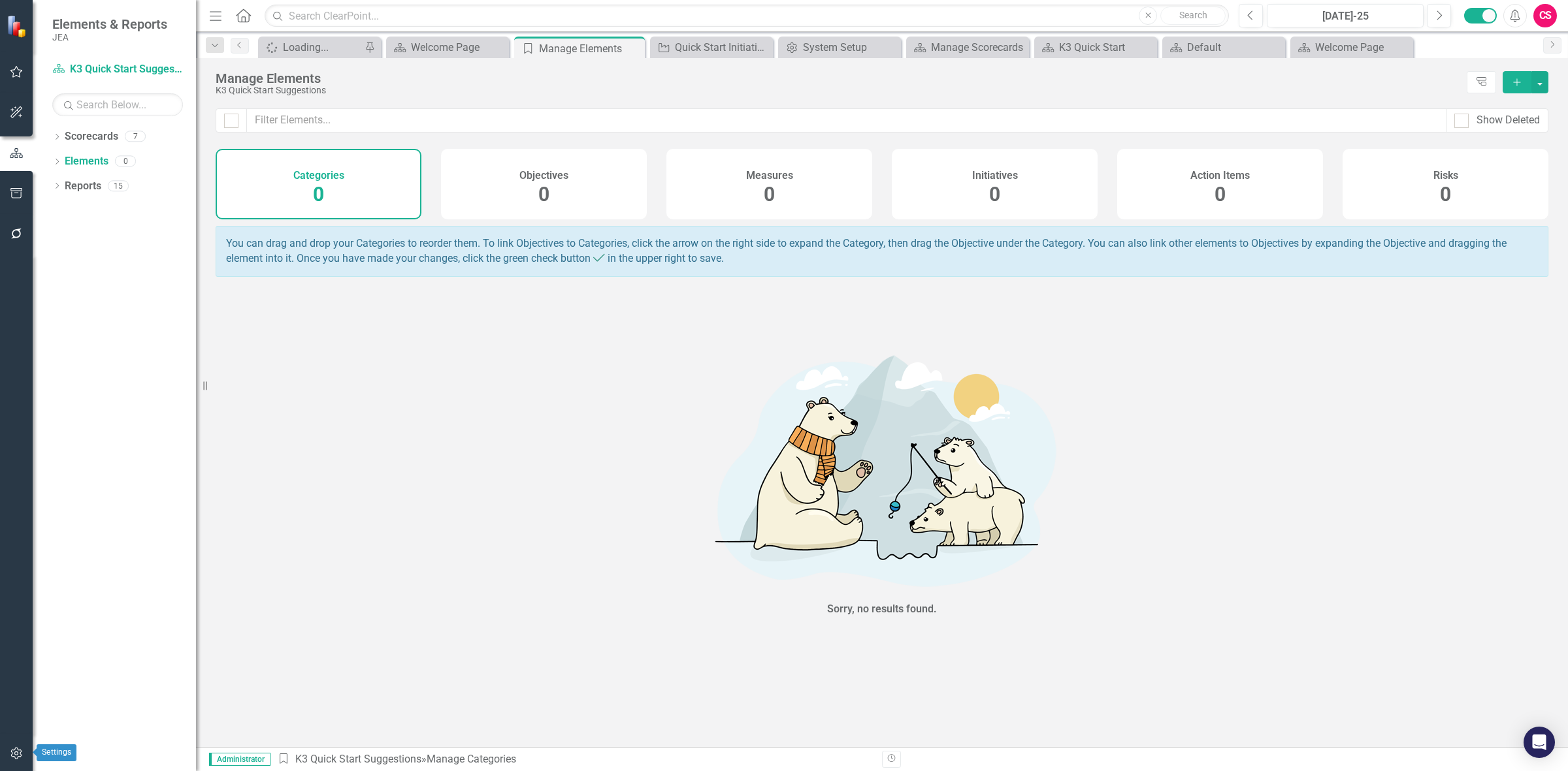
click at [15, 754] on icon "button" at bounding box center [17, 754] width 14 height 10
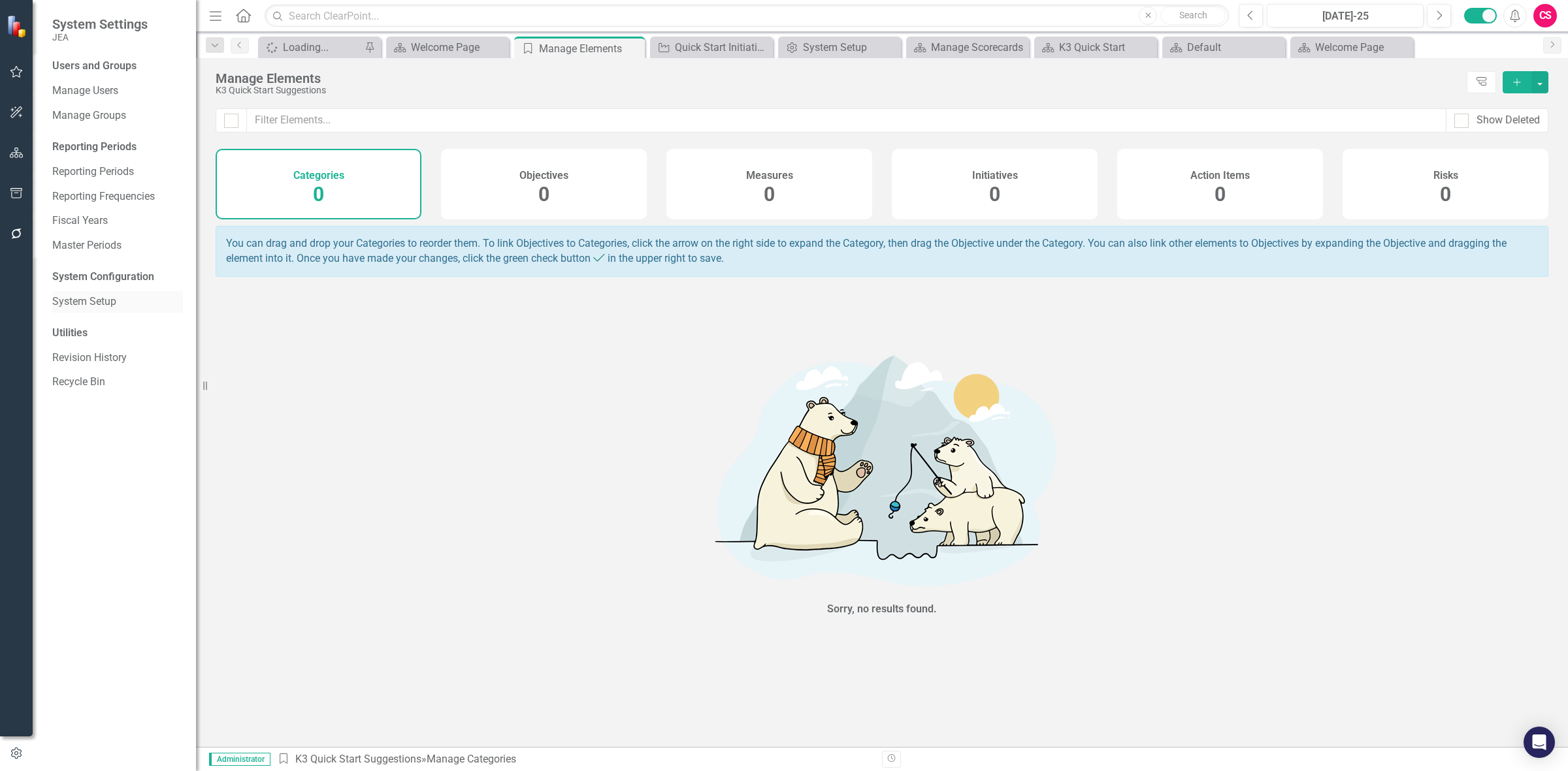
click at [64, 307] on link "System Setup" at bounding box center [117, 301] width 131 height 15
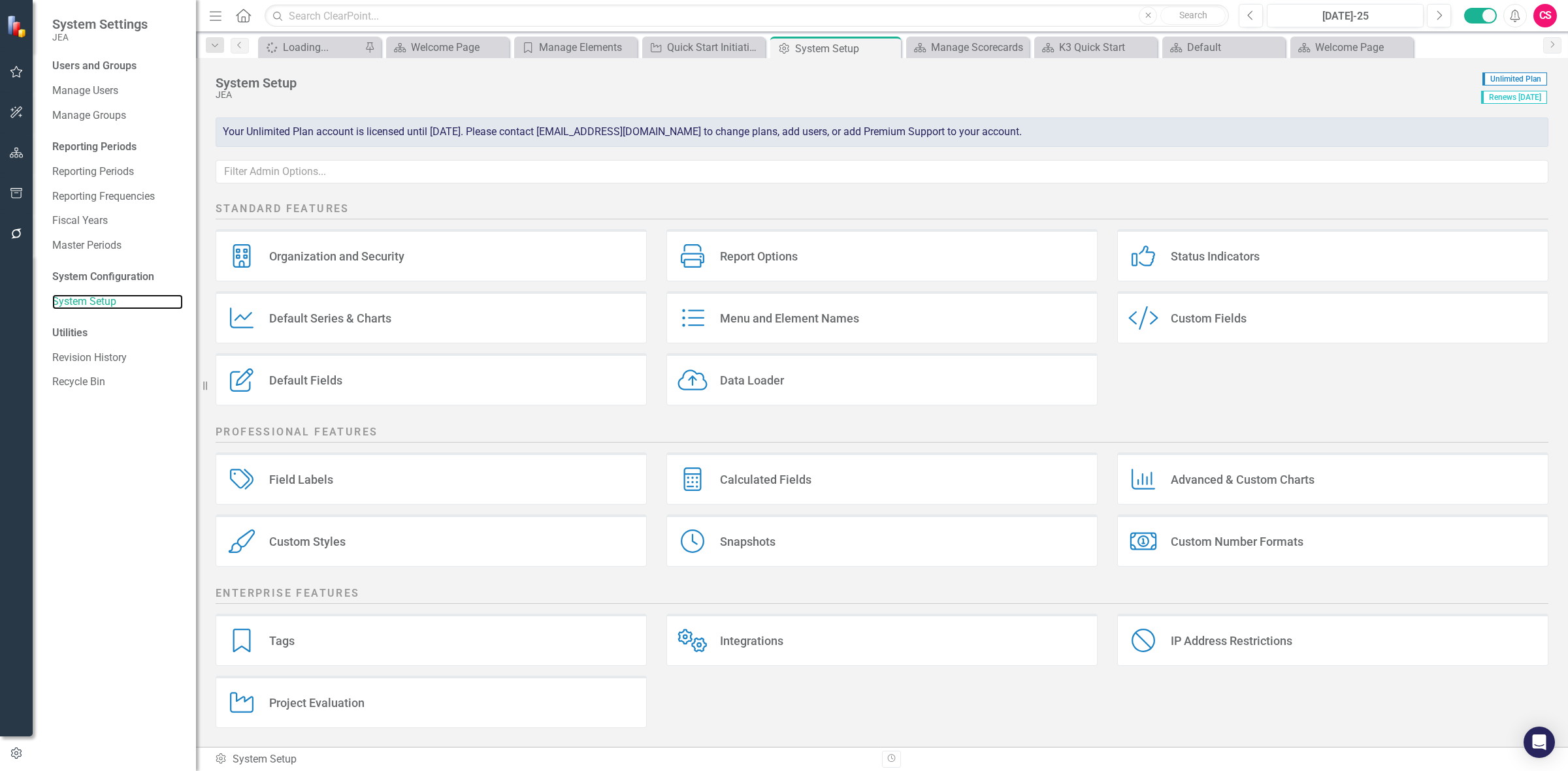
scroll to position [1, 0]
click at [320, 702] on div "Project Evaluation" at bounding box center [317, 702] width 95 height 15
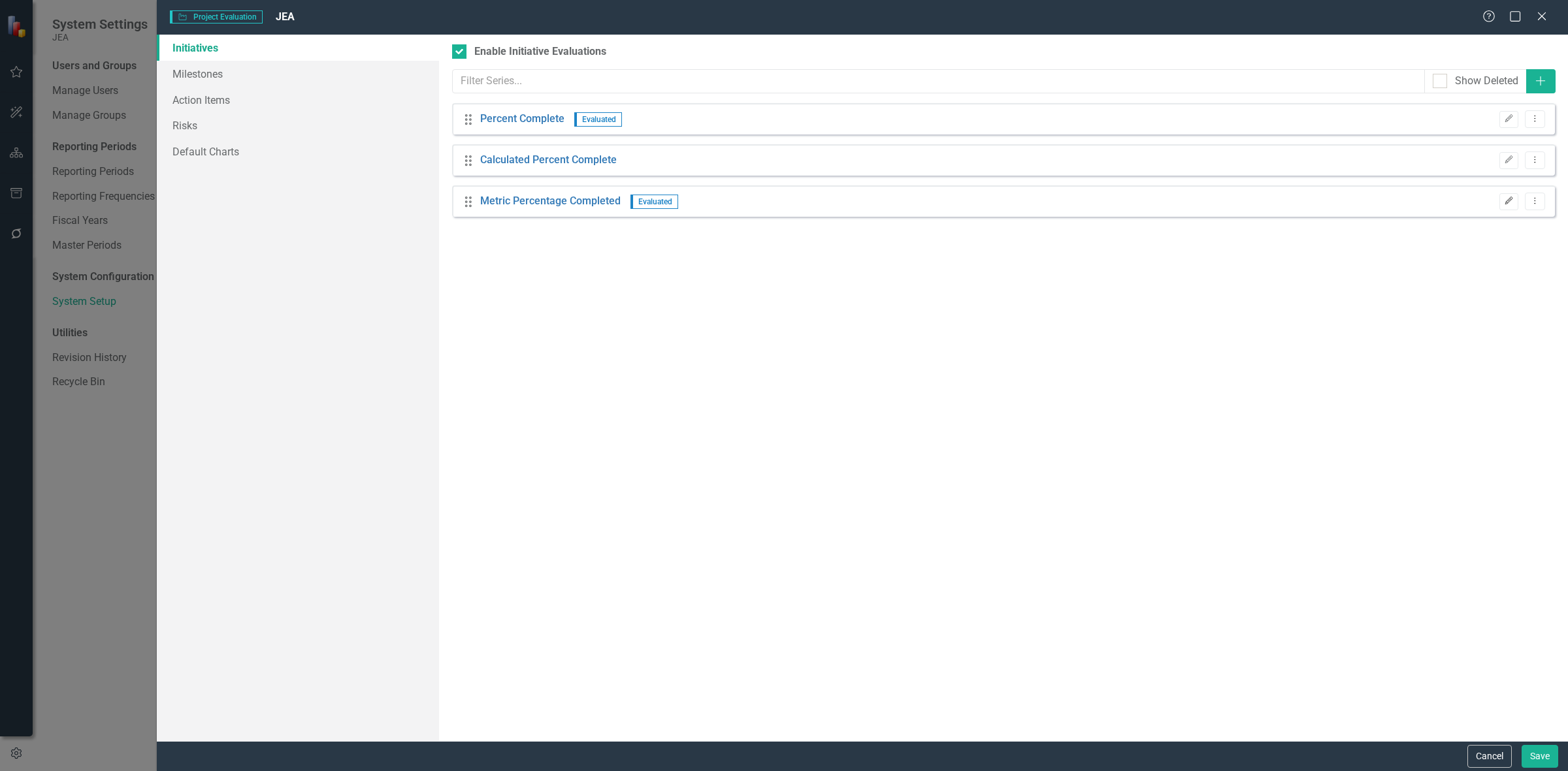
click at [1503, 206] on button "Edit" at bounding box center [1509, 202] width 19 height 17
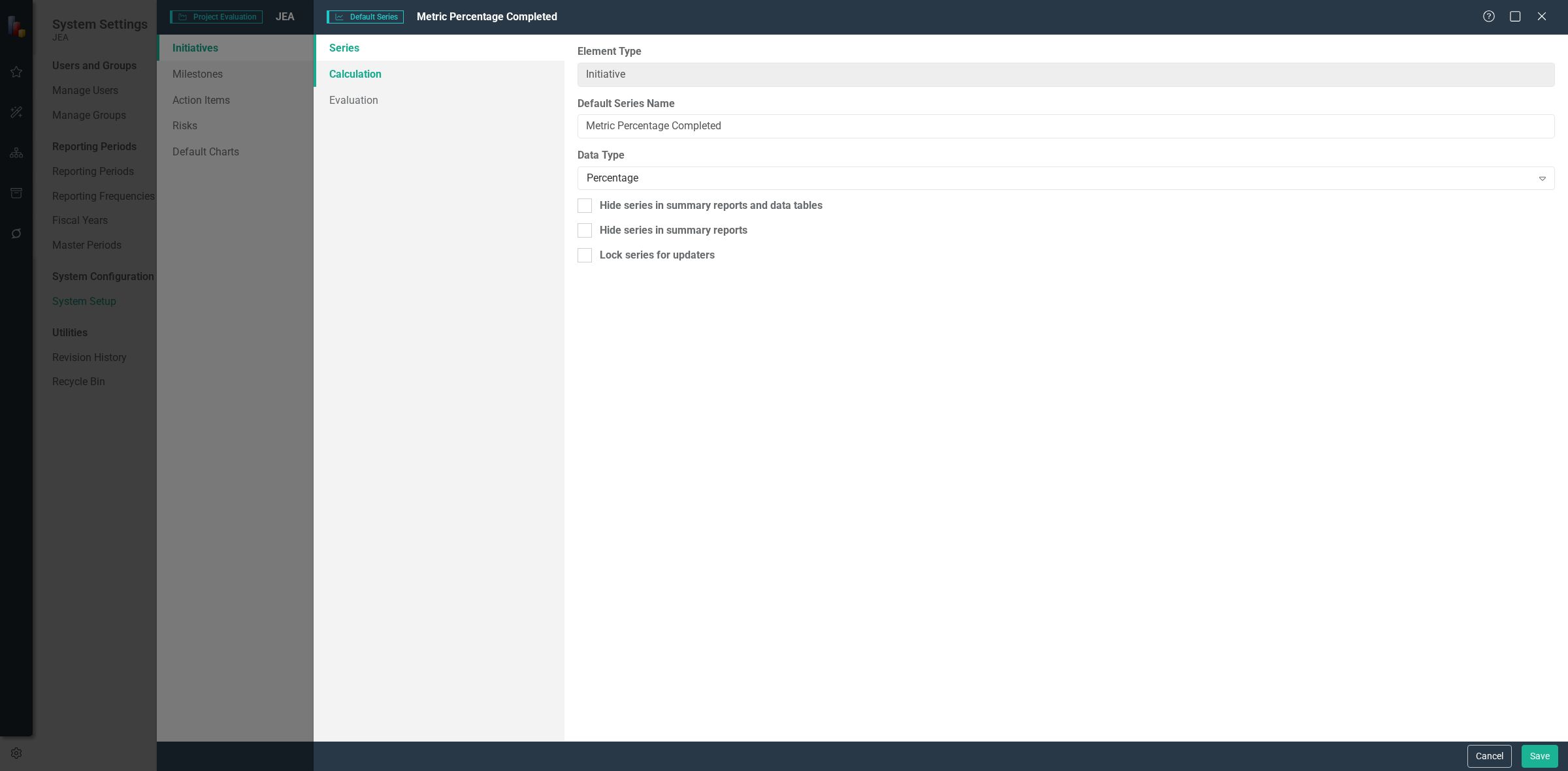
click at [449, 70] on link "Calculation" at bounding box center [439, 74] width 251 height 26
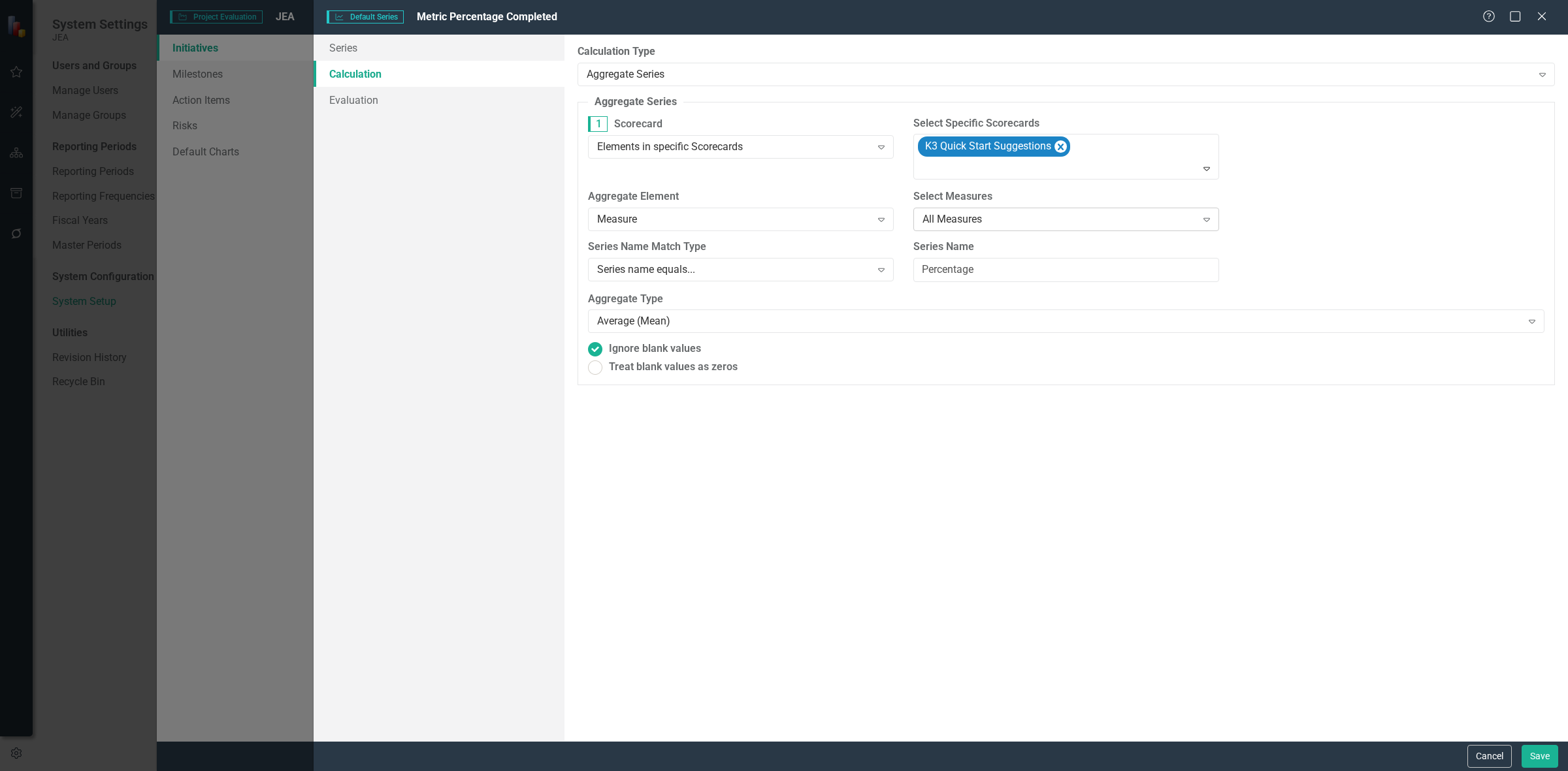
click at [1038, 221] on div "All Measures" at bounding box center [1059, 219] width 273 height 15
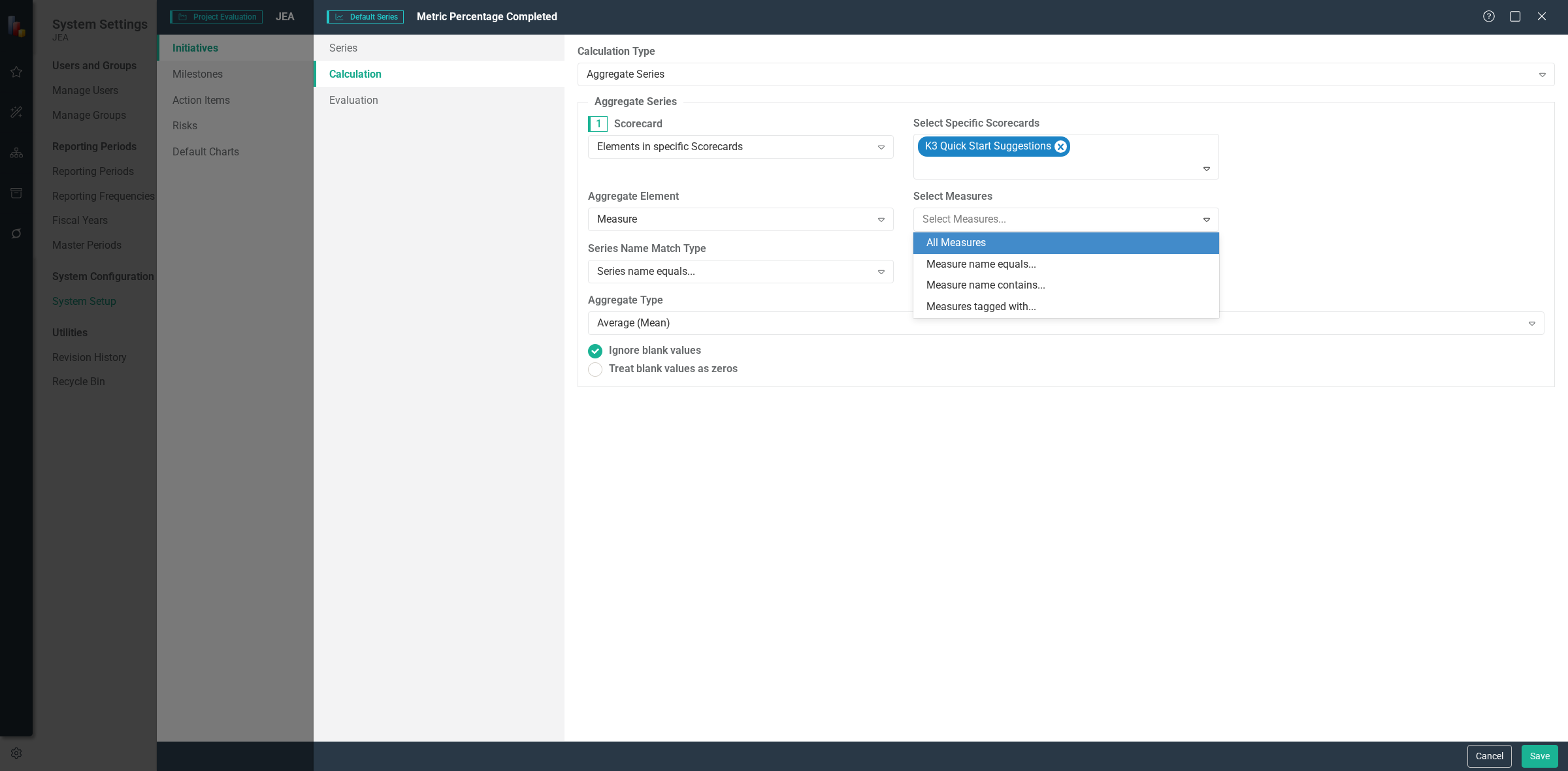
click at [1416, 190] on div "Aggregate Element Measure Expand Select Measures 4 results available. Use Up an…" at bounding box center [1066, 216] width 976 height 52
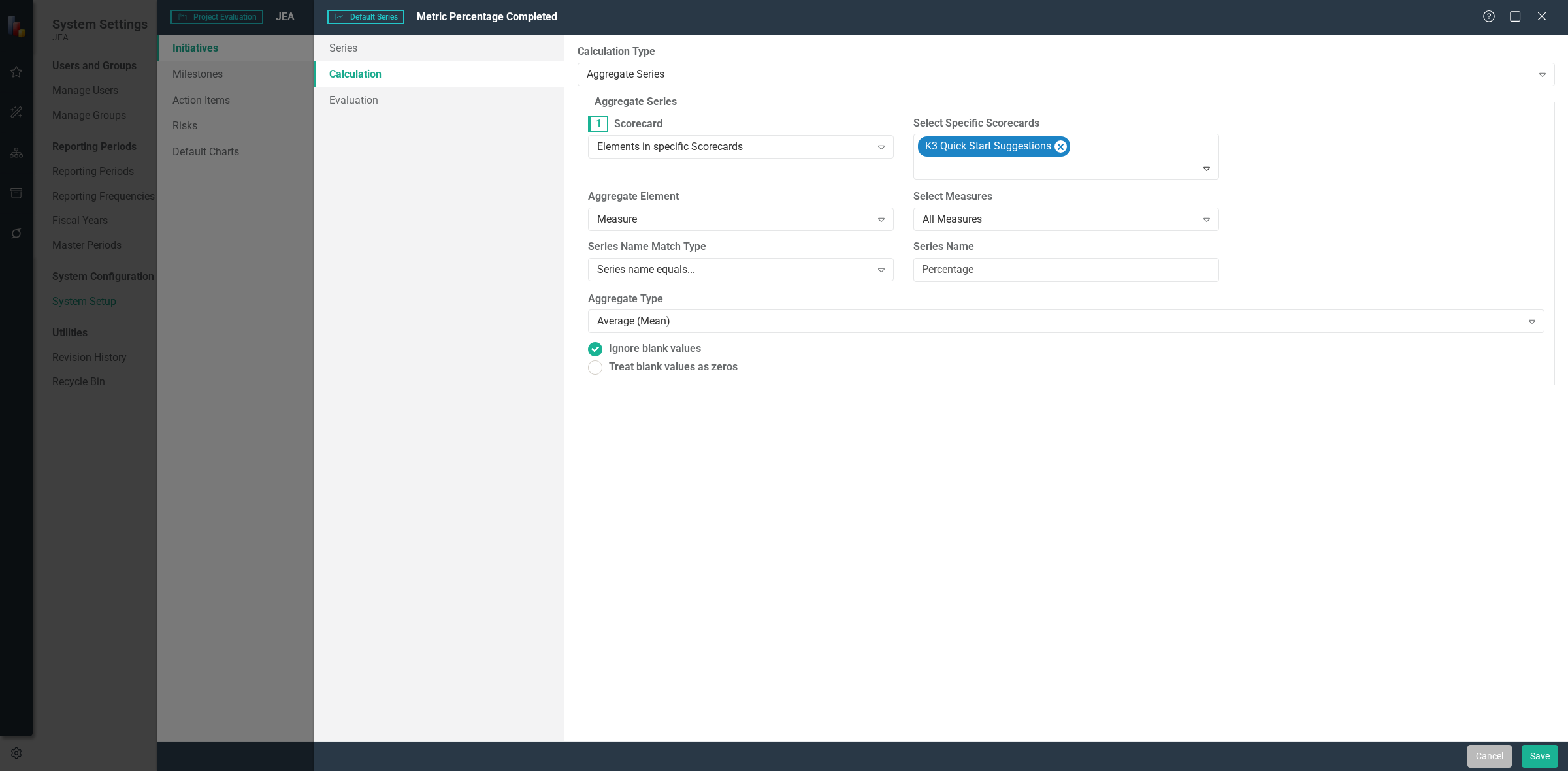
click at [1471, 763] on button "Cancel" at bounding box center [1490, 757] width 45 height 23
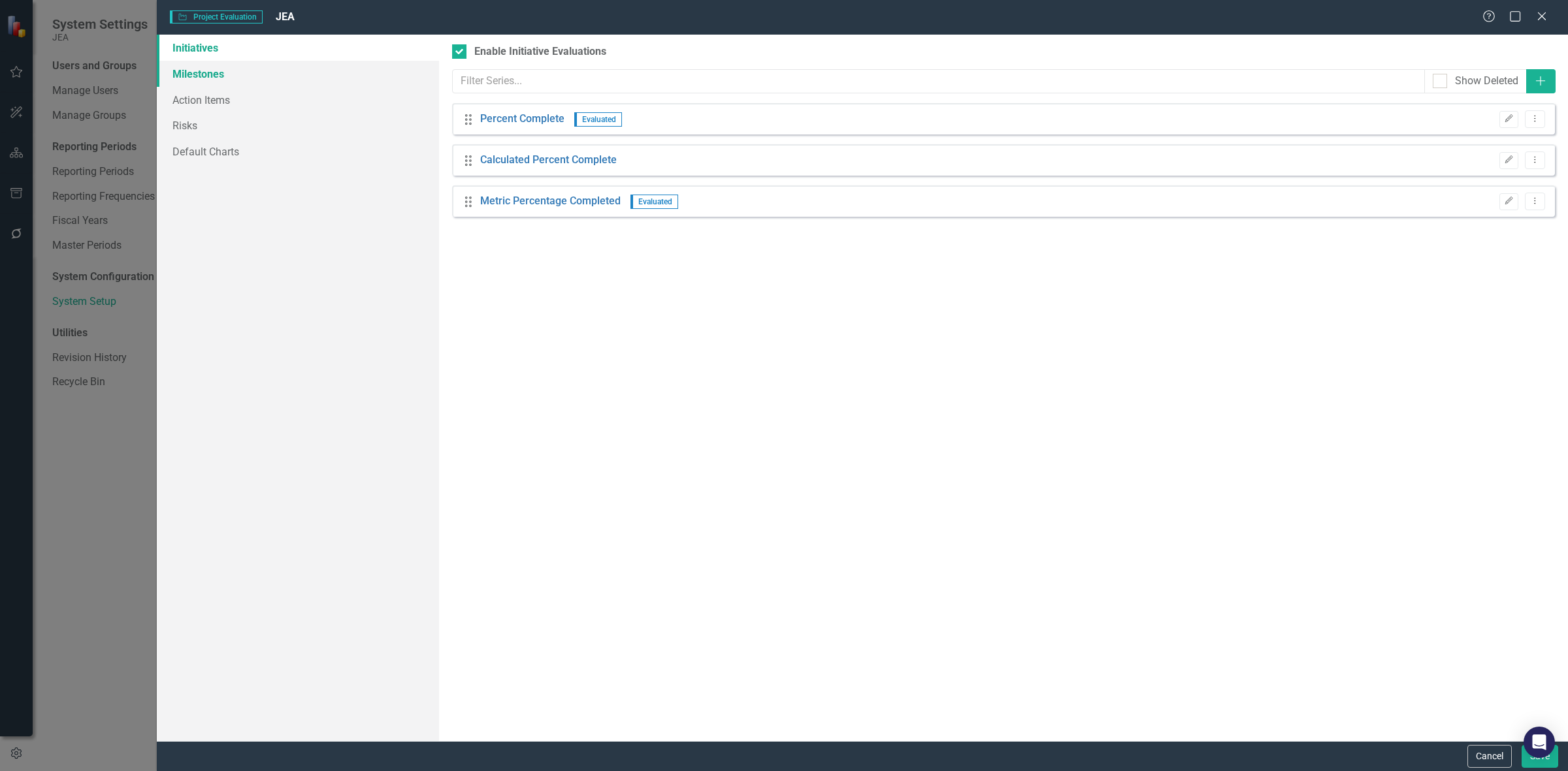
click at [315, 76] on link "Milestones" at bounding box center [297, 74] width 282 height 26
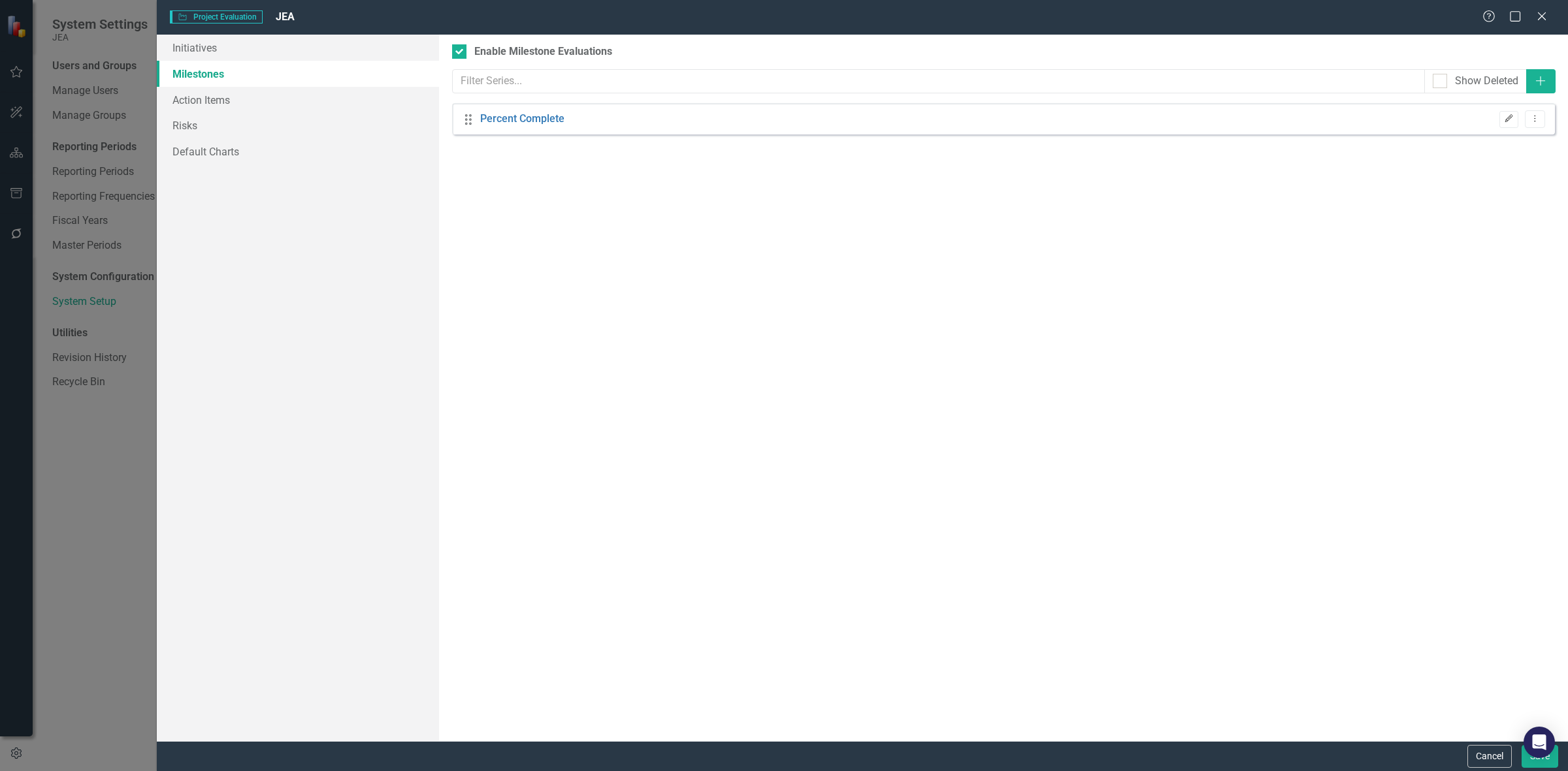
click at [1512, 125] on button "Edit" at bounding box center [1509, 120] width 19 height 17
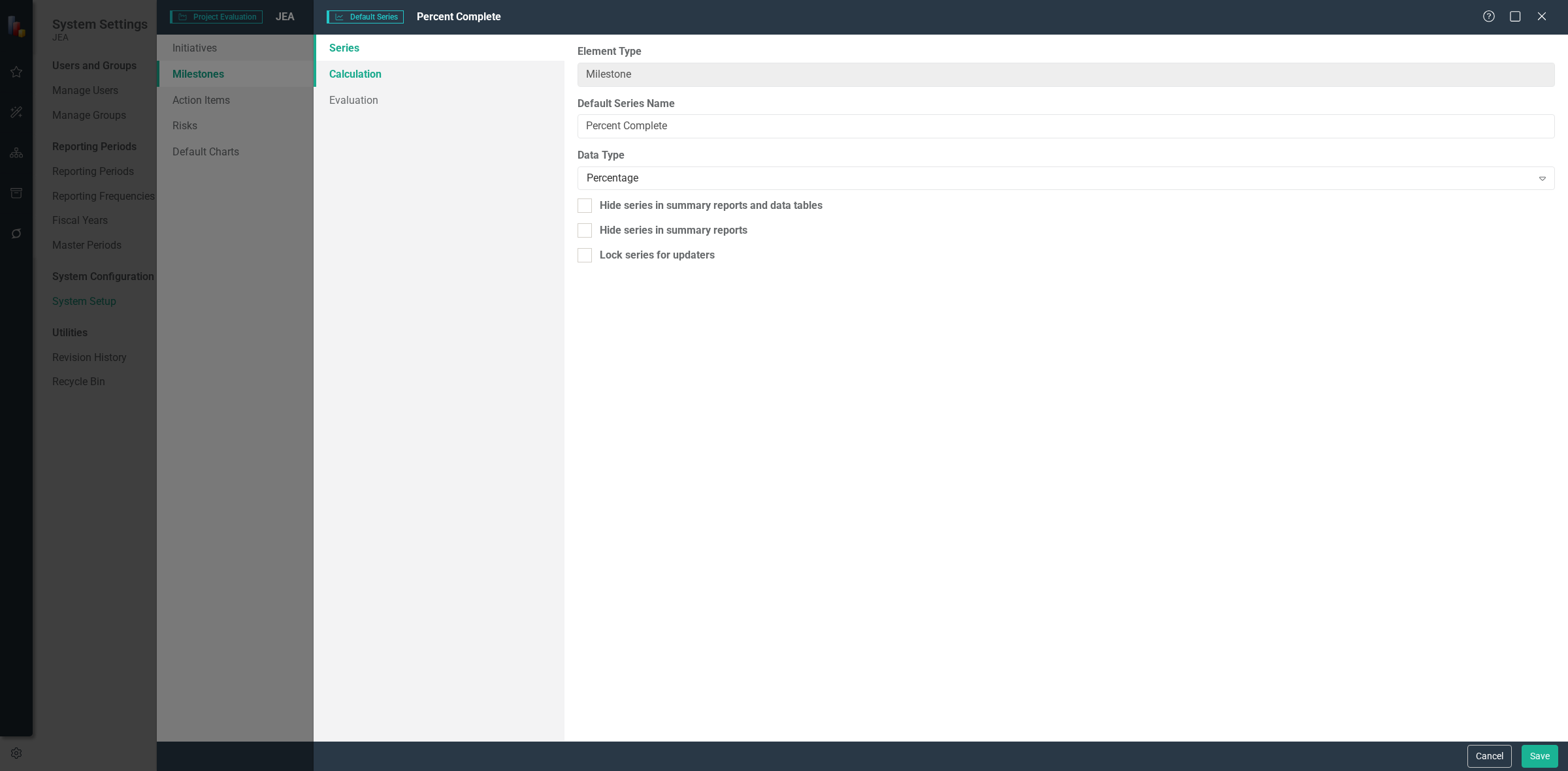
click at [439, 70] on link "Calculation" at bounding box center [439, 74] width 251 height 26
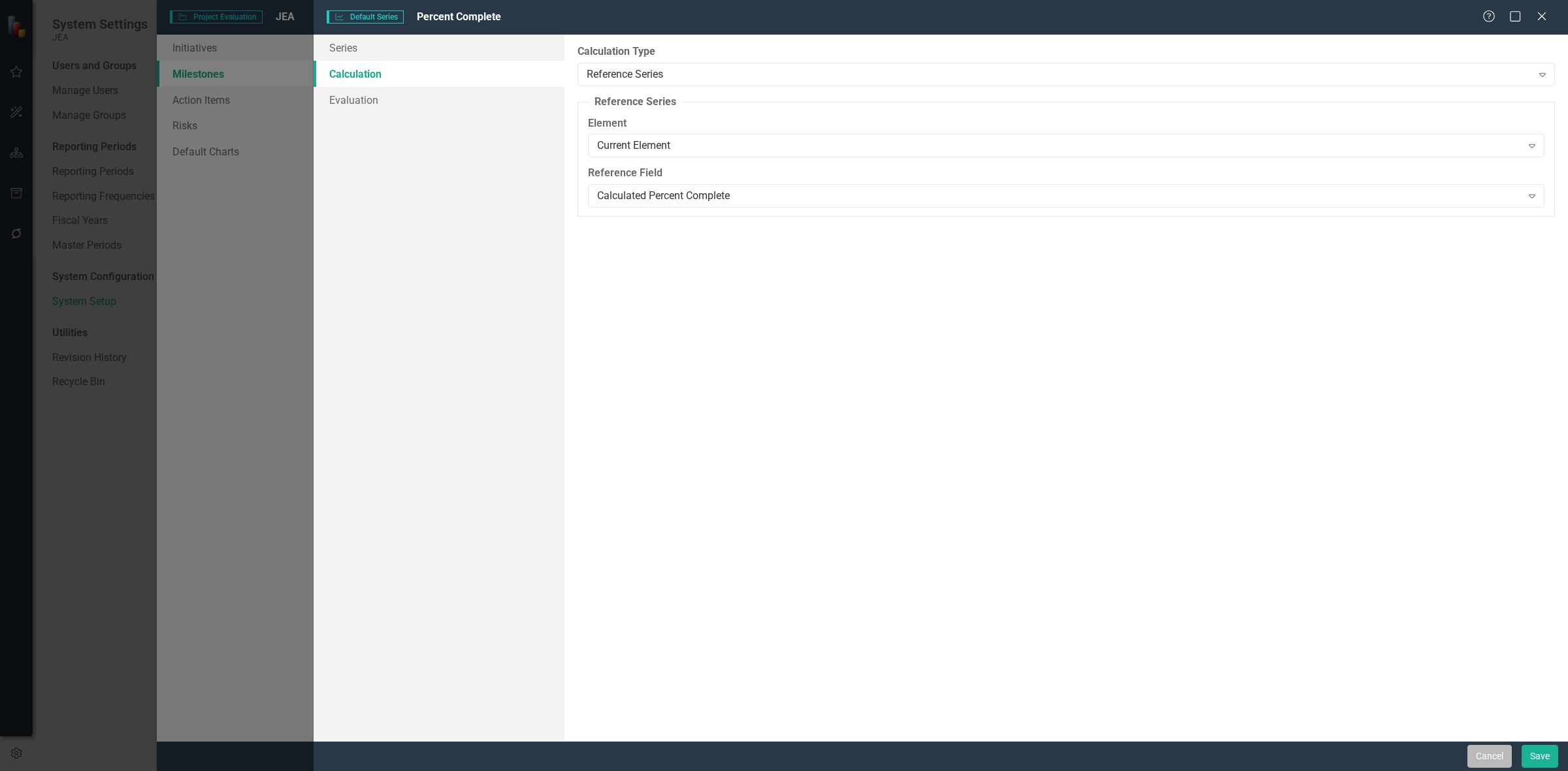
click at [1489, 766] on button "Cancel" at bounding box center [1490, 757] width 45 height 23
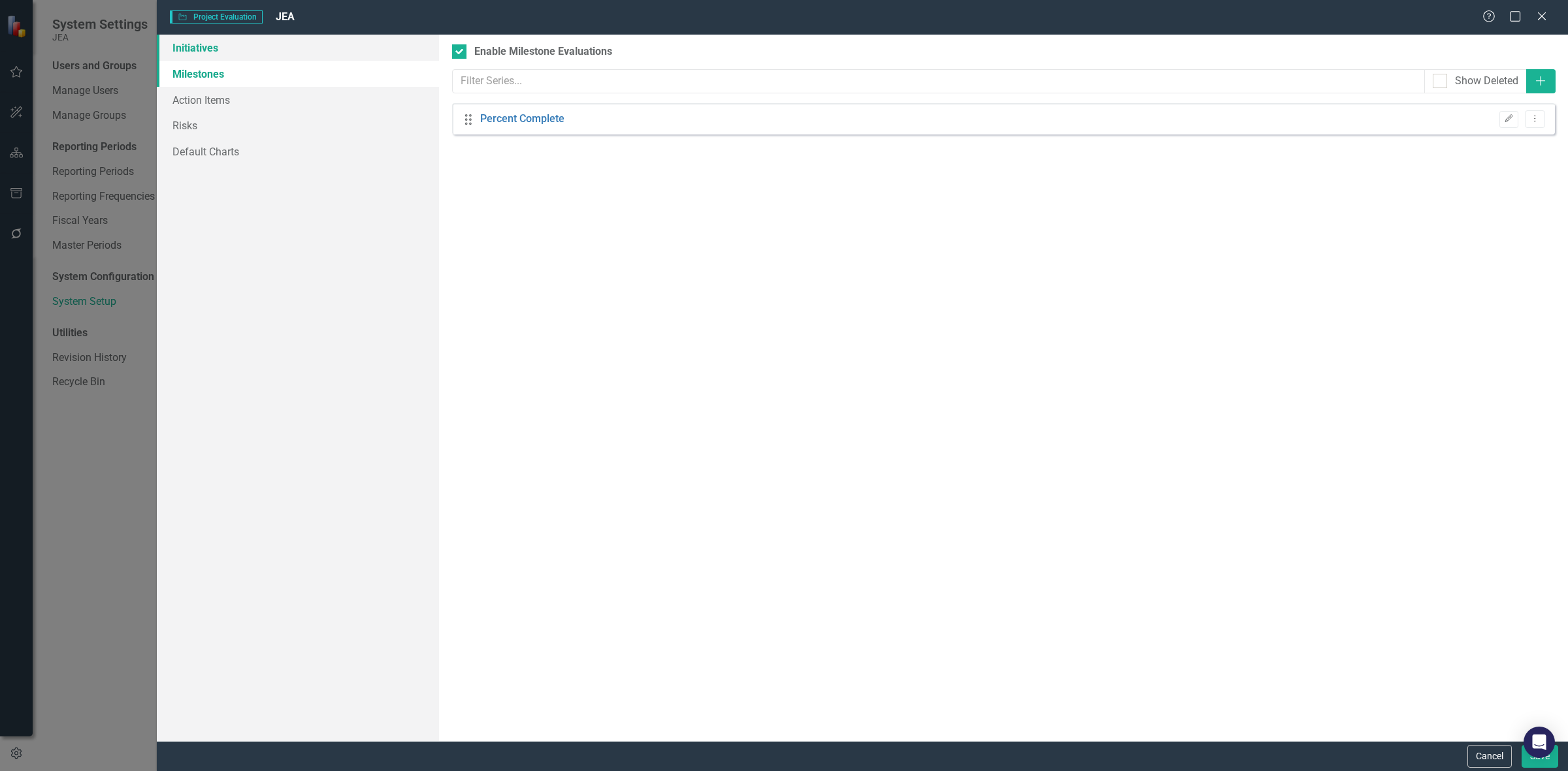
click at [321, 57] on link "Initiatives" at bounding box center [297, 48] width 282 height 26
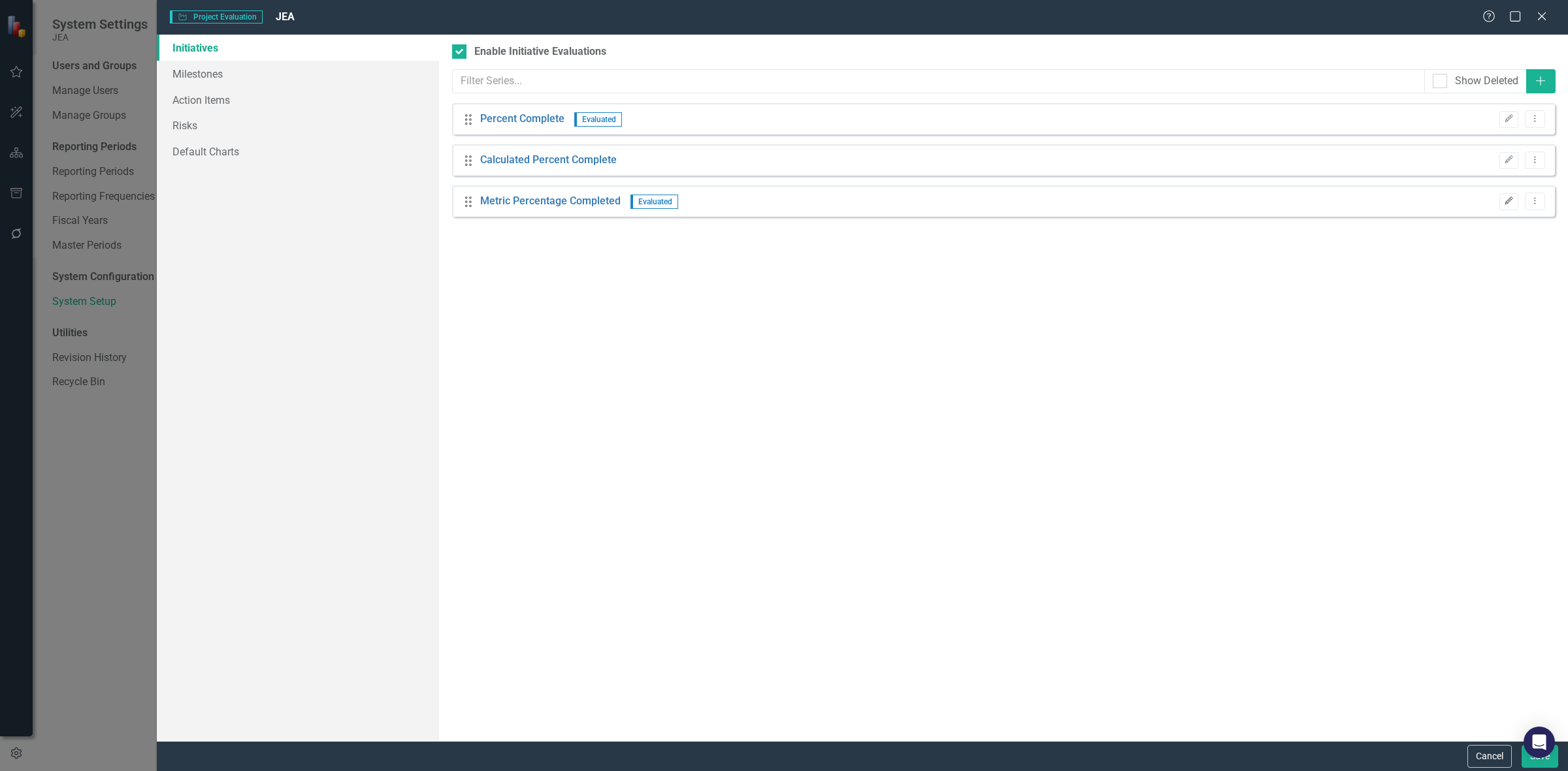
click at [1501, 200] on button "Edit" at bounding box center [1509, 202] width 19 height 17
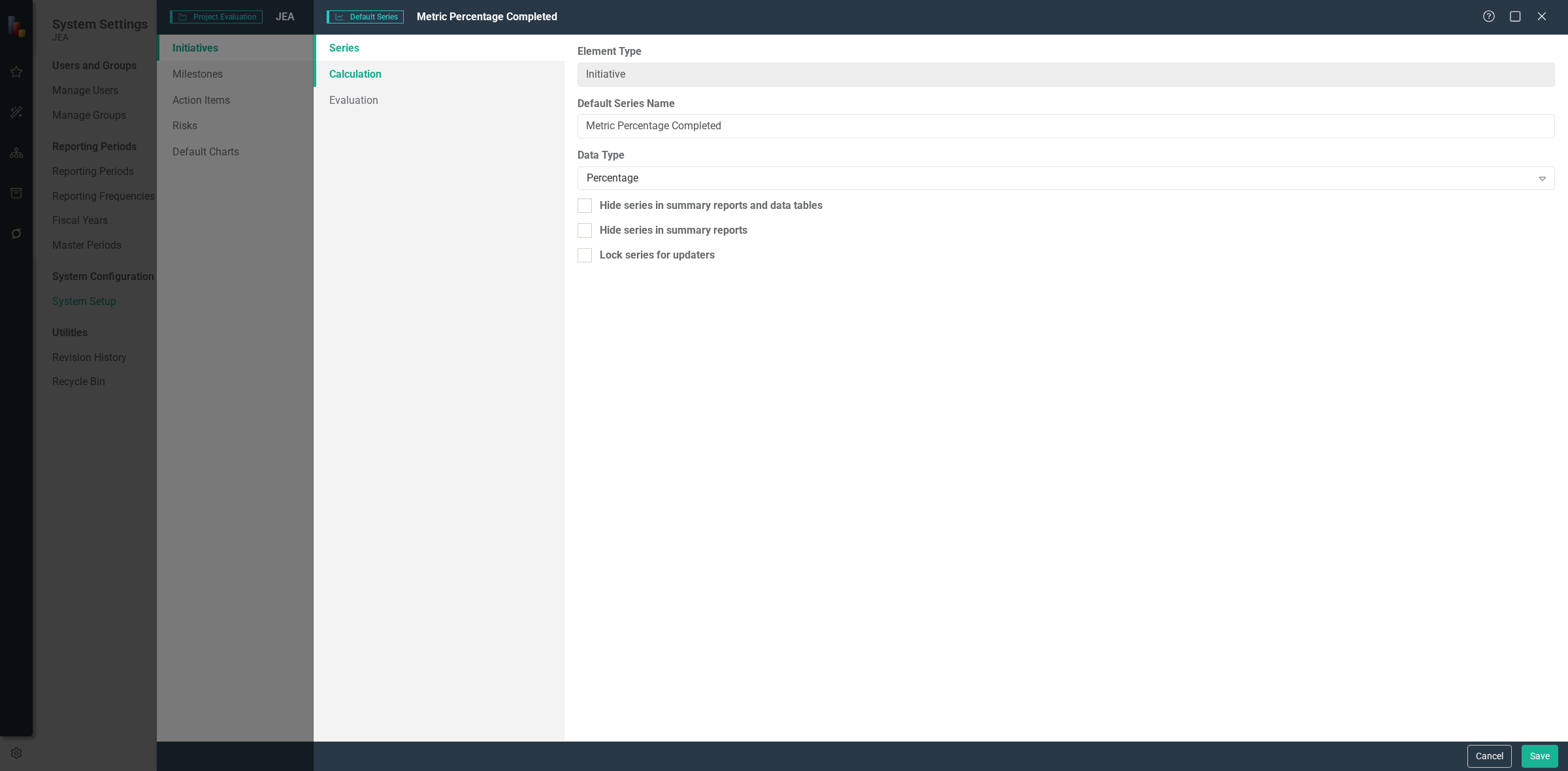
click at [481, 67] on link "Calculation" at bounding box center [439, 74] width 251 height 26
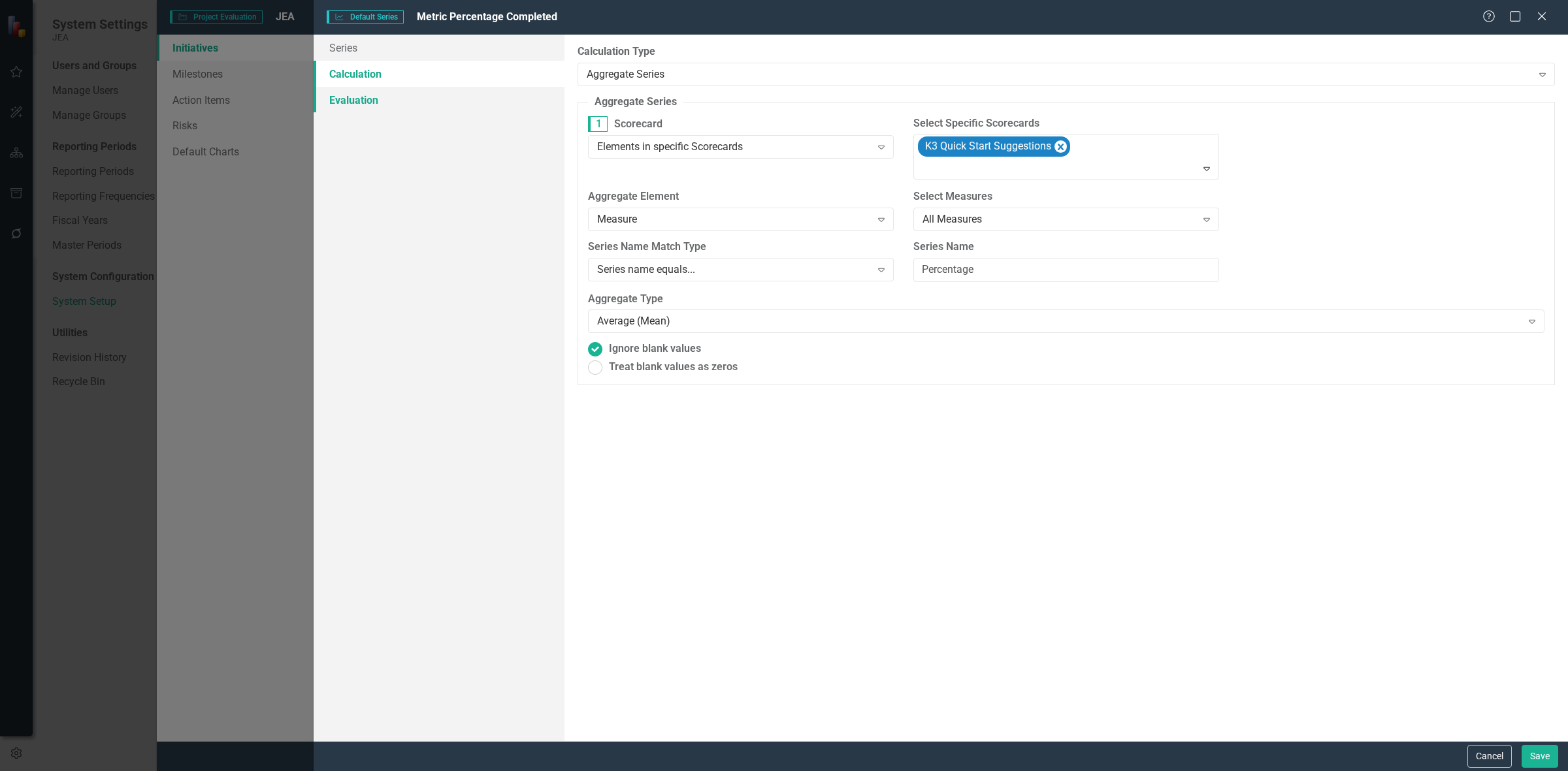
click at [487, 94] on link "Evaluation" at bounding box center [439, 100] width 251 height 26
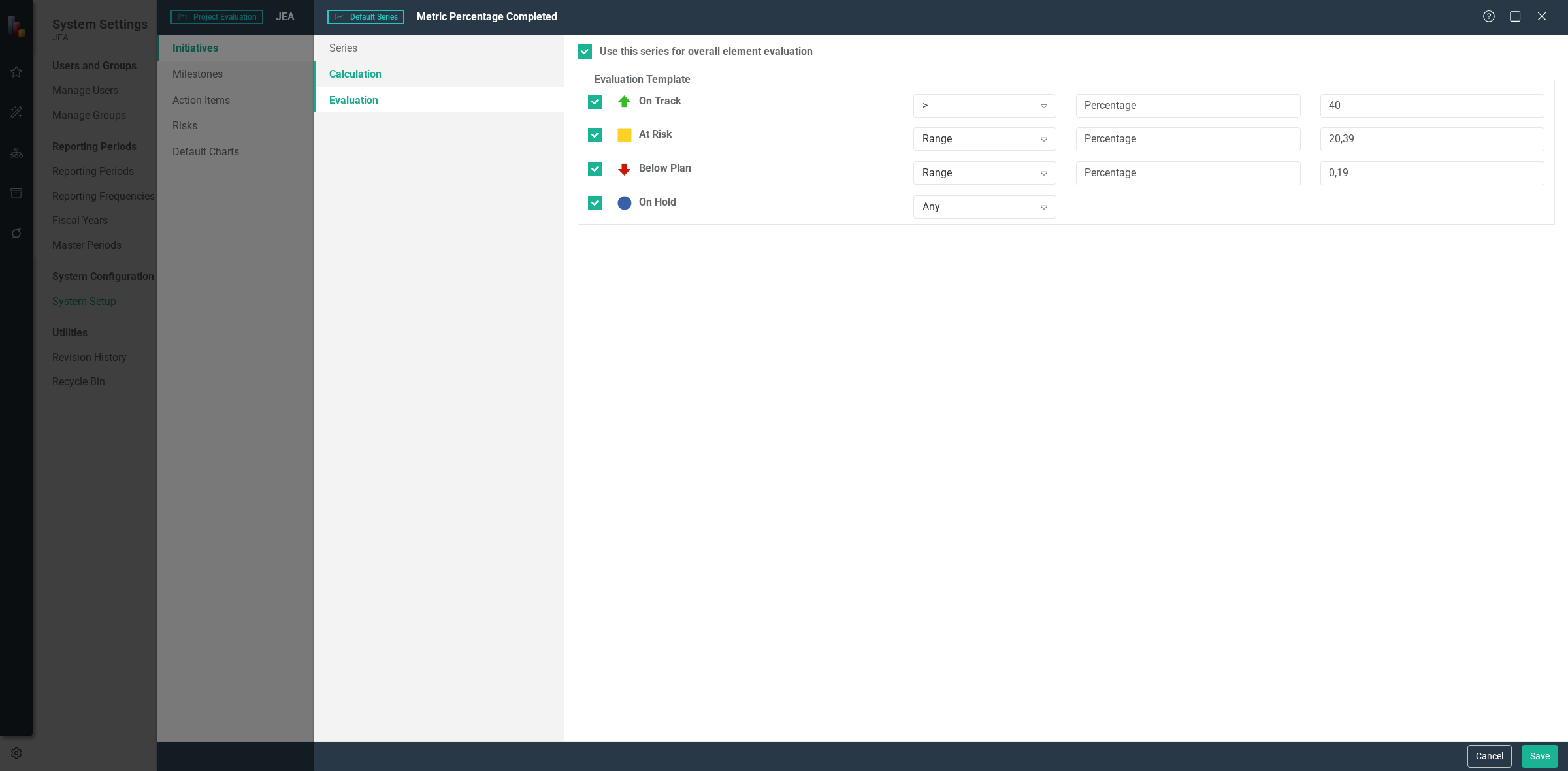
click at [469, 70] on link "Calculation" at bounding box center [439, 74] width 251 height 26
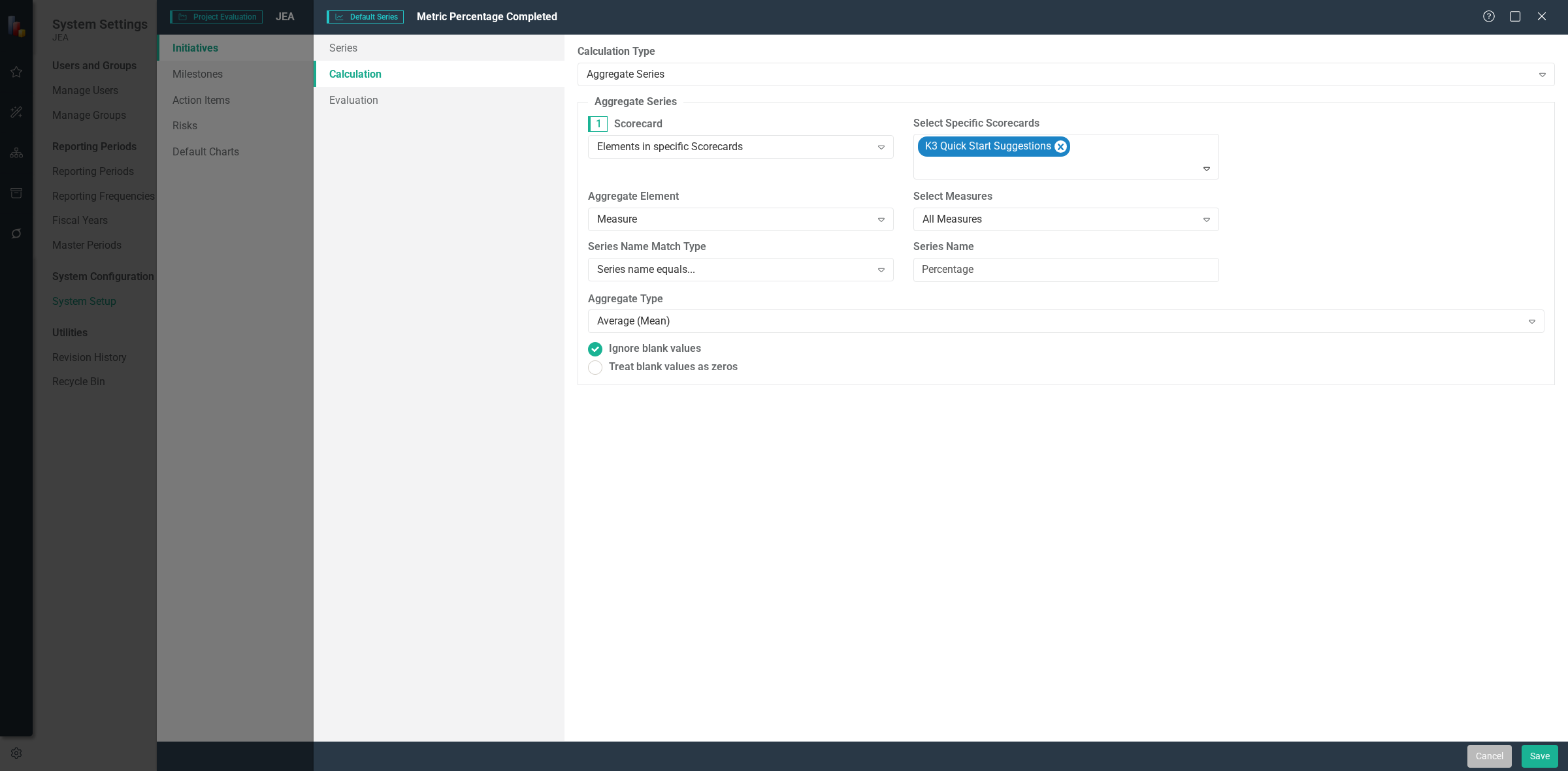
click at [1474, 753] on button "Cancel" at bounding box center [1490, 757] width 45 height 23
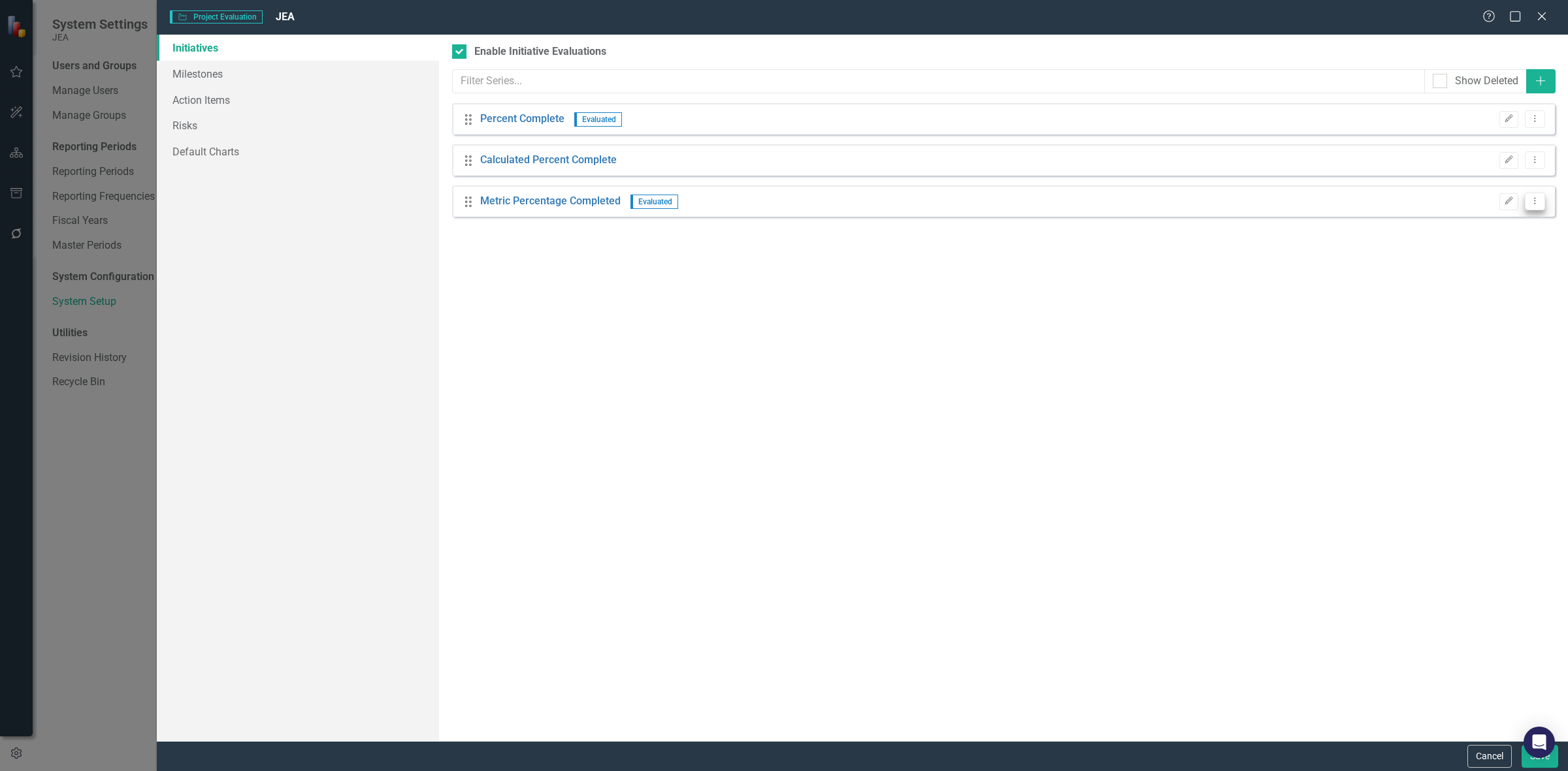
click at [1538, 201] on icon "Dropdown Menu" at bounding box center [1535, 201] width 11 height 9
click at [1484, 269] on link "Trash Delete Default Series" at bounding box center [1473, 271] width 142 height 24
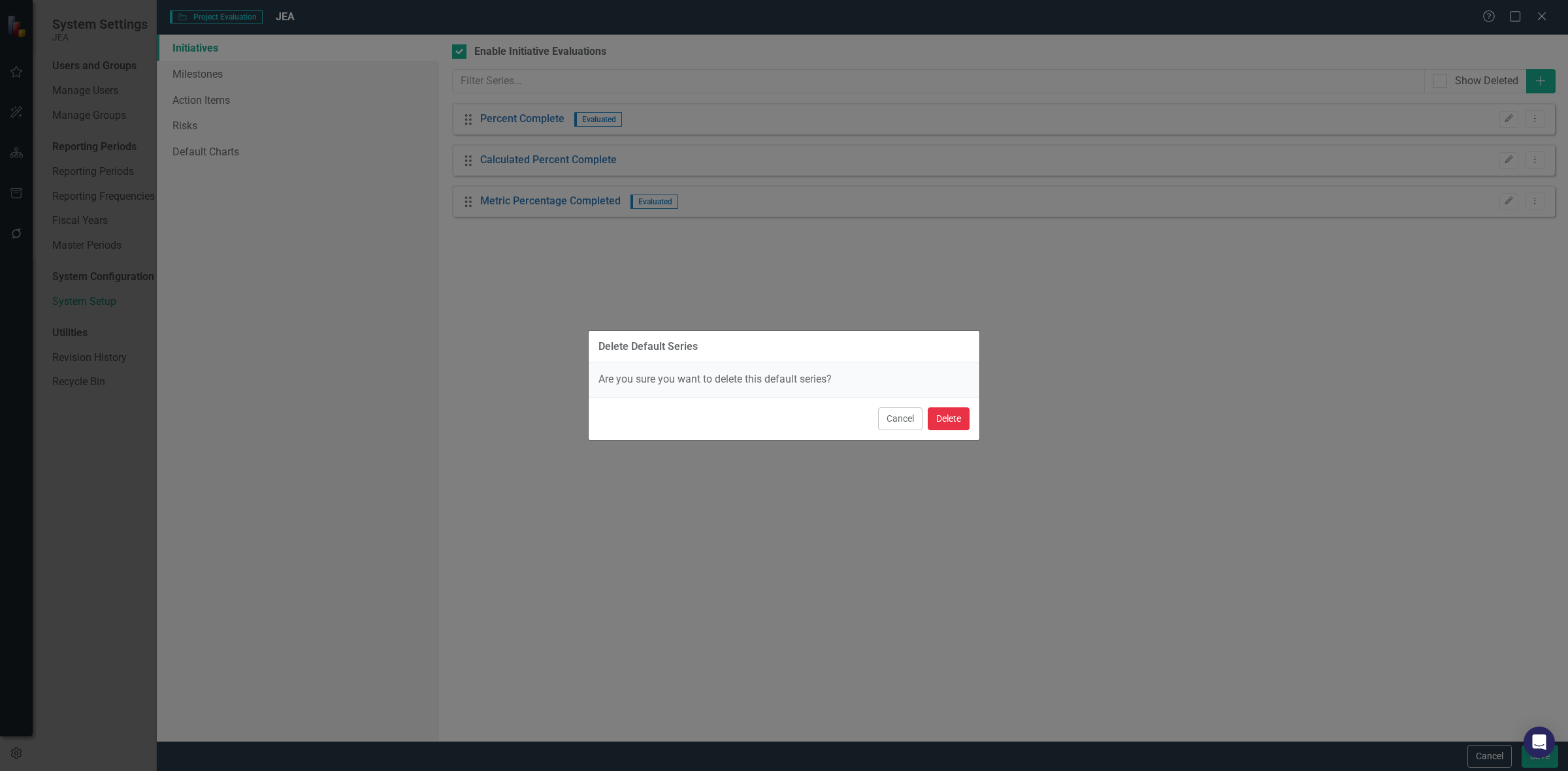
click at [958, 413] on button "Delete" at bounding box center [949, 419] width 42 height 23
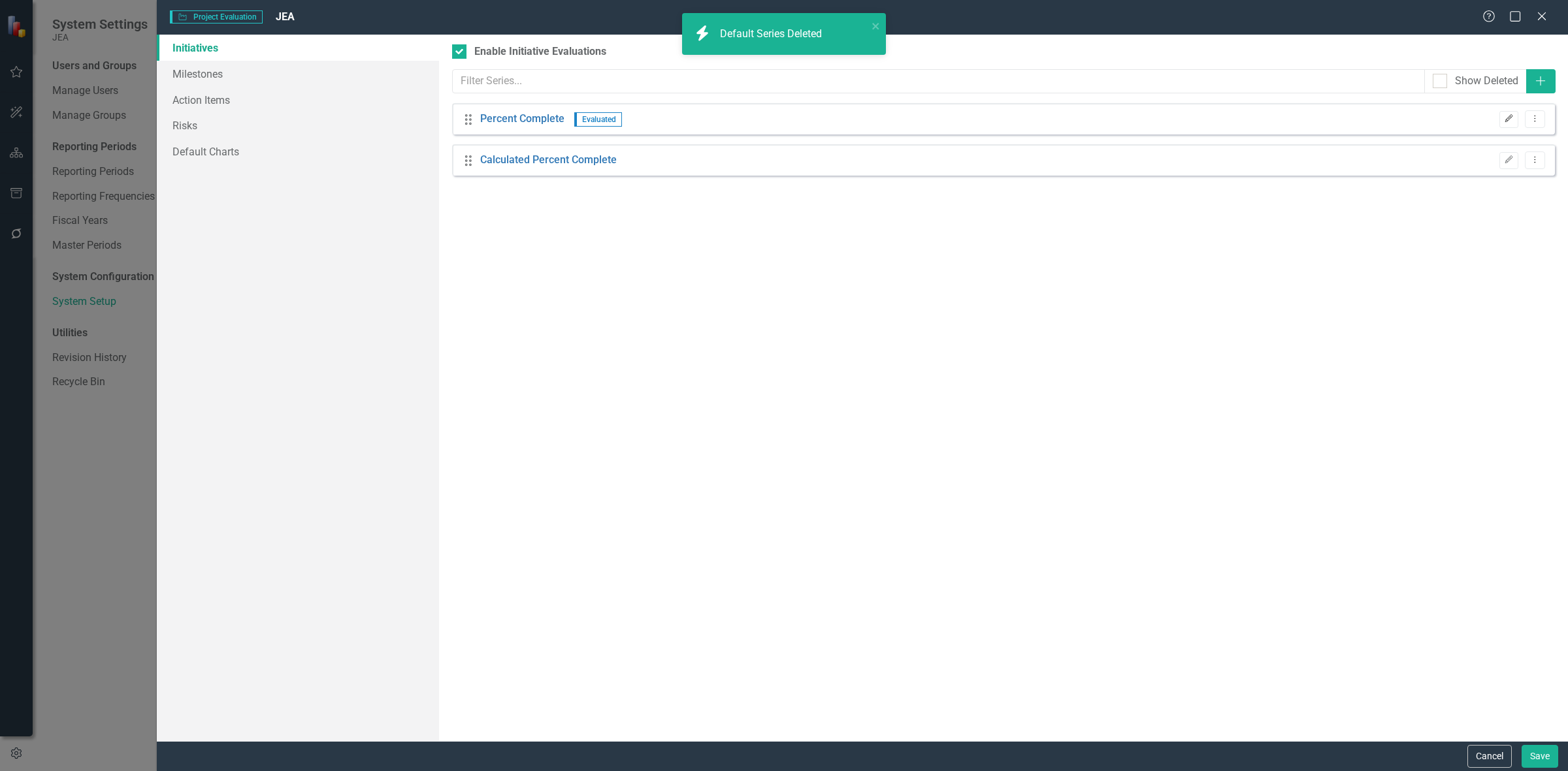
click at [1511, 120] on icon "Edit" at bounding box center [1509, 118] width 10 height 8
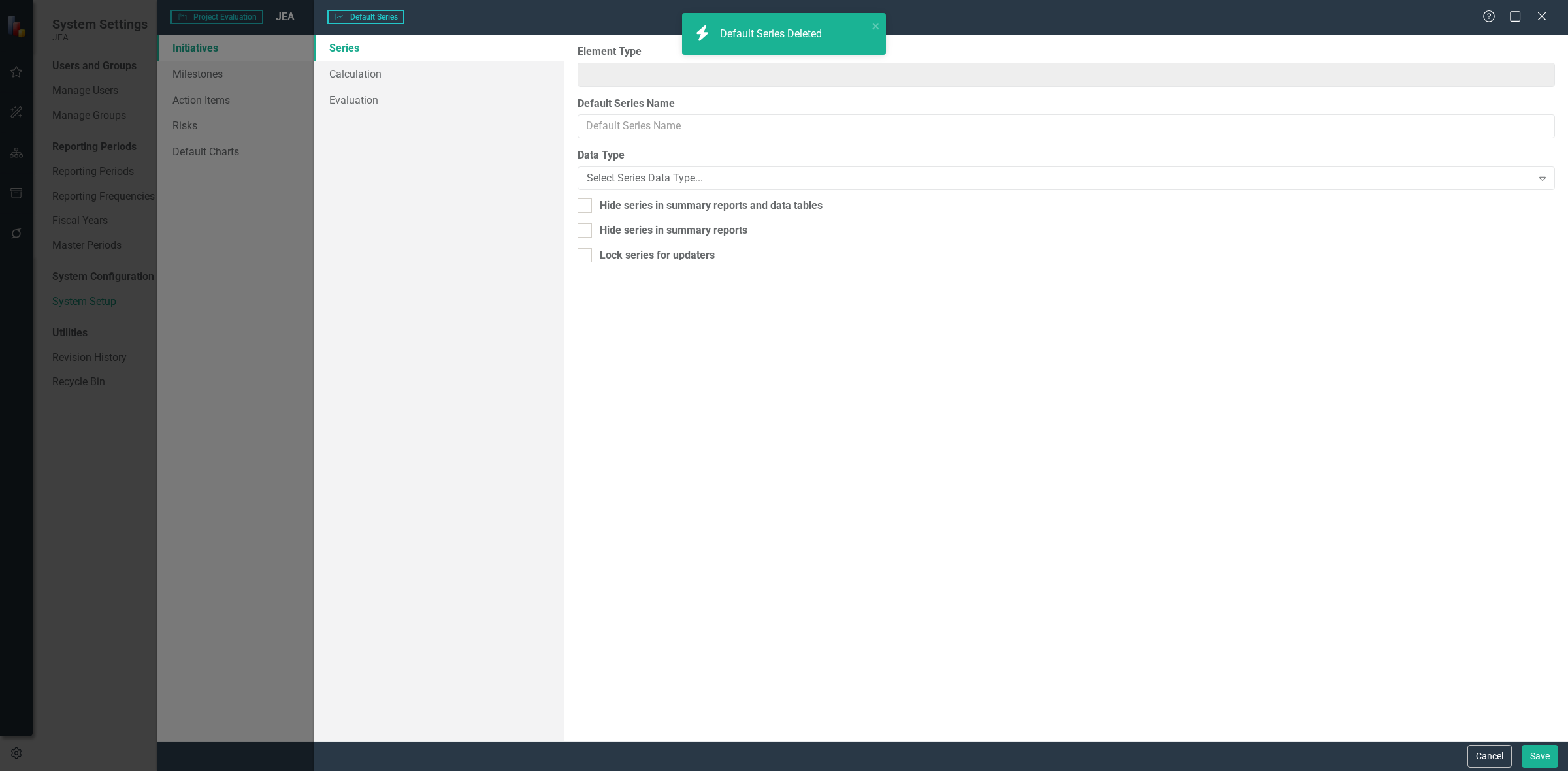
type input "Initiative"
type input "Percent Complete"
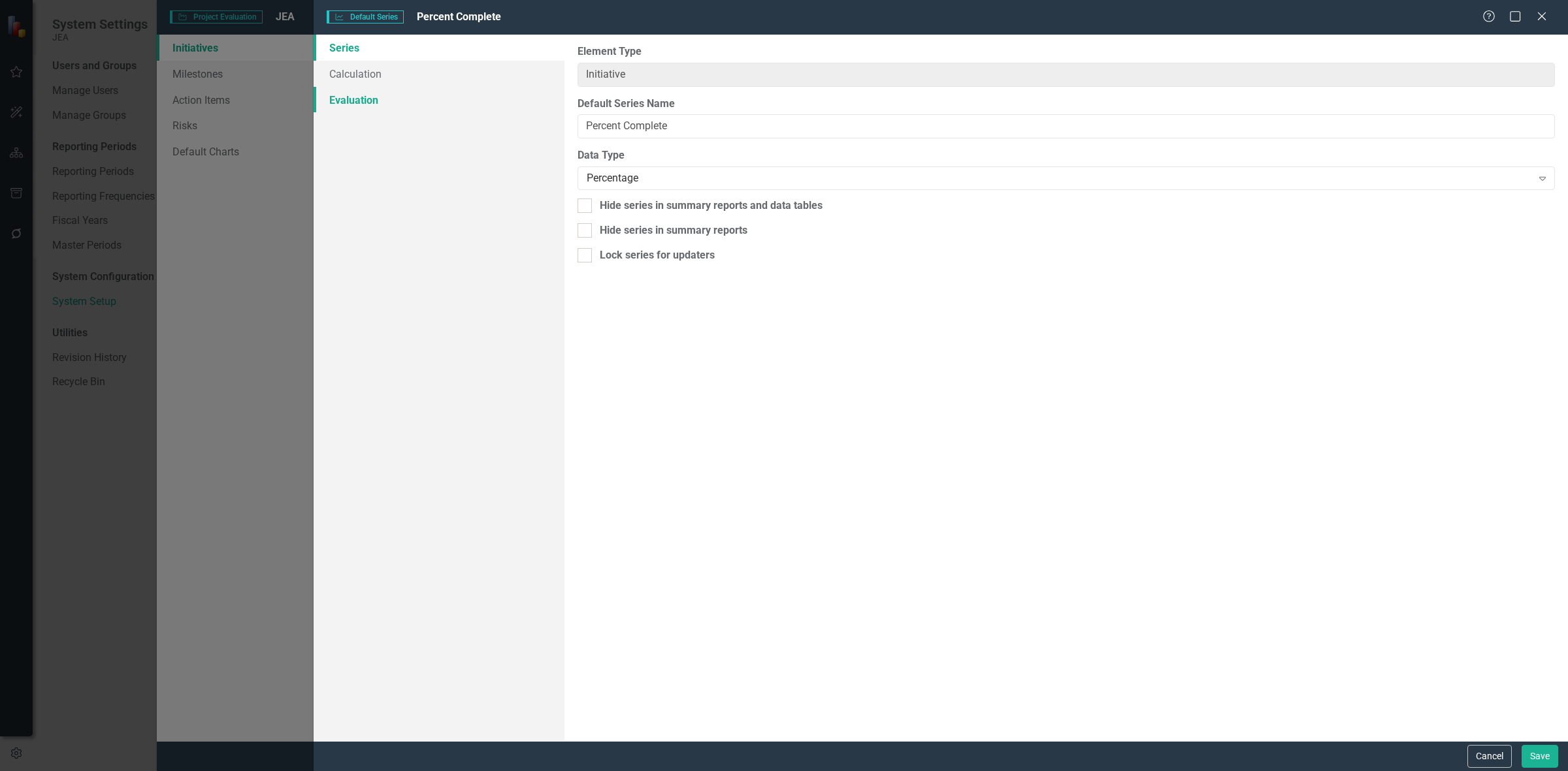
click at [443, 106] on link "Evaluation" at bounding box center [439, 100] width 251 height 26
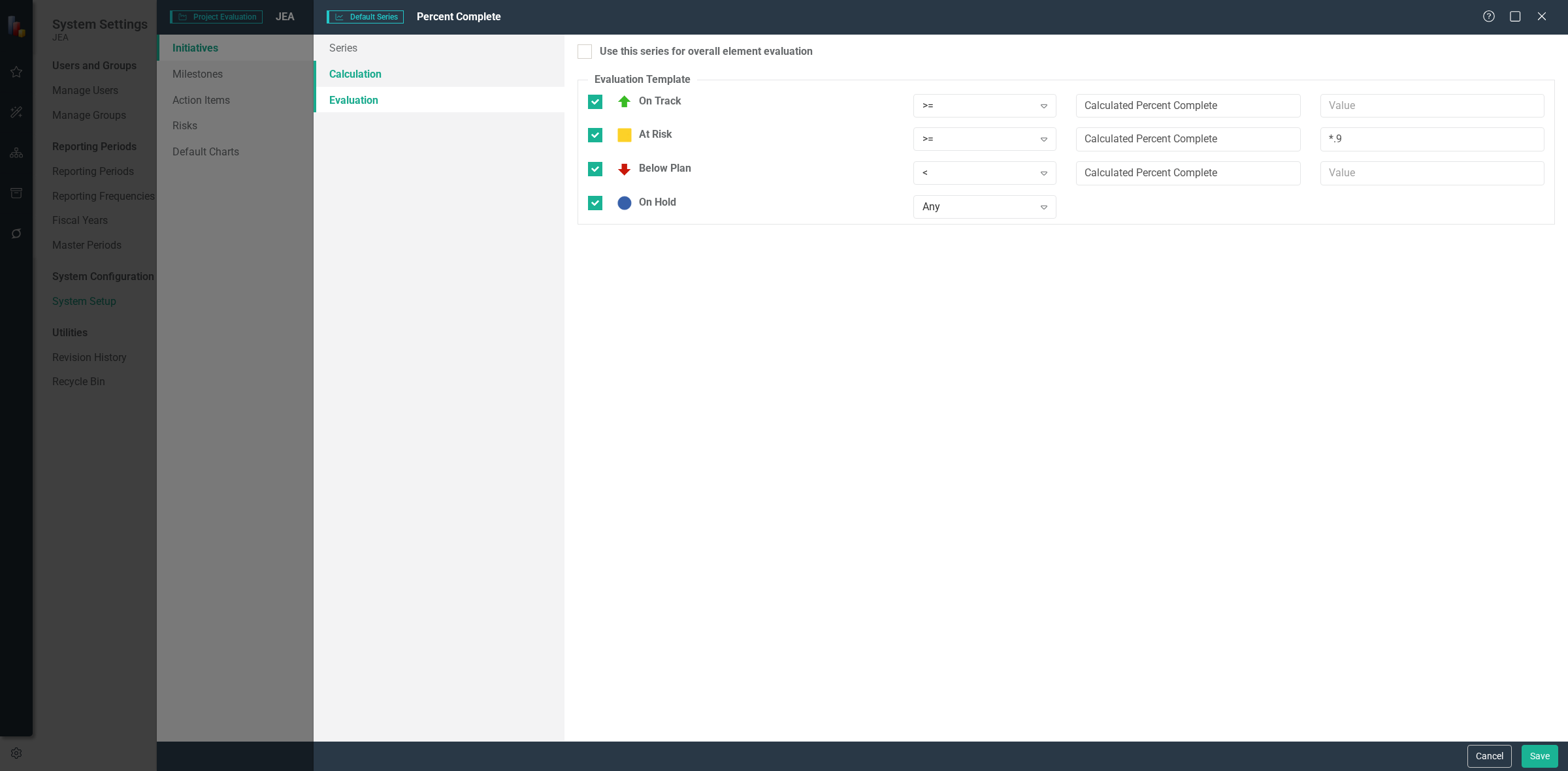
click at [469, 75] on link "Calculation" at bounding box center [439, 74] width 251 height 26
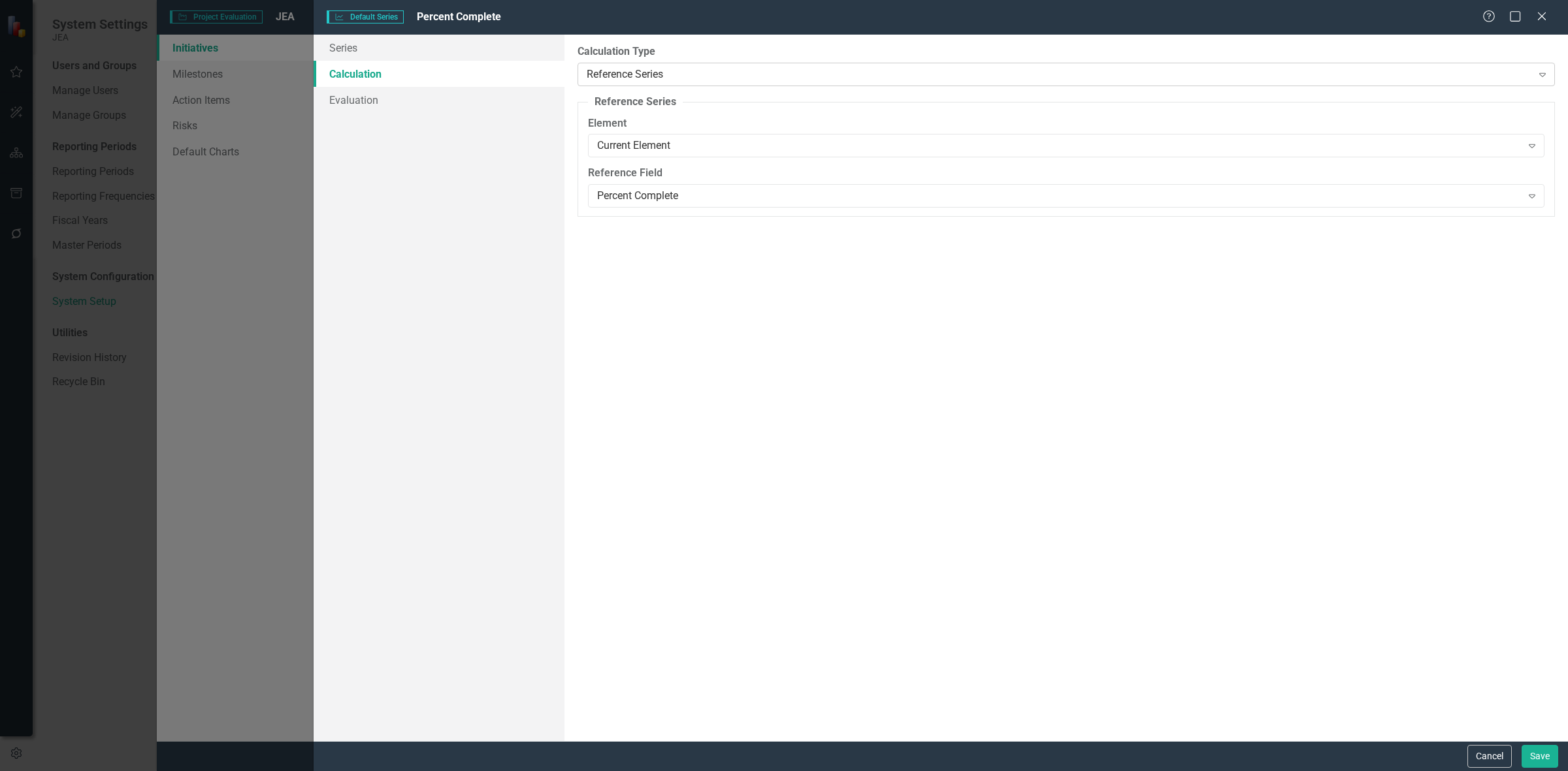
click at [621, 73] on div "Reference Series" at bounding box center [1059, 74] width 945 height 15
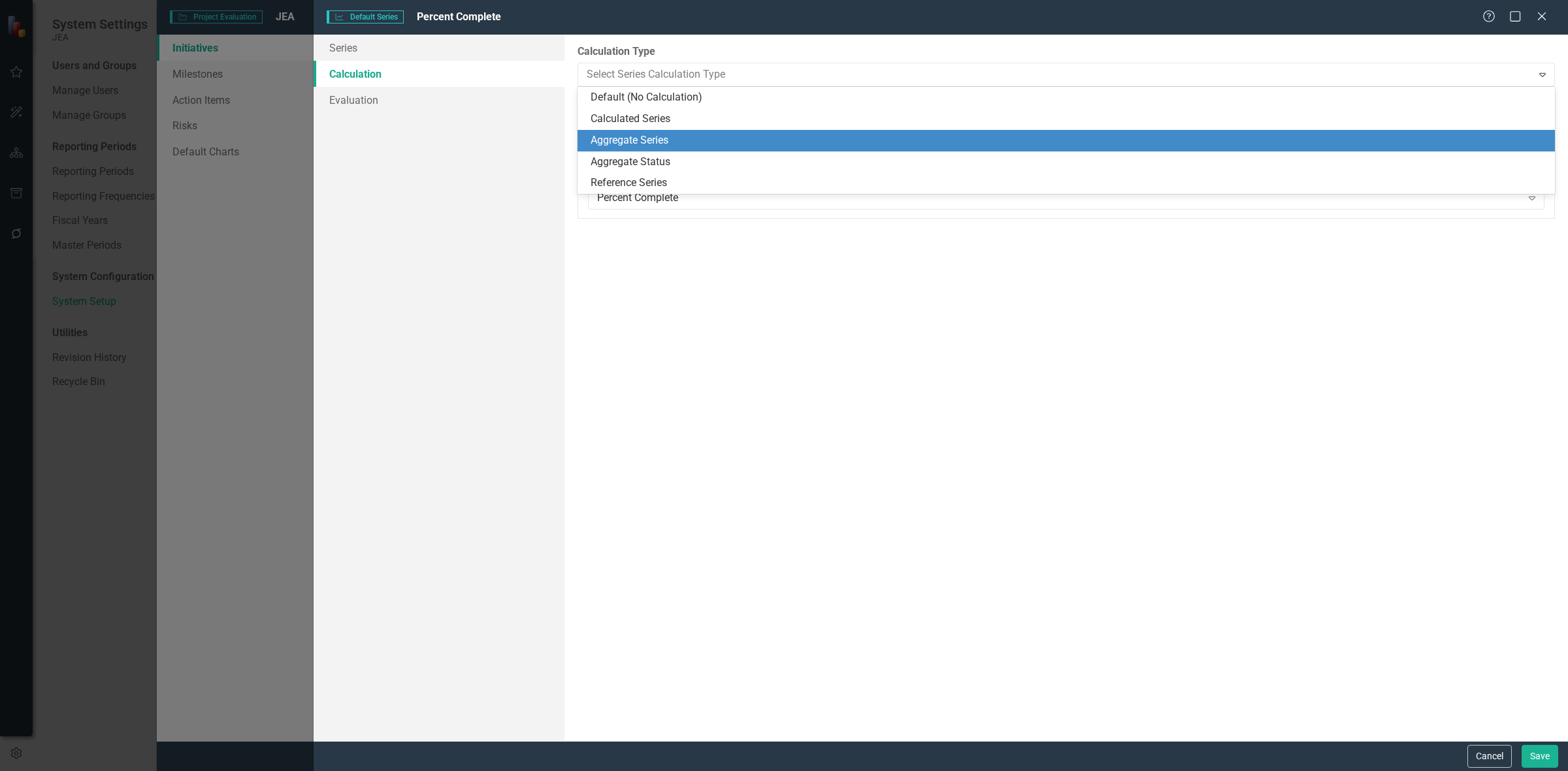
click at [629, 141] on div "Aggregate Series" at bounding box center [1069, 141] width 957 height 15
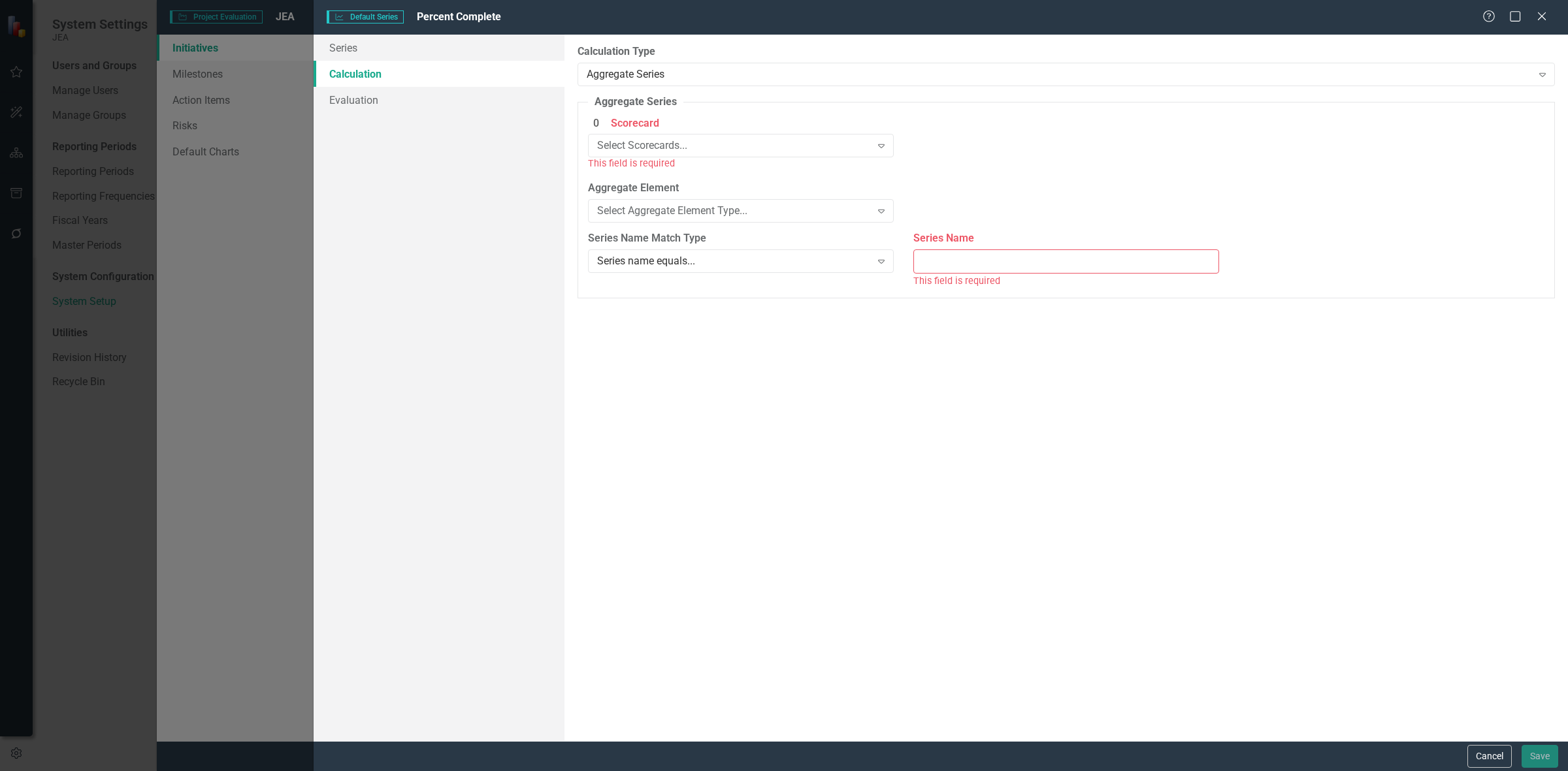
click at [629, 141] on div "Select Scorecards..." at bounding box center [734, 146] width 273 height 15
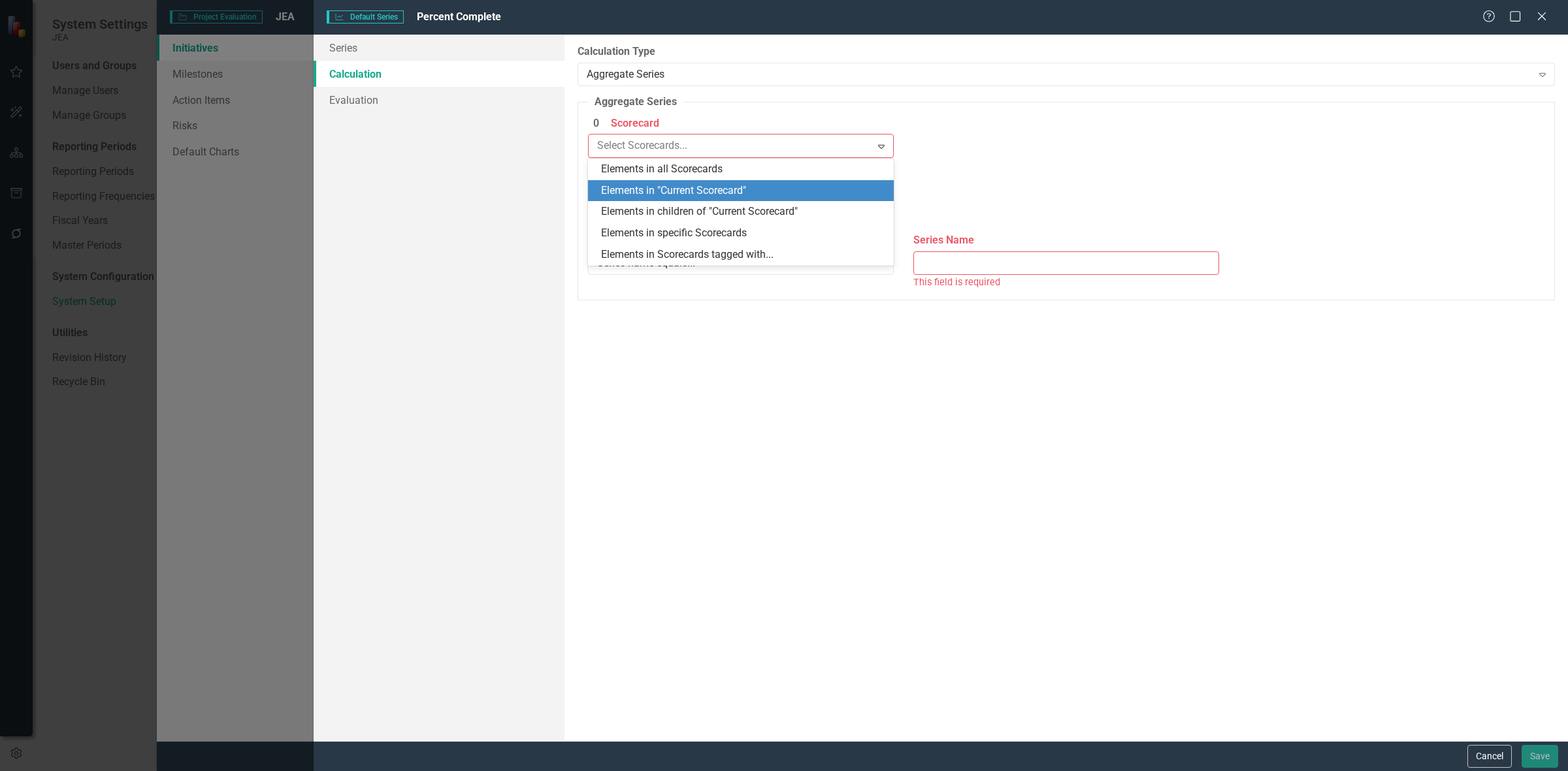
click at [628, 188] on div "Elements in "Current Scorecard"" at bounding box center [743, 190] width 285 height 15
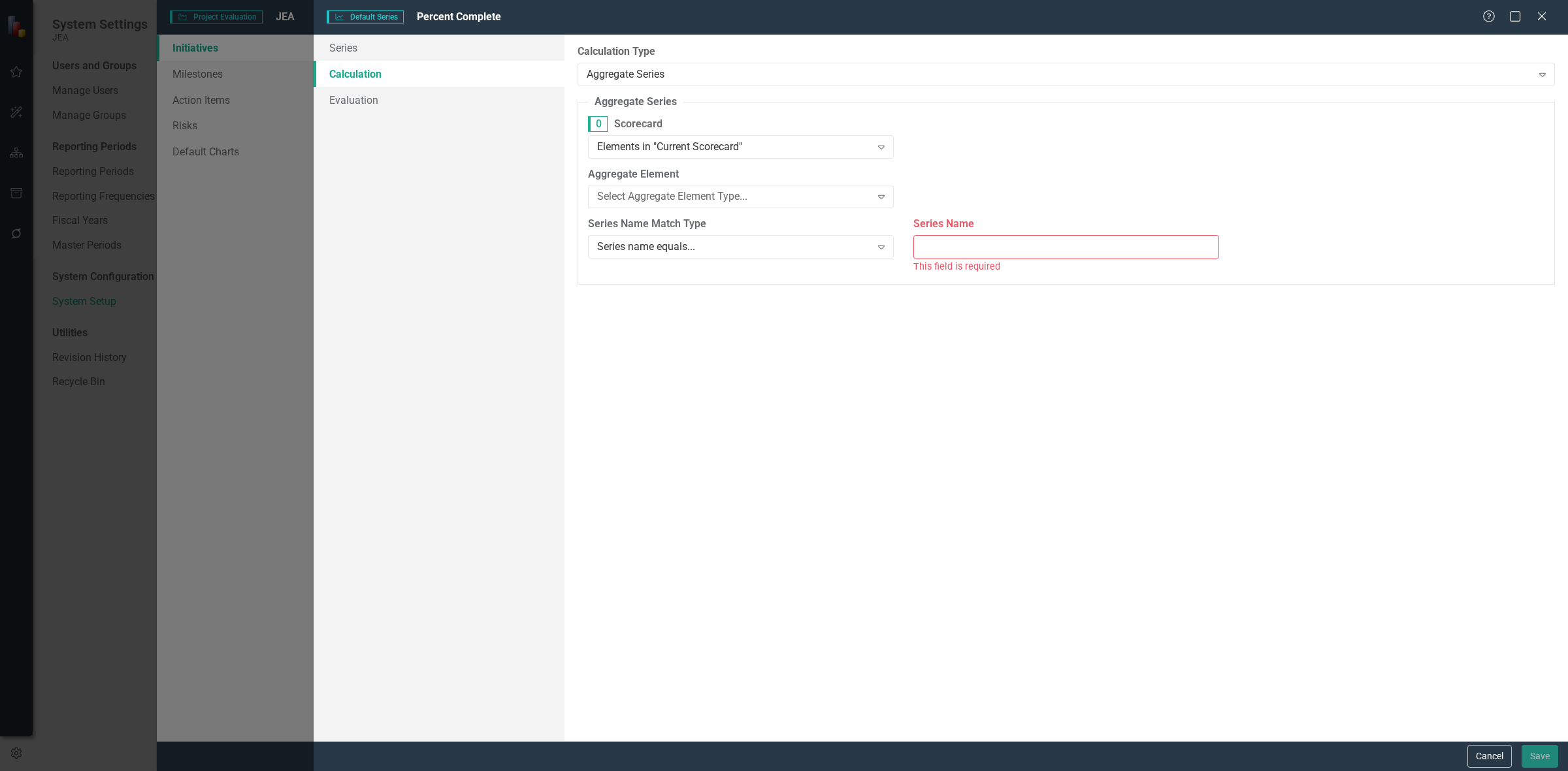
click at [628, 188] on div "Select Aggregate Element Type... Expand" at bounding box center [741, 196] width 306 height 24
click at [626, 256] on div "Milestone" at bounding box center [743, 263] width 285 height 15
click at [958, 181] on label "Select Milestones" at bounding box center [1066, 175] width 306 height 15
click at [949, 188] on div "All Milestones Expand" at bounding box center [1066, 196] width 306 height 24
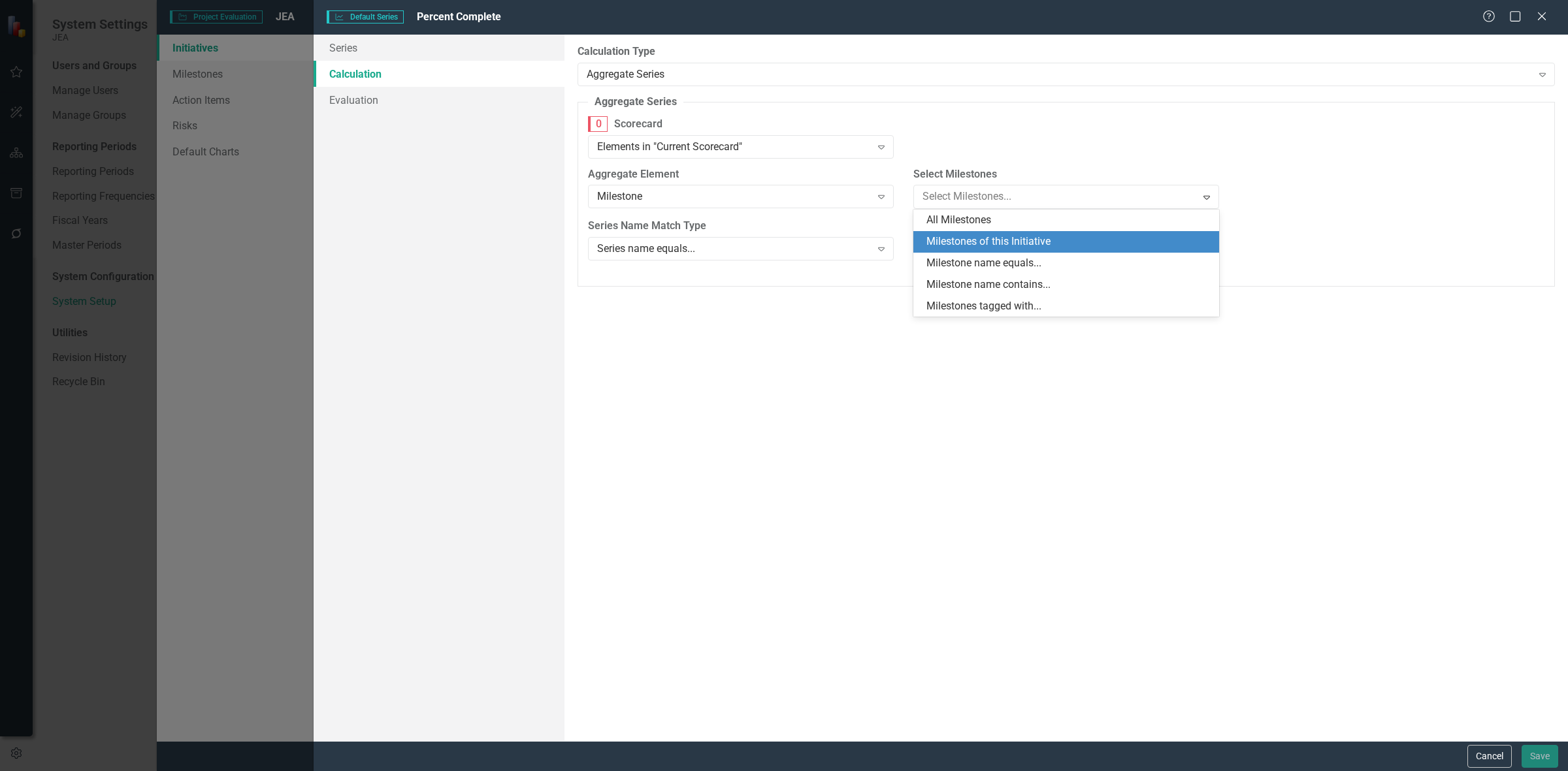
click at [942, 237] on div "Milestones of this Initiative" at bounding box center [1069, 242] width 285 height 15
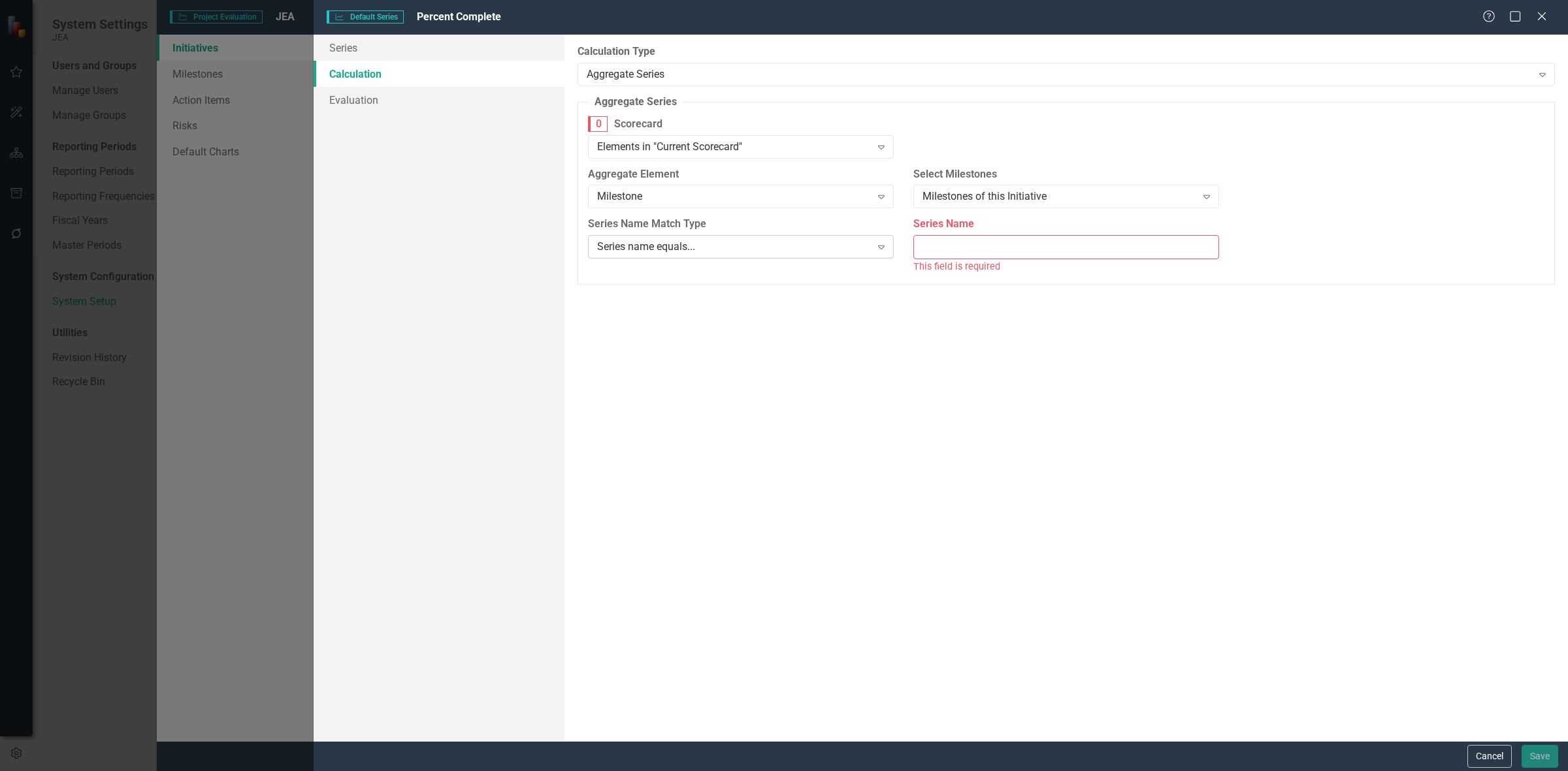
click at [691, 255] on div "Series name equals..." at bounding box center [734, 247] width 273 height 15
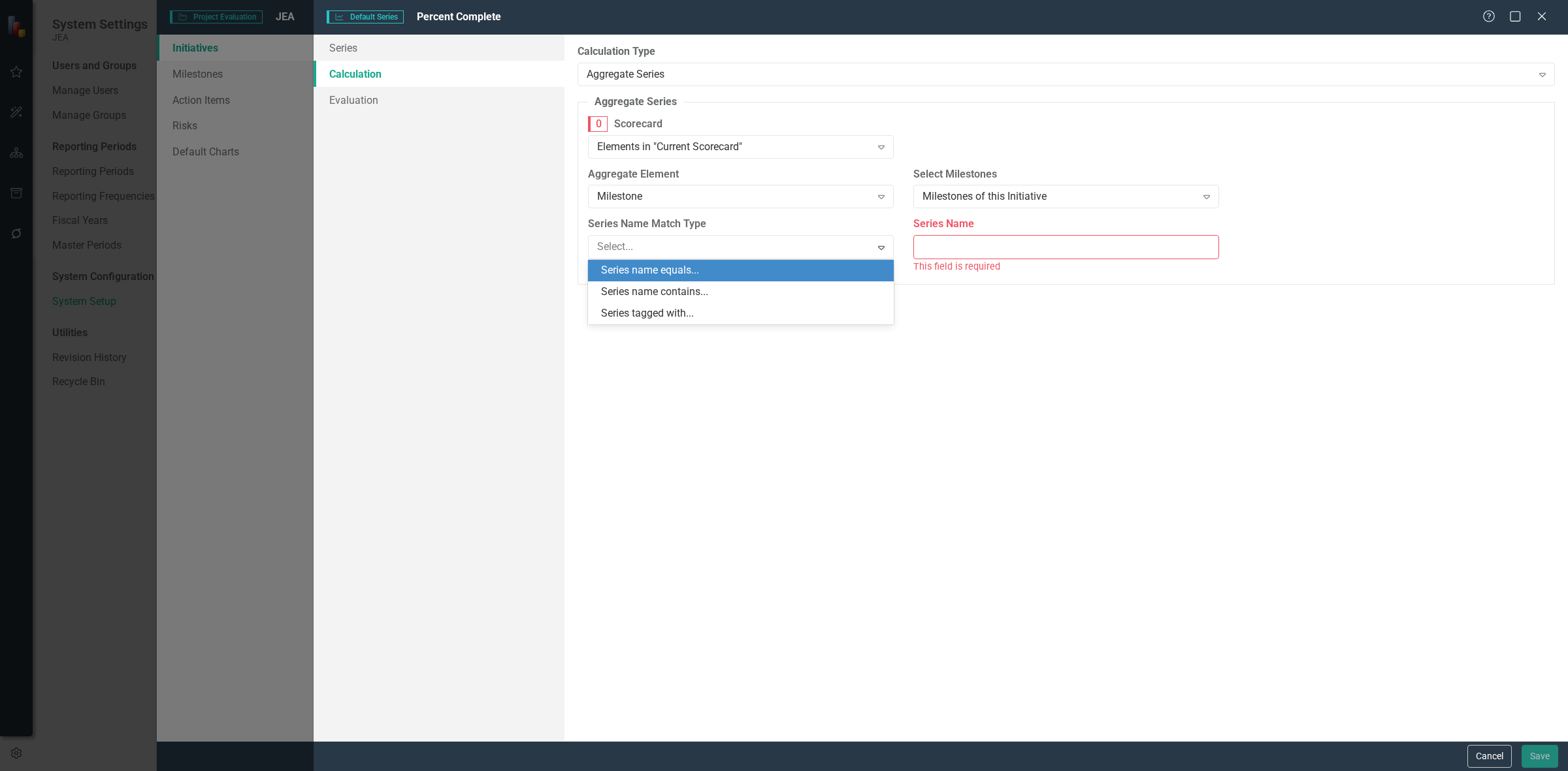
click at [690, 269] on div "Series name equals..." at bounding box center [743, 270] width 285 height 15
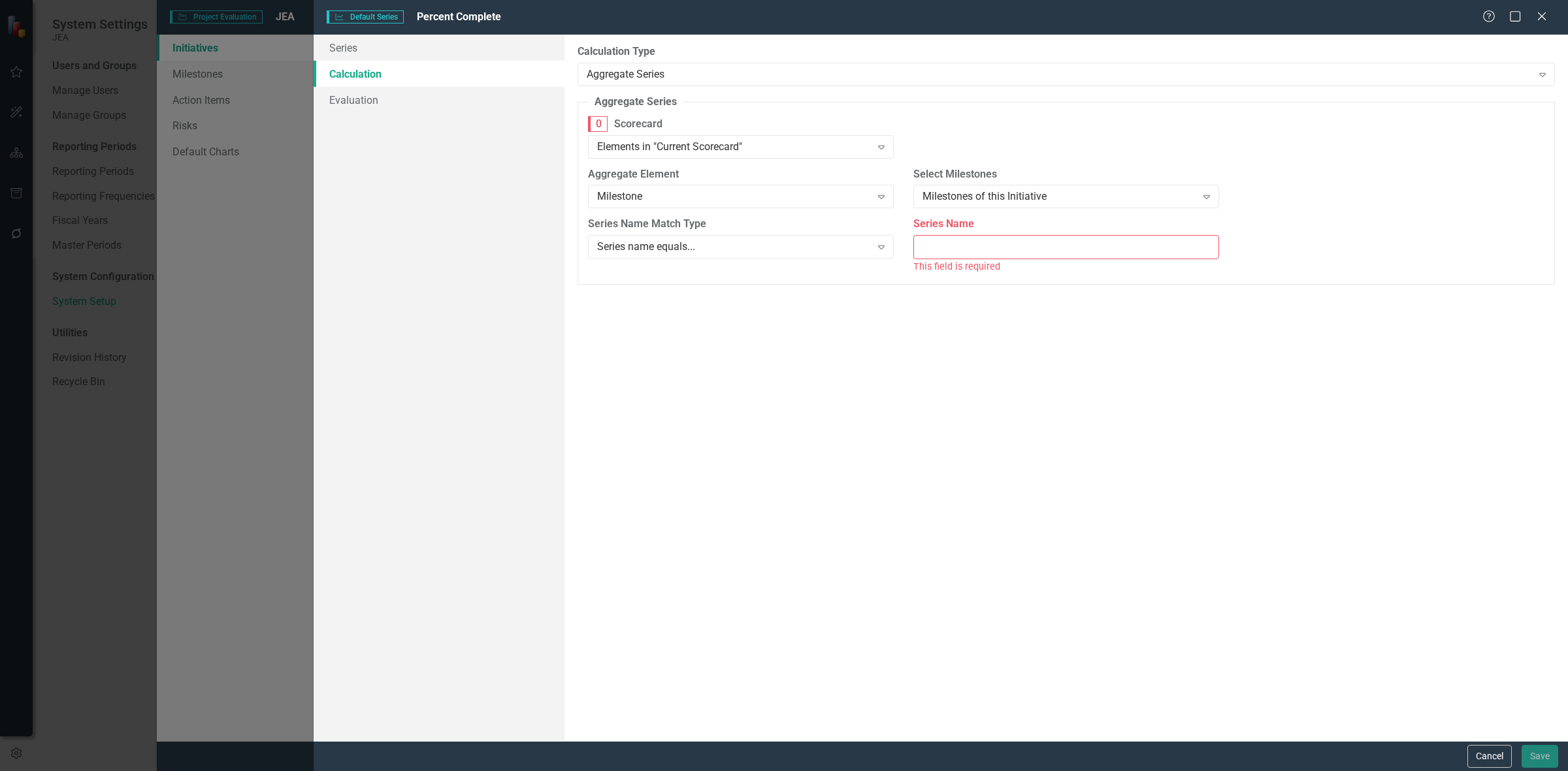
click at [968, 260] on div "This field is required" at bounding box center [1066, 266] width 306 height 15
click at [948, 259] on input "Series Name" at bounding box center [1066, 247] width 306 height 24
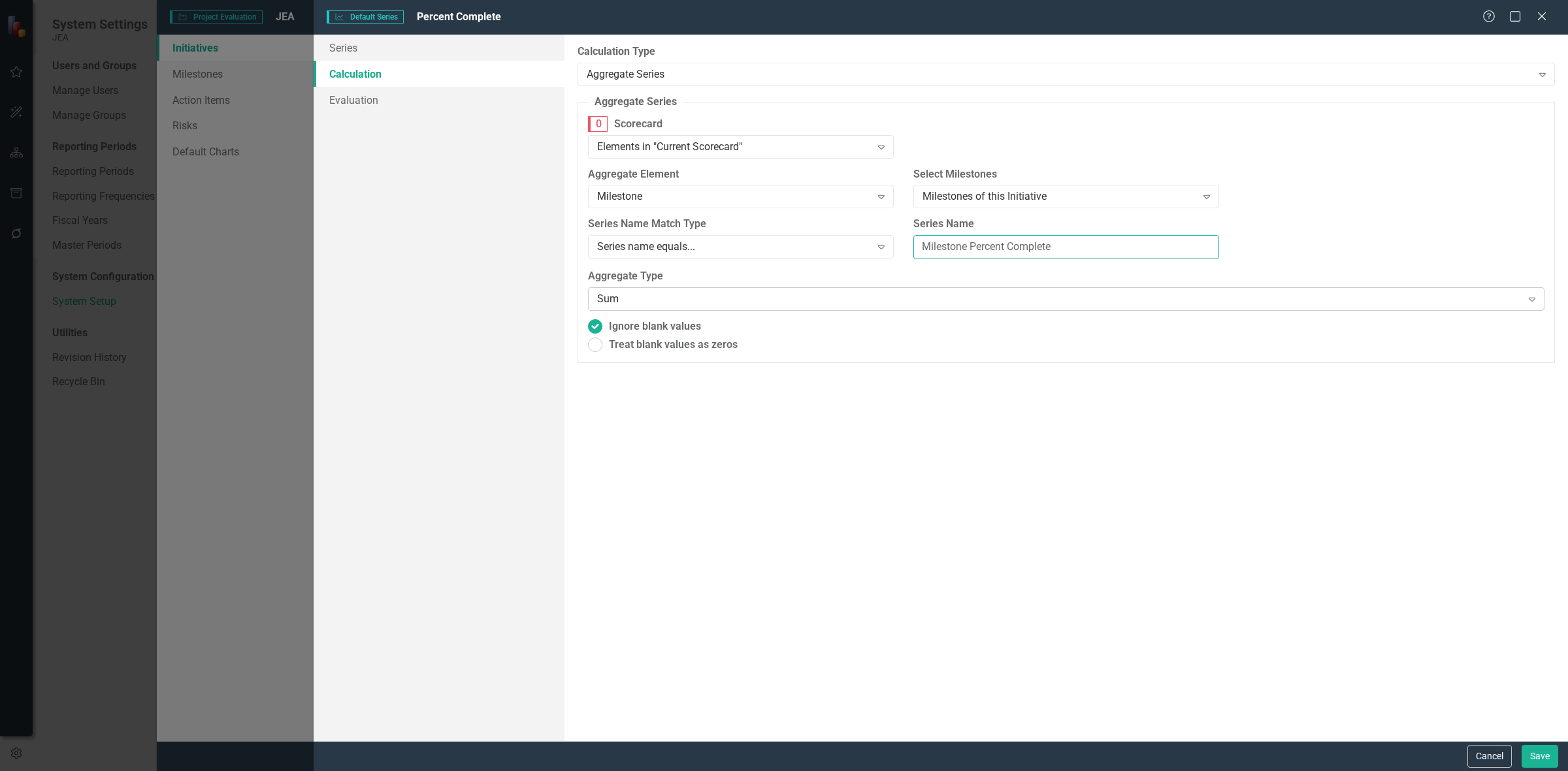
type input "Milestone Percent Complete"
click at [774, 287] on div "Sum Expand" at bounding box center [1066, 299] width 957 height 24
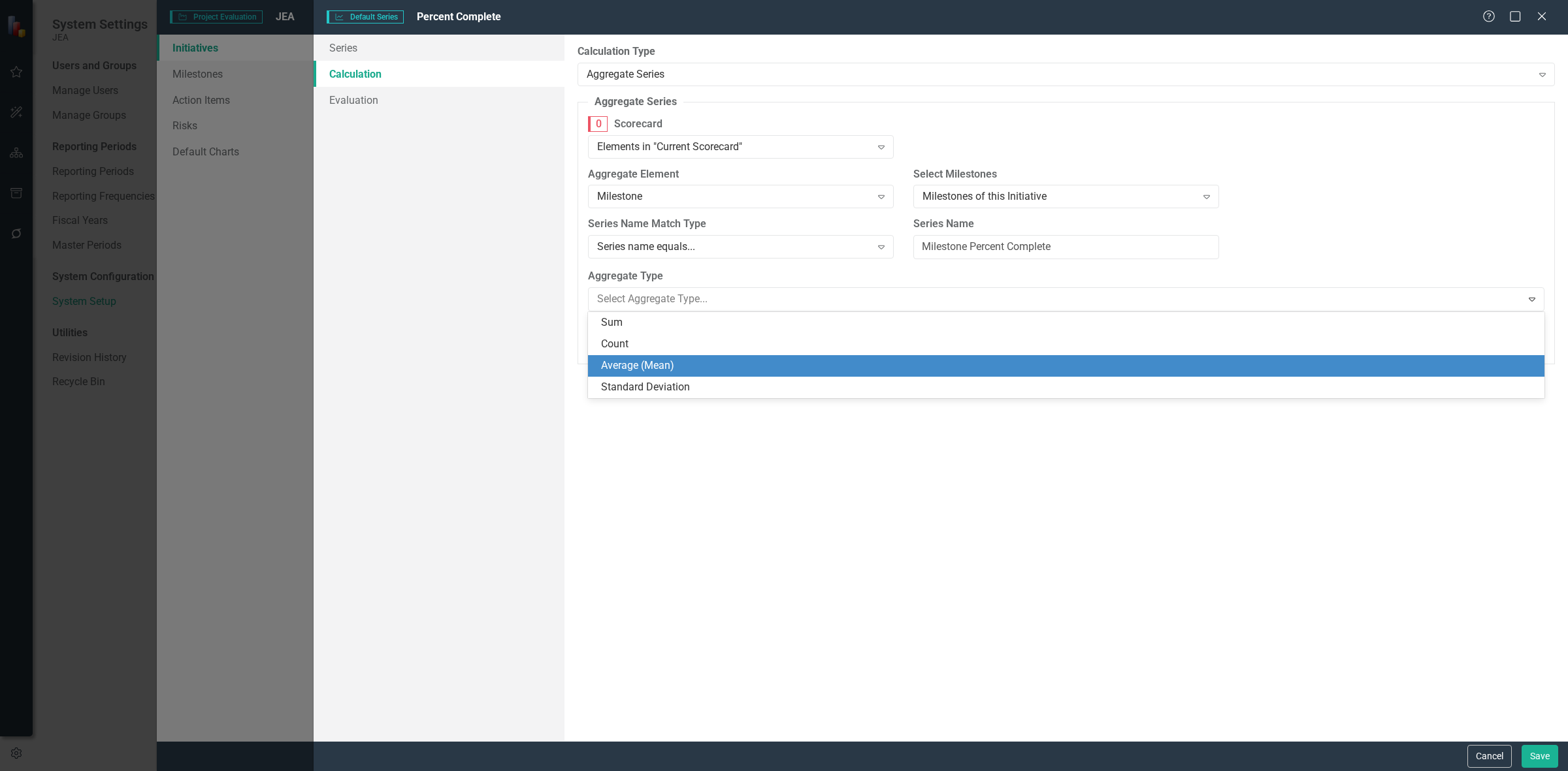
click at [721, 369] on div "Average (Mean)" at bounding box center [1069, 366] width 936 height 15
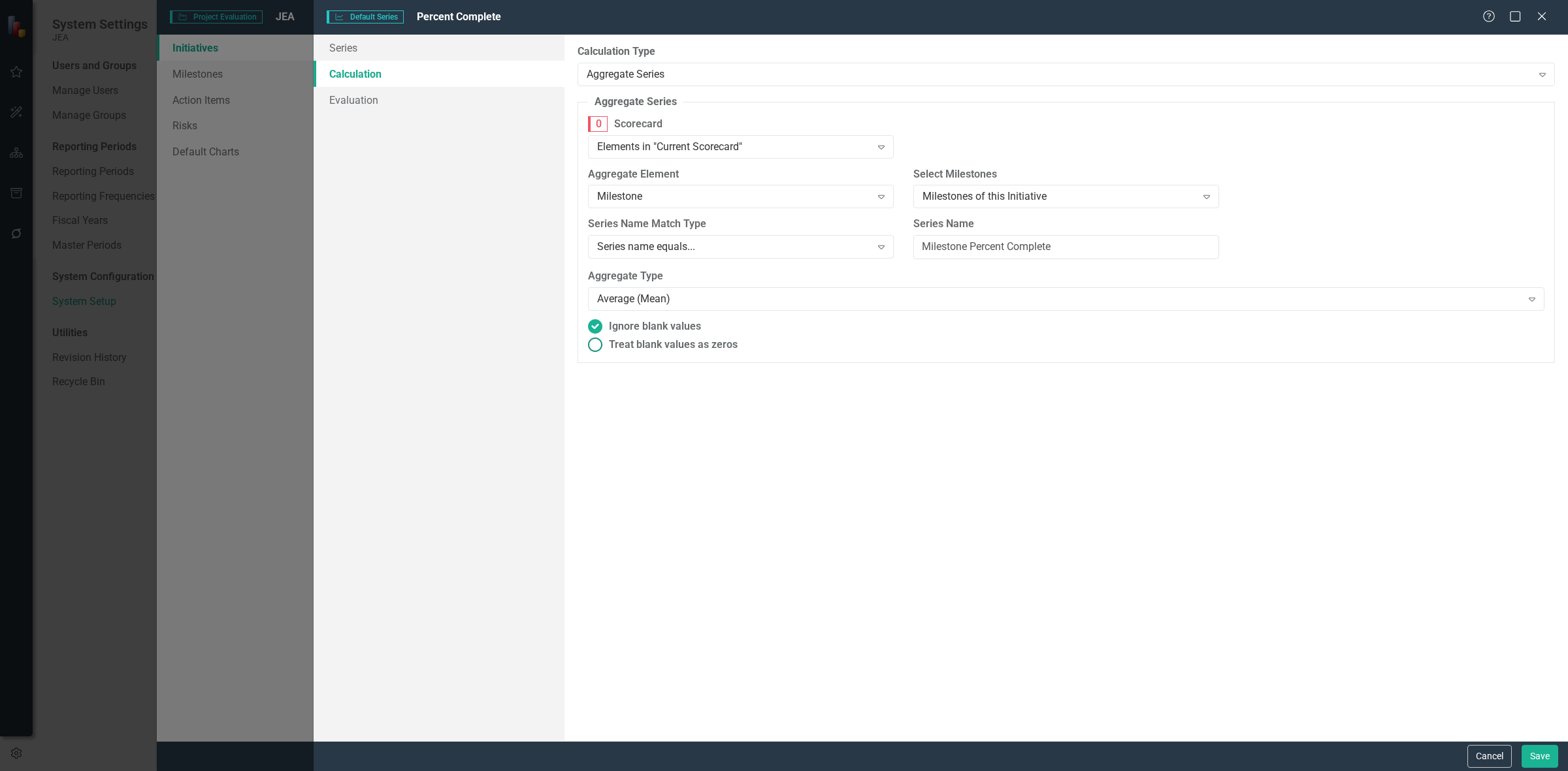
click at [609, 344] on span "Treat blank values as zeros" at bounding box center [673, 345] width 128 height 15
click at [605, 344] on input "Treat blank values as zeros" at bounding box center [595, 345] width 20 height 20
radio input "true"
click at [1527, 759] on button "Save" at bounding box center [1540, 757] width 37 height 23
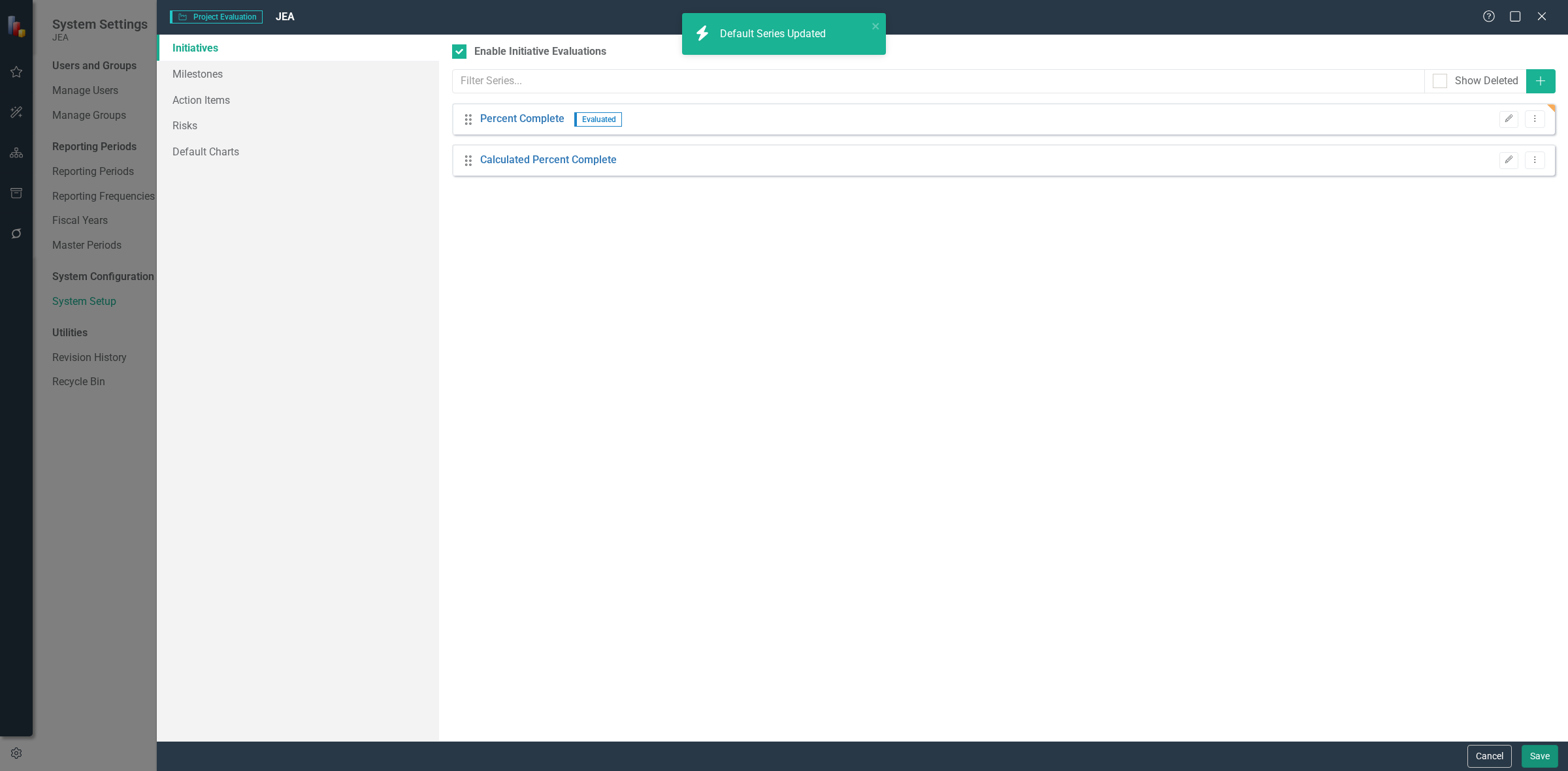
click at [1534, 759] on button "Save" at bounding box center [1540, 757] width 37 height 23
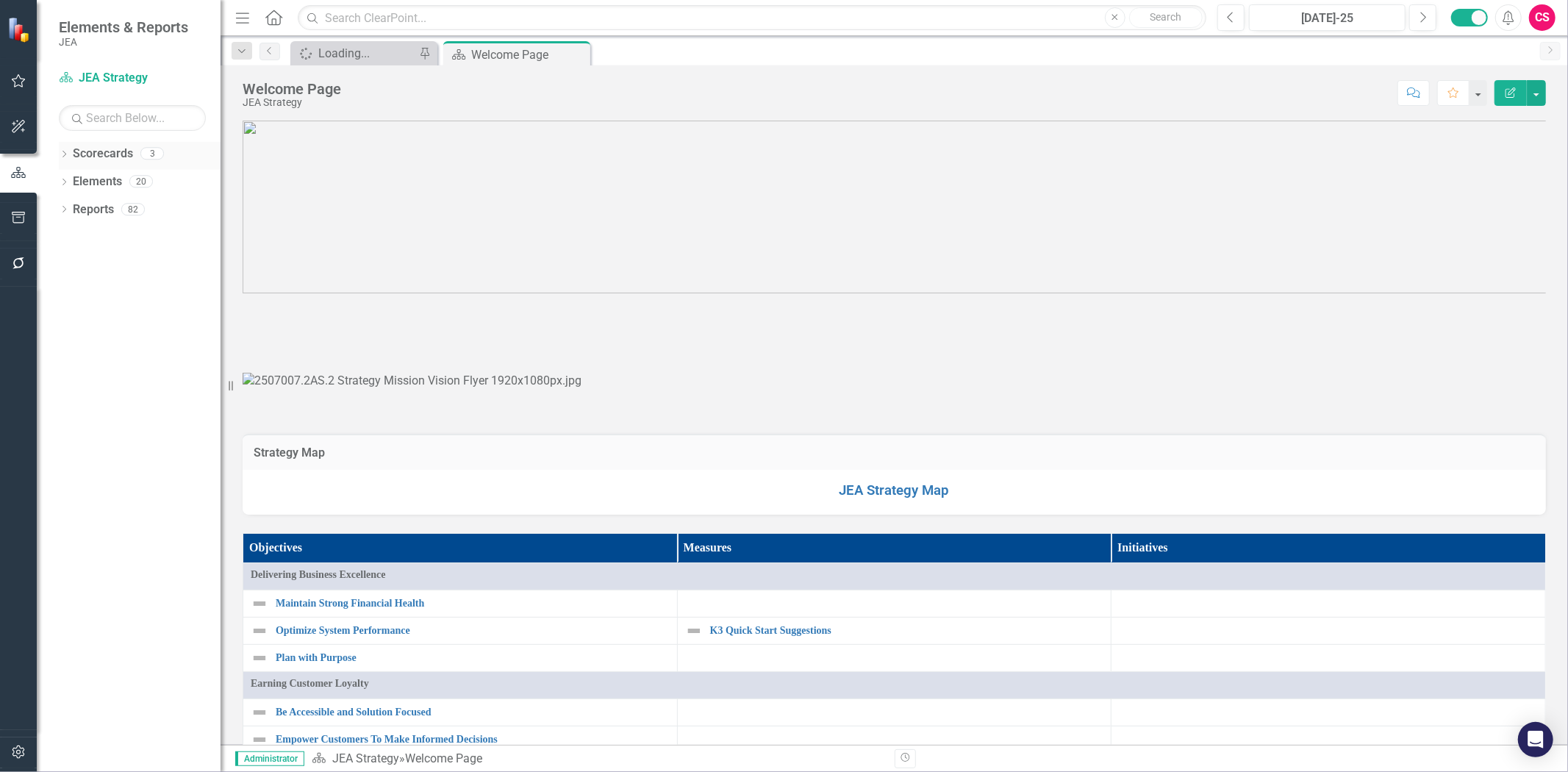
click at [106, 153] on link "Scorecards" at bounding box center [103, 153] width 60 height 17
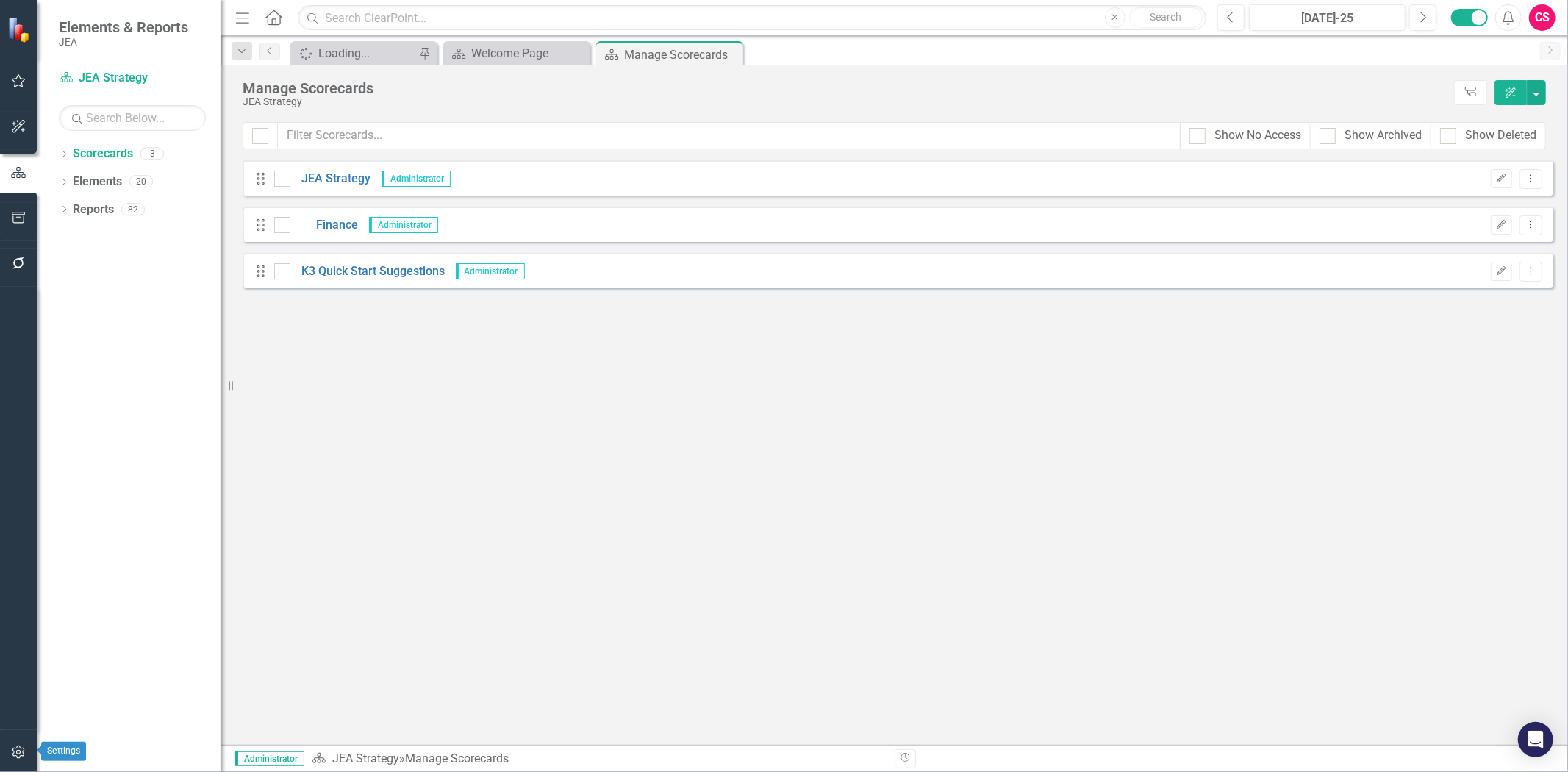
drag, startPoint x: 23, startPoint y: 740, endPoint x: 23, endPoint y: 757, distance: 17.0
click at [23, 757] on icon "button" at bounding box center [19, 752] width 15 height 11
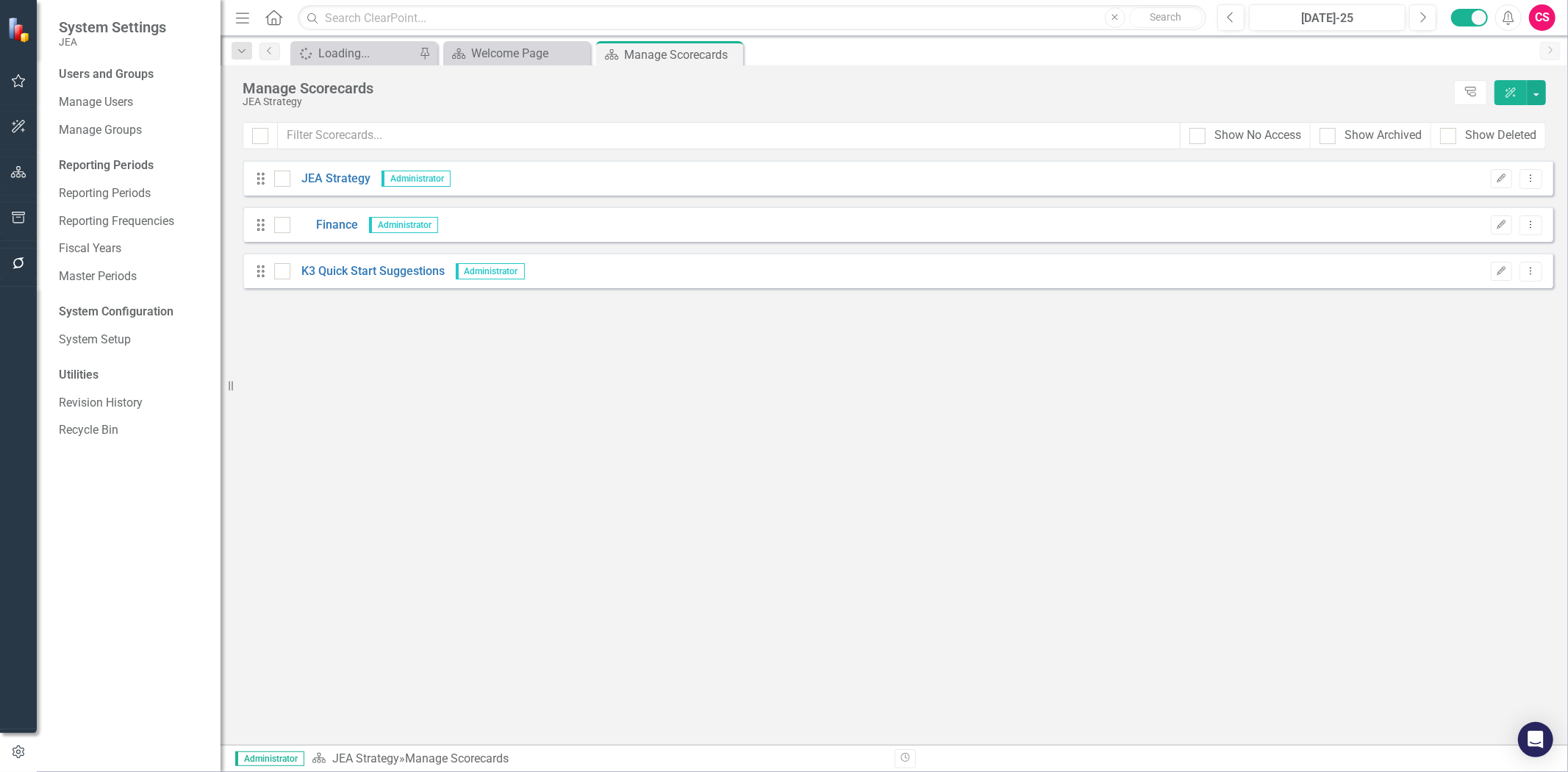
click at [97, 326] on div "Users and Groups Manage Users Manage Groups Reporting Periods Reporting Periods…" at bounding box center [128, 418] width 184 height 705
click at [111, 346] on link "System Setup" at bounding box center [132, 339] width 147 height 17
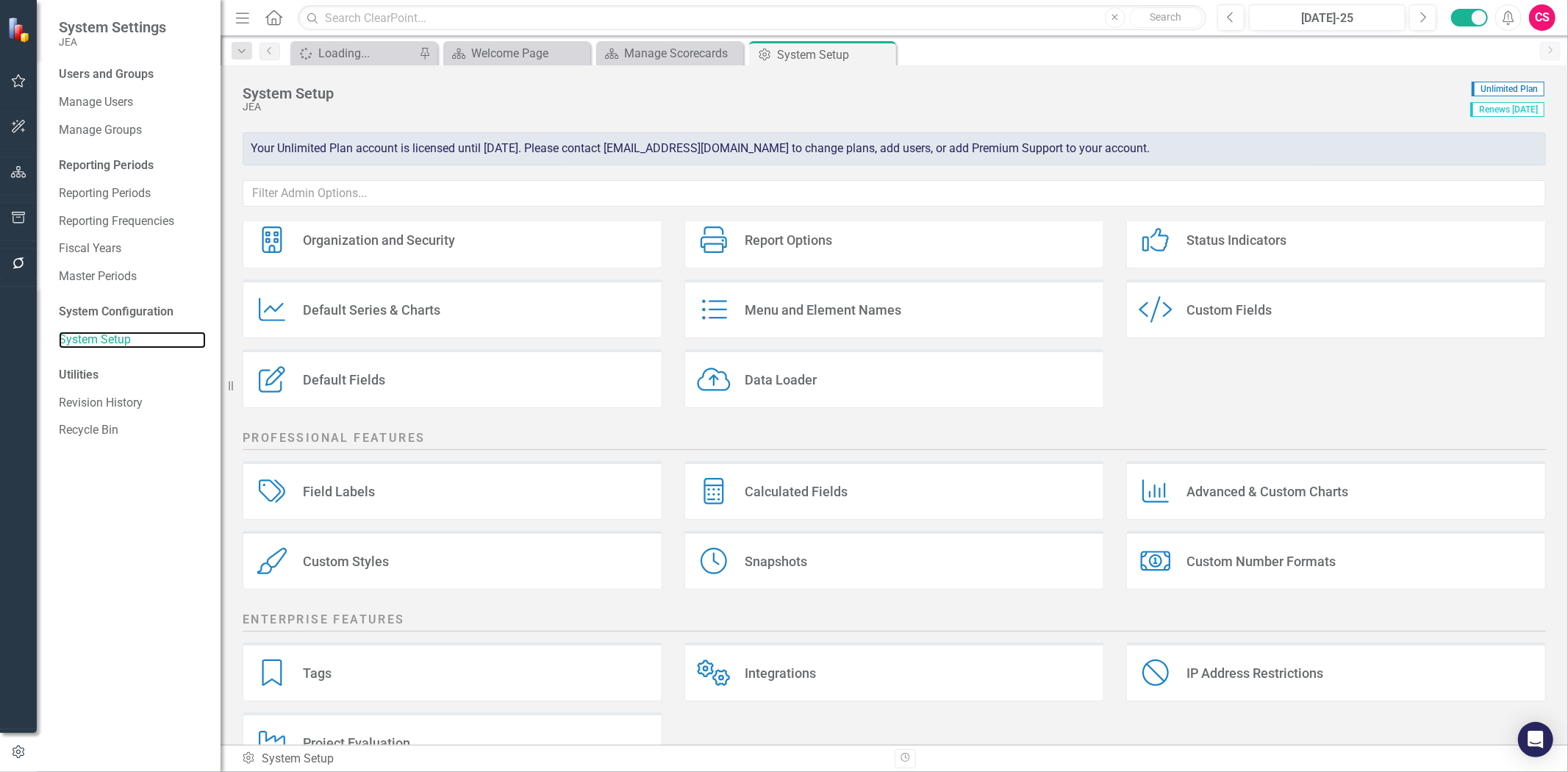
scroll to position [98, 0]
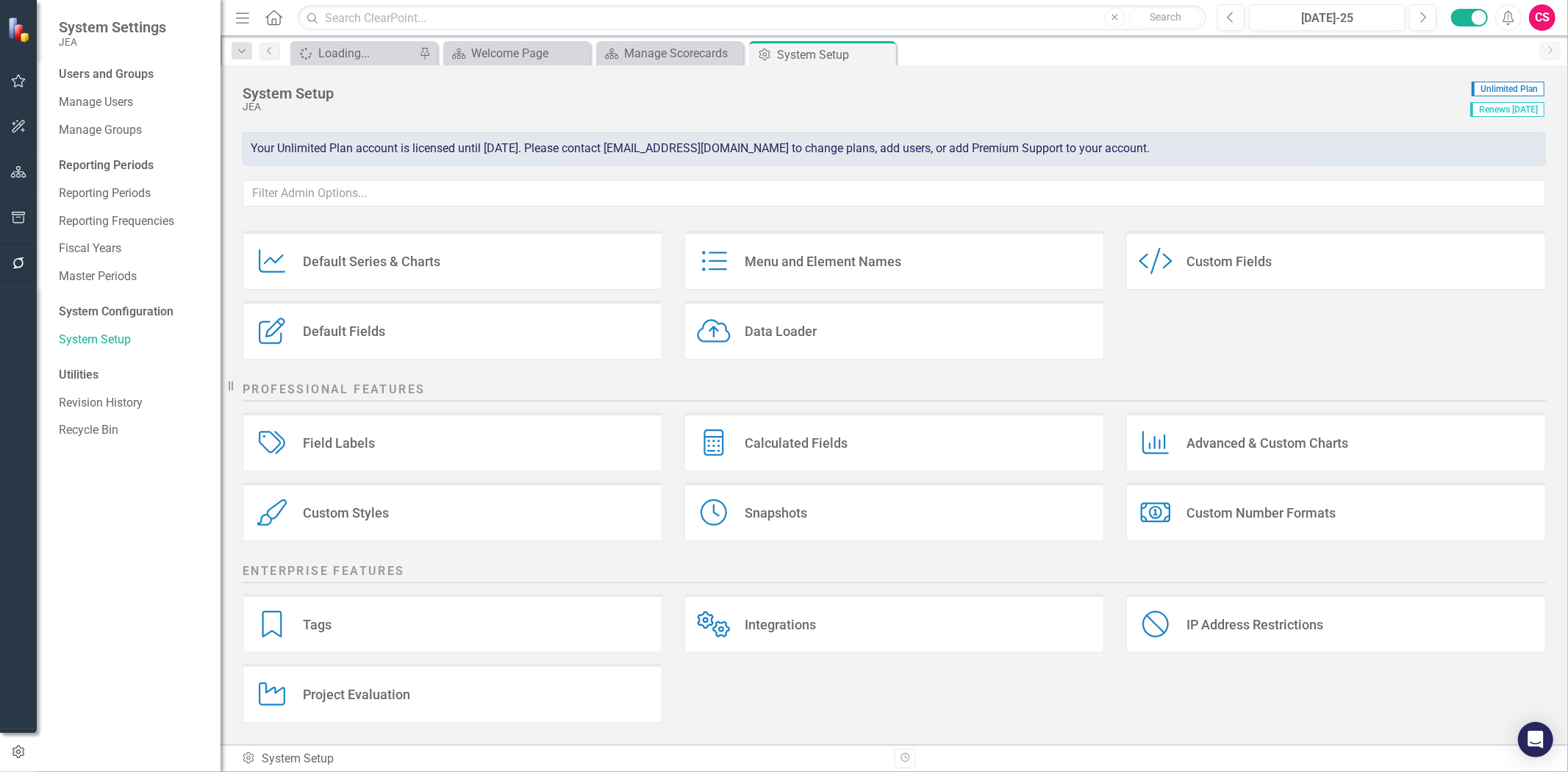
click at [350, 702] on div "Project Evaluation" at bounding box center [356, 694] width 107 height 17
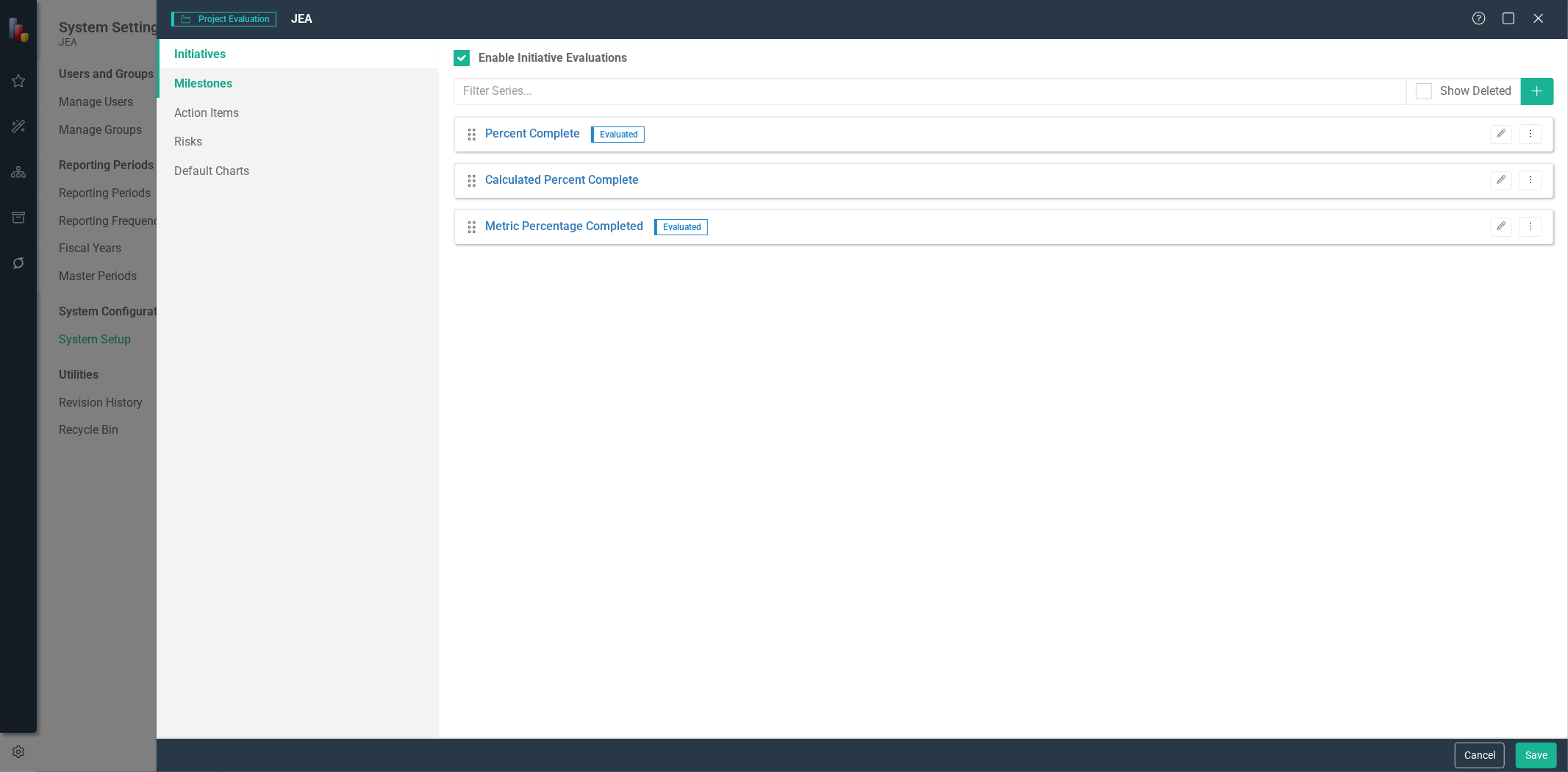
click at [298, 91] on link "Milestones" at bounding box center [298, 83] width 283 height 29
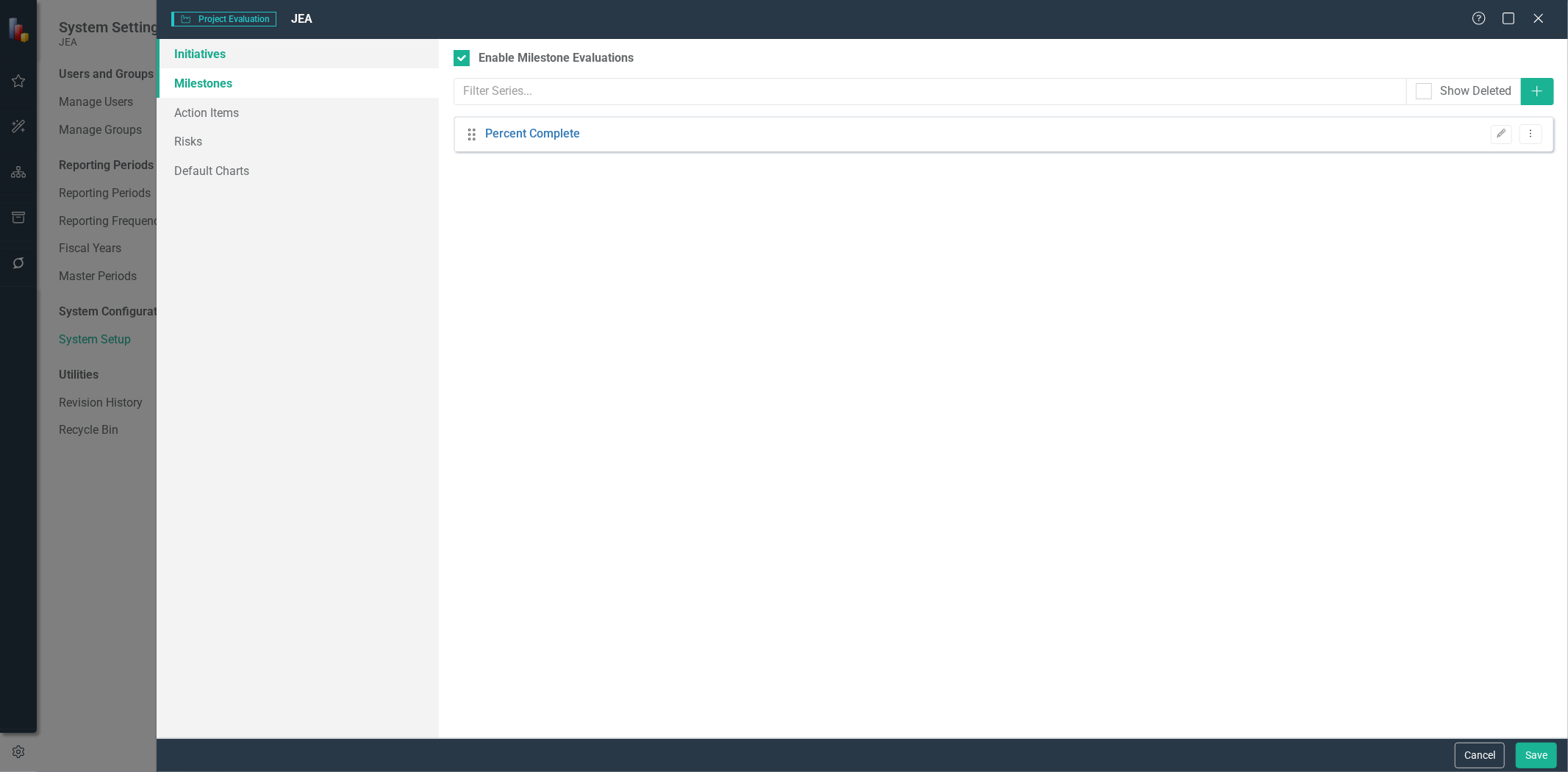
click at [292, 66] on link "Initiatives" at bounding box center [298, 54] width 283 height 29
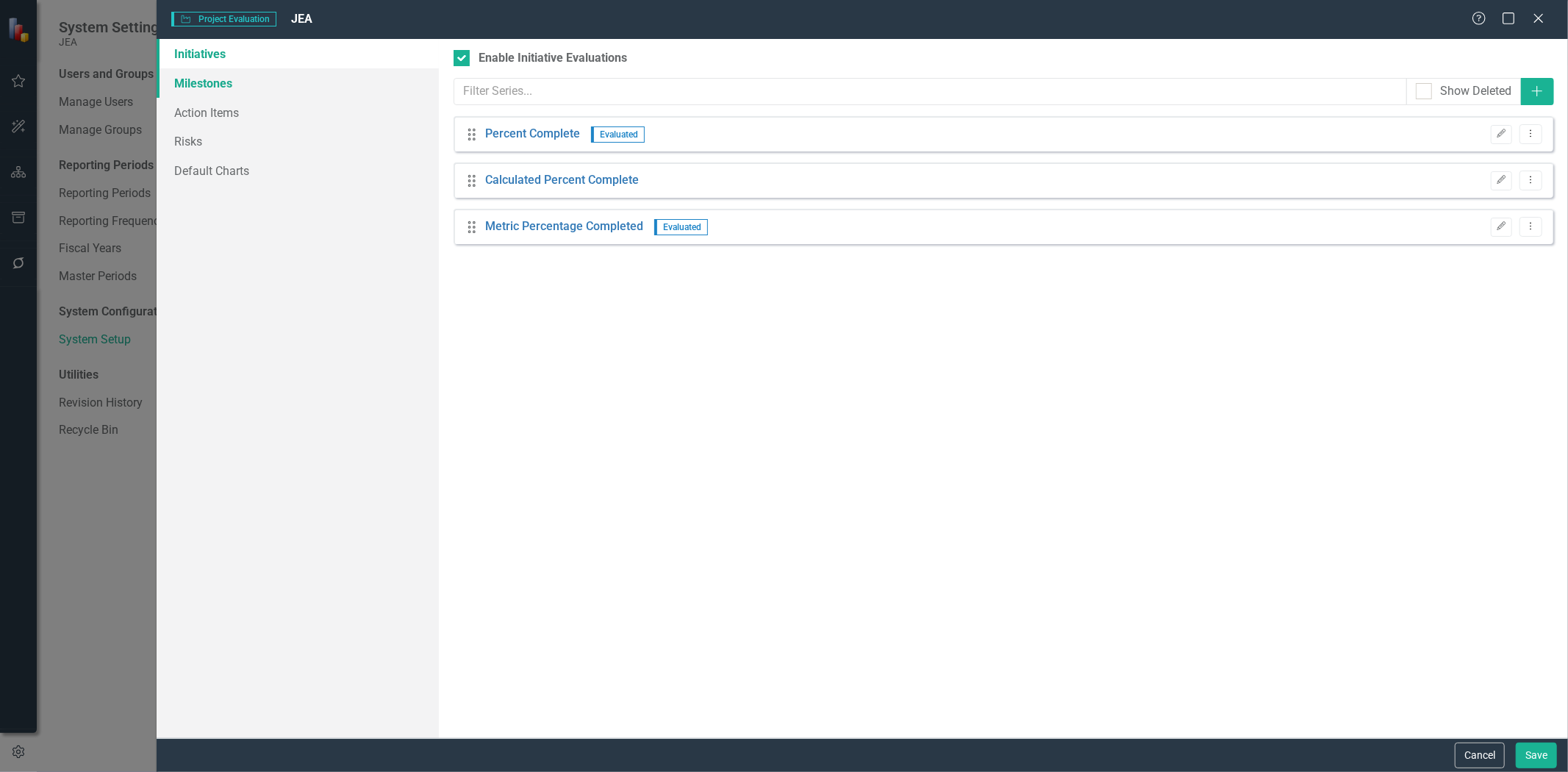
click at [270, 91] on link "Milestones" at bounding box center [298, 83] width 283 height 29
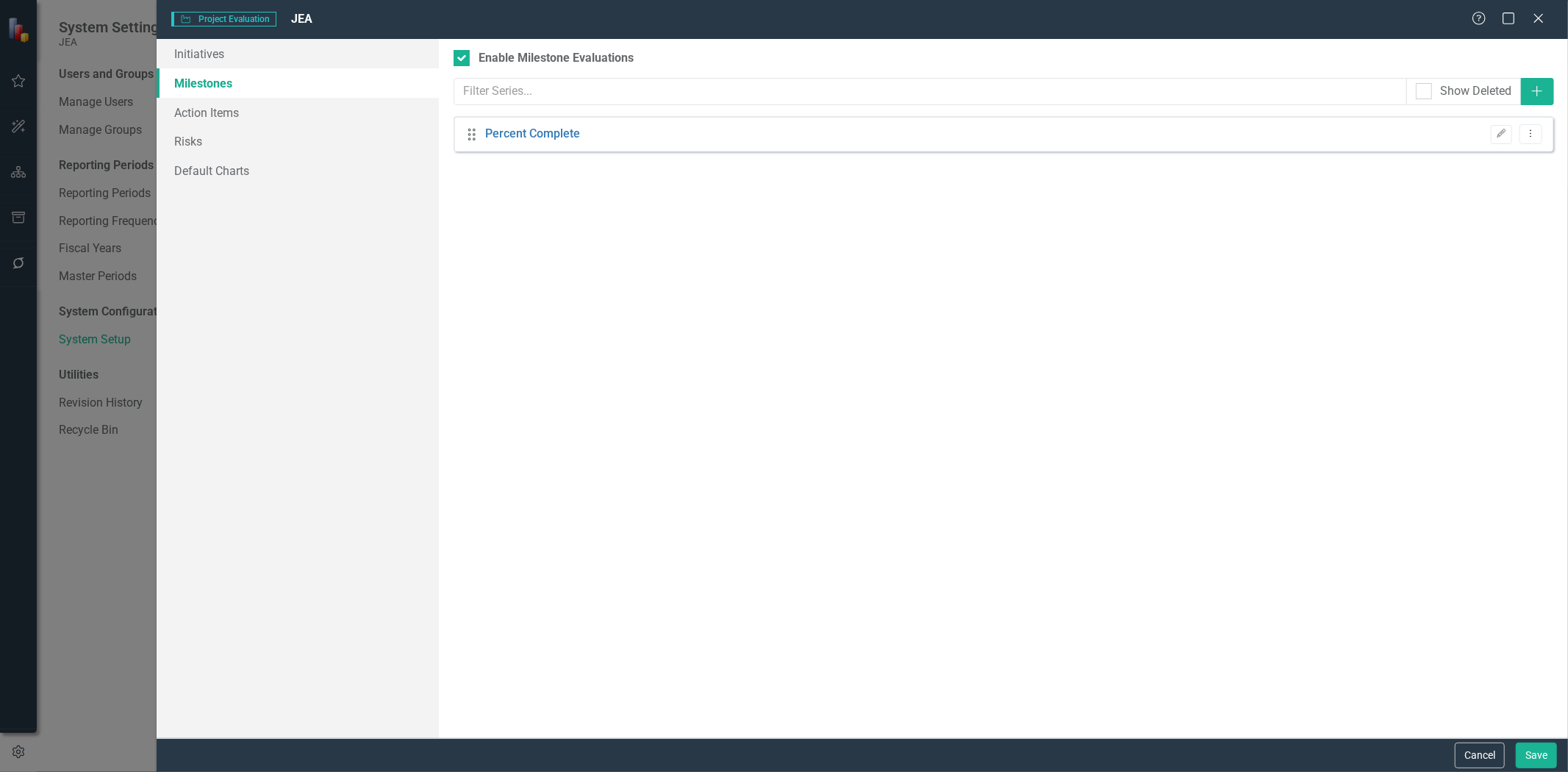
click at [1512, 134] on div "Edit Dropdown Menu" at bounding box center [1513, 134] width 58 height 19
click at [1501, 136] on icon "Edit" at bounding box center [1501, 133] width 11 height 9
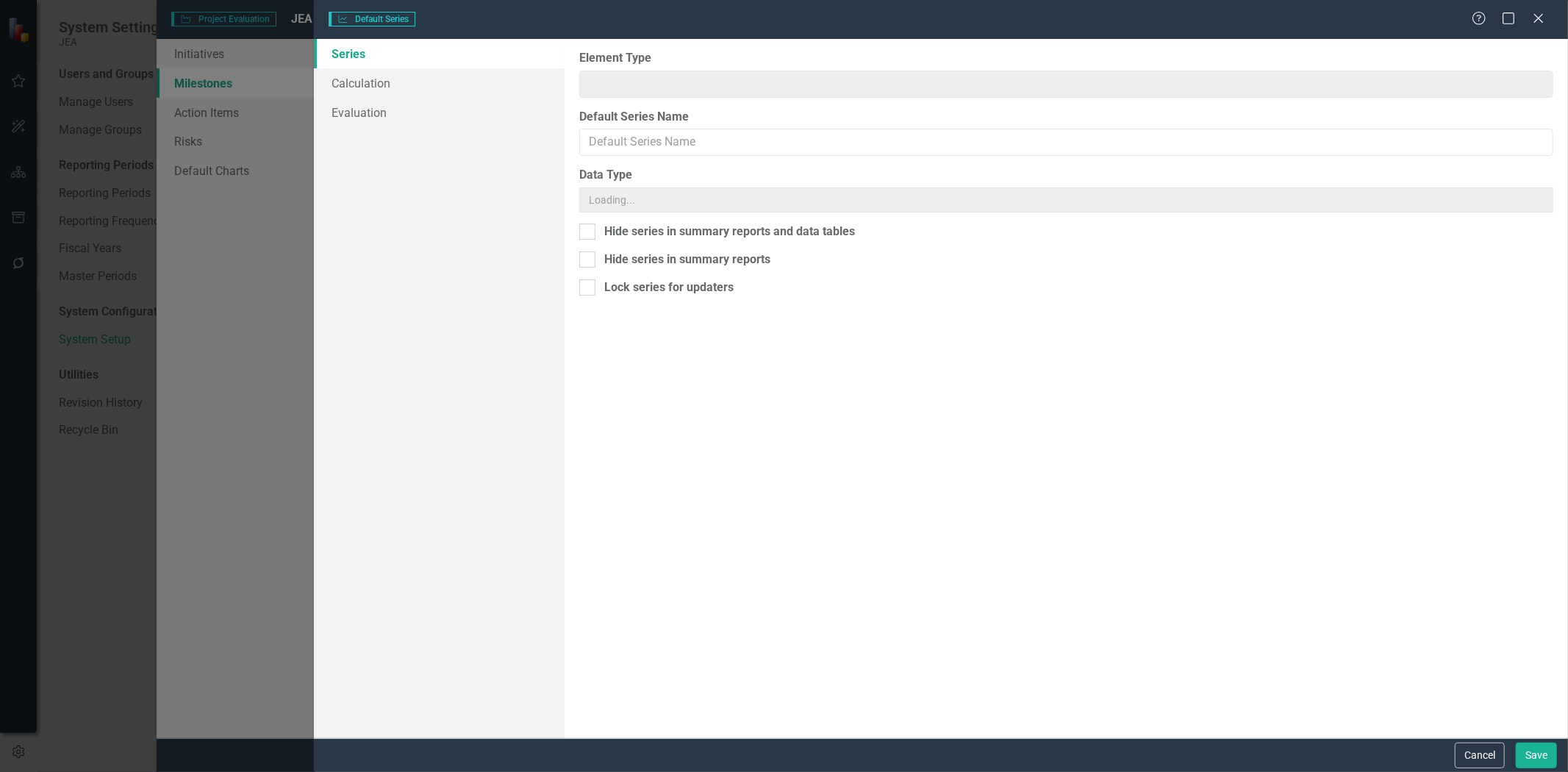
type input "Milestone"
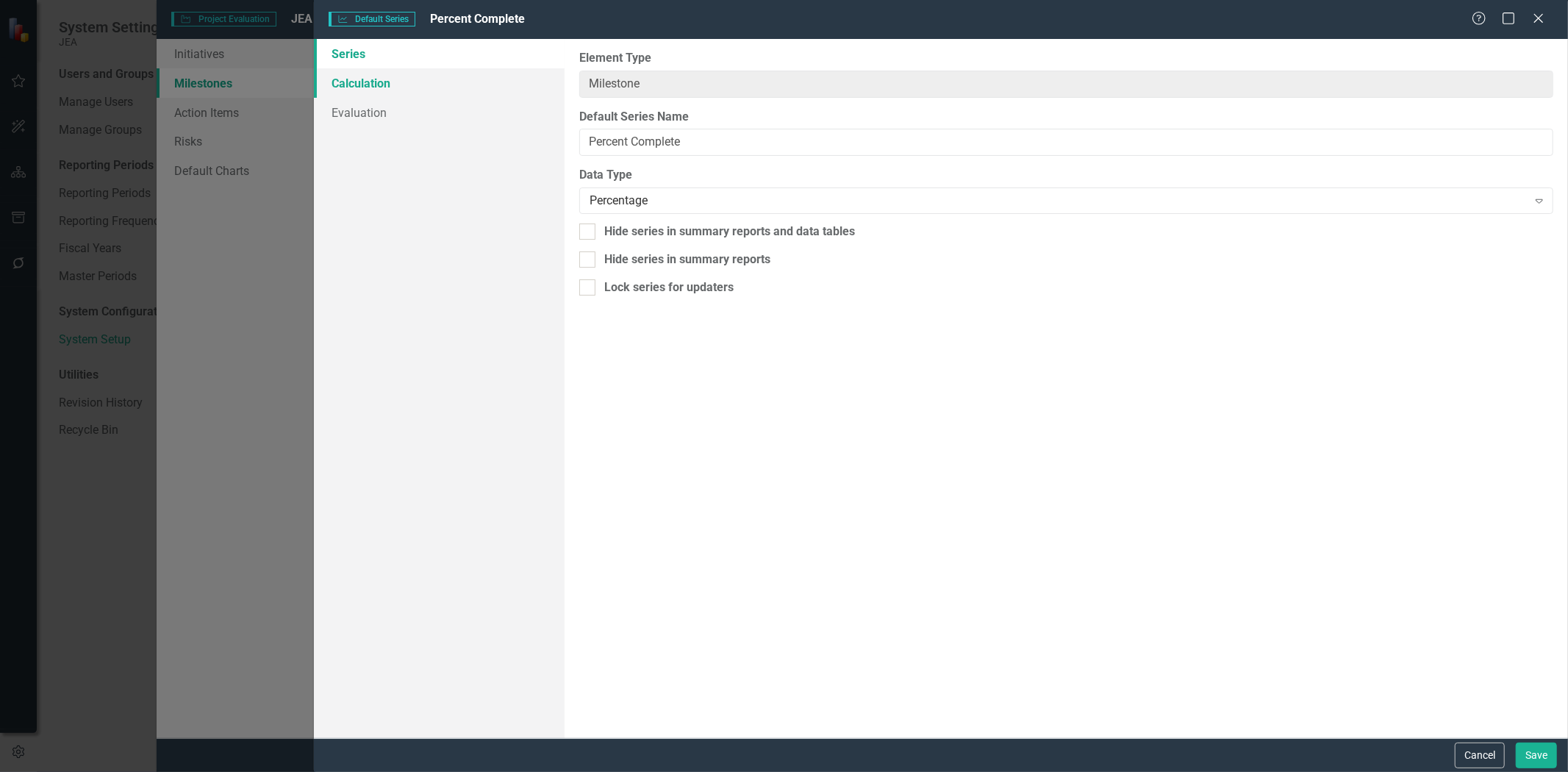
click at [438, 82] on link "Calculation" at bounding box center [439, 83] width 251 height 29
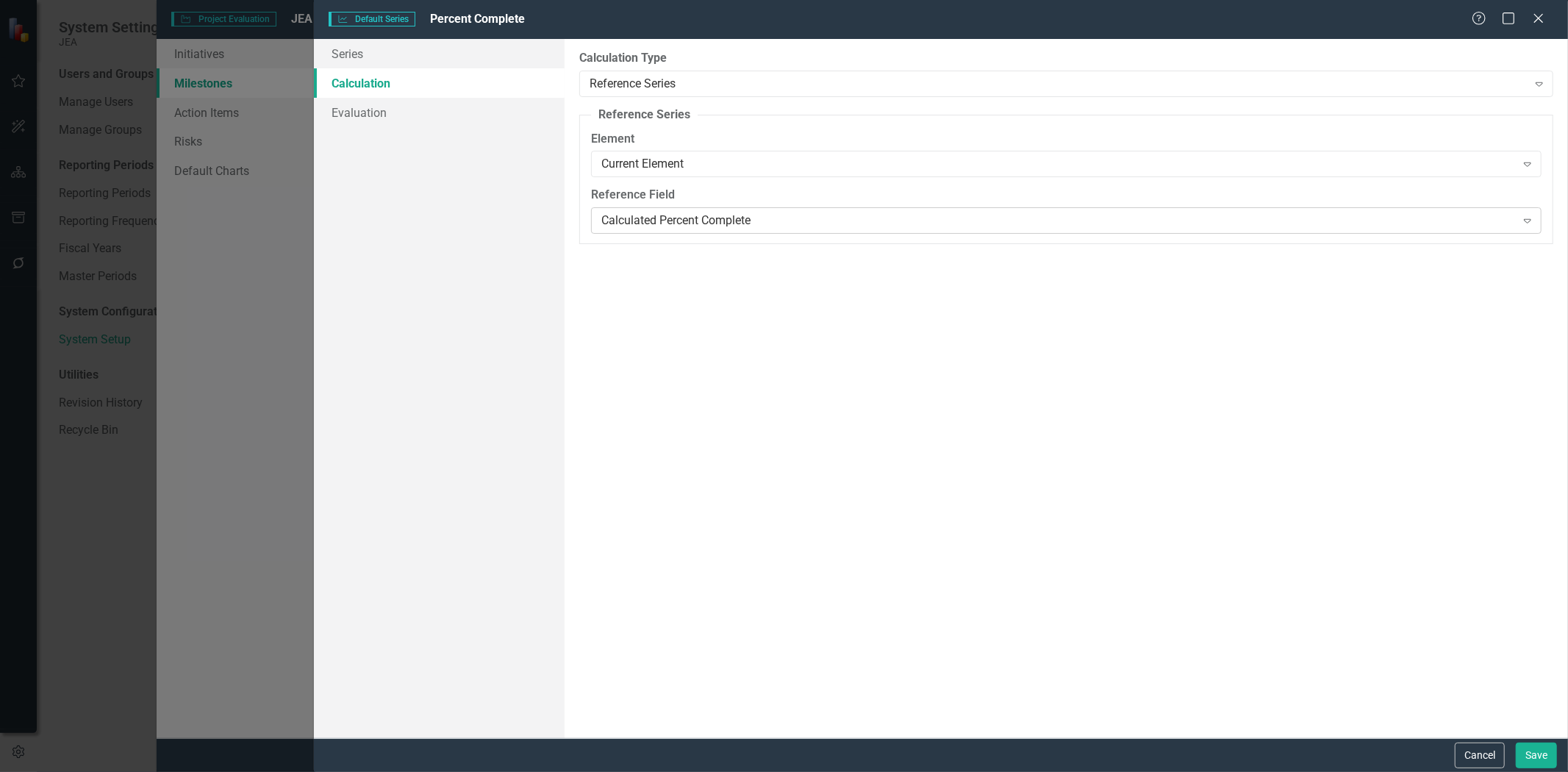
click at [657, 213] on div "Calculated Percent Complete" at bounding box center [1059, 221] width 914 height 17
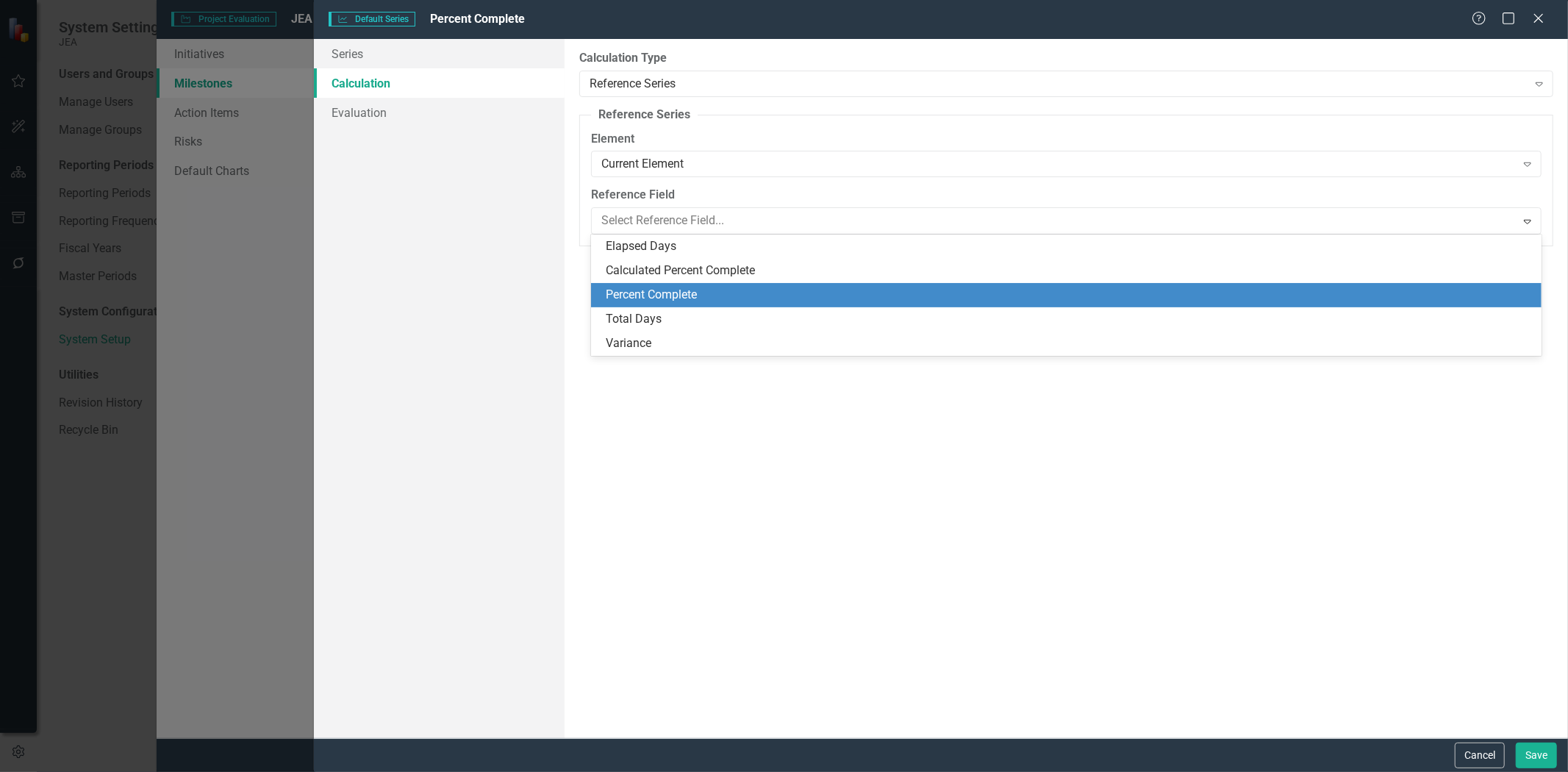
click at [656, 299] on div "Percent Complete" at bounding box center [1069, 295] width 927 height 17
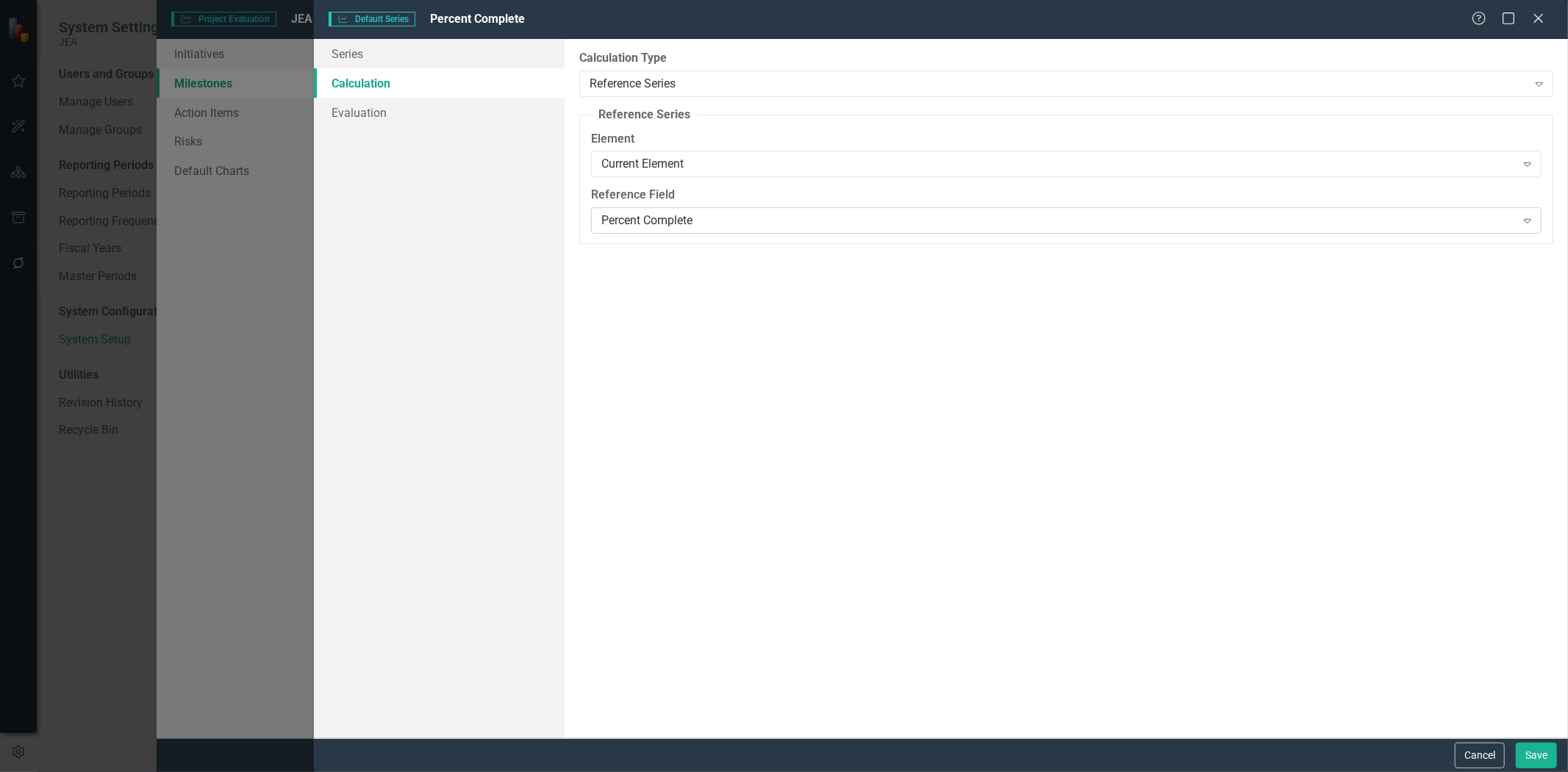
click at [723, 231] on div "Percent Complete Expand" at bounding box center [1066, 220] width 951 height 27
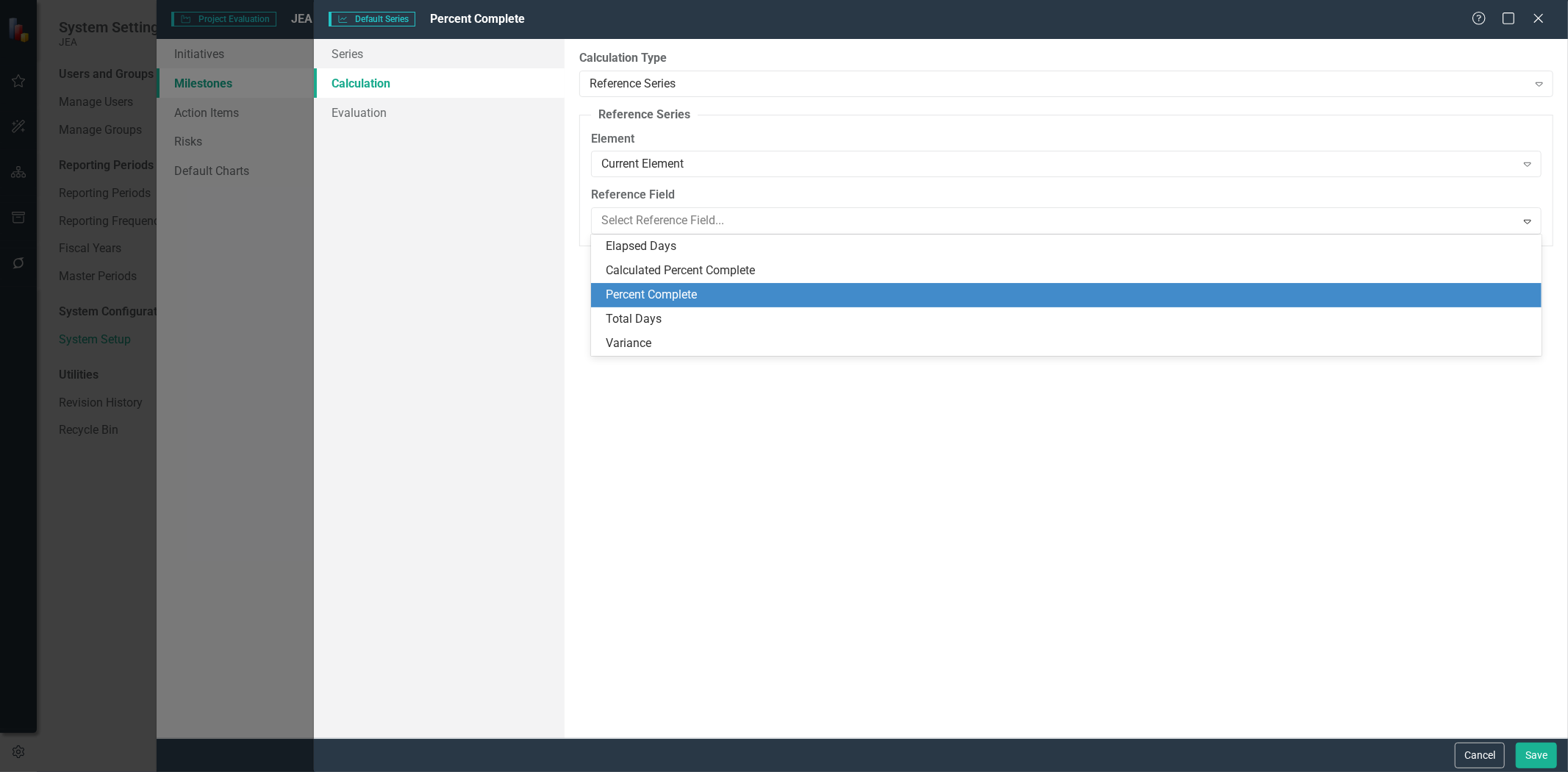
click at [722, 199] on label "Reference Field" at bounding box center [1066, 195] width 951 height 17
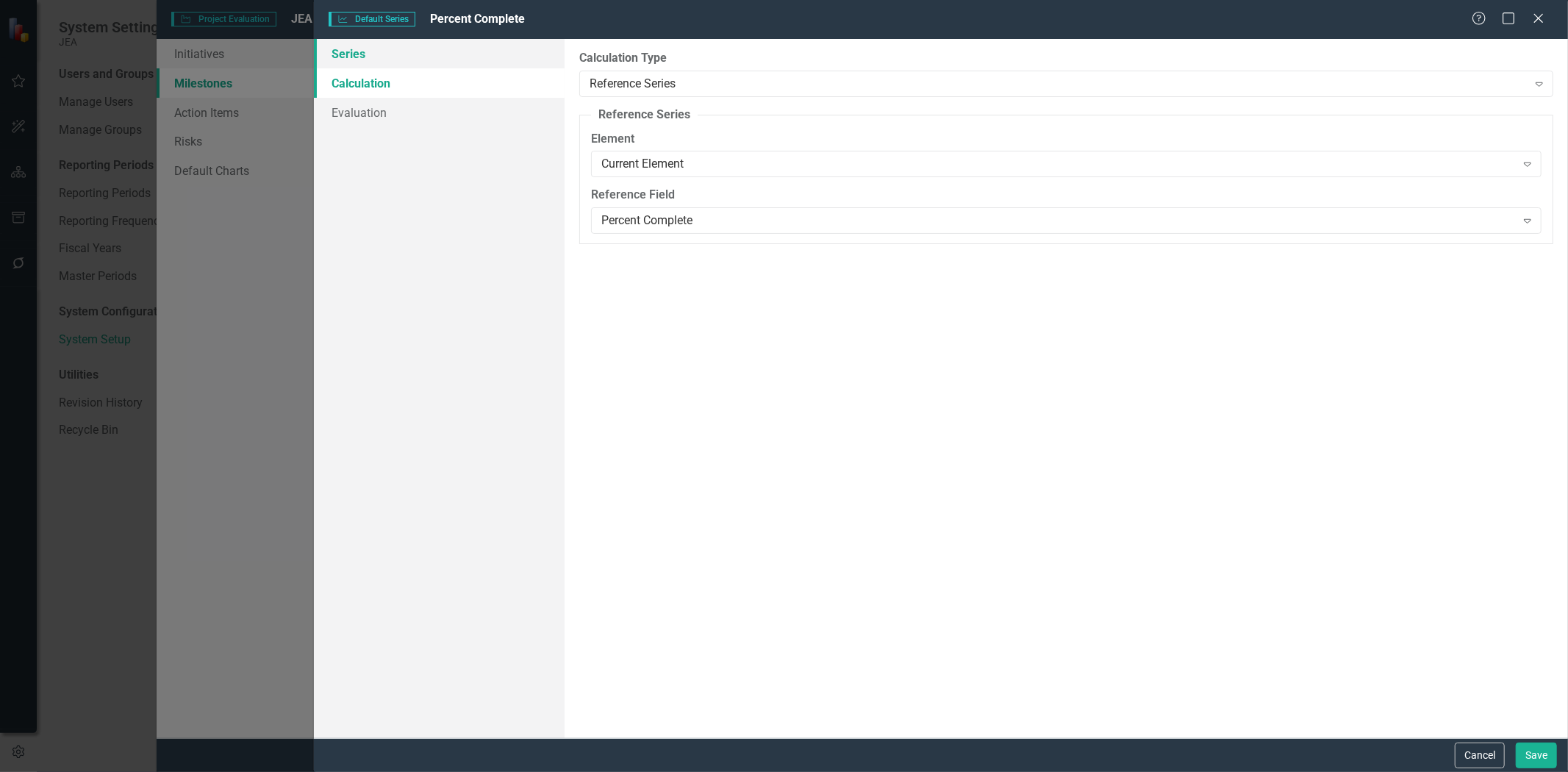
click at [415, 50] on link "Series" at bounding box center [439, 54] width 251 height 29
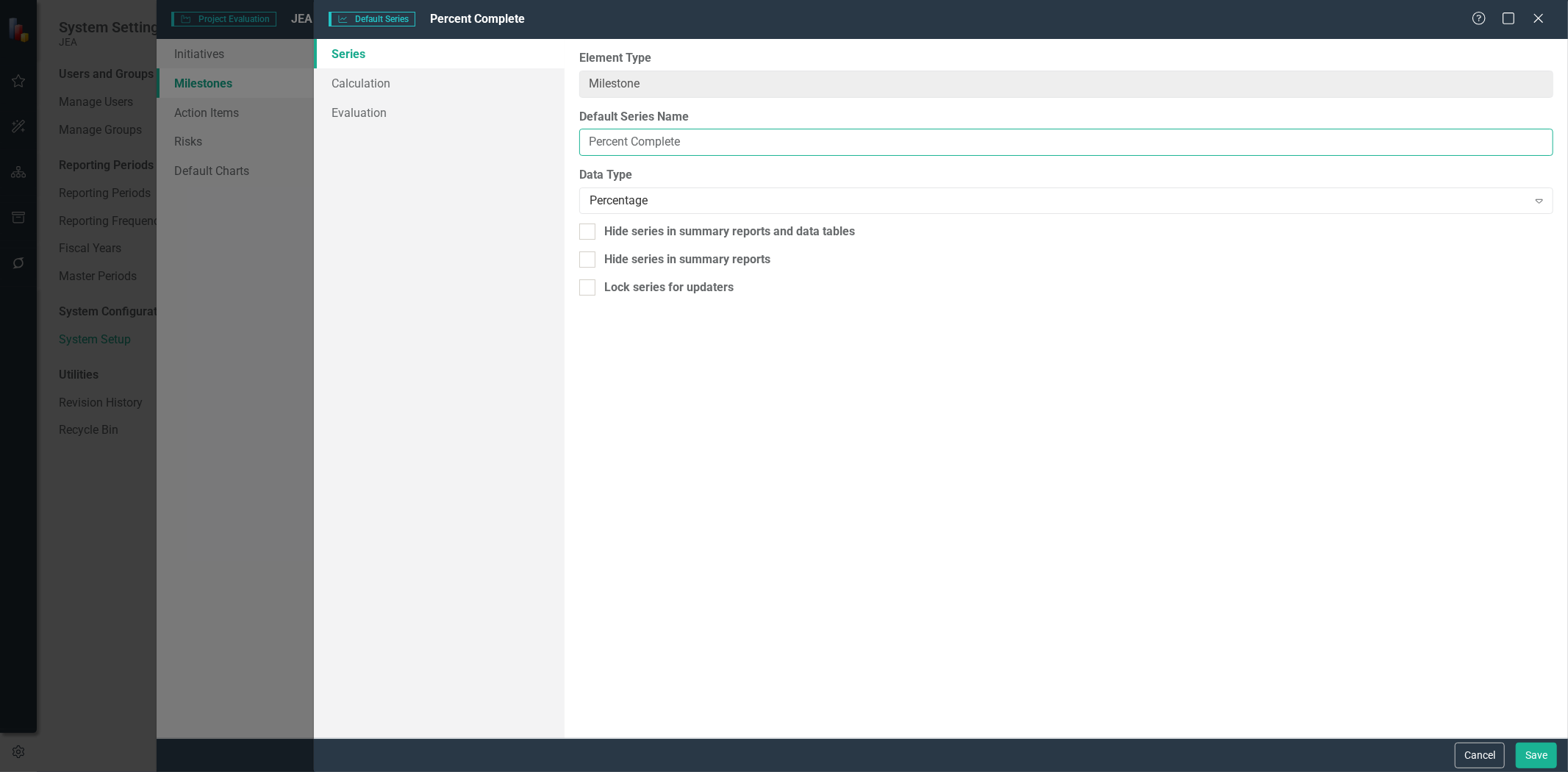
click at [584, 144] on input "Percent Complete" at bounding box center [1066, 141] width 974 height 27
type input "Milestone Percent Complete"
click at [1540, 746] on button "Save" at bounding box center [1536, 755] width 41 height 26
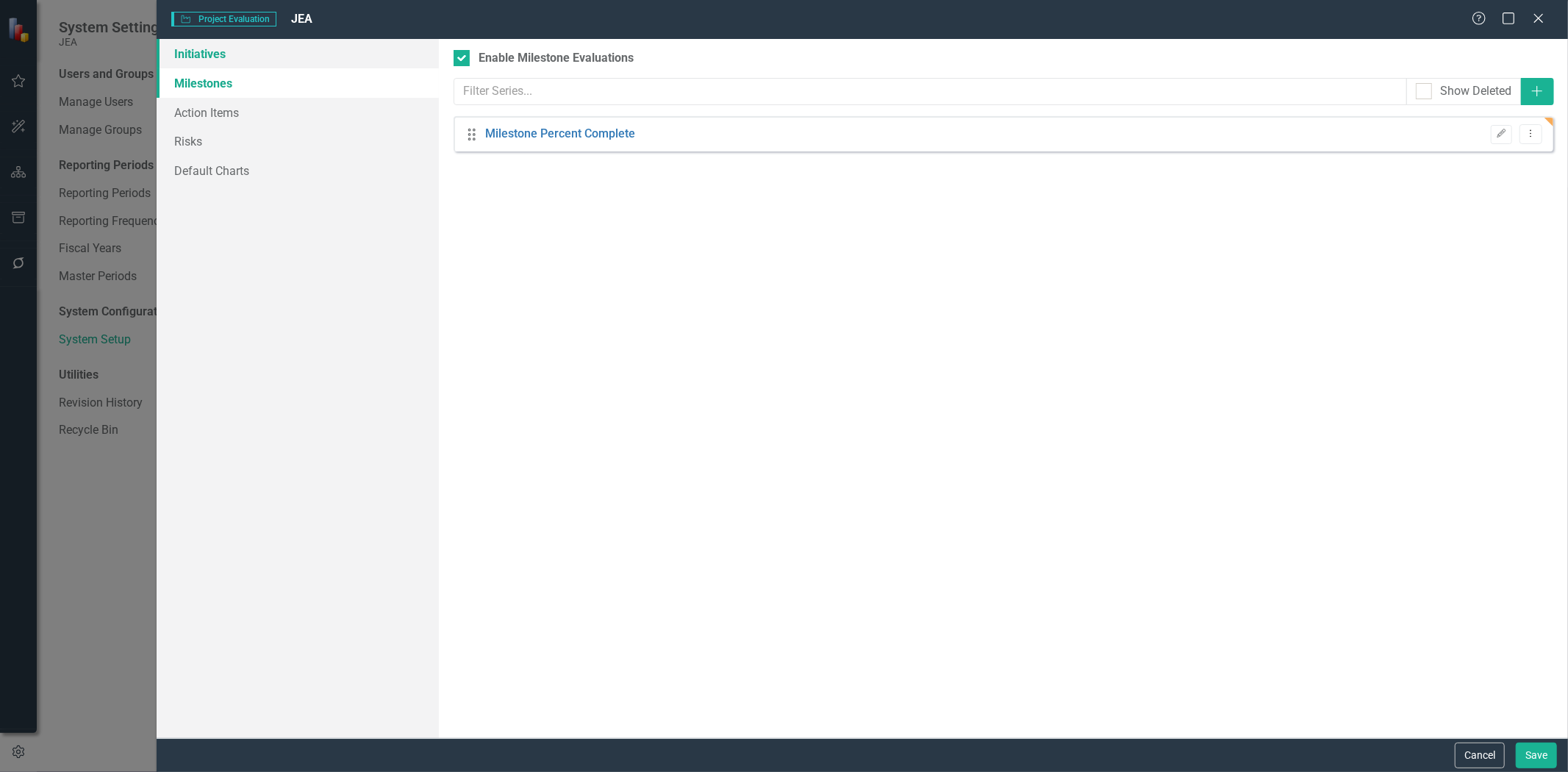
click at [288, 47] on link "Initiatives" at bounding box center [298, 54] width 283 height 29
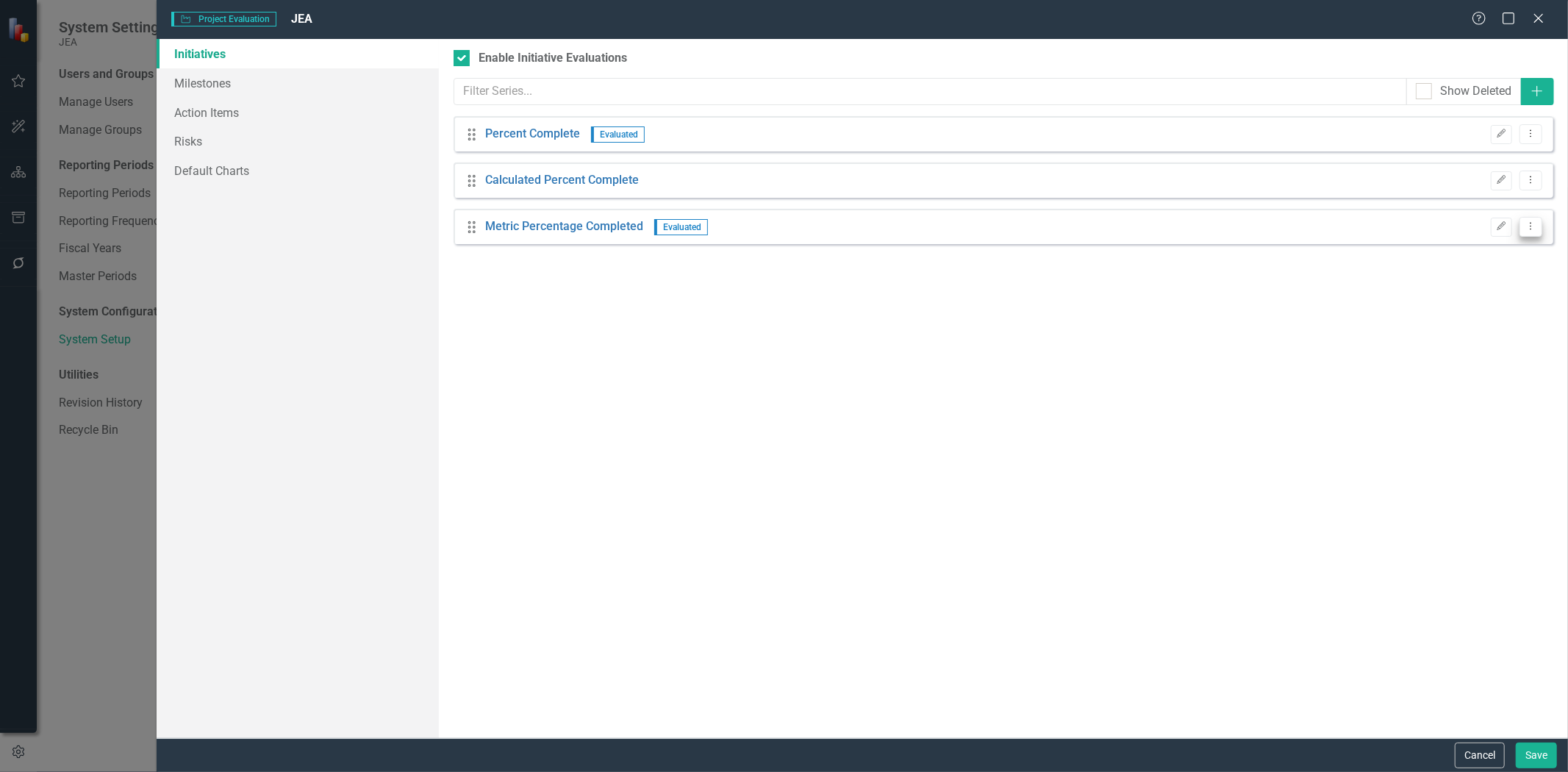
click at [1534, 226] on icon "Dropdown Menu" at bounding box center [1531, 226] width 12 height 10
click at [1489, 299] on link "Trash Delete Default Series" at bounding box center [1462, 304] width 160 height 27
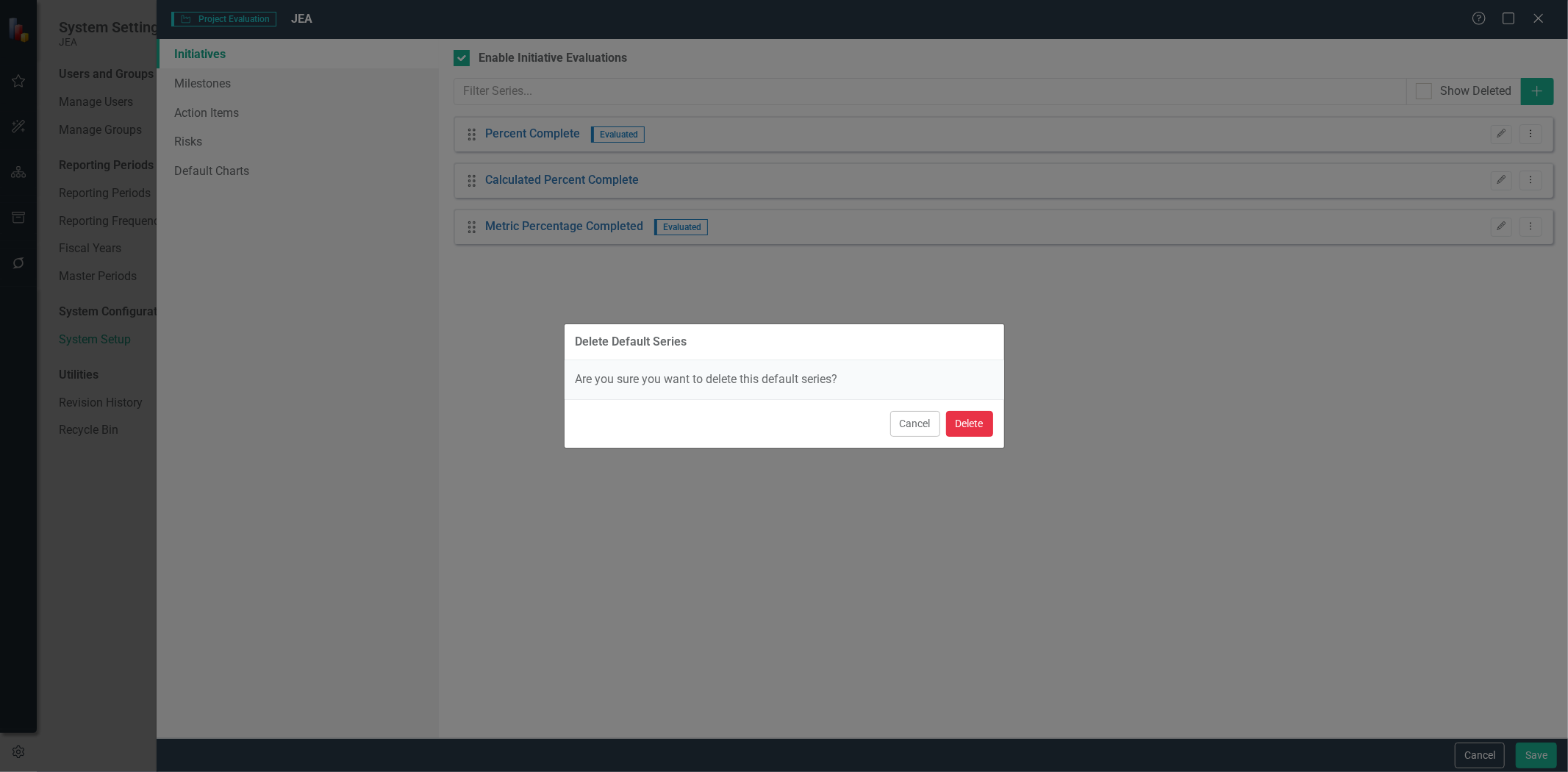
click at [974, 423] on button "Delete" at bounding box center [970, 424] width 47 height 26
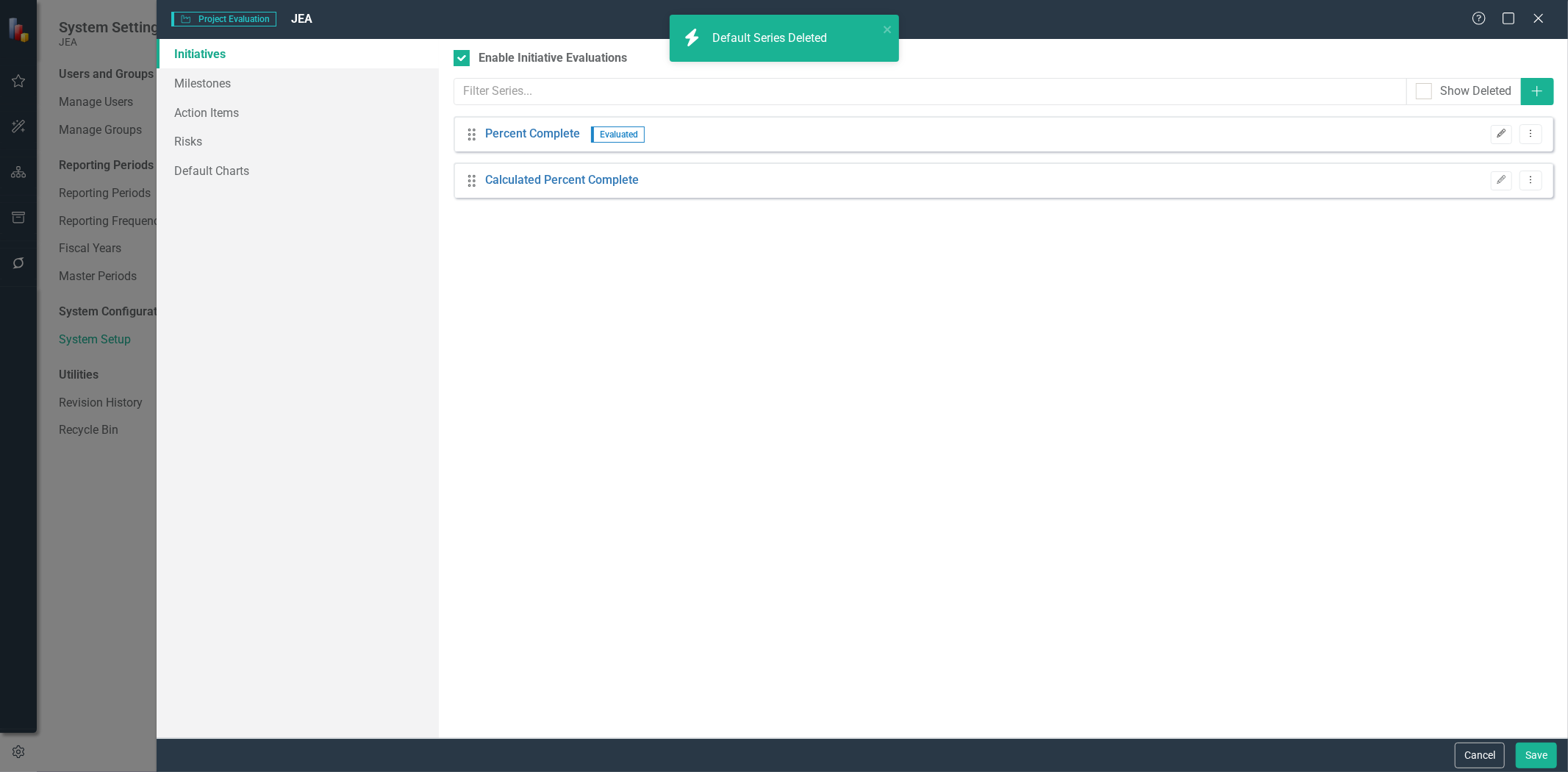
click at [1494, 131] on button "Edit" at bounding box center [1501, 135] width 21 height 19
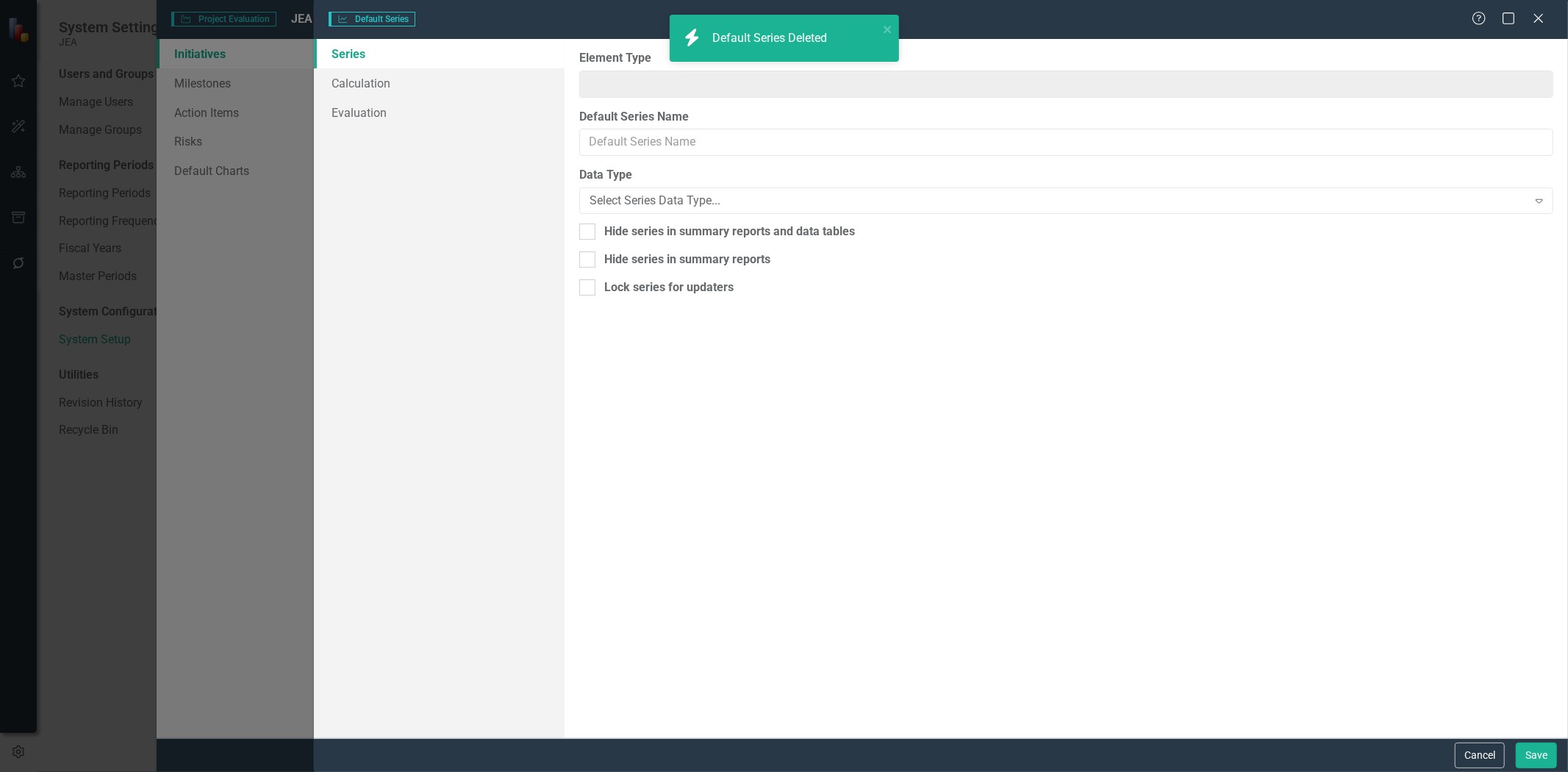
type input "Initiative"
type input "Percent Complete"
click at [463, 66] on link "Series" at bounding box center [439, 54] width 251 height 29
click at [462, 68] on link "Calculation" at bounding box center [439, 83] width 251 height 29
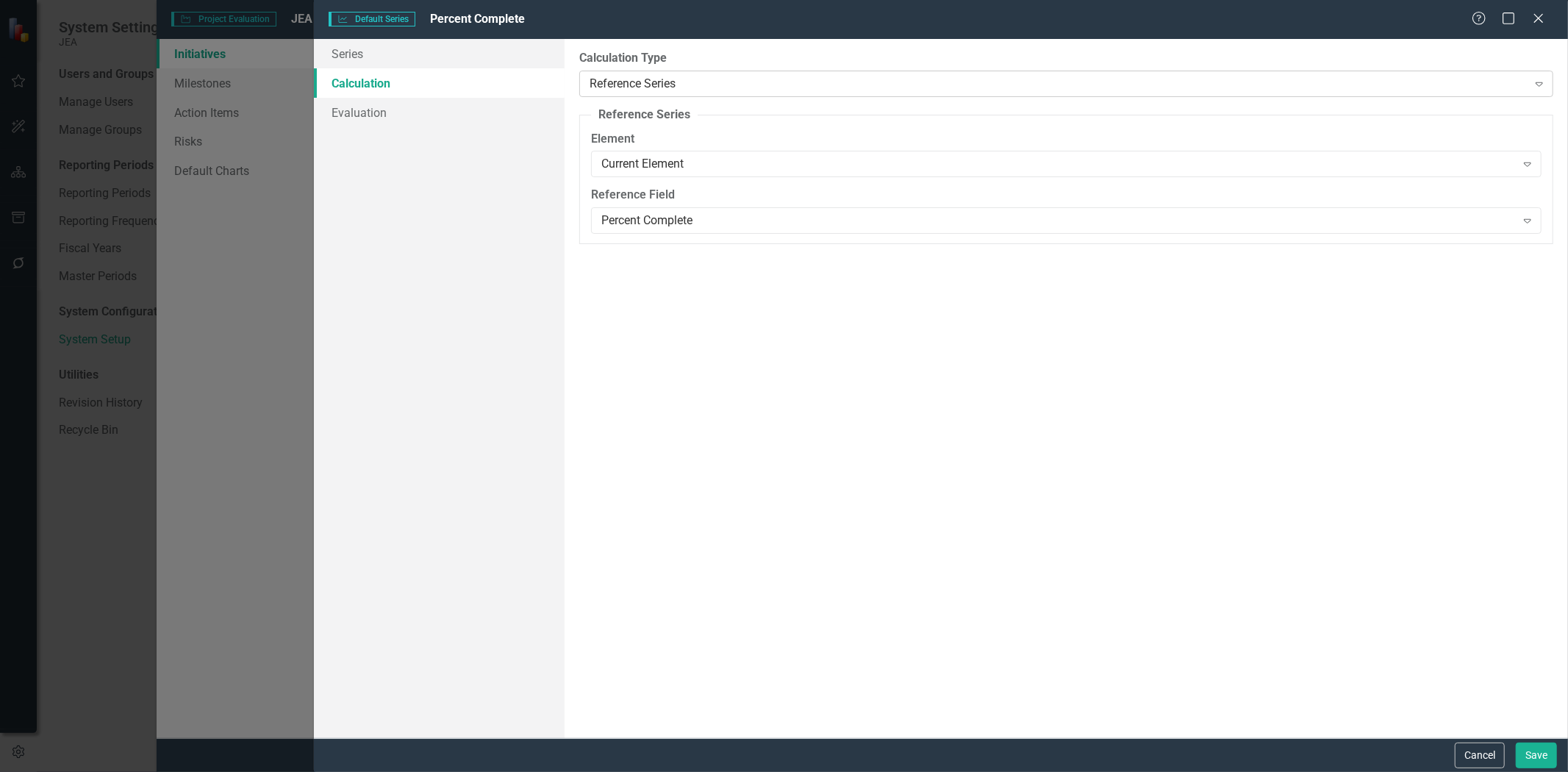
click at [719, 83] on div "Reference Series" at bounding box center [1058, 83] width 938 height 17
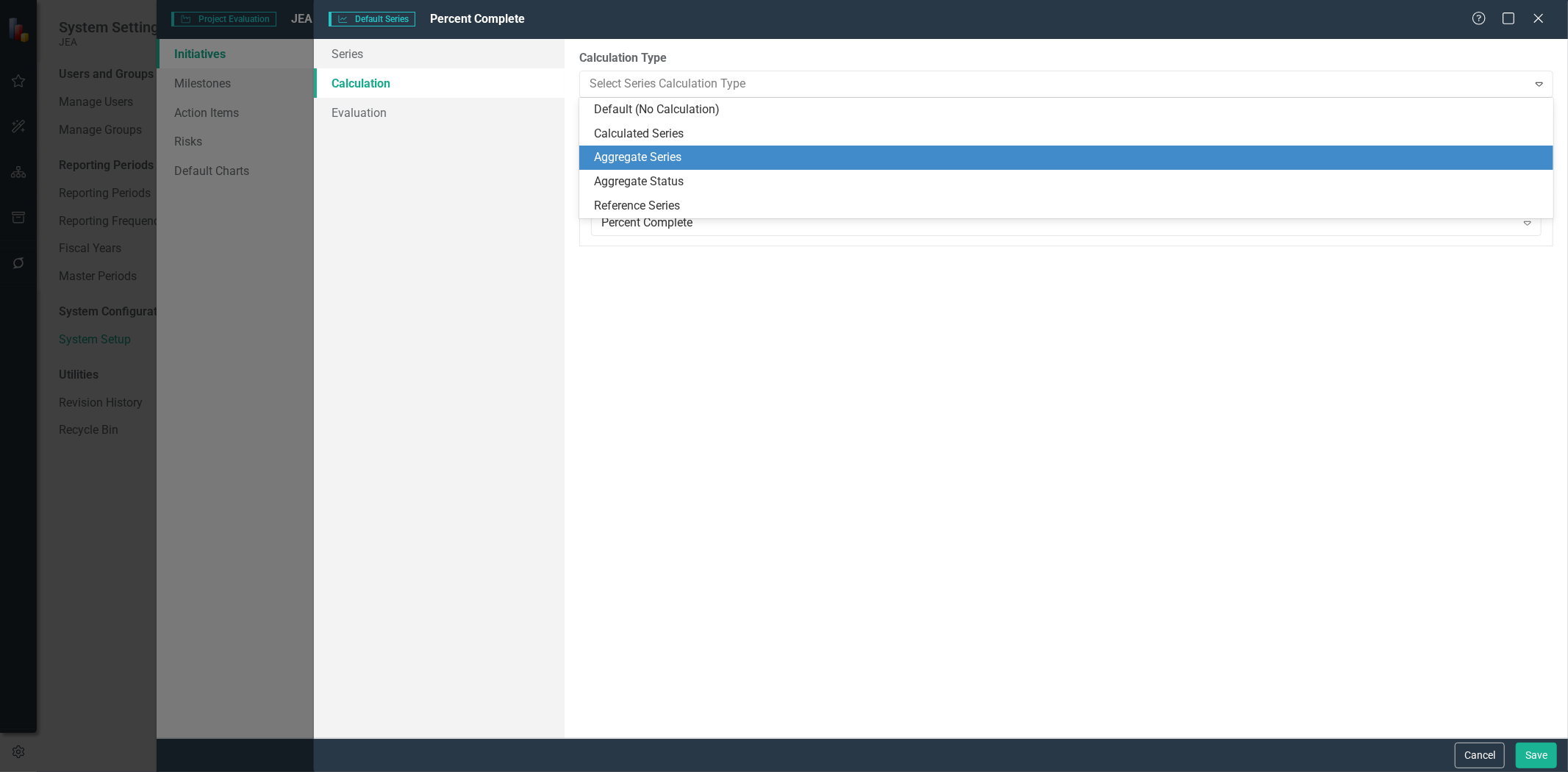
click at [695, 160] on div "Aggregate Series" at bounding box center [1069, 157] width 951 height 17
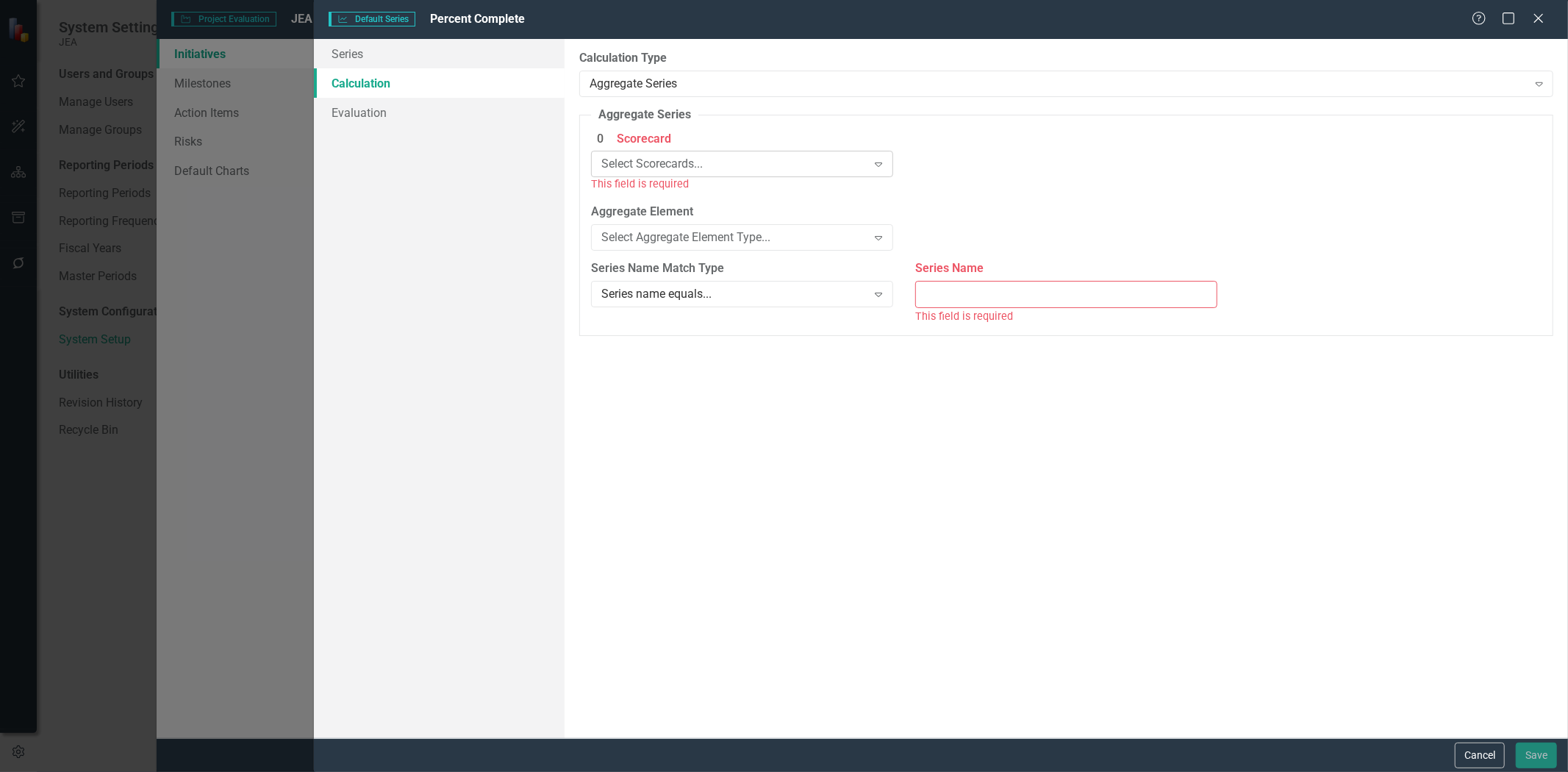
click at [673, 170] on div "Select Scorecards..." at bounding box center [735, 164] width 266 height 17
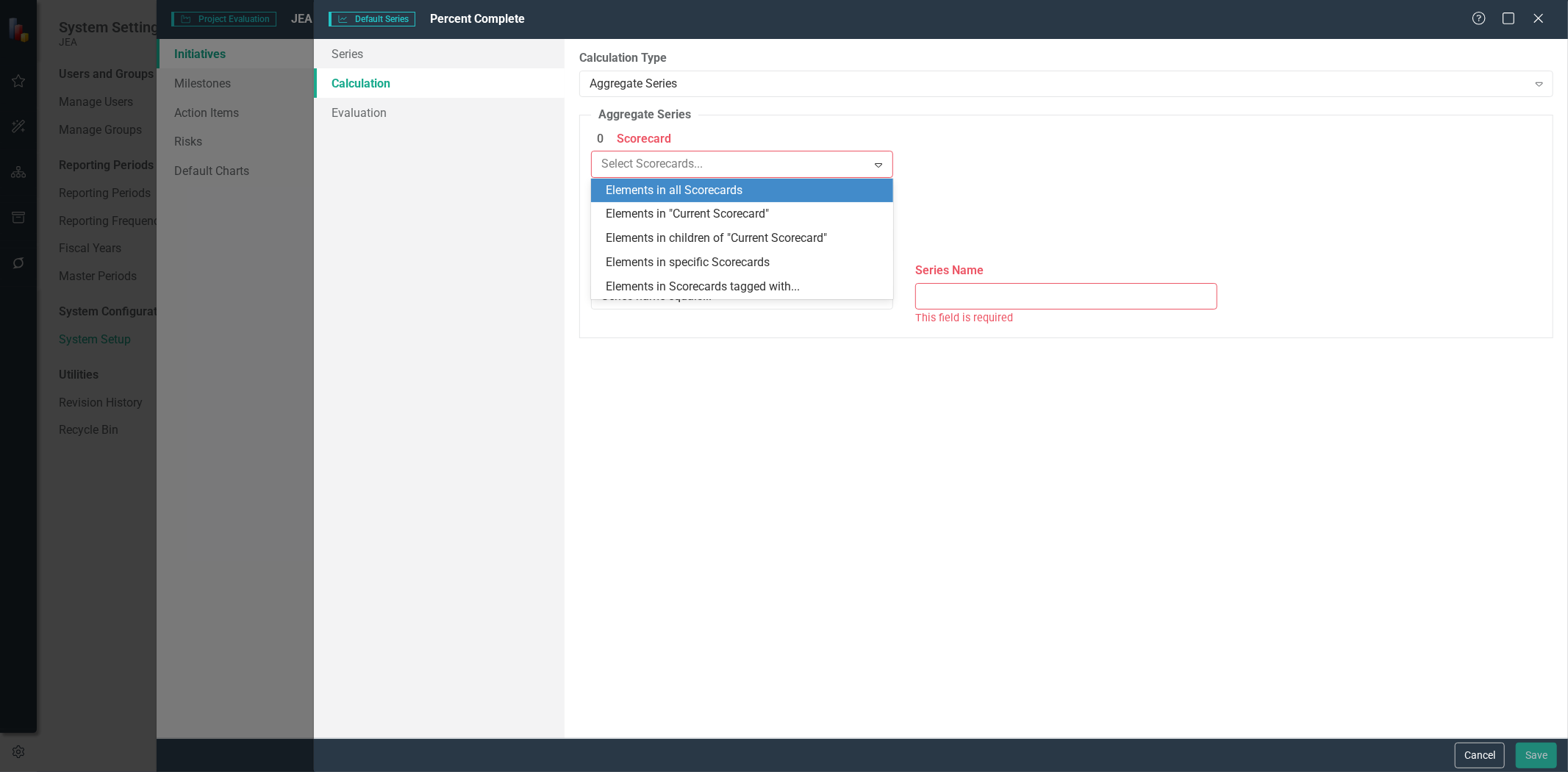
click at [681, 132] on label "0 Scorecard" at bounding box center [742, 139] width 302 height 17
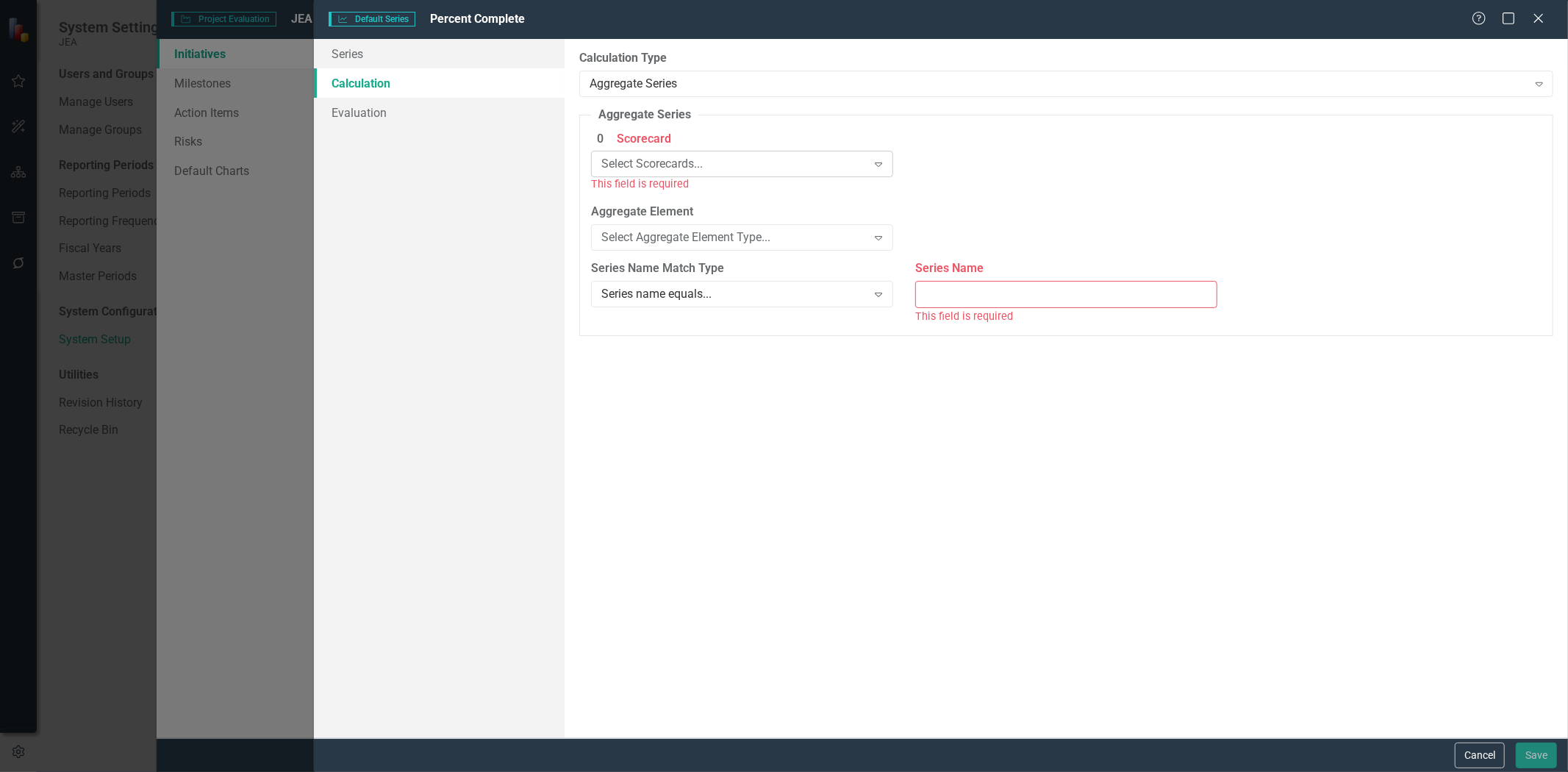
click at [694, 158] on div "Select Scorecards..." at bounding box center [735, 164] width 266 height 17
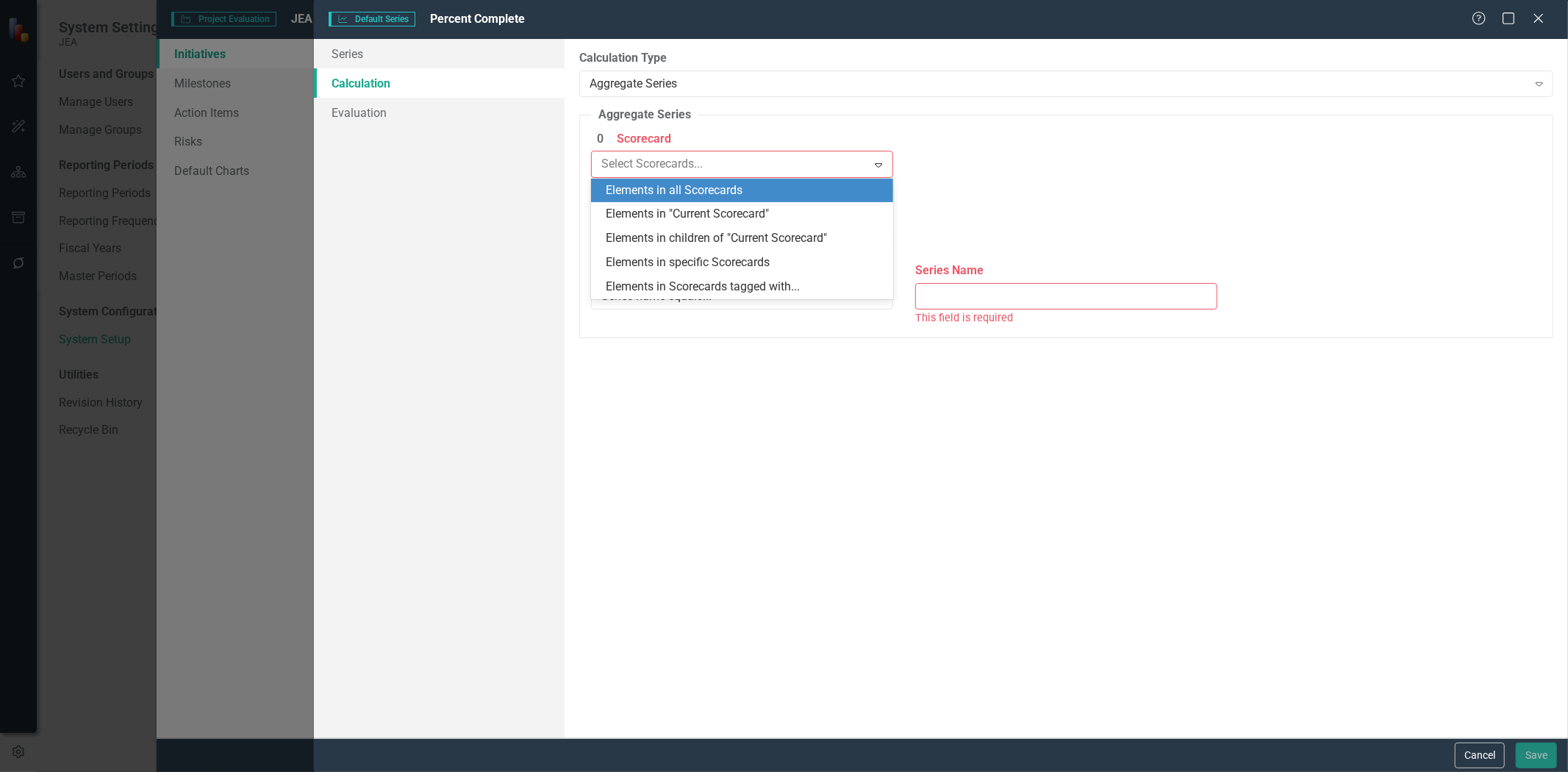
click at [685, 194] on div "Elements in all Scorecards" at bounding box center [745, 191] width 279 height 17
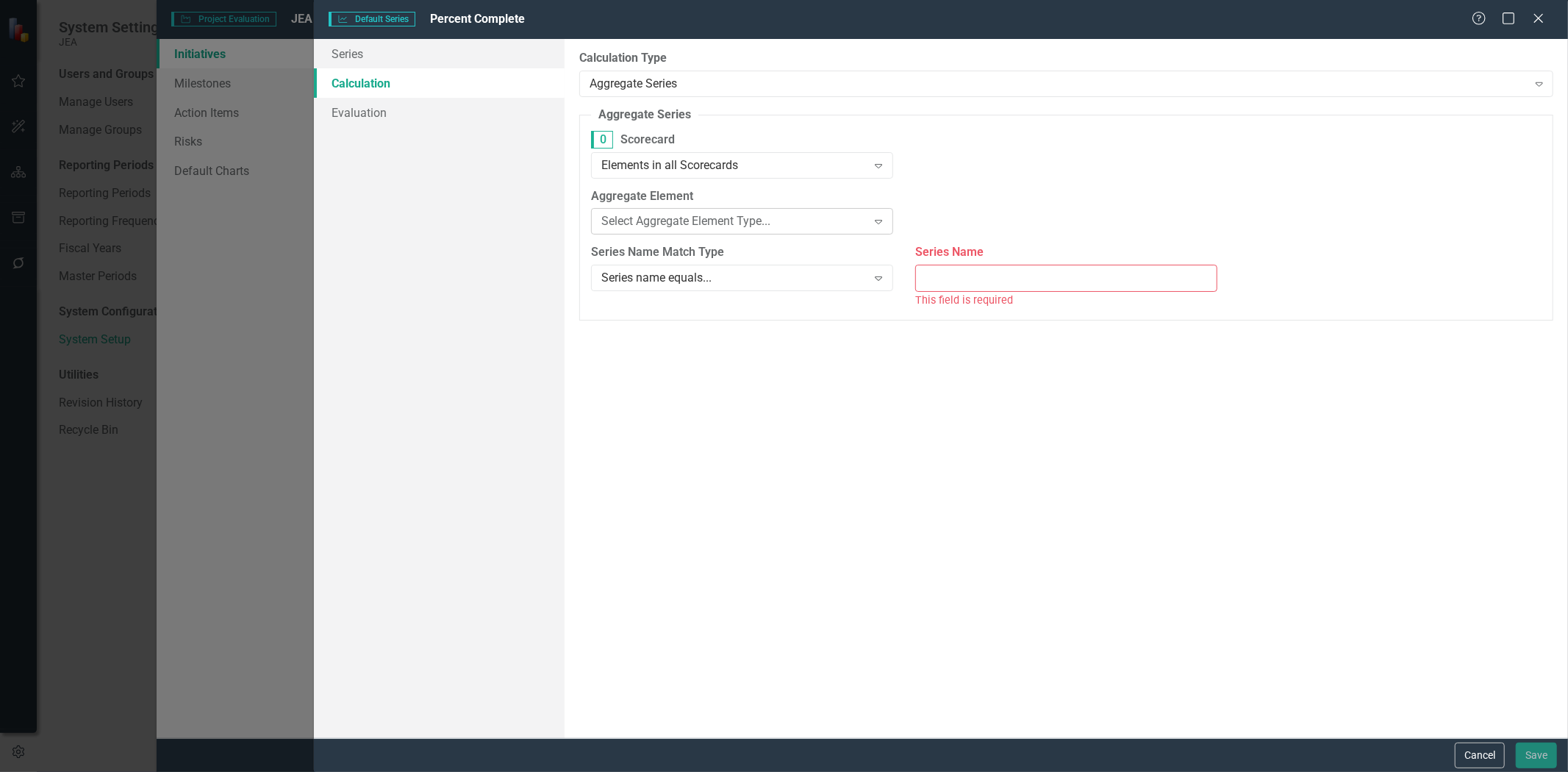
click at [689, 221] on div "Select Aggregate Element Type..." at bounding box center [735, 222] width 266 height 17
click at [679, 294] on div "Milestone" at bounding box center [745, 295] width 279 height 17
click at [1032, 221] on div "All Milestones" at bounding box center [1059, 222] width 266 height 17
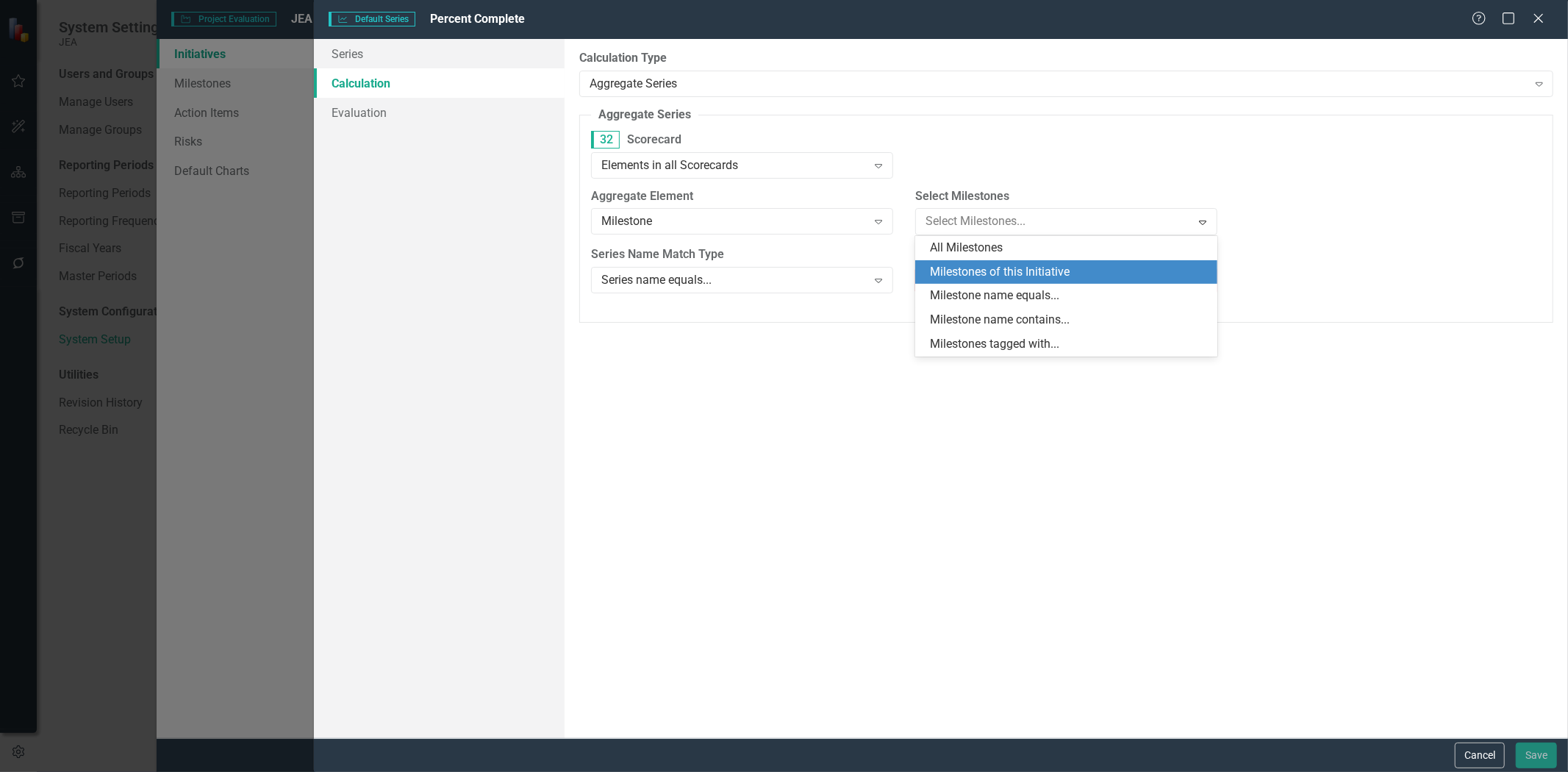
click at [1007, 277] on div "Milestones of this Initiative" at bounding box center [1069, 272] width 279 height 17
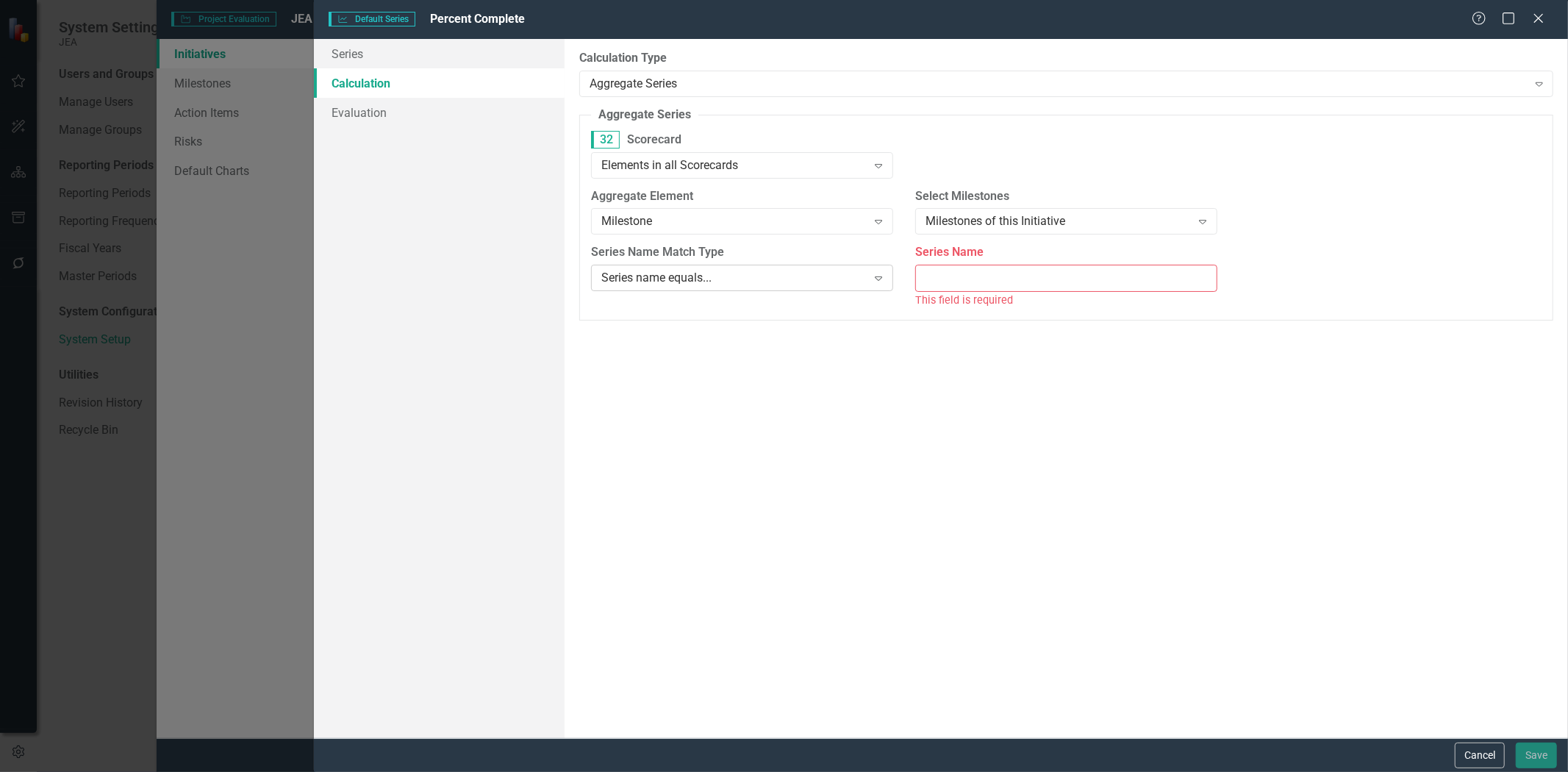
click at [719, 278] on div "Series name equals..." at bounding box center [735, 278] width 266 height 17
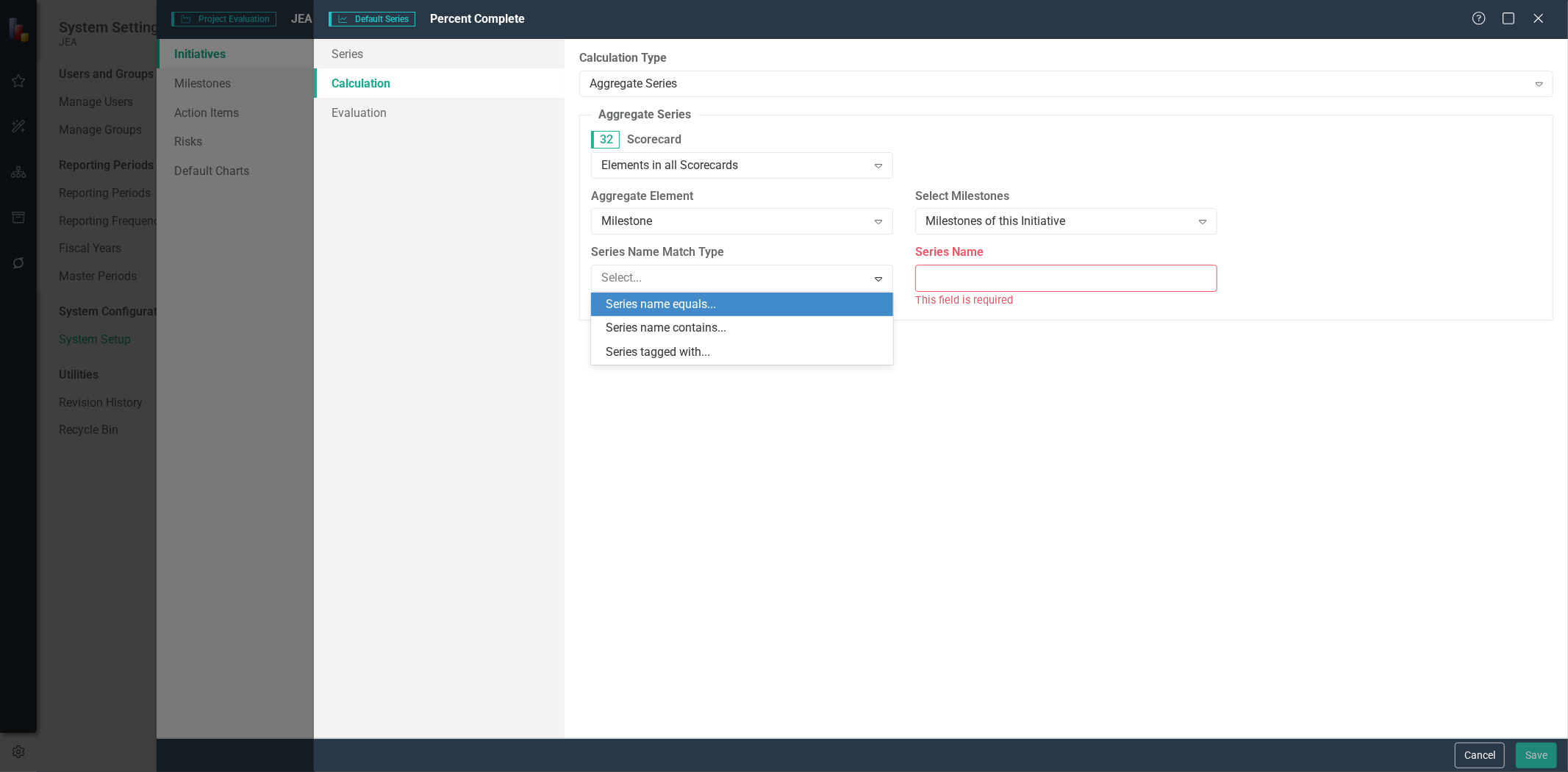
click at [697, 307] on div "Series name equals..." at bounding box center [745, 304] width 279 height 17
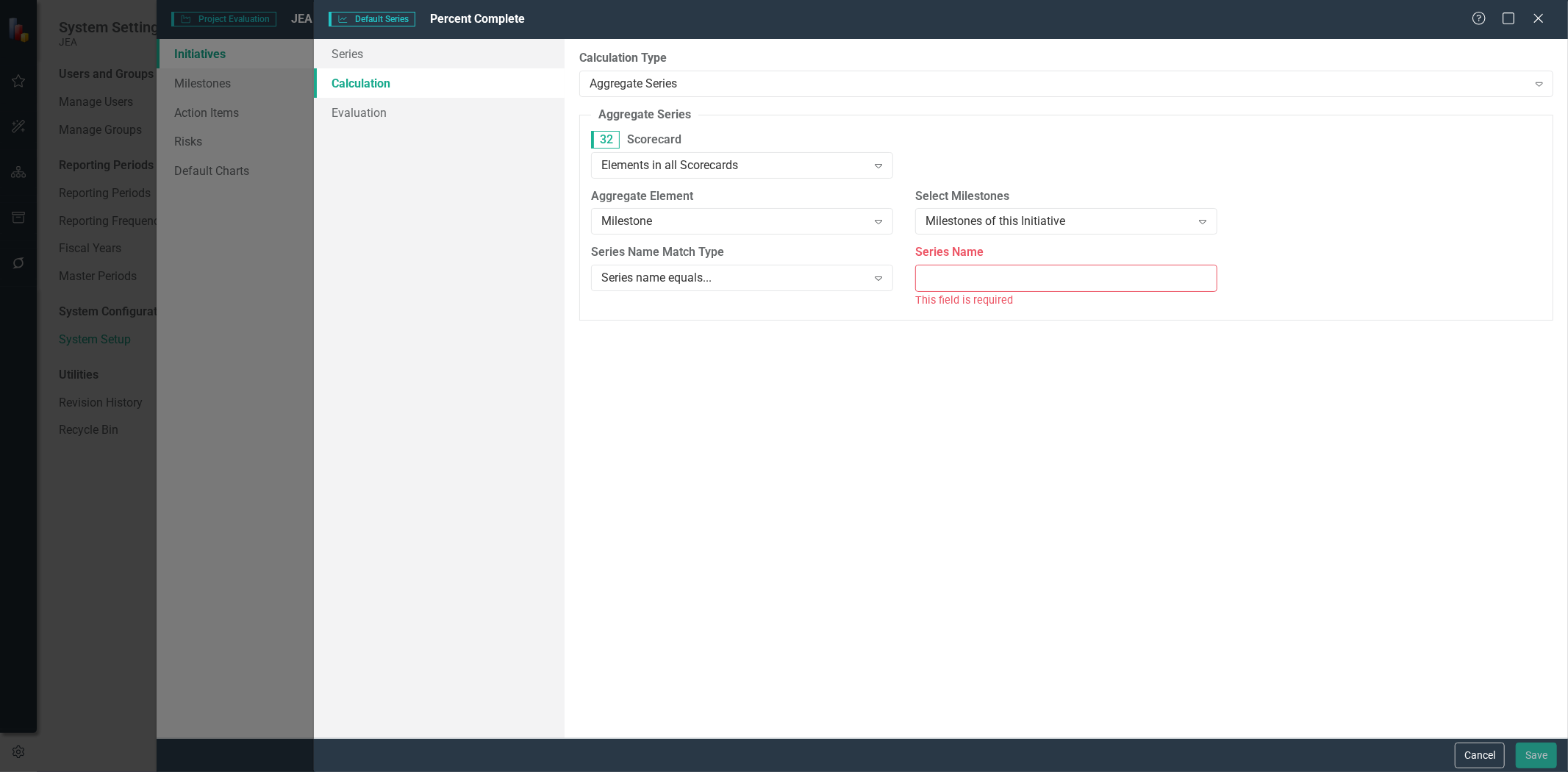
click at [1002, 282] on input "Series Name" at bounding box center [1066, 278] width 302 height 27
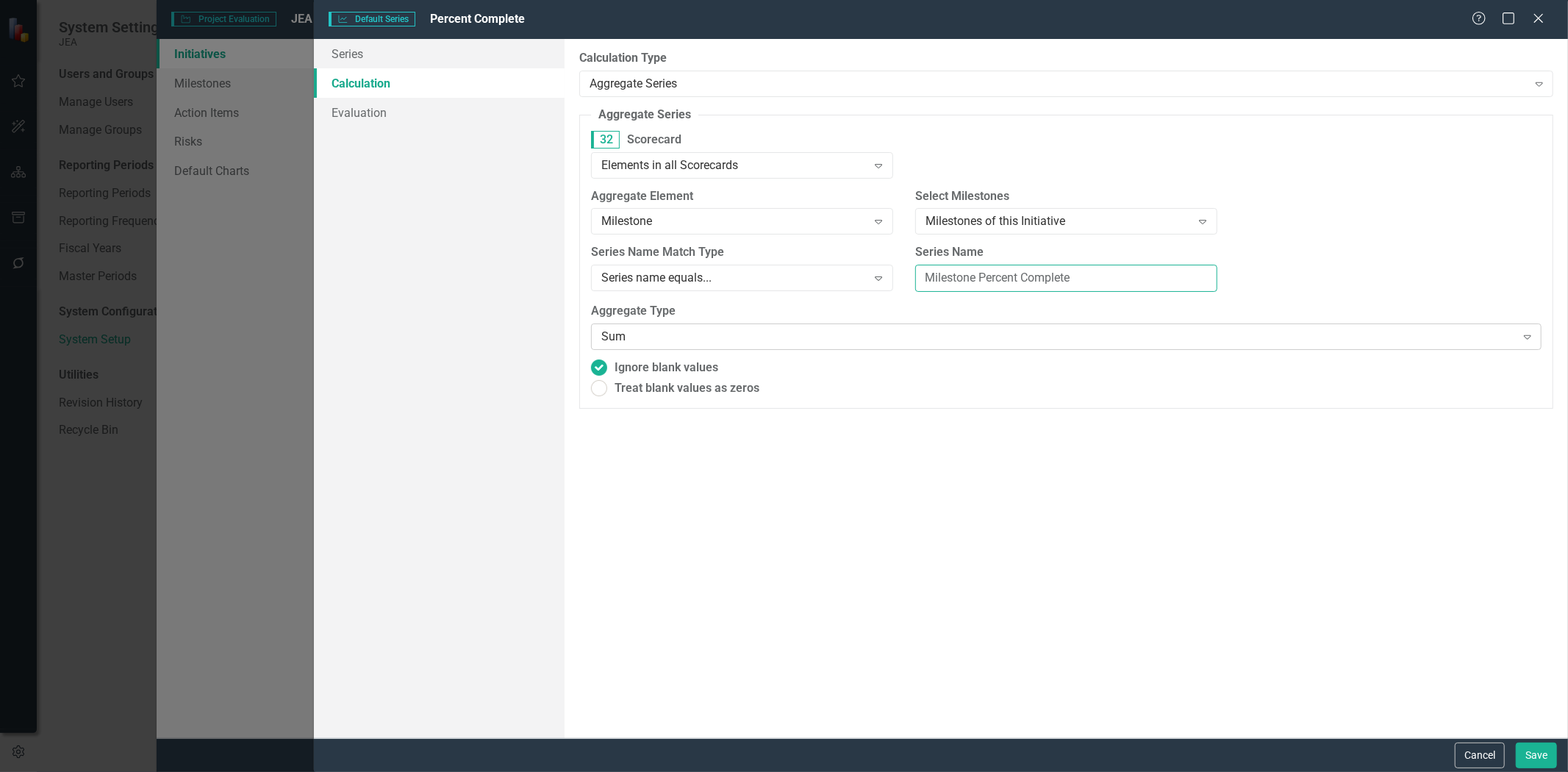
type input "Milestone Percent Complete"
click at [674, 330] on div "Sum" at bounding box center [1059, 337] width 914 height 17
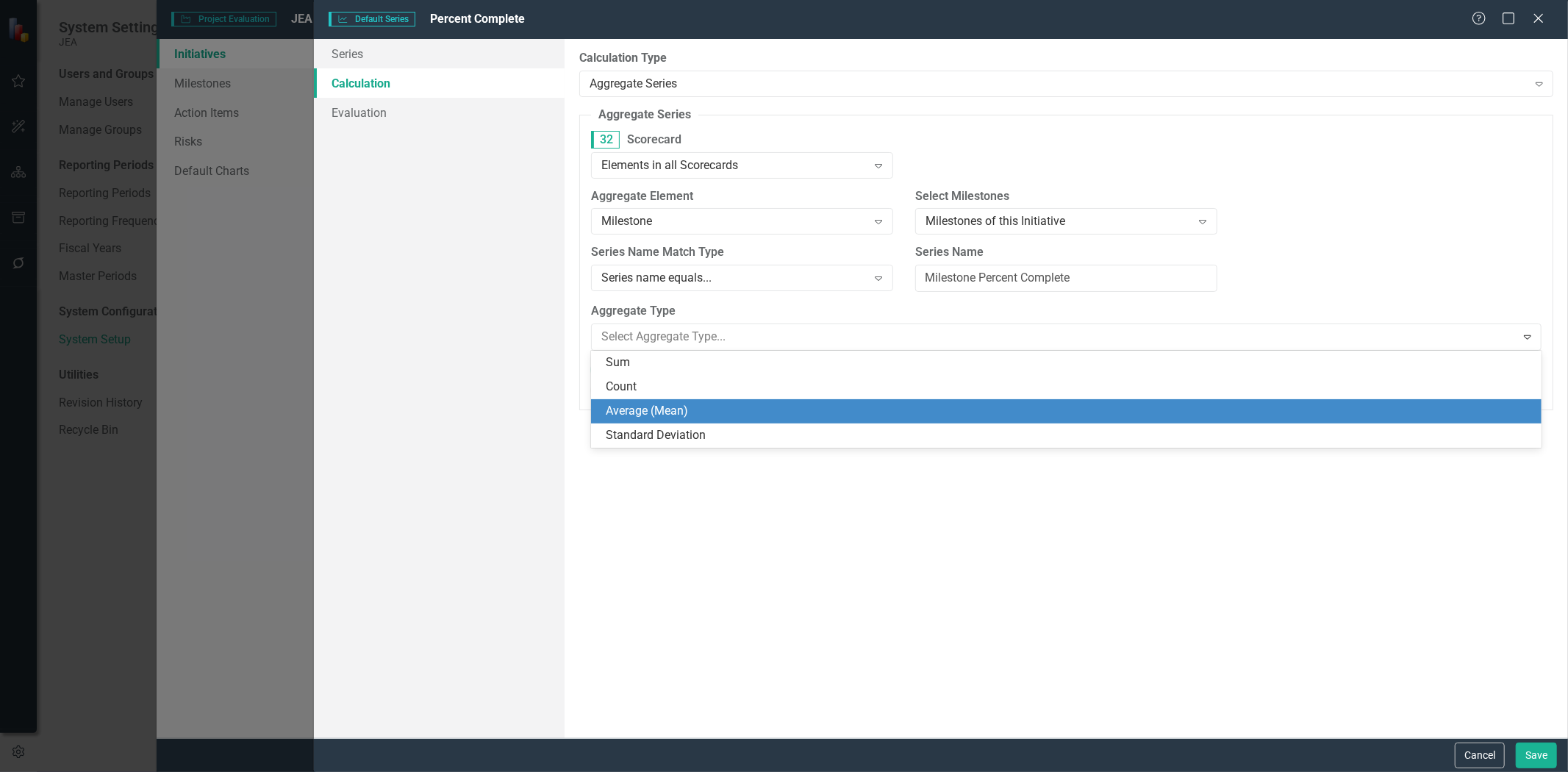
click at [670, 401] on div "Average (Mean)" at bounding box center [1066, 412] width 951 height 24
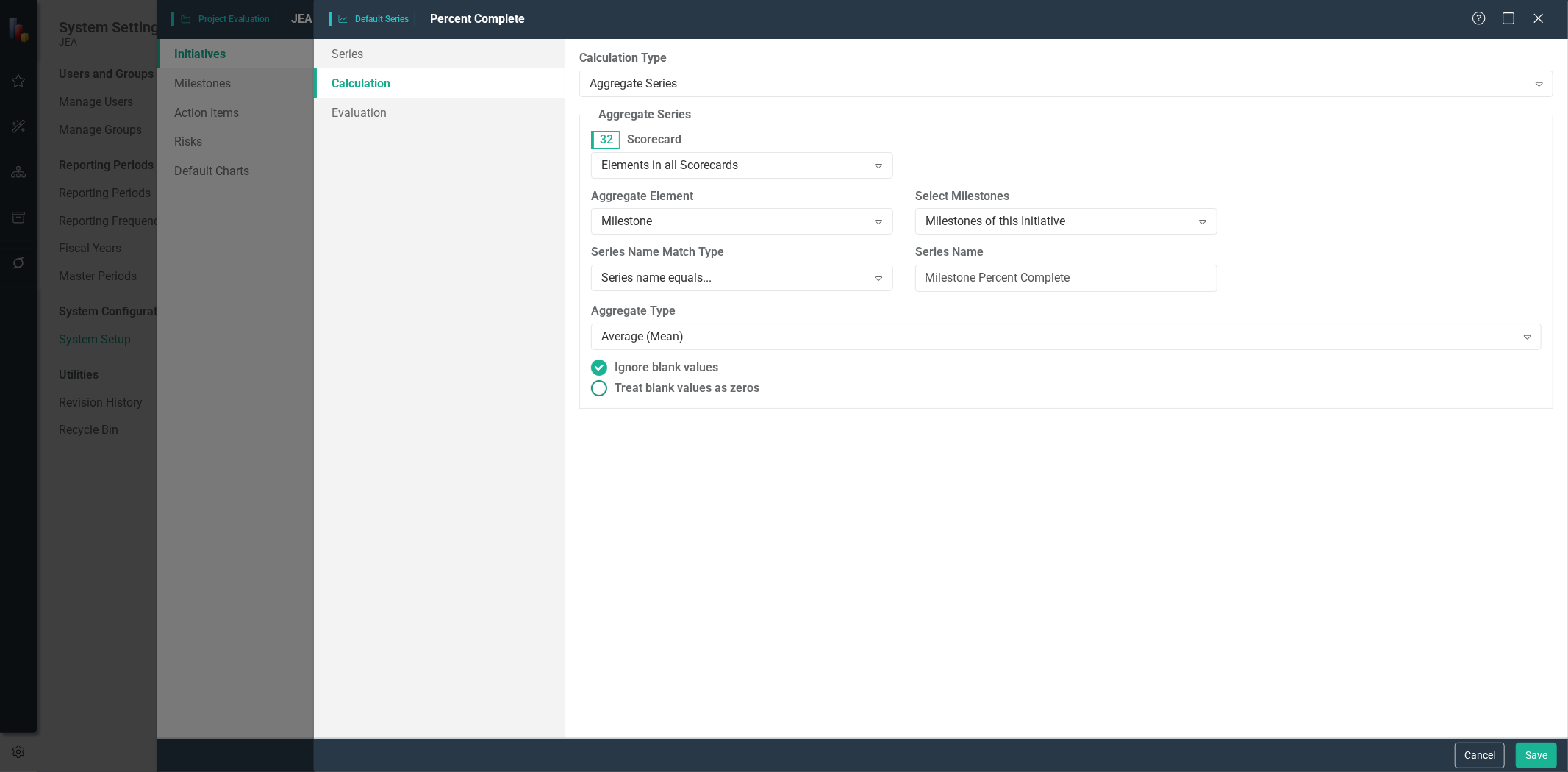
click at [646, 386] on span "Treat blank values as zeros" at bounding box center [687, 388] width 145 height 17
click at [610, 386] on input "Treat blank values as zeros" at bounding box center [598, 388] width 23 height 23
radio input "true"
click at [1549, 767] on button "Save" at bounding box center [1536, 755] width 41 height 26
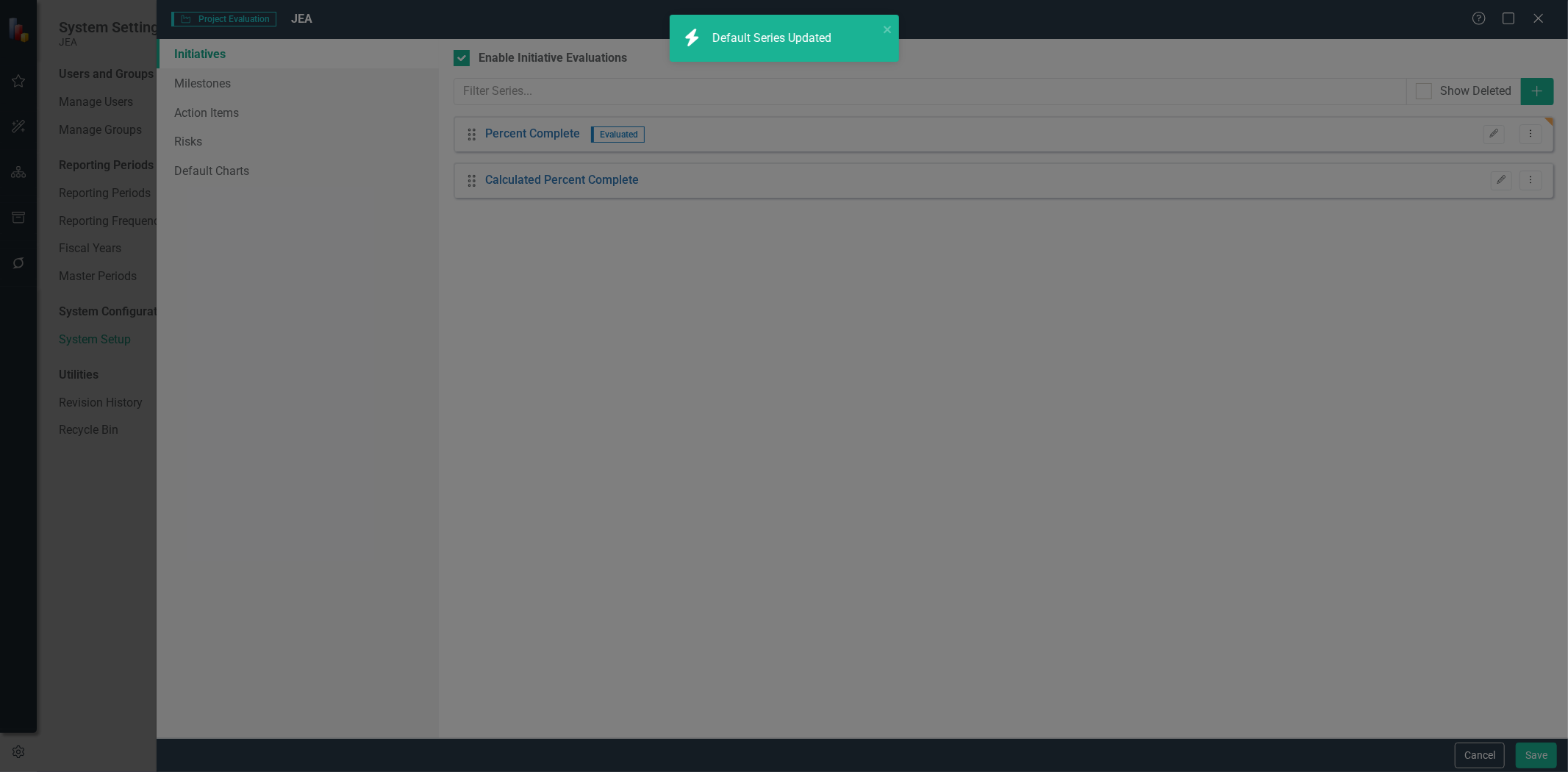
radio input "true"
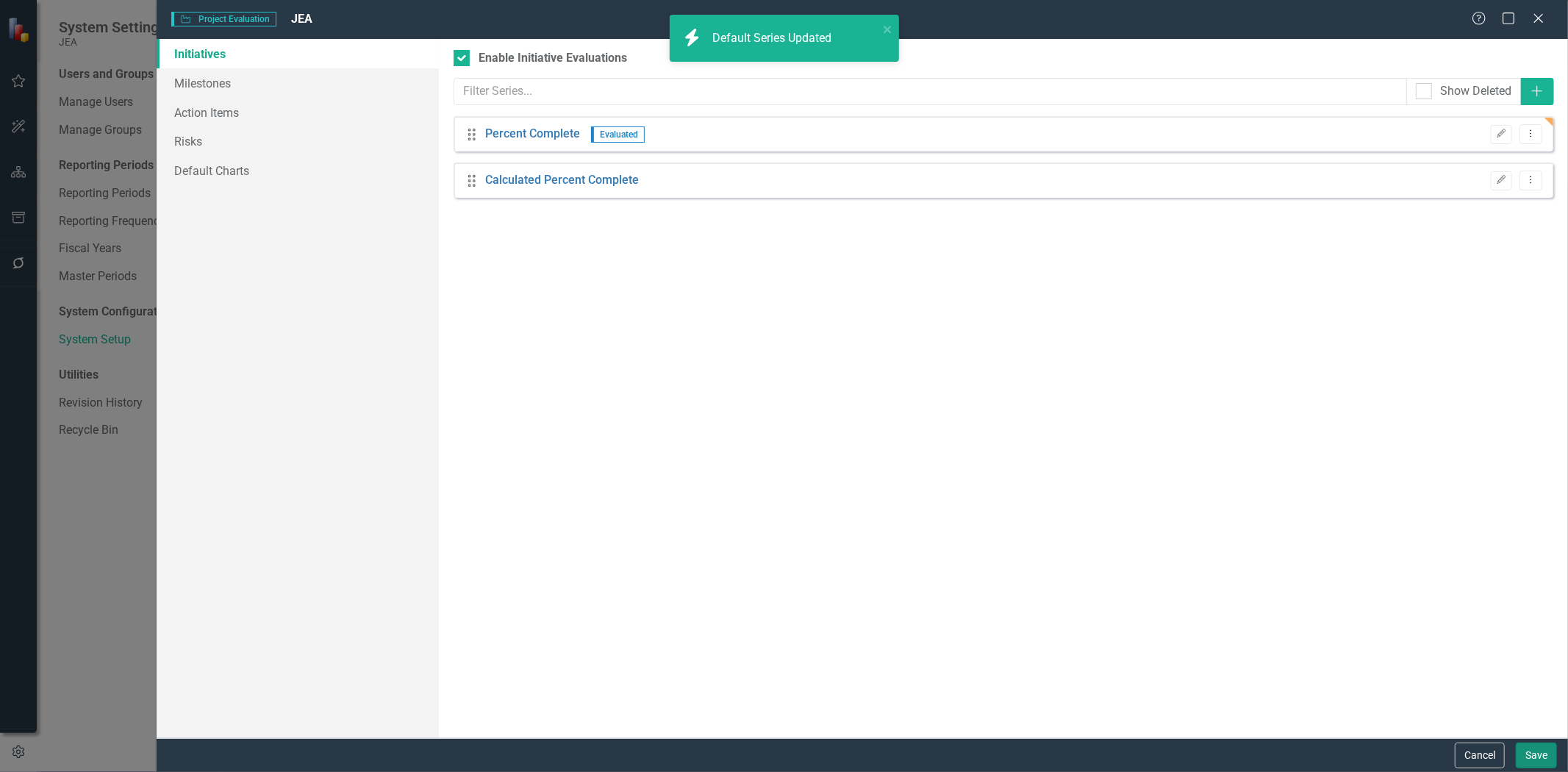
click at [1525, 760] on button "Save" at bounding box center [1536, 755] width 41 height 26
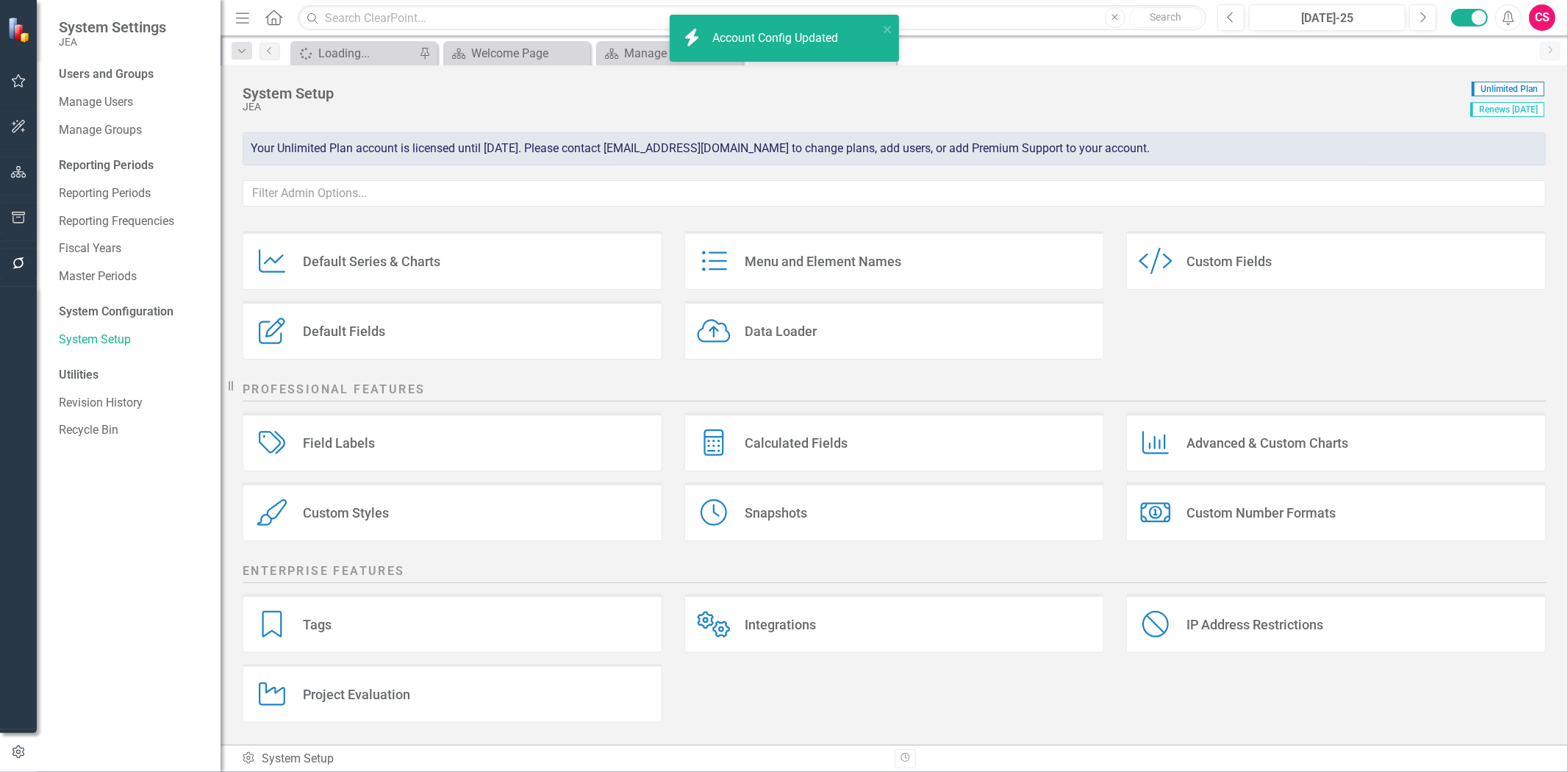
click at [17, 181] on button "button" at bounding box center [19, 173] width 33 height 31
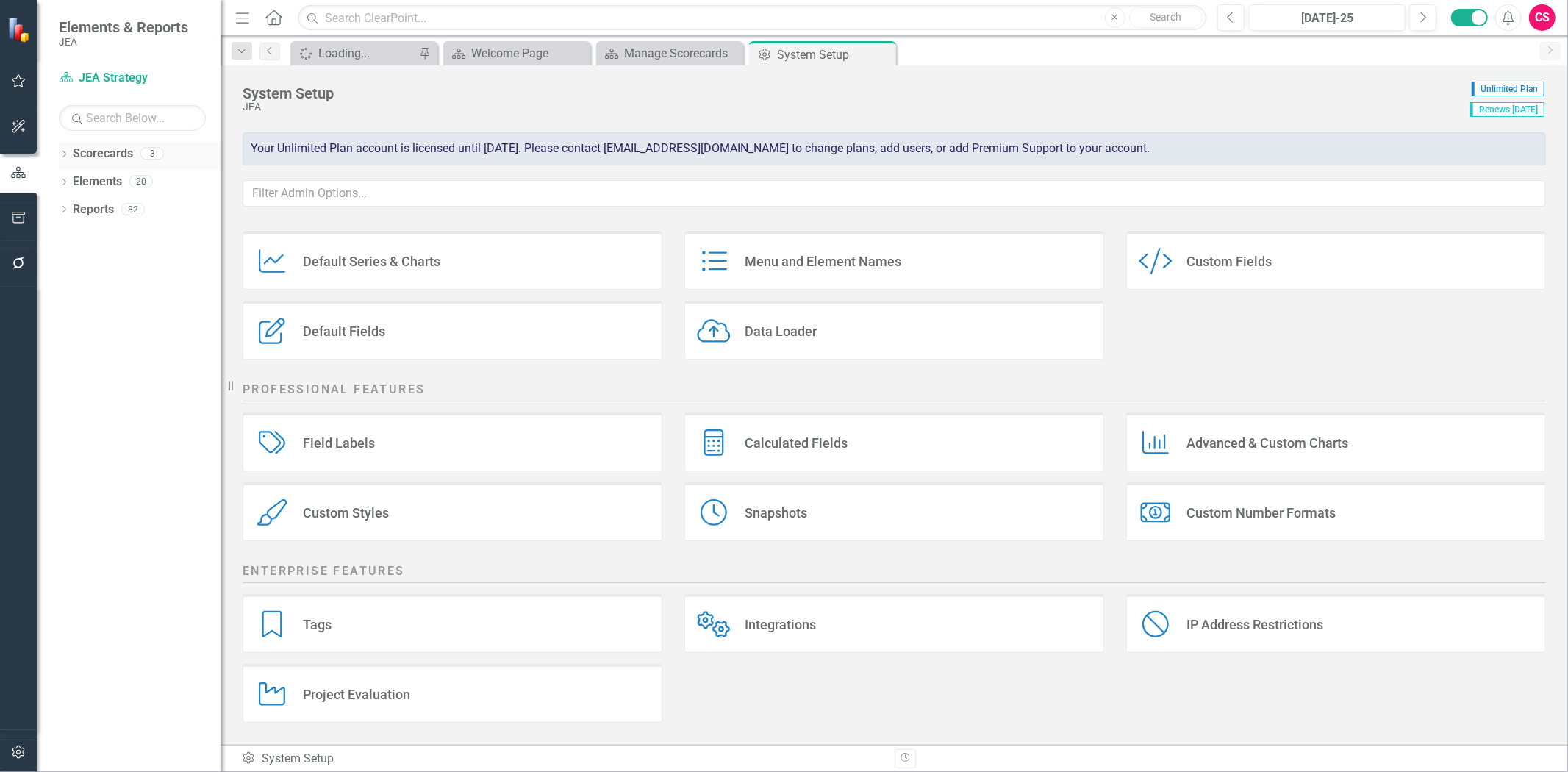
click at [128, 147] on link "Scorecards" at bounding box center [103, 153] width 60 height 17
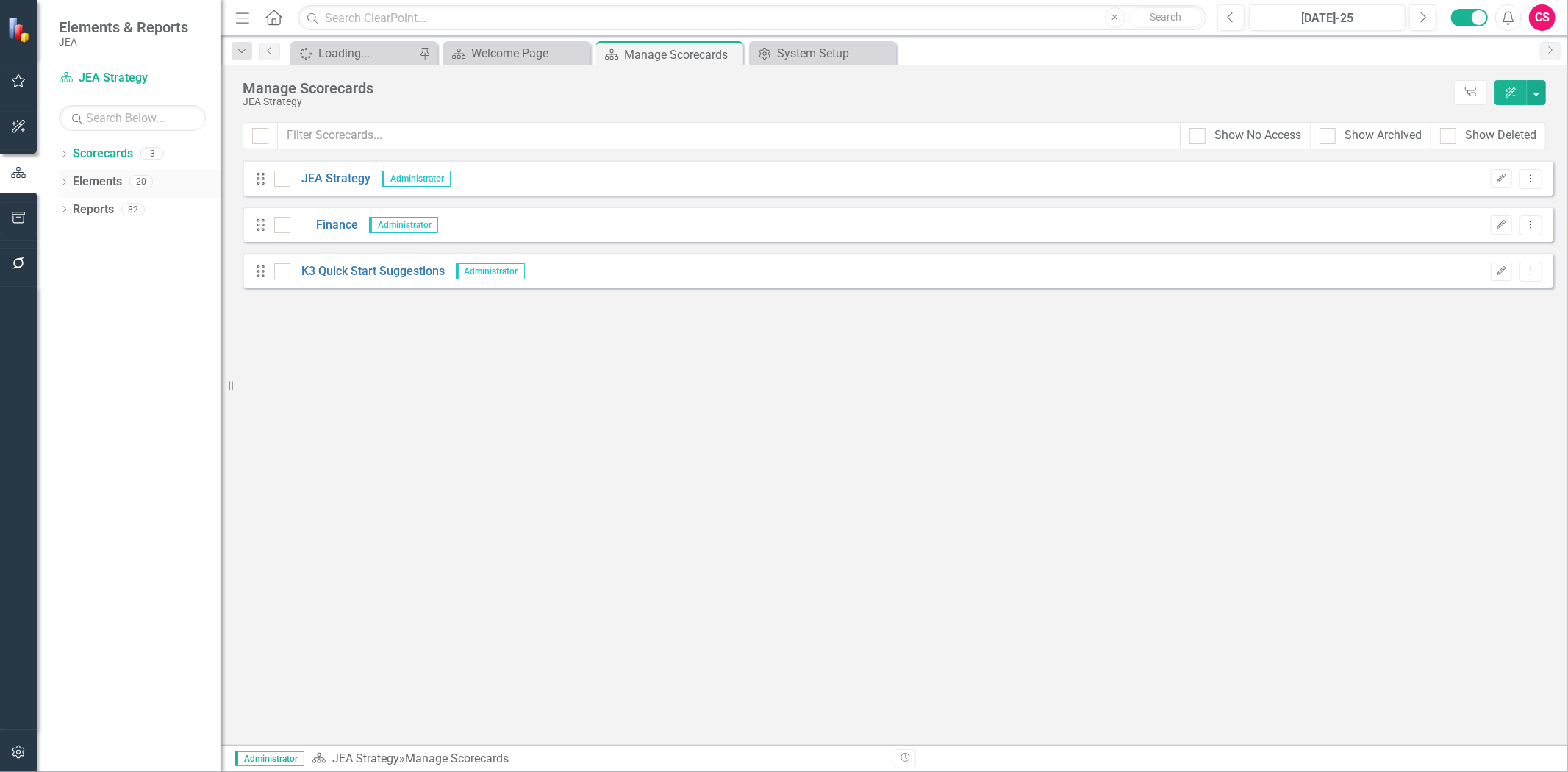
click at [86, 188] on link "Elements" at bounding box center [97, 182] width 50 height 17
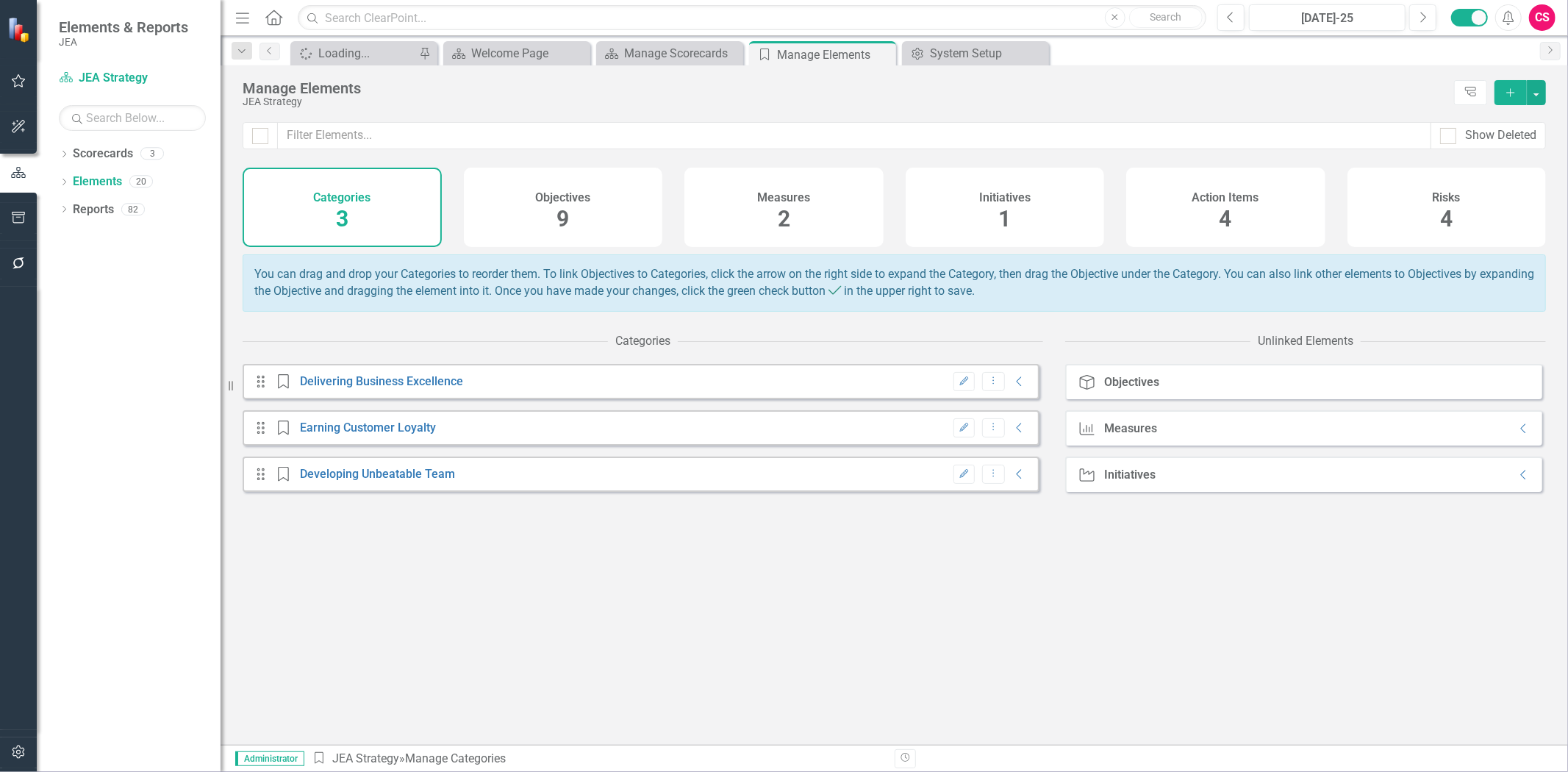
click at [810, 222] on div "Measures 2" at bounding box center [784, 207] width 199 height 80
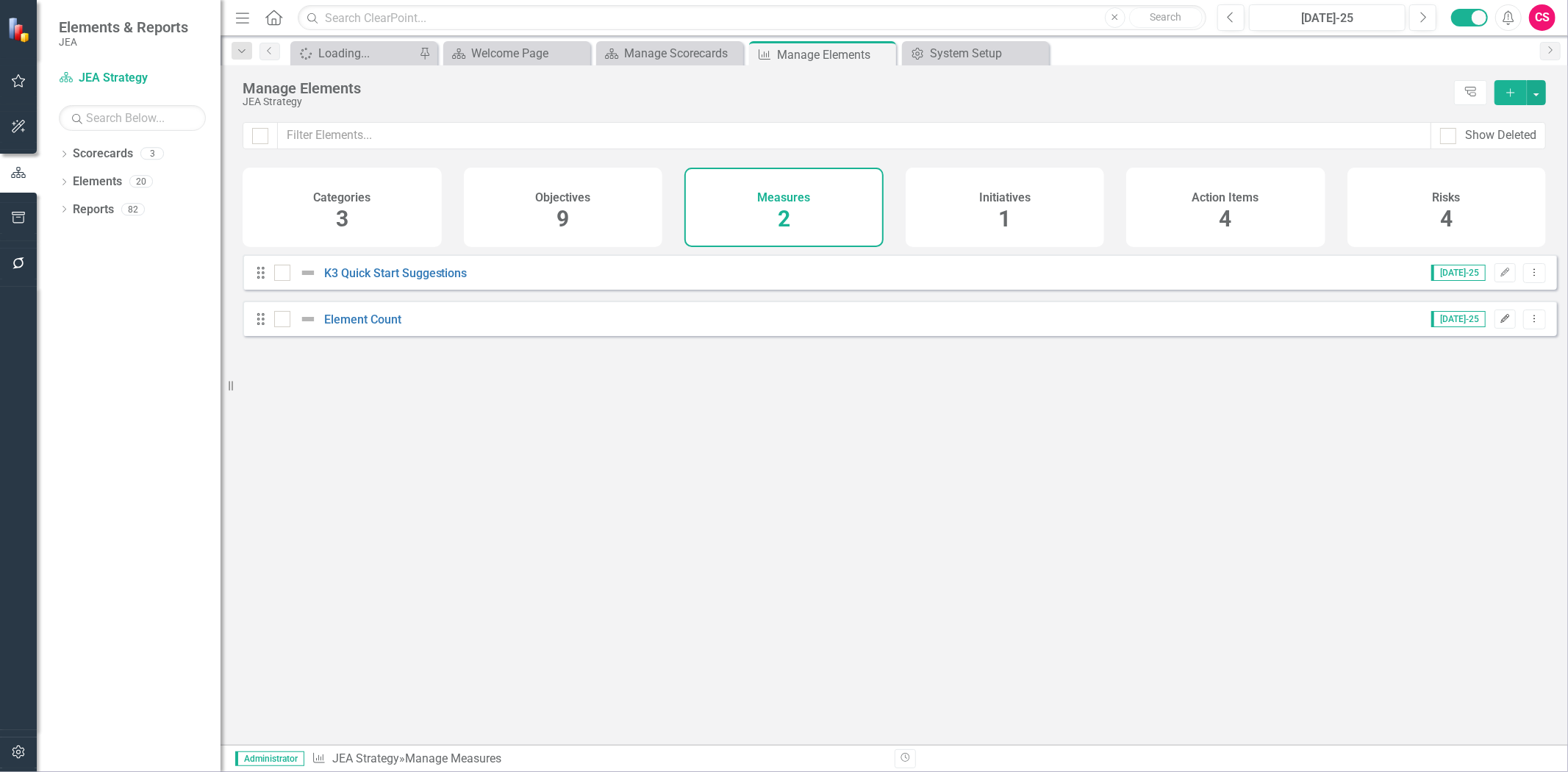
click at [1501, 322] on icon "button" at bounding box center [1505, 318] width 9 height 9
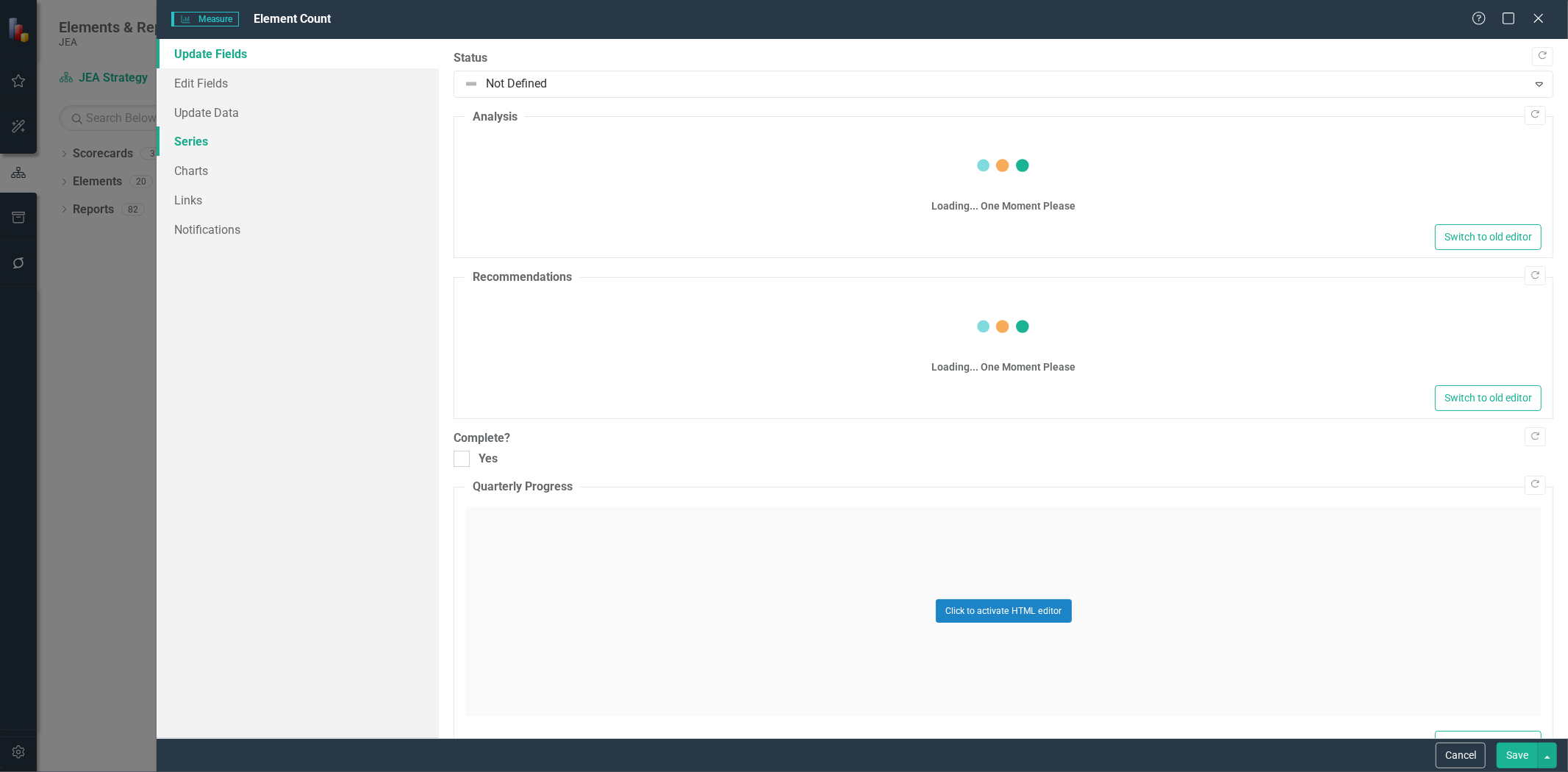
click at [314, 144] on link "Series" at bounding box center [298, 141] width 283 height 29
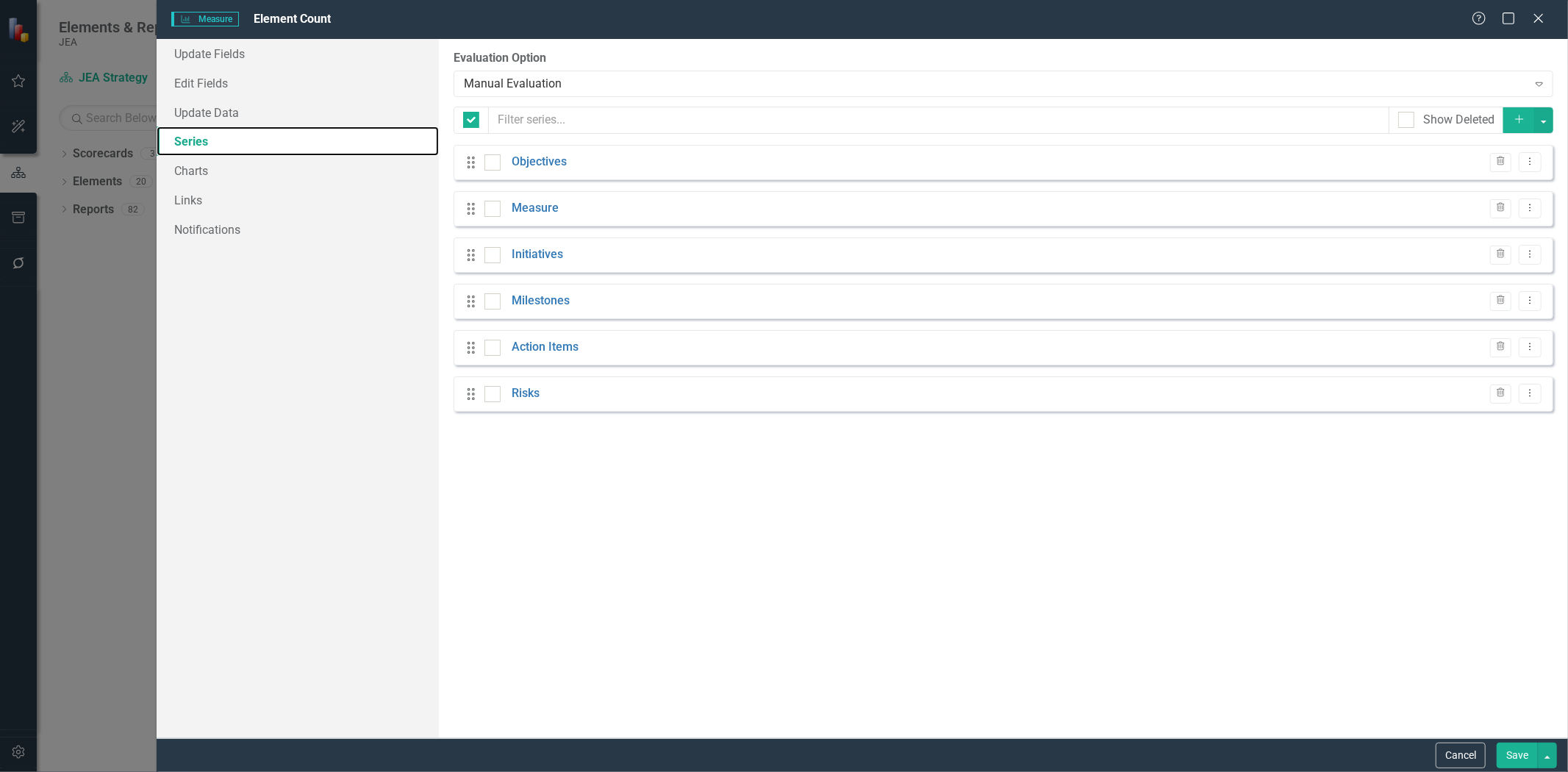
checkbox input "false"
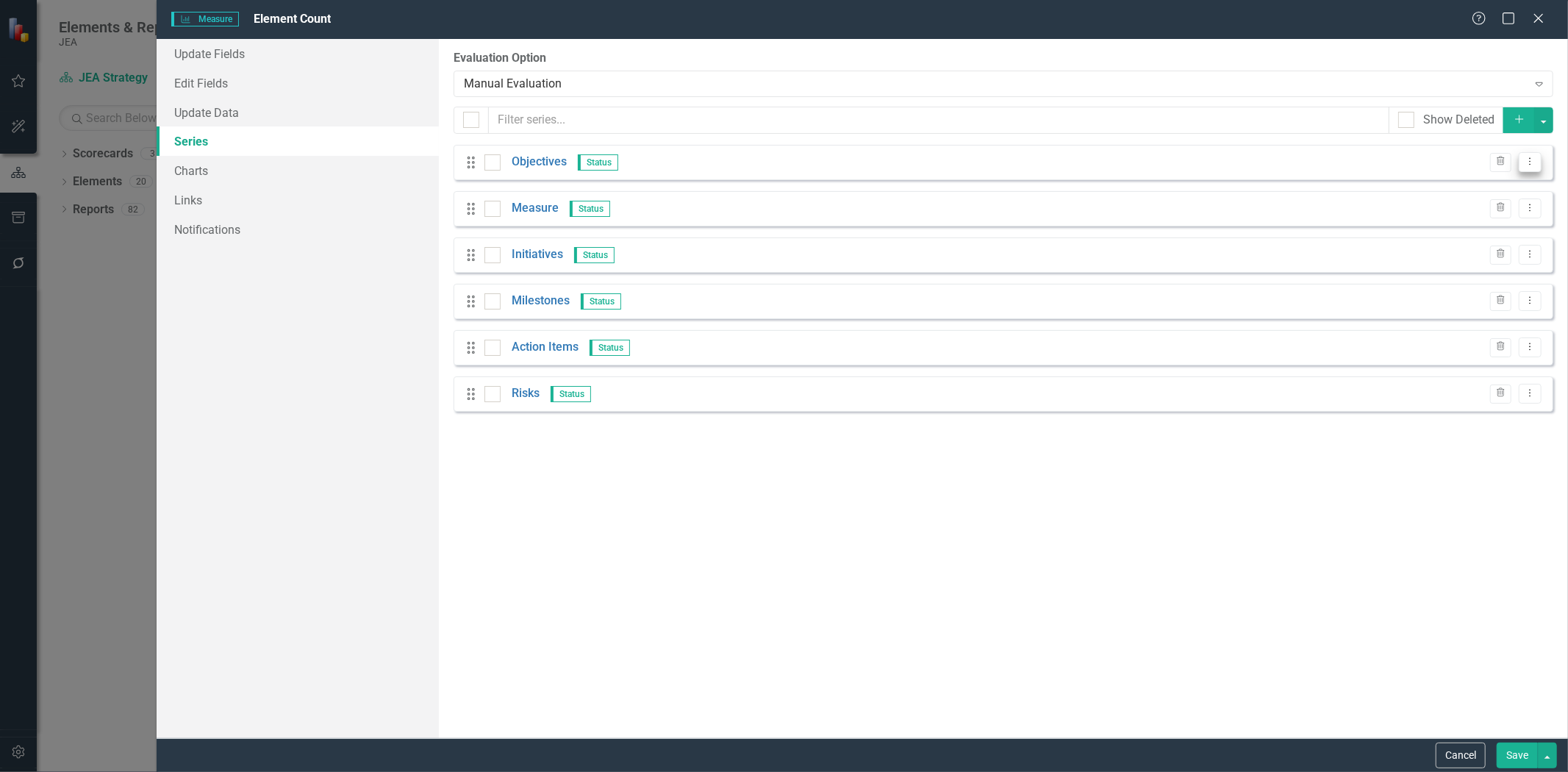
drag, startPoint x: 1535, startPoint y: 162, endPoint x: 1526, endPoint y: 154, distance: 12.0
click at [1533, 162] on icon "Dropdown Menu" at bounding box center [1530, 162] width 12 height 10
click at [1464, 183] on link "Edit Edit Measure Series" at bounding box center [1458, 186] width 167 height 27
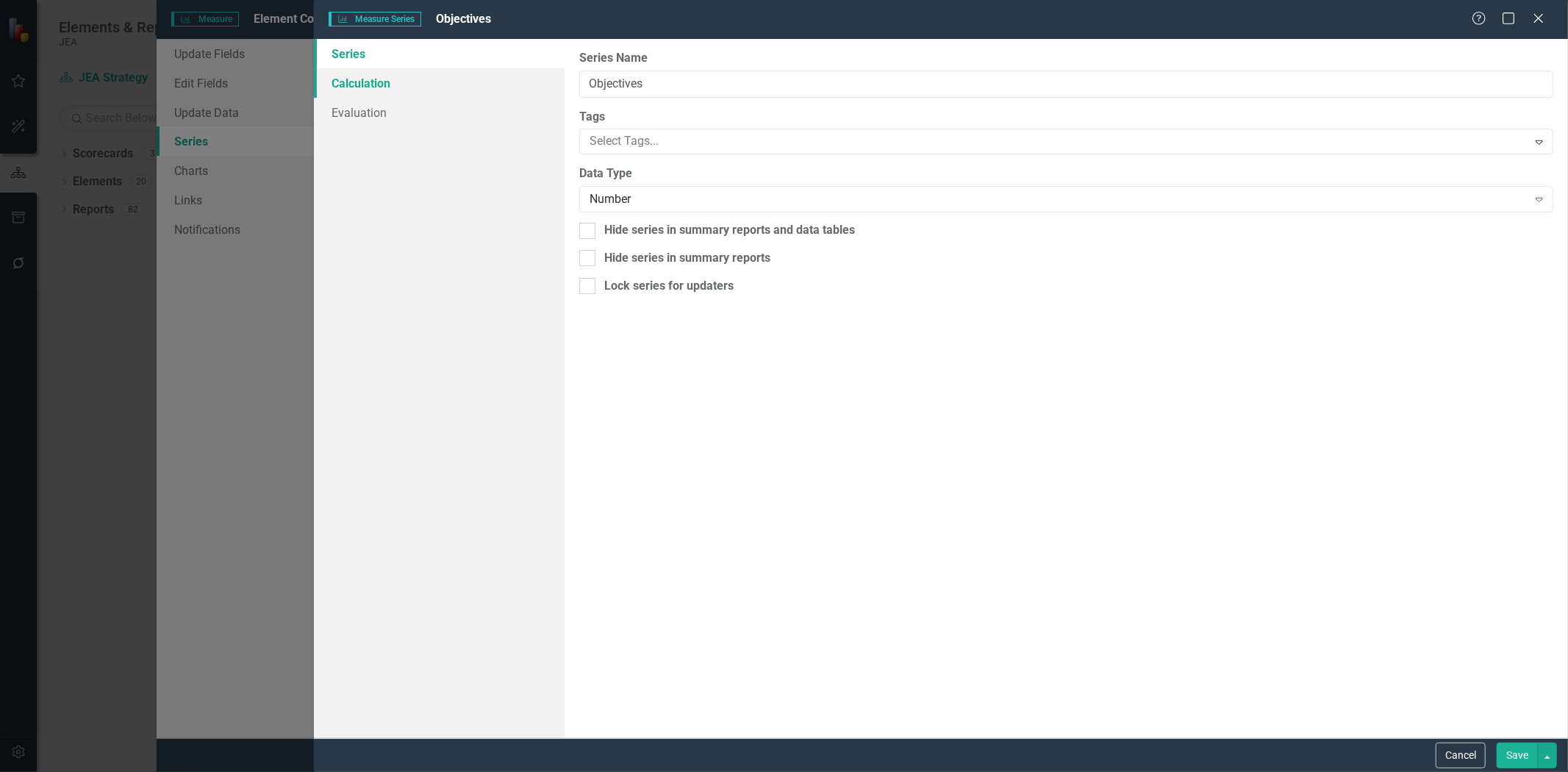
click at [413, 83] on link "Calculation" at bounding box center [439, 83] width 251 height 29
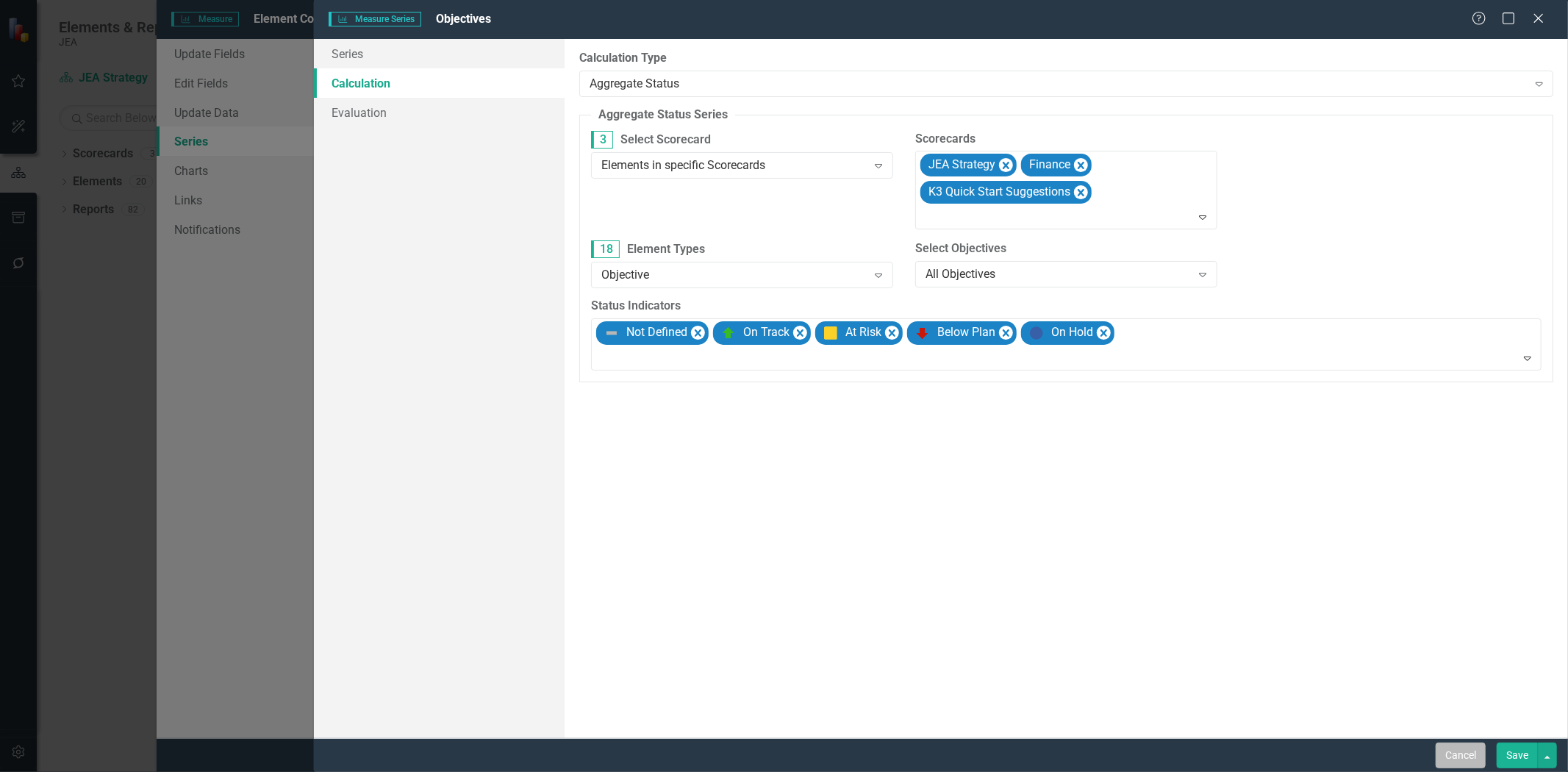
click at [1449, 750] on button "Cancel" at bounding box center [1461, 755] width 50 height 26
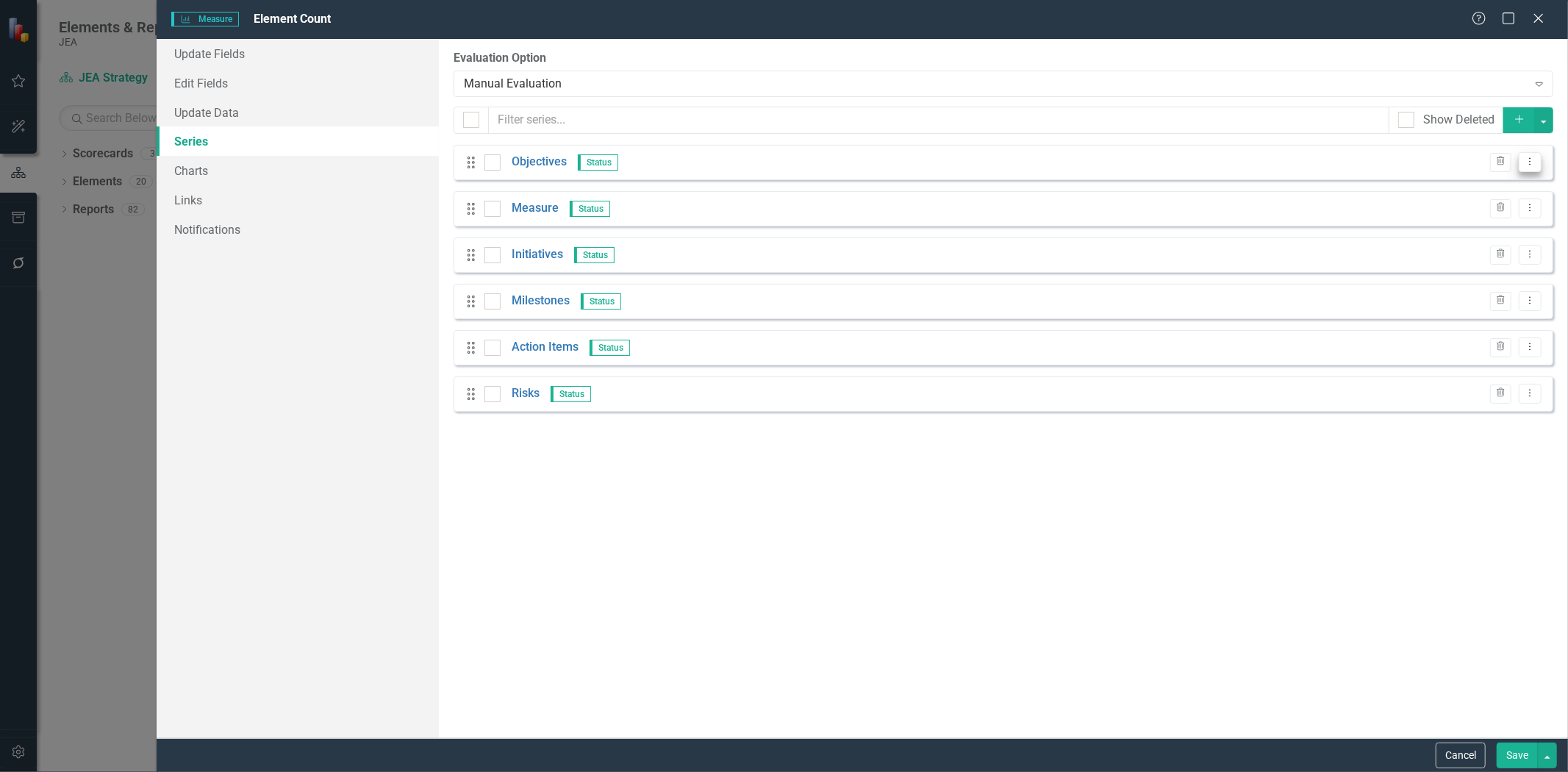
click at [1527, 166] on icon "Dropdown Menu" at bounding box center [1530, 162] width 12 height 10
click at [1440, 185] on link "Edit Edit Measure Series" at bounding box center [1458, 186] width 167 height 27
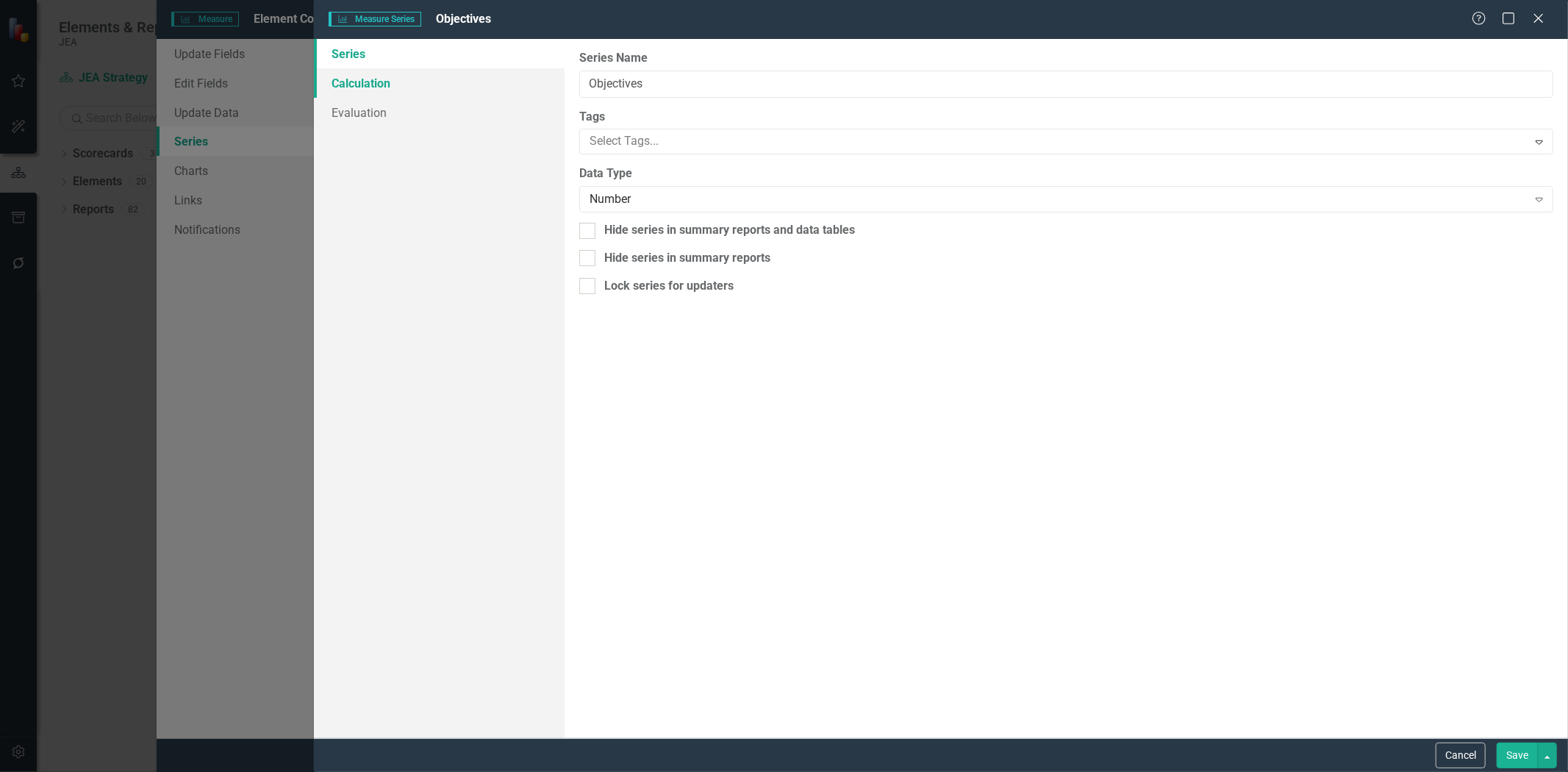
click at [392, 89] on link "Calculation" at bounding box center [439, 83] width 251 height 29
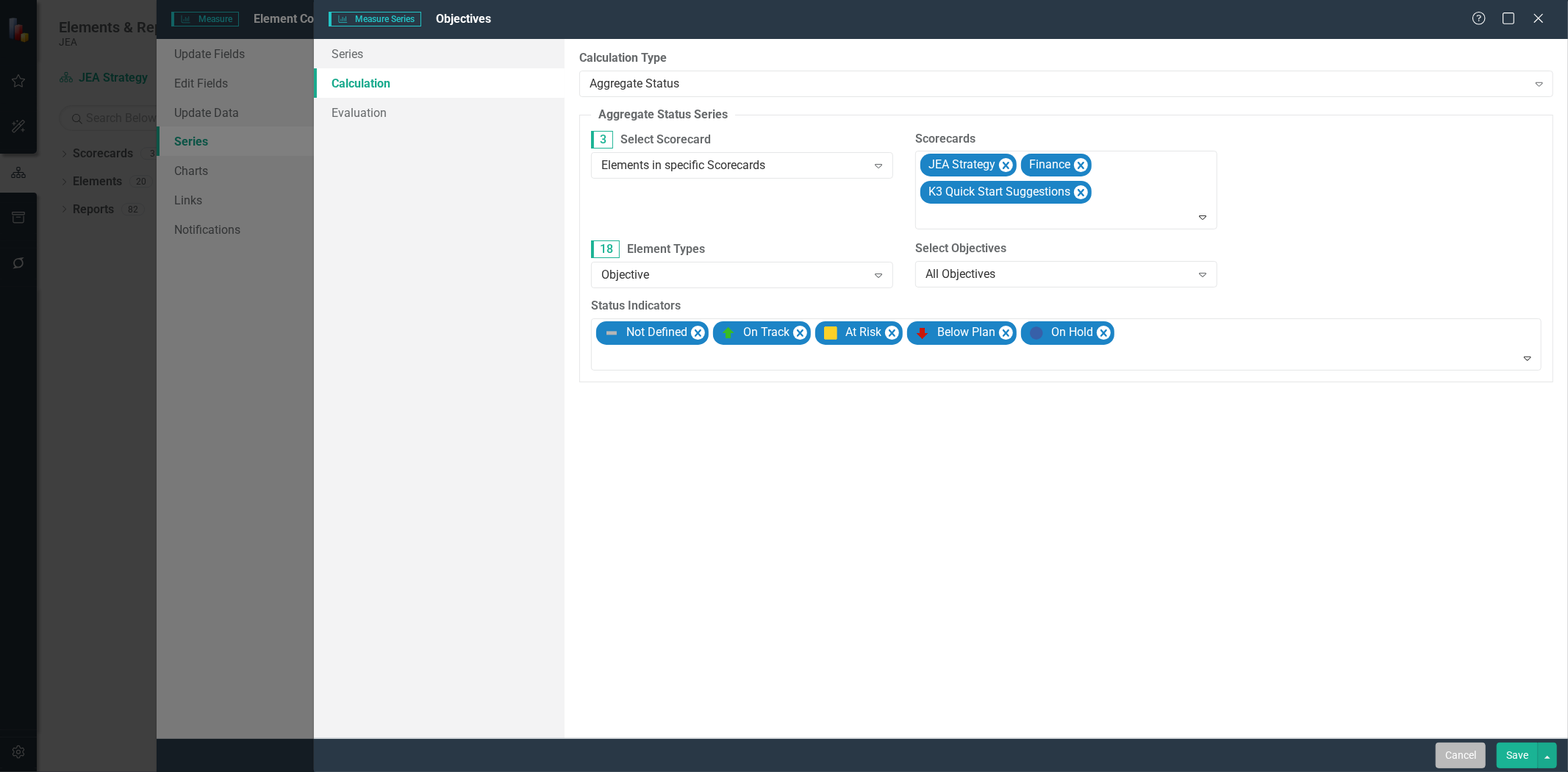
click at [1459, 766] on button "Cancel" at bounding box center [1461, 755] width 50 height 26
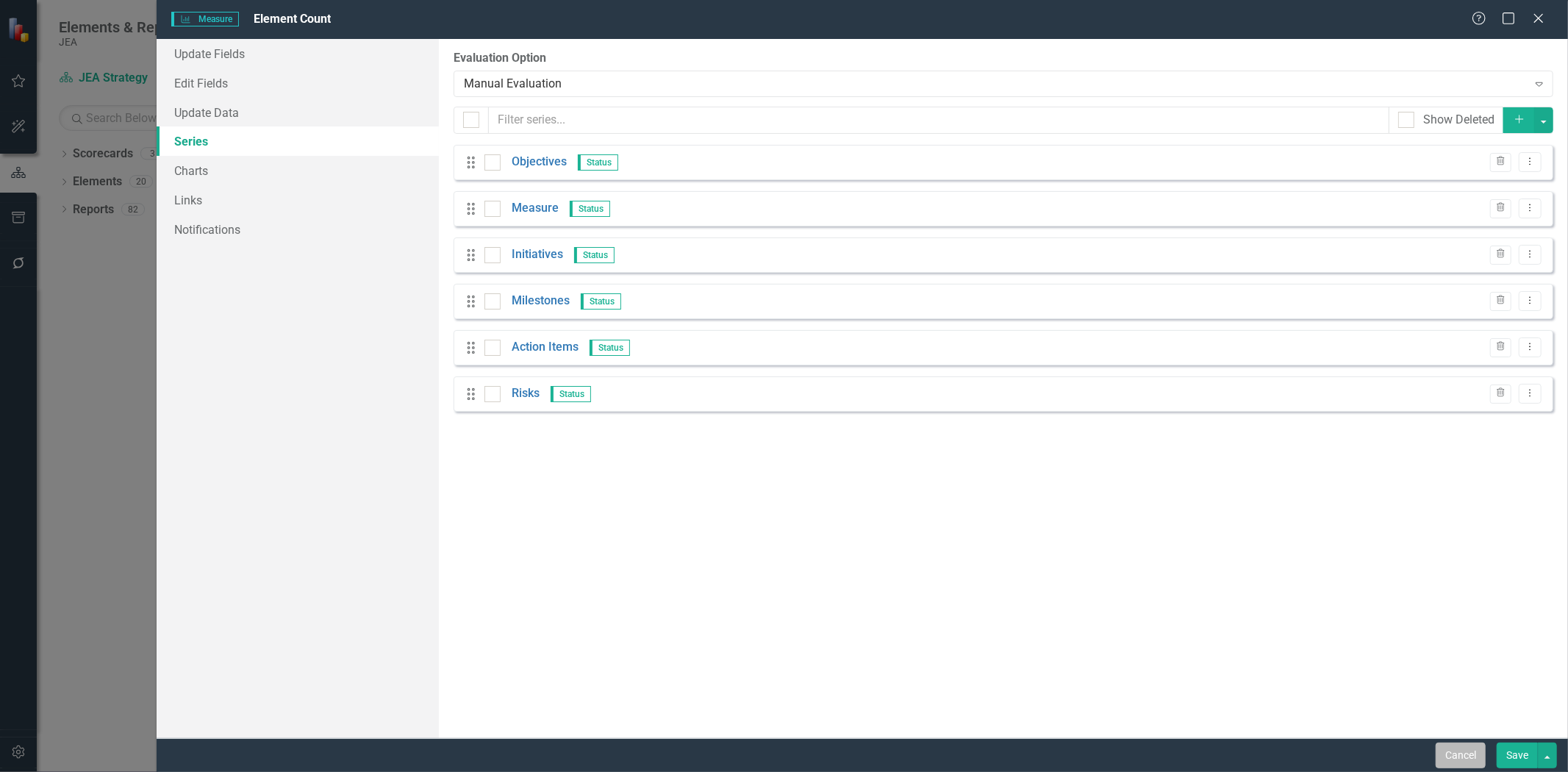
click at [1460, 760] on button "Cancel" at bounding box center [1461, 755] width 50 height 26
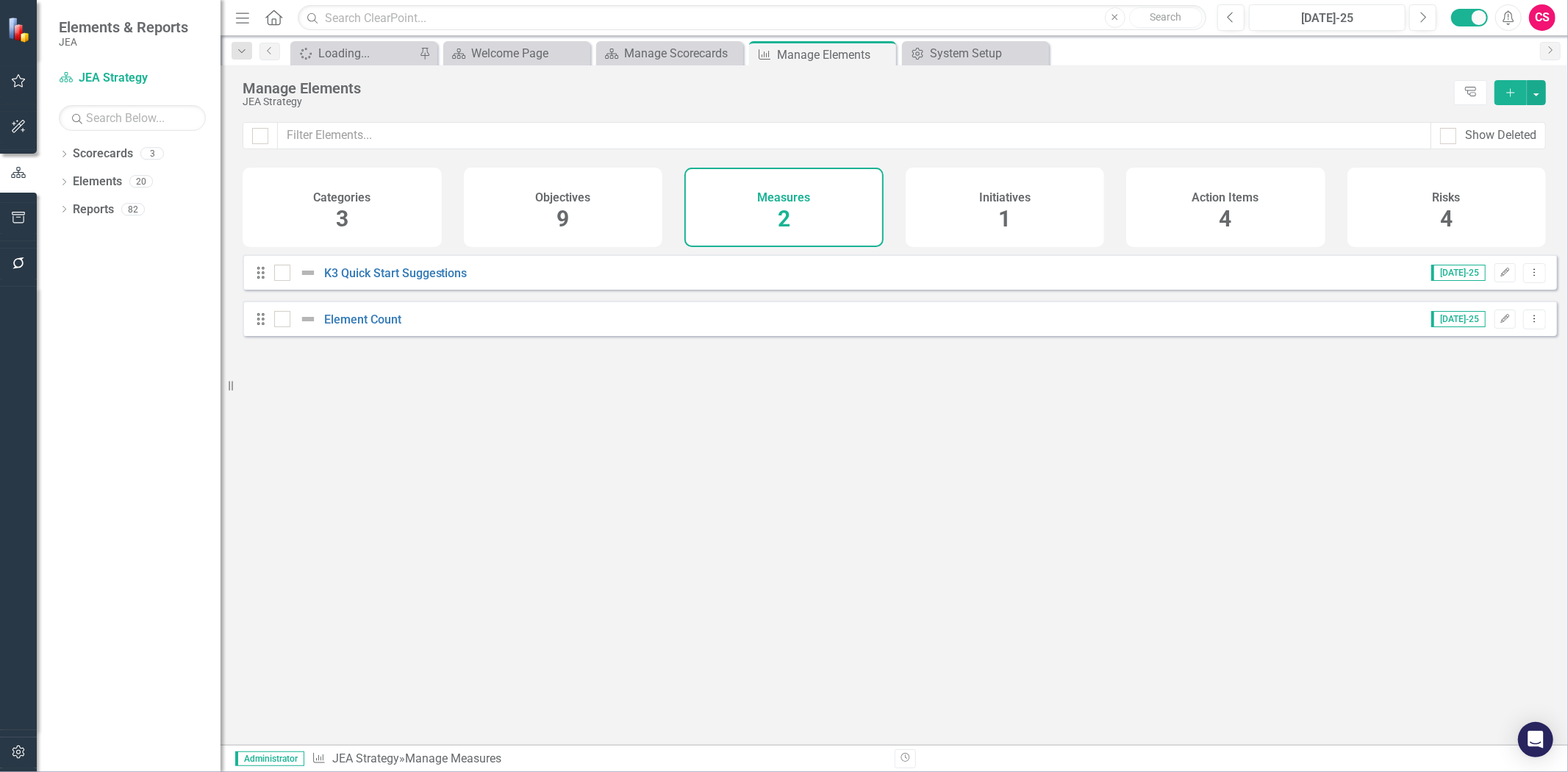
click at [23, 741] on button "button" at bounding box center [19, 753] width 33 height 31
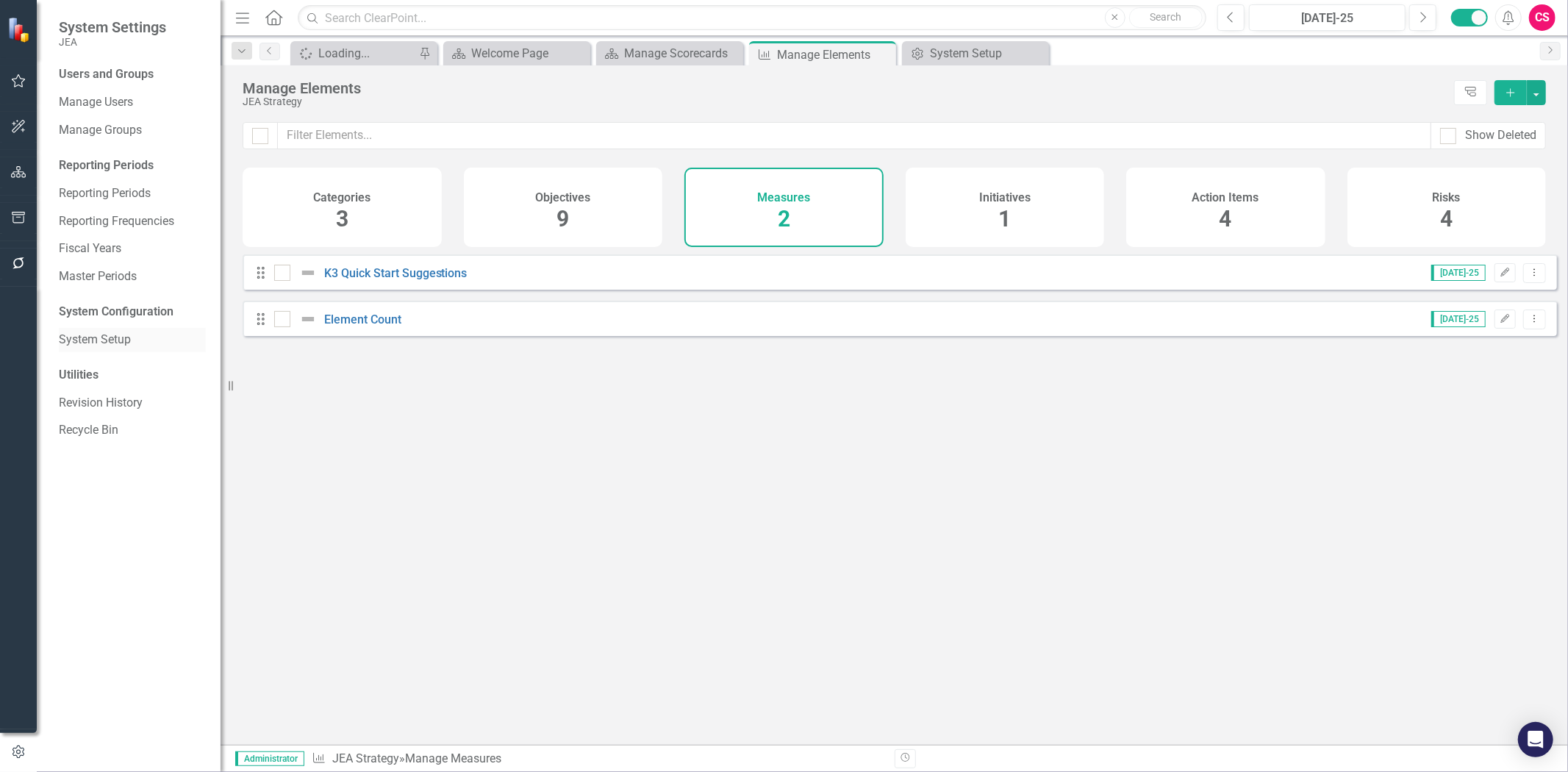
click at [123, 342] on link "System Setup" at bounding box center [132, 339] width 147 height 17
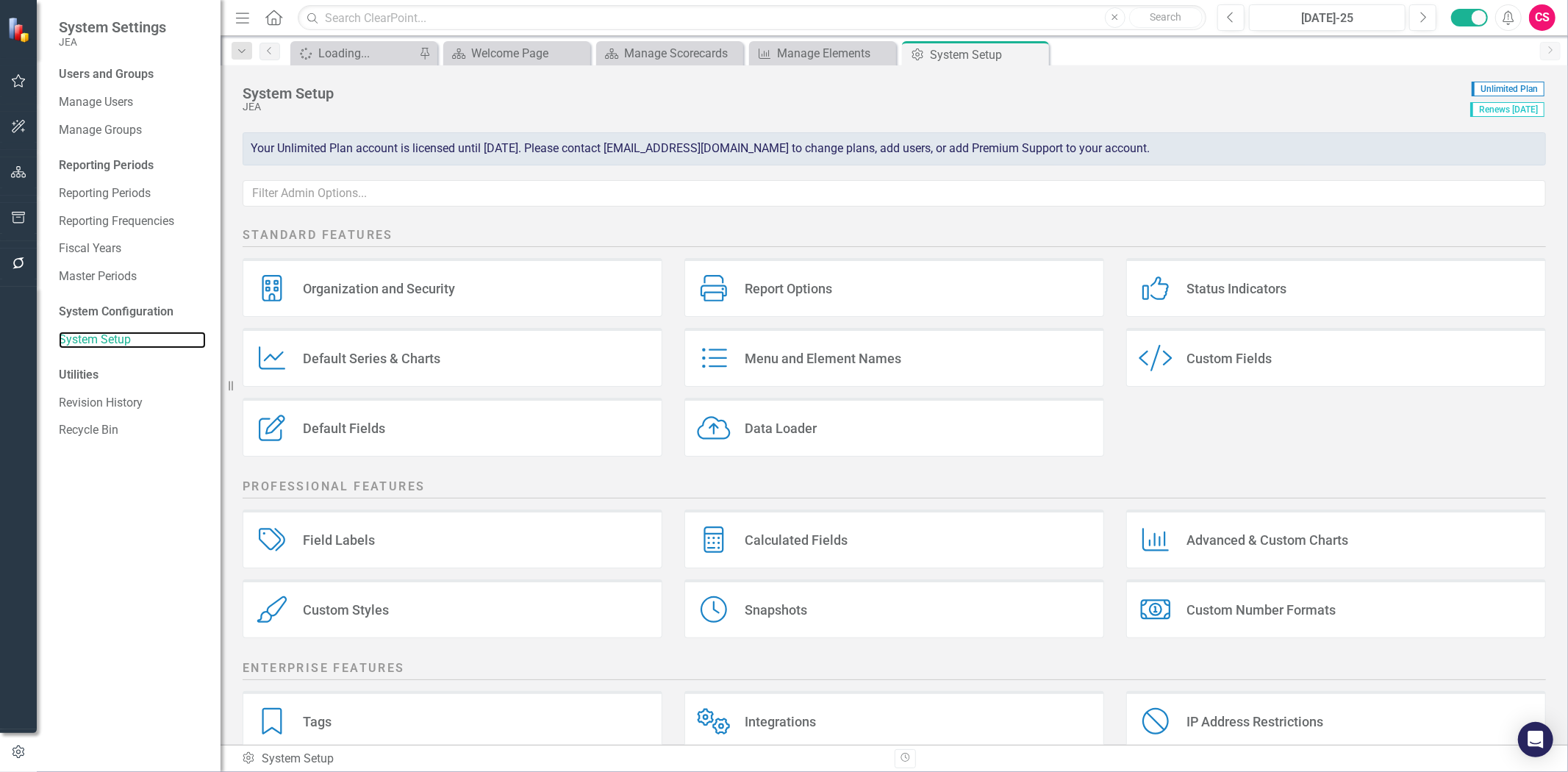
scroll to position [98, 0]
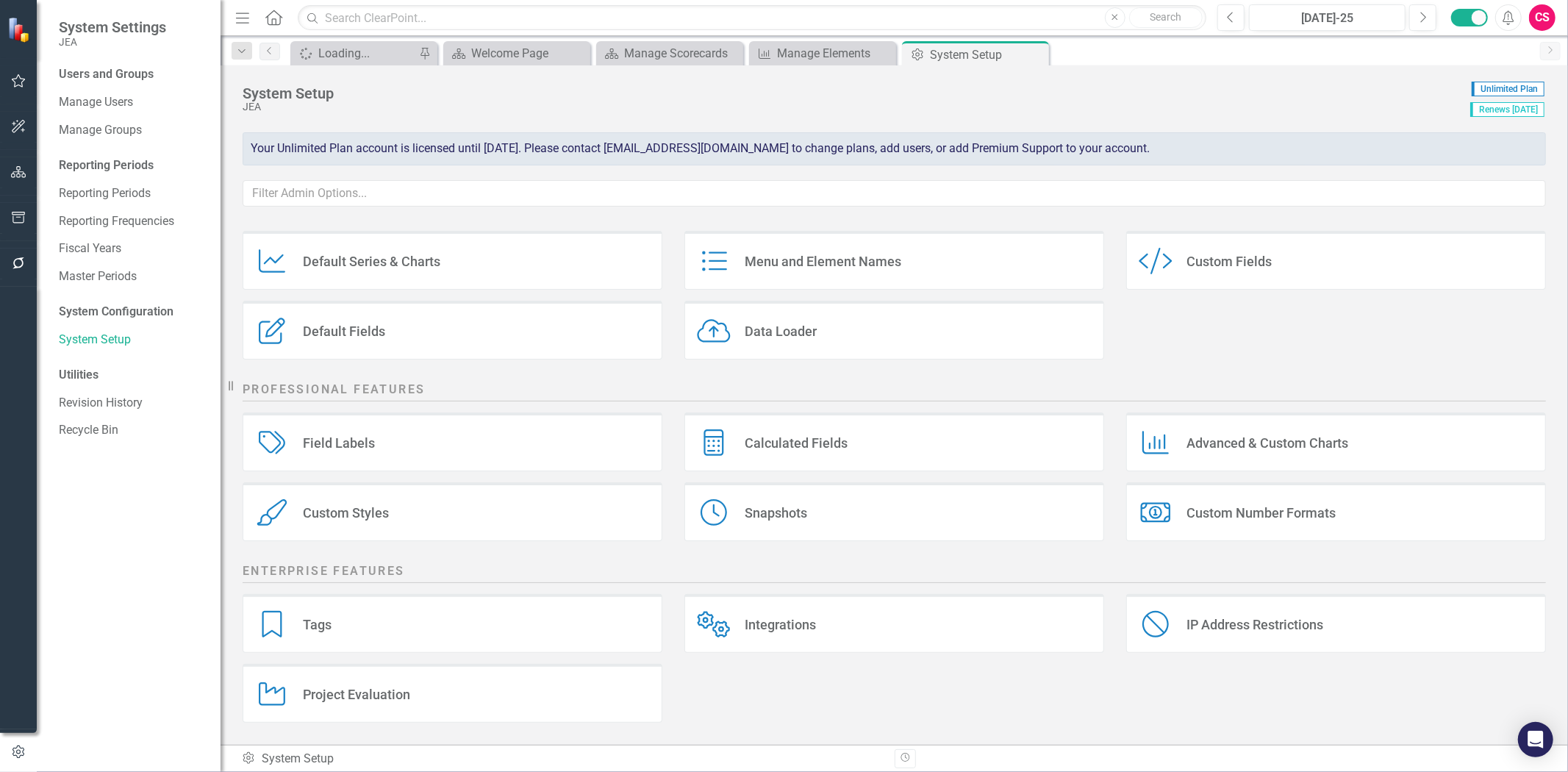
click at [363, 710] on div "Project Evaluation Project Evaluation" at bounding box center [452, 693] width 420 height 58
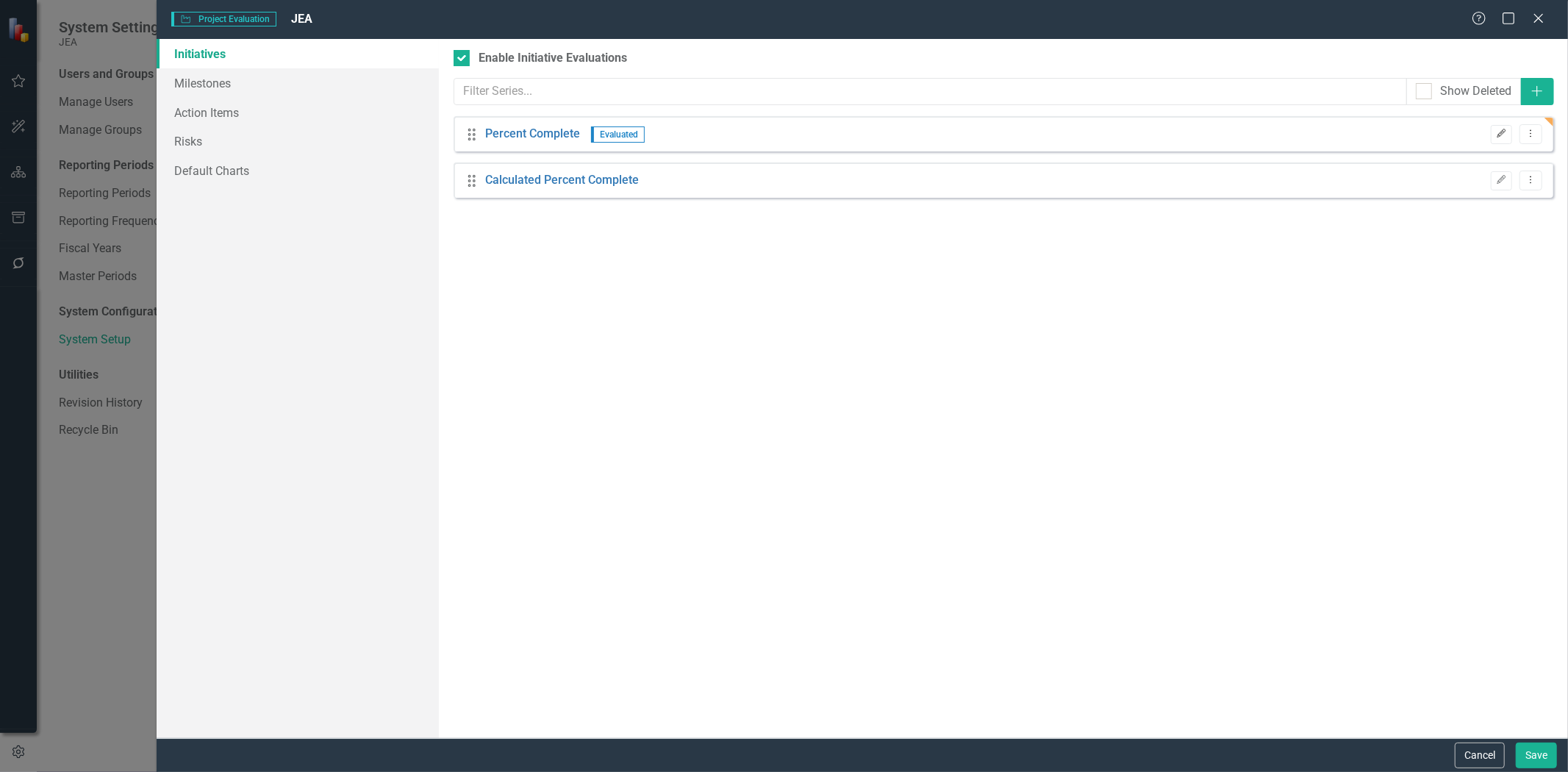
click at [1502, 140] on button "Edit" at bounding box center [1501, 135] width 21 height 19
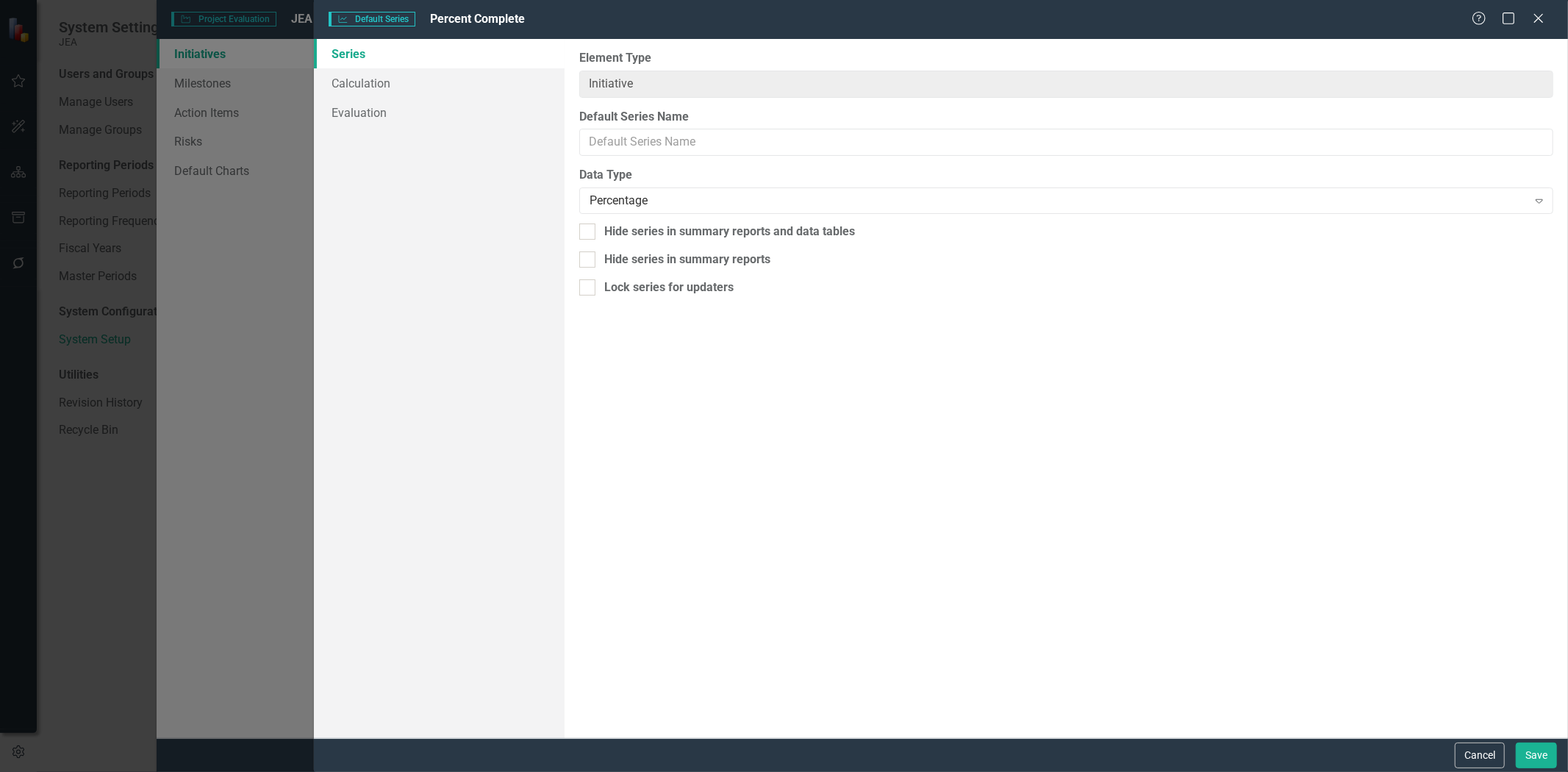
type input "Percent Complete"
click at [501, 119] on link "Evaluation" at bounding box center [439, 112] width 251 height 29
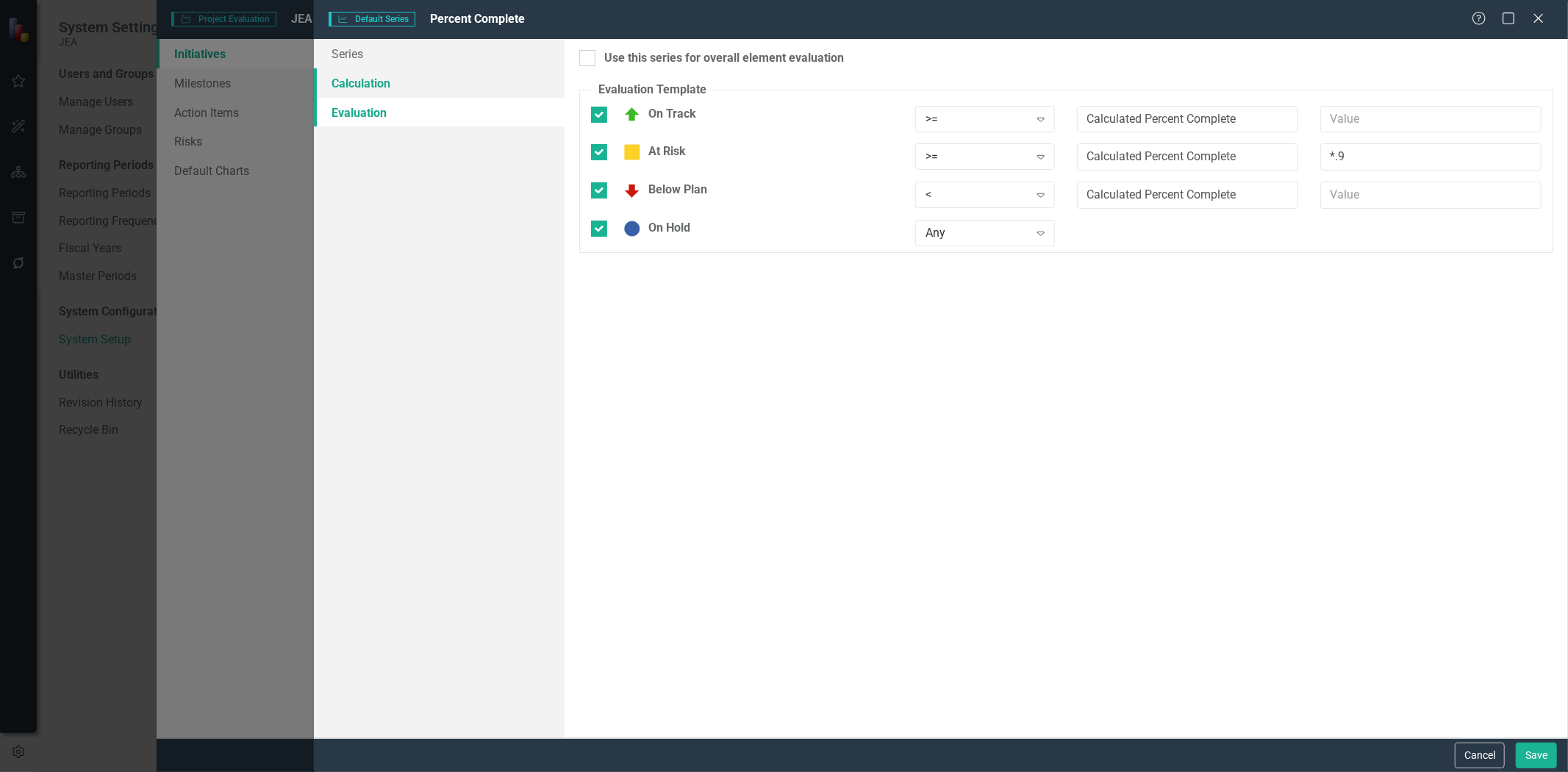
click at [494, 76] on link "Calculation" at bounding box center [439, 83] width 251 height 29
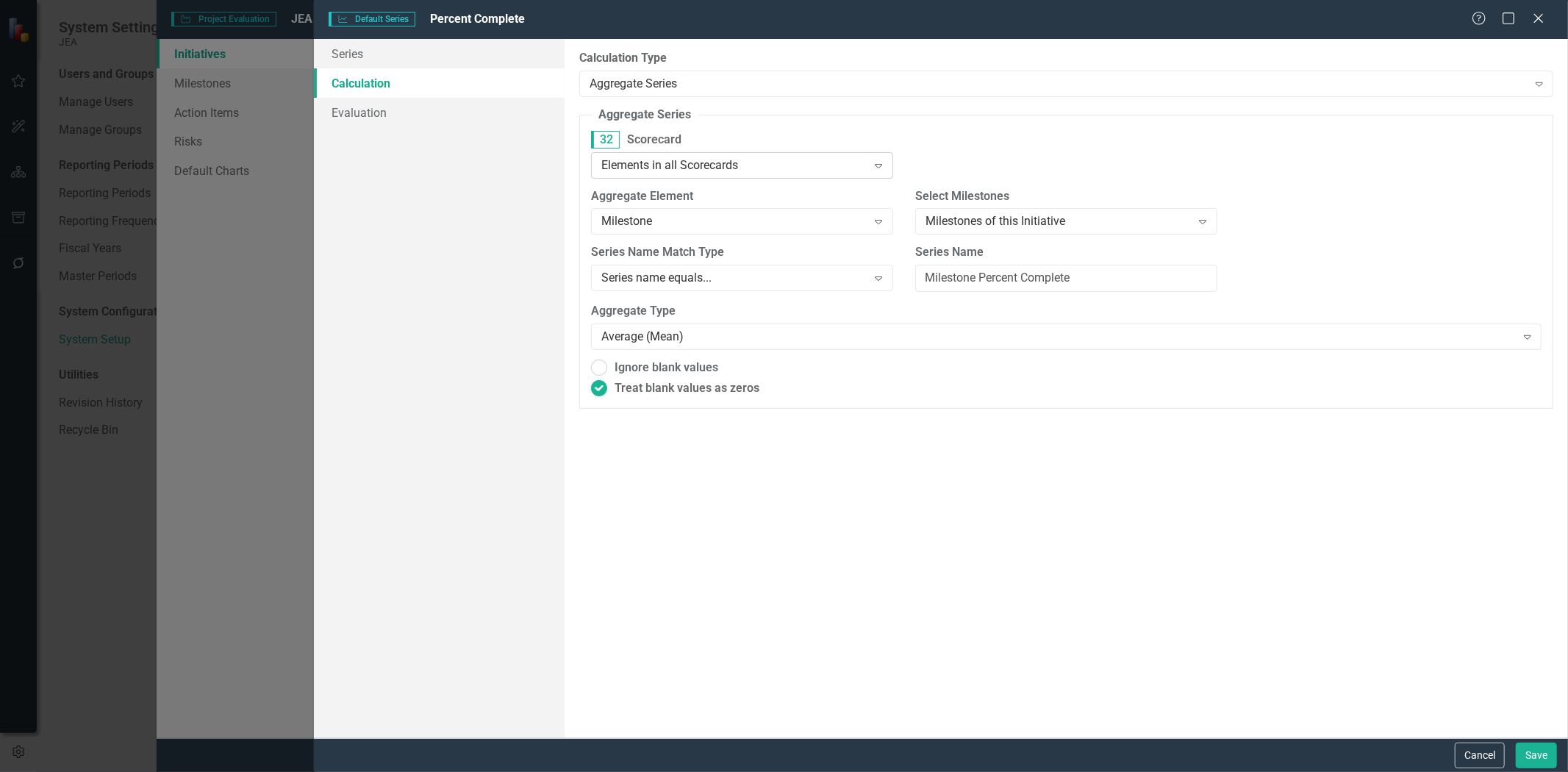
click at [719, 170] on div "Elements in all Scorecards" at bounding box center [735, 165] width 266 height 17
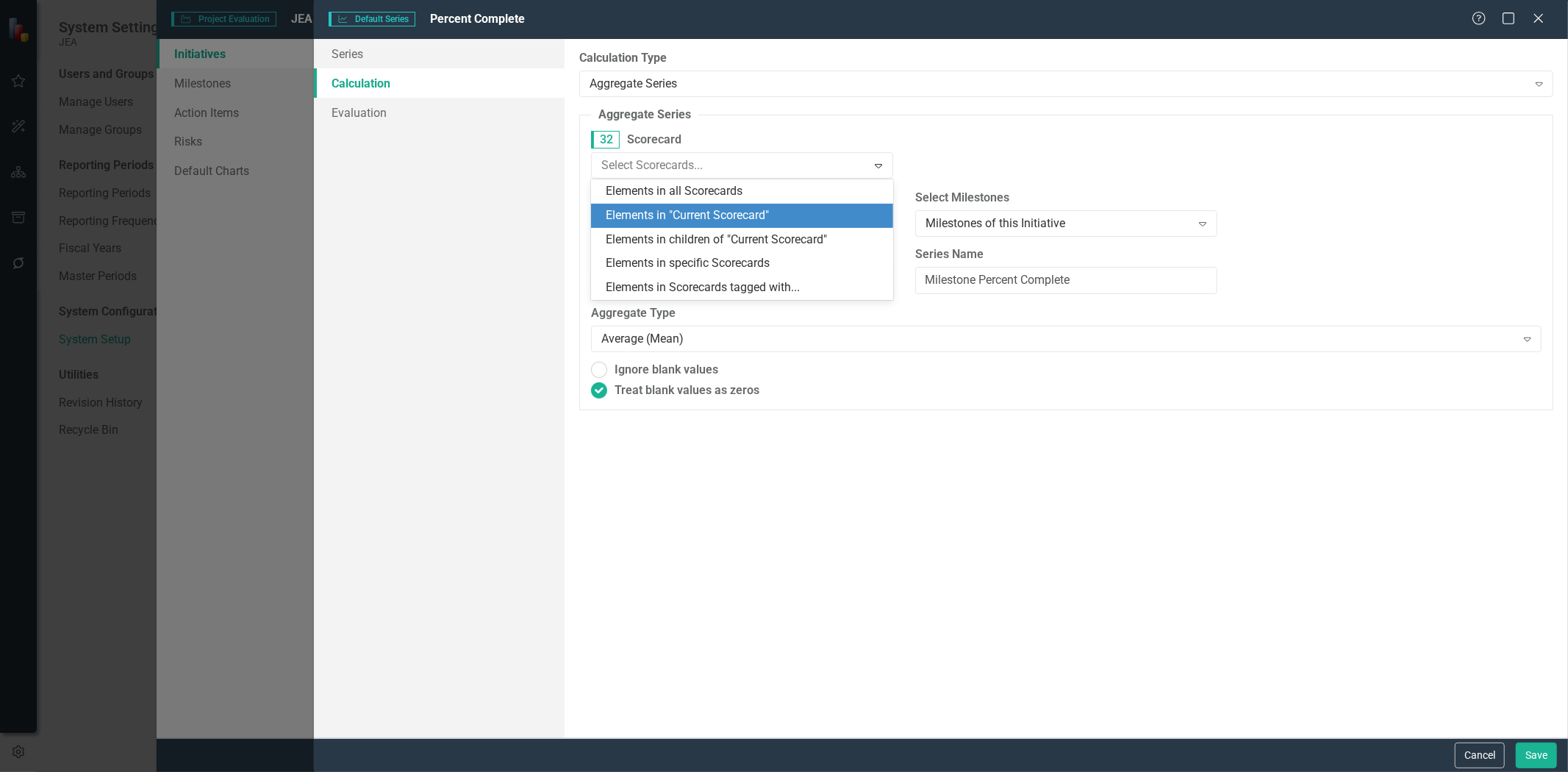
click at [711, 210] on div "Elements in "Current Scorecard"" at bounding box center [745, 215] width 279 height 17
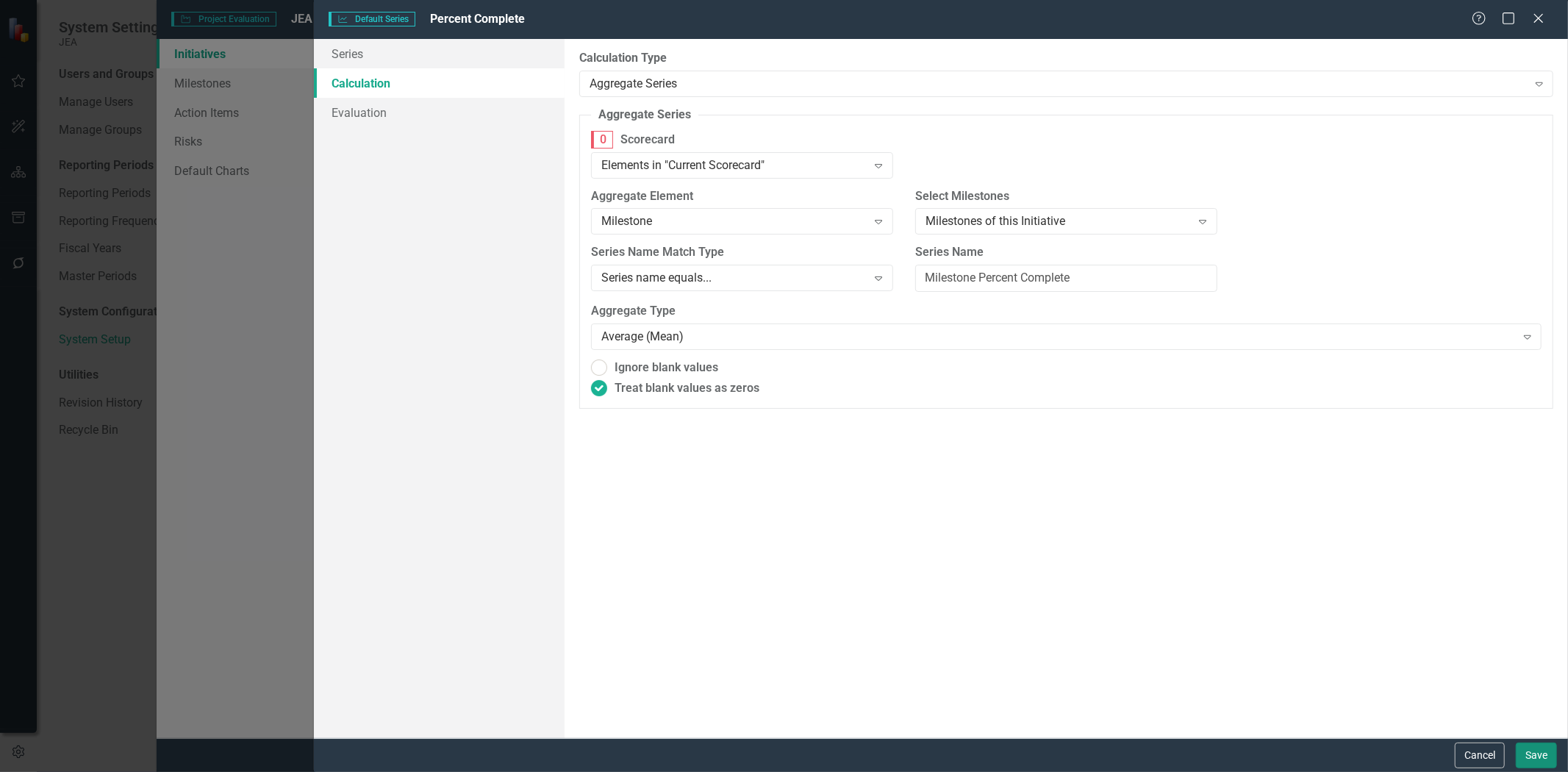
click at [1530, 747] on button "Save" at bounding box center [1536, 755] width 41 height 26
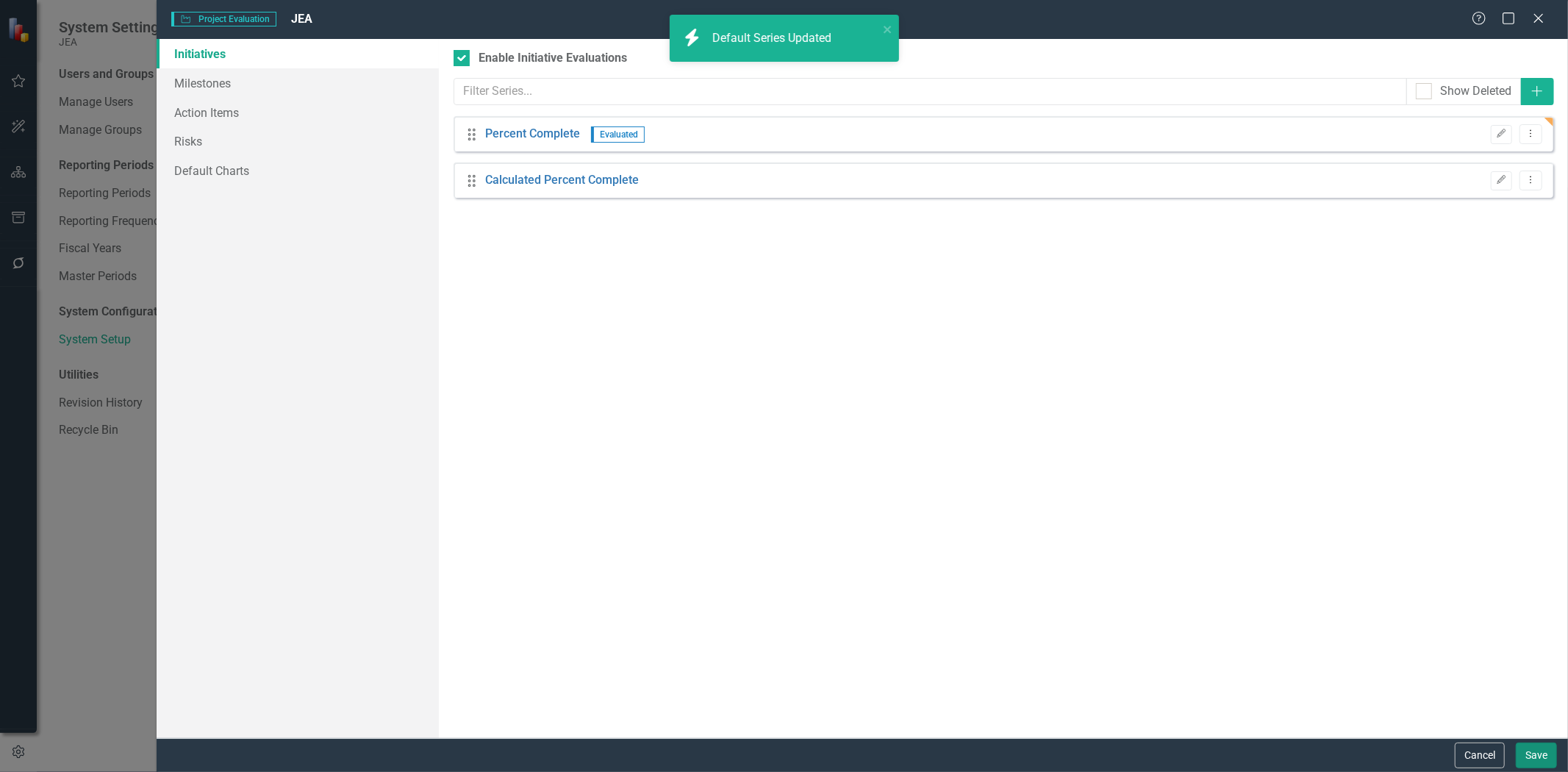
drag, startPoint x: 1527, startPoint y: 751, endPoint x: 1519, endPoint y: 746, distance: 9.4
click at [1527, 751] on button "Save" at bounding box center [1536, 755] width 41 height 26
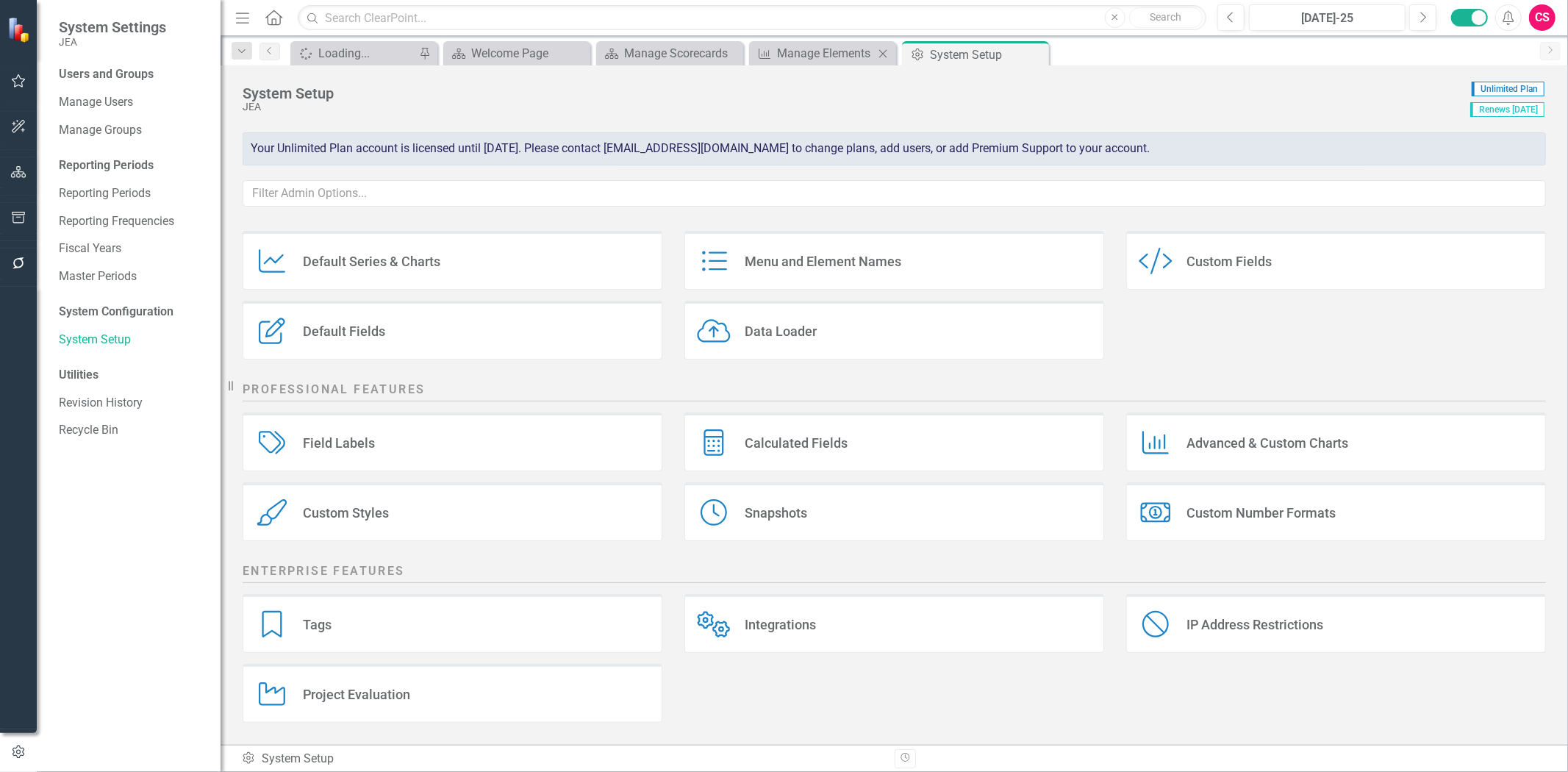
click at [891, 61] on div "Close" at bounding box center [883, 53] width 19 height 19
